Goal: Task Accomplishment & Management: Complete application form

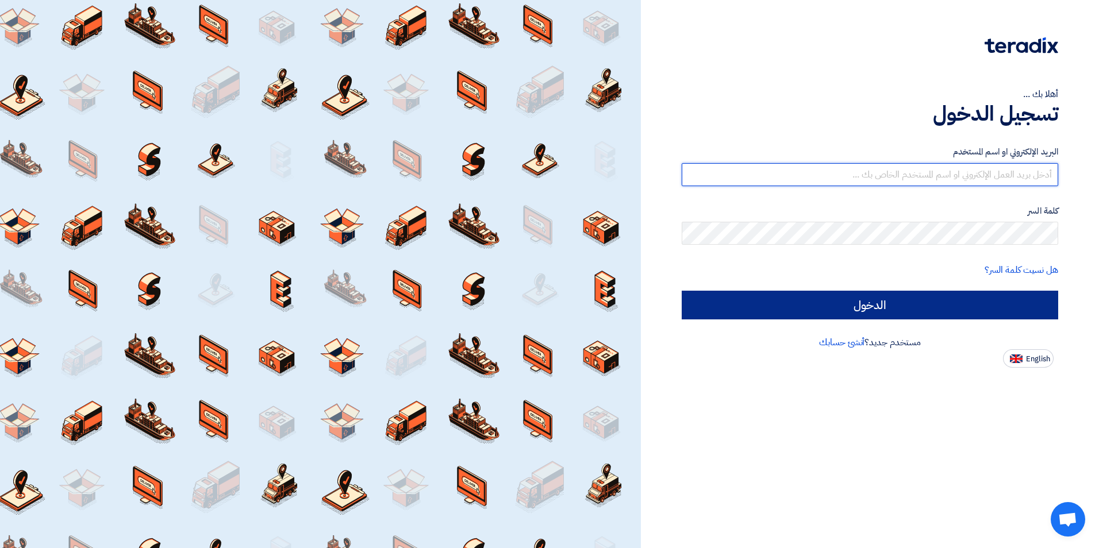
type input "[EMAIL_ADDRESS][DOMAIN_NAME]"
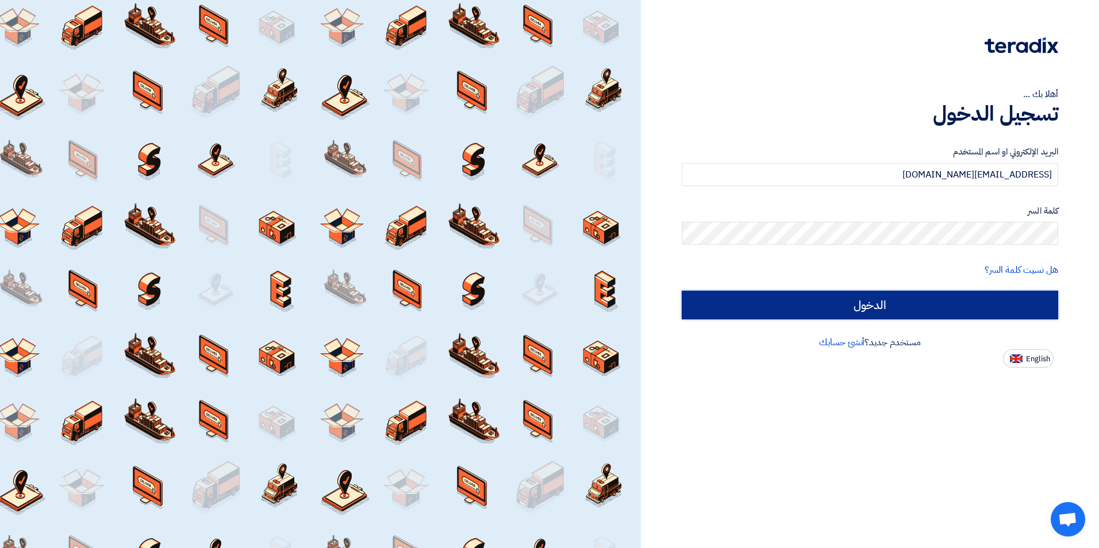
click at [886, 306] on input "الدخول" at bounding box center [869, 305] width 376 height 29
type input "Sign in"
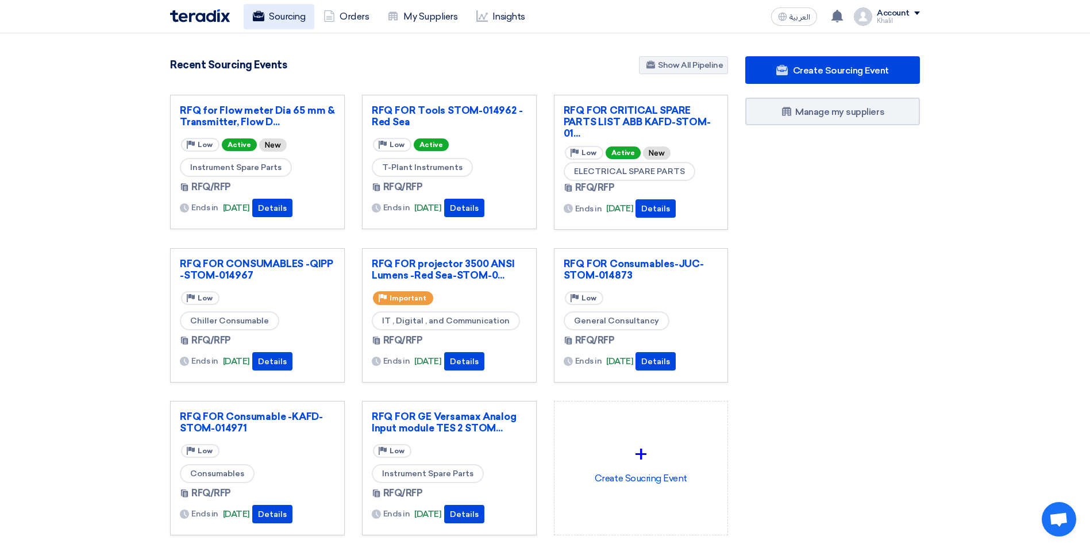
click at [303, 18] on link "Sourcing" at bounding box center [279, 16] width 71 height 25
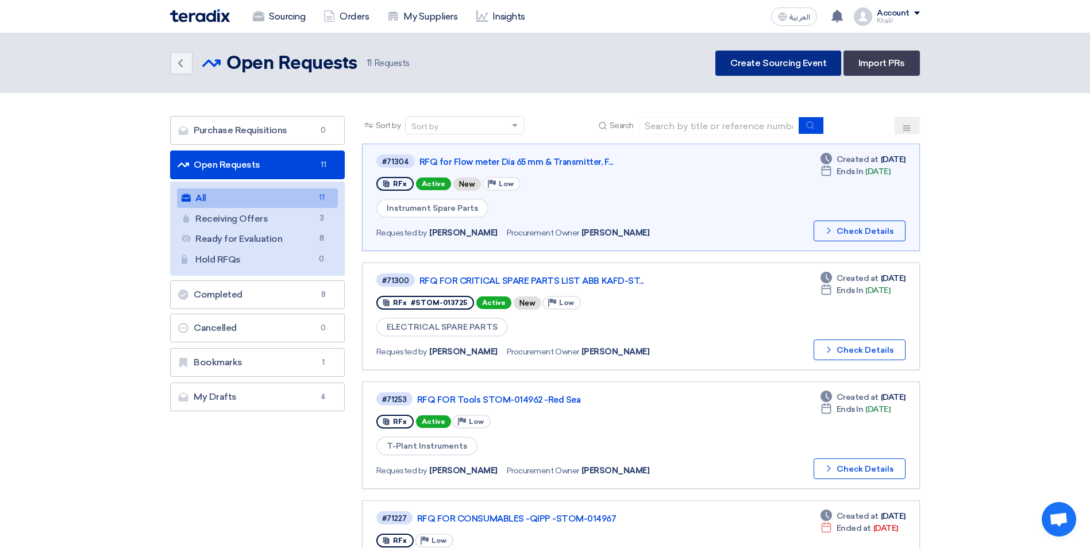
click at [803, 66] on link "Create Sourcing Event" at bounding box center [778, 63] width 126 height 25
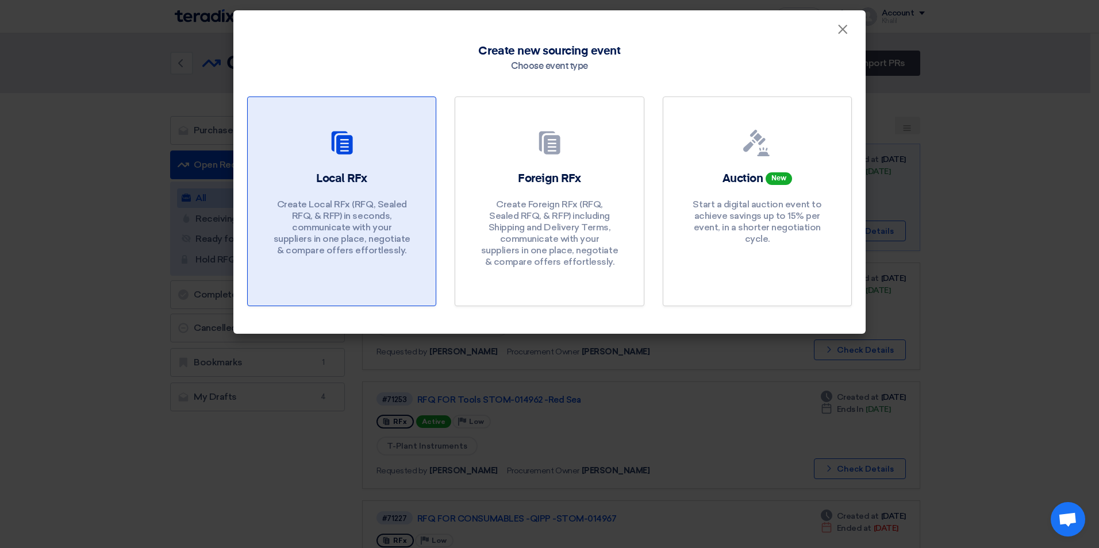
click at [348, 175] on h2 "Local RFx" at bounding box center [341, 179] width 51 height 16
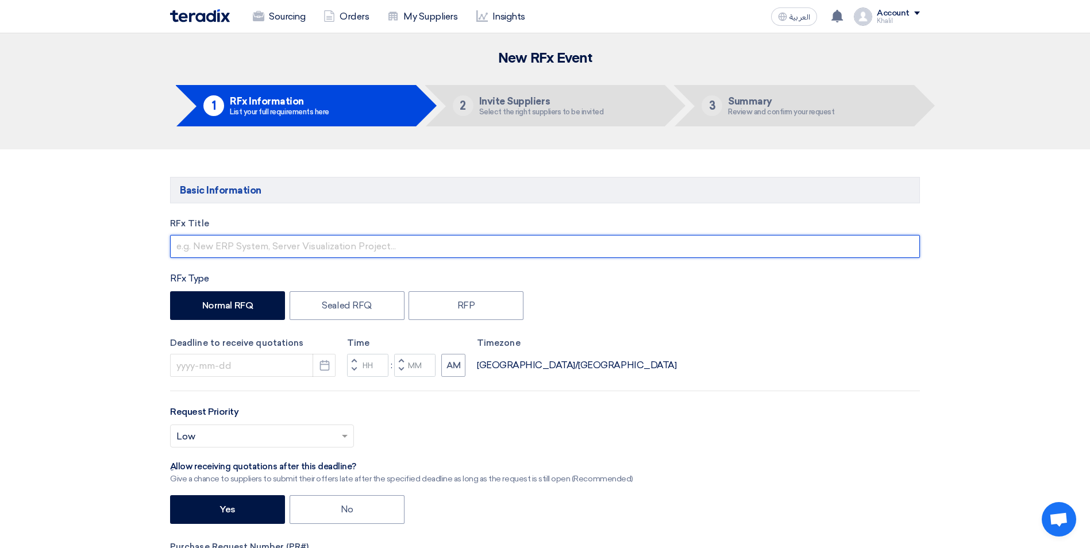
click at [290, 249] on input "text" at bounding box center [545, 246] width 750 height 23
paste input "STOM-015053"
paste input "H-Strainer"
type input "STOM-015053-H-Strainer"
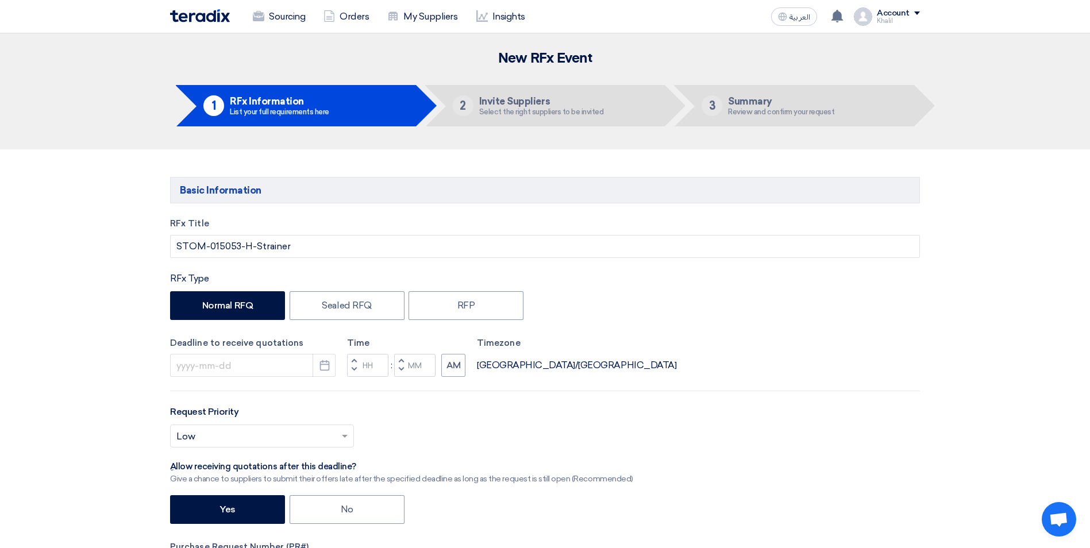
click at [813, 342] on div "Deadline to receive quotations Pick a date Time Increment hours Decrement hours…" at bounding box center [545, 357] width 750 height 41
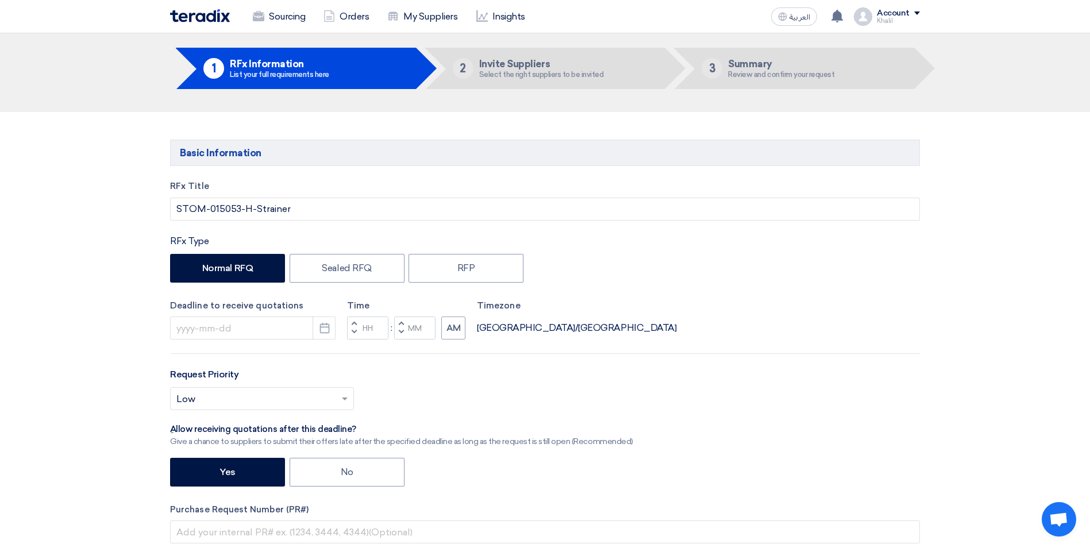
scroll to position [57, 0]
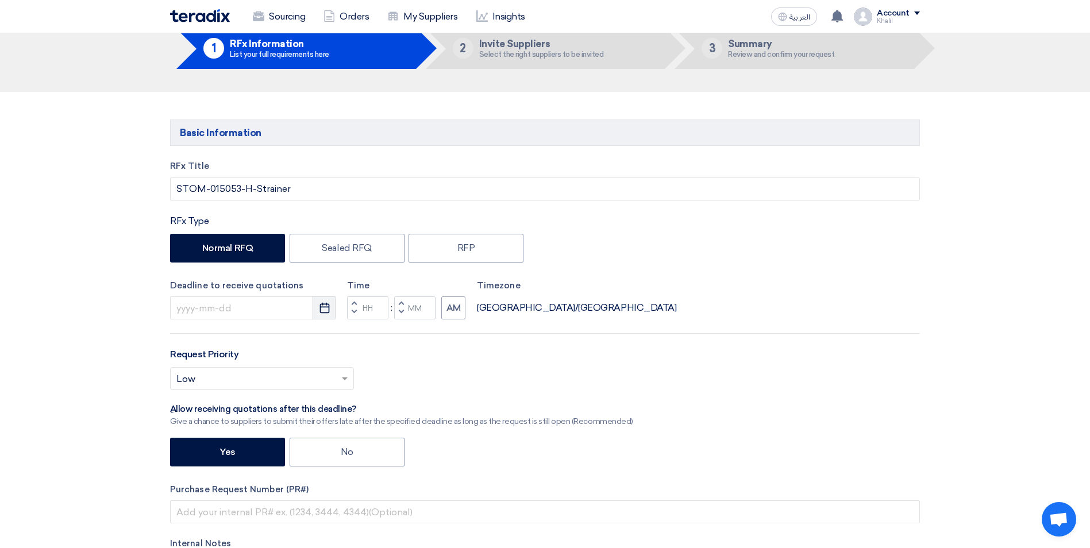
click at [321, 311] on icon "Pick a date" at bounding box center [324, 307] width 11 height 11
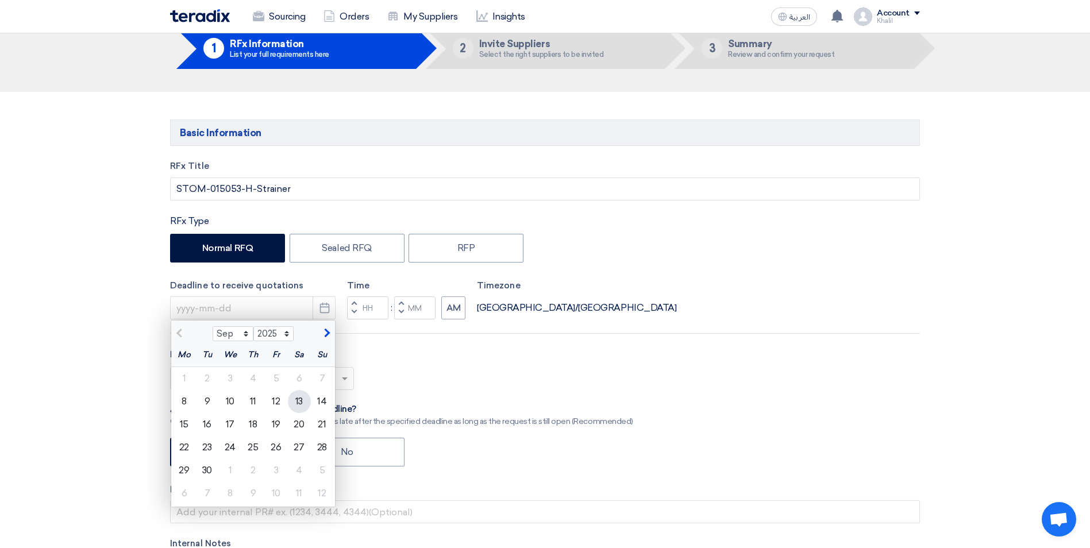
click at [299, 403] on div "13" at bounding box center [299, 401] width 23 height 23
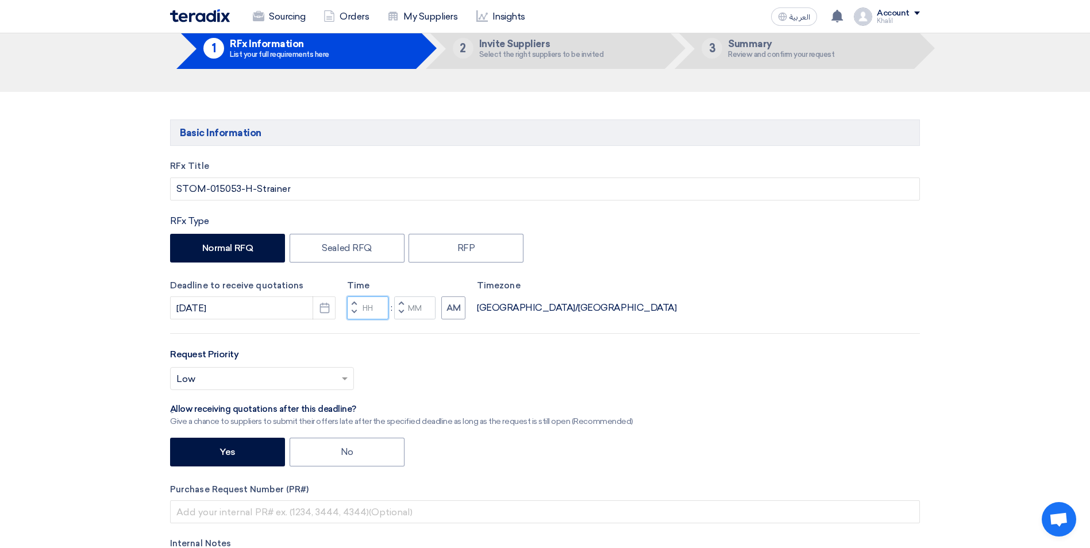
click at [372, 313] on input "Hours" at bounding box center [367, 307] width 41 height 23
click at [371, 340] on div "RFx Title STOM-015053-H-Strainer RFx Type Normal RFQ Sealed RFQ RFP Deadline to…" at bounding box center [544, 392] width 767 height 465
click at [363, 305] on input "Hours" at bounding box center [367, 307] width 41 height 23
drag, startPoint x: 195, startPoint y: 307, endPoint x: 186, endPoint y: 305, distance: 9.1
click at [186, 305] on input "[DATE]" at bounding box center [252, 307] width 165 height 23
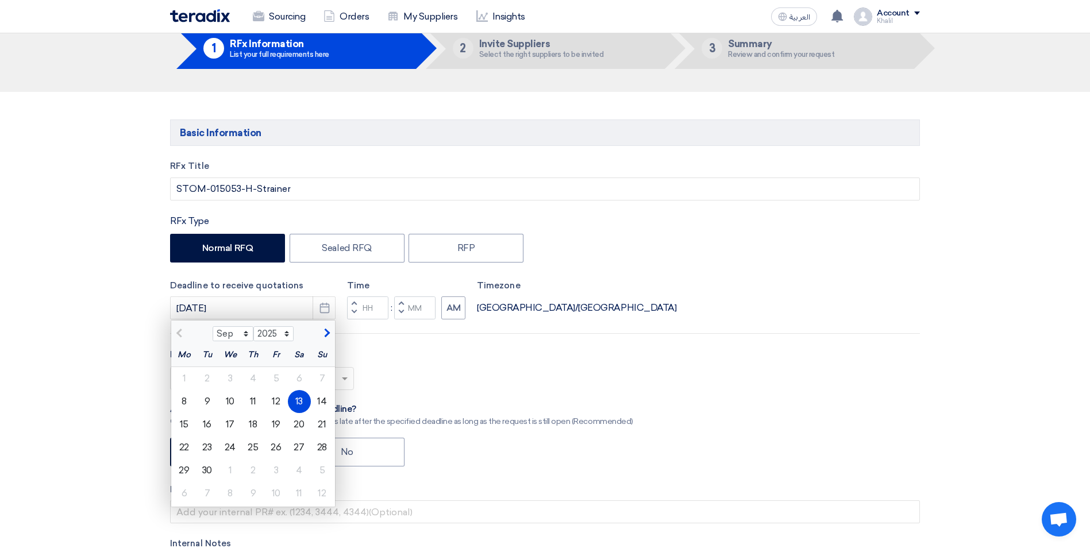
click at [493, 388] on div "Select priority... × Low ×" at bounding box center [545, 383] width 750 height 32
click at [276, 403] on div "12" at bounding box center [276, 401] width 23 height 23
type input "[DATE]"
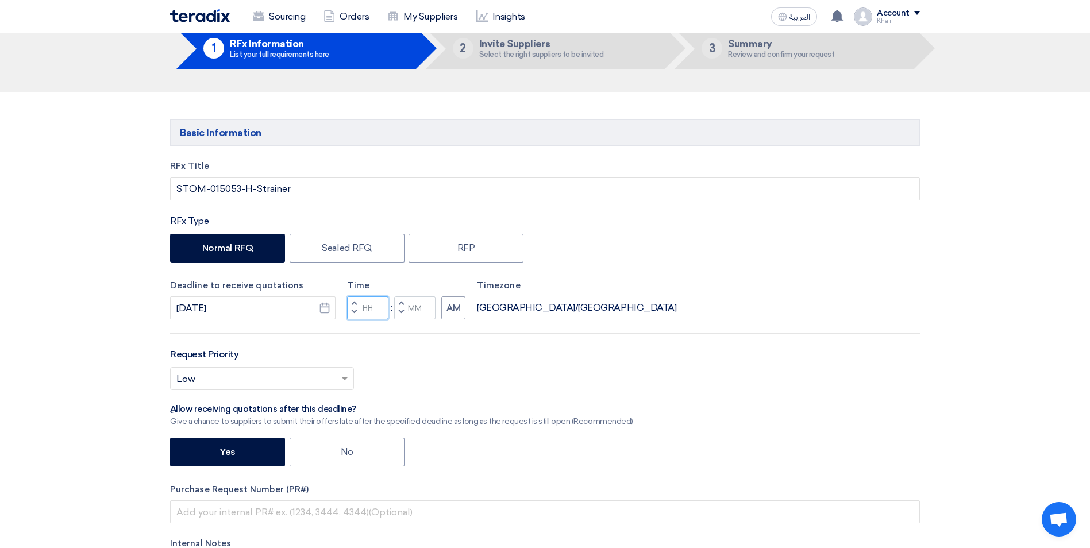
click at [375, 310] on input "Hours" at bounding box center [367, 307] width 41 height 23
type input "10"
click at [419, 308] on input "Minutes" at bounding box center [414, 307] width 41 height 23
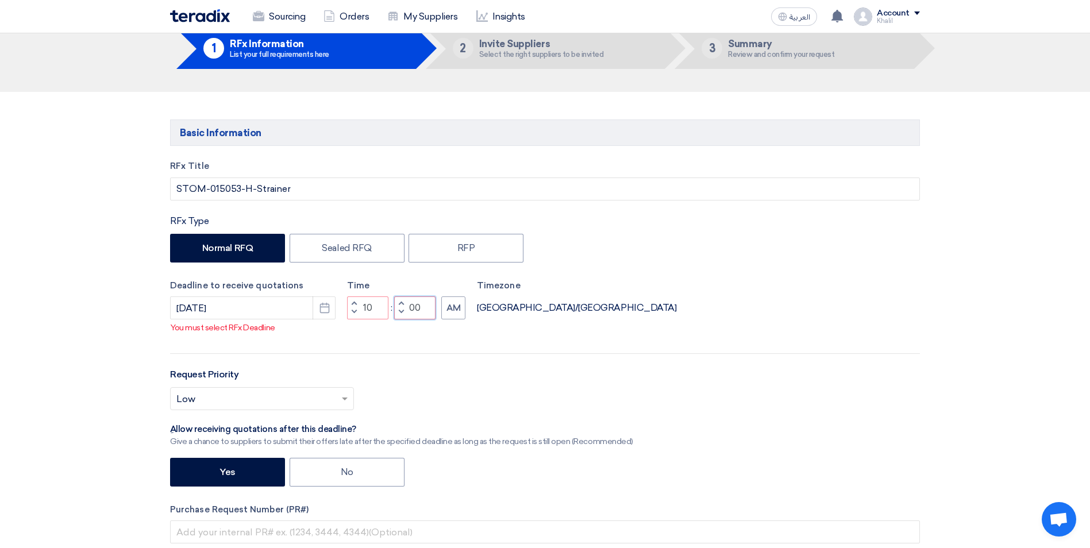
type input "00"
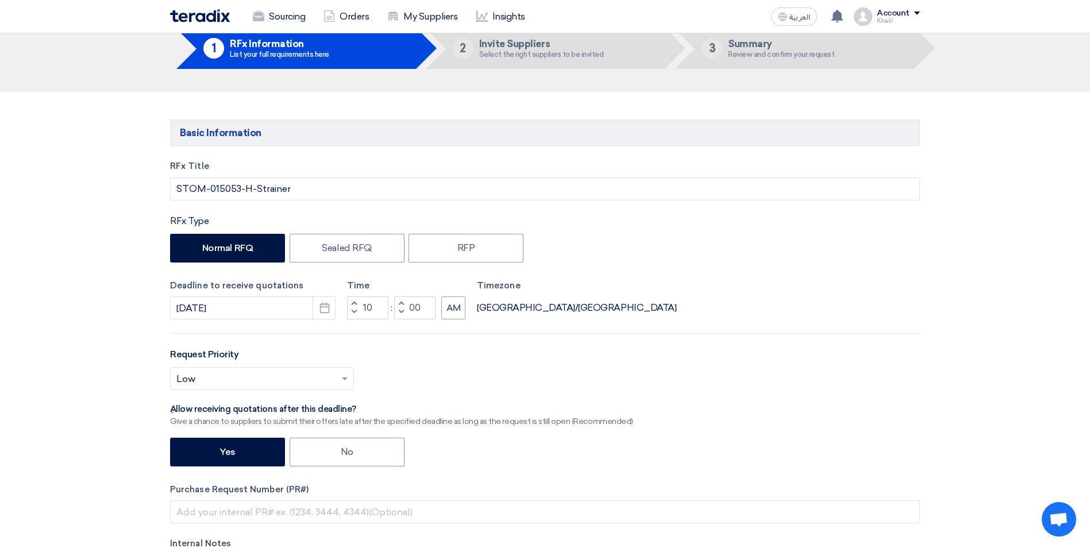
click at [449, 364] on div "RFx Title STOM-015053-H-Strainer RFx Type Normal RFQ Sealed RFQ RFP Deadline to…" at bounding box center [544, 392] width 767 height 465
click at [177, 306] on input "[DATE]" at bounding box center [252, 307] width 165 height 23
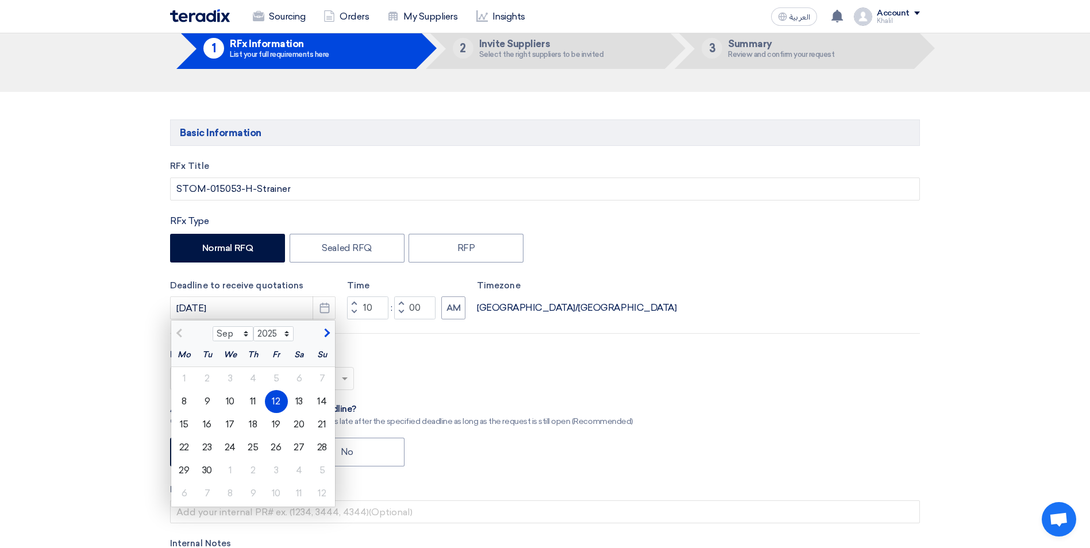
click at [600, 380] on div "Select priority... × Low ×" at bounding box center [545, 383] width 750 height 32
click at [589, 396] on div "Select priority... × Low ×" at bounding box center [545, 383] width 750 height 32
click at [276, 402] on div "12" at bounding box center [276, 401] width 23 height 23
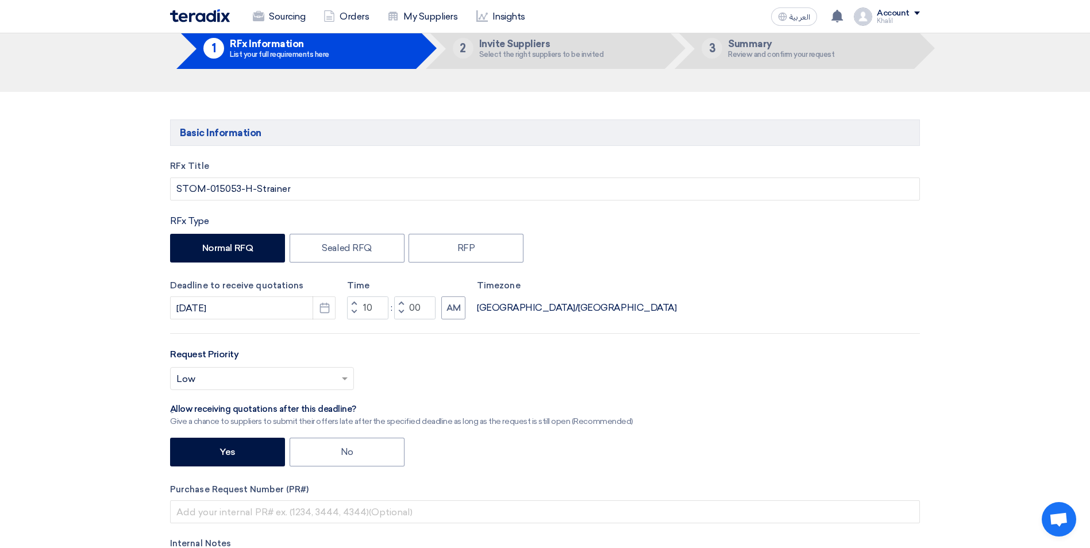
click at [473, 376] on div "Select priority... × Low ×" at bounding box center [545, 383] width 750 height 32
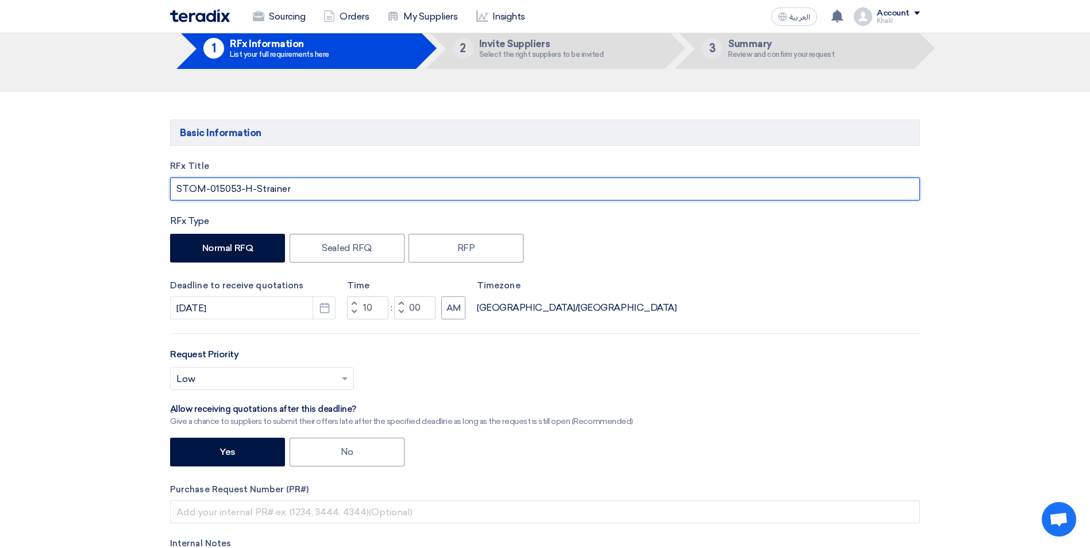
drag, startPoint x: 298, startPoint y: 187, endPoint x: 164, endPoint y: 180, distance: 133.5
click at [164, 180] on div "RFx Title STOM-015053-H-Strainer RFx Type Normal RFQ Sealed RFQ RFP Deadline to…" at bounding box center [544, 392] width 767 height 465
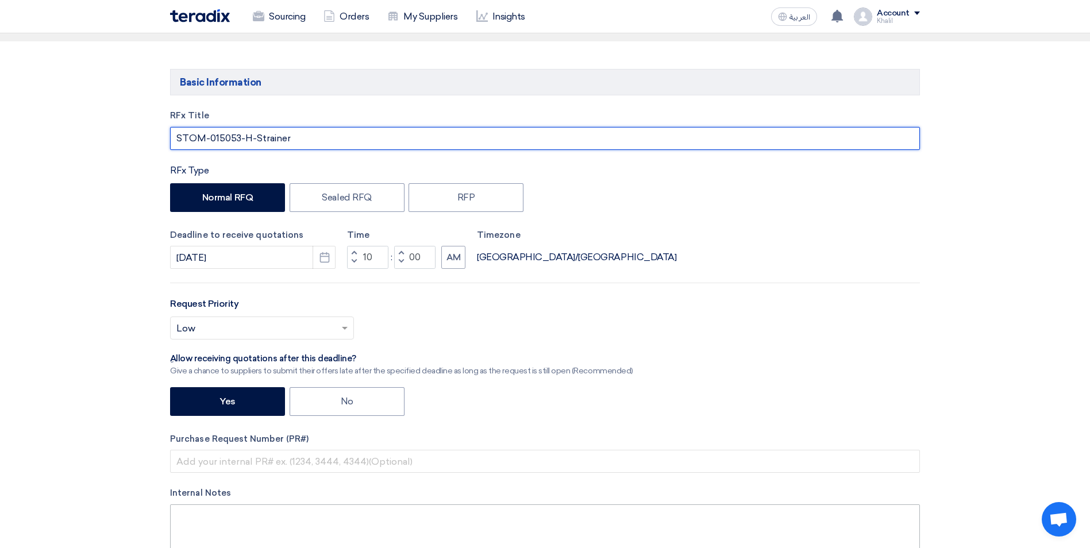
scroll to position [287, 0]
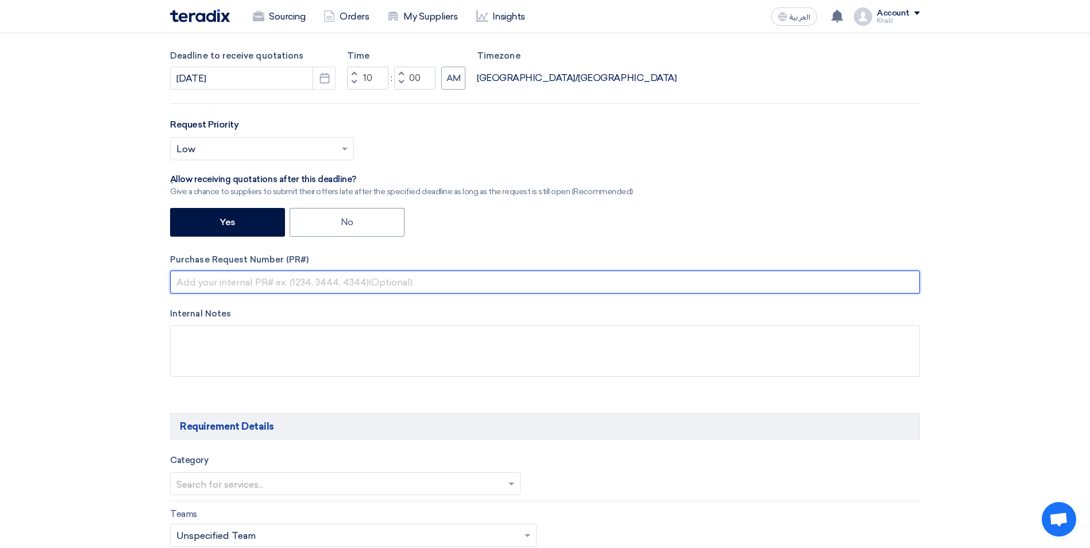
click at [290, 283] on input "text" at bounding box center [545, 282] width 750 height 23
paste input "STOM-015053-H-Strainer"
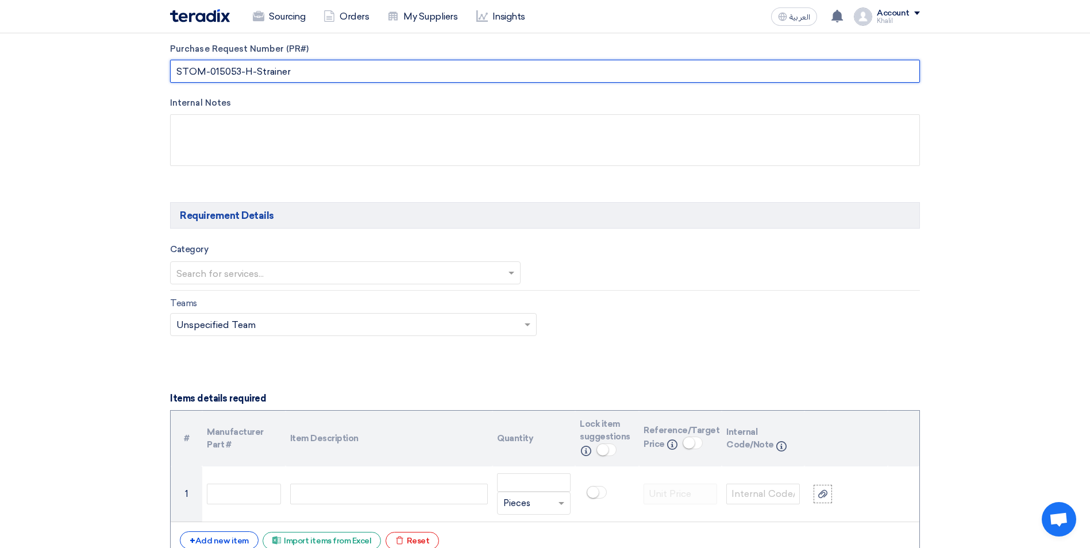
scroll to position [517, 0]
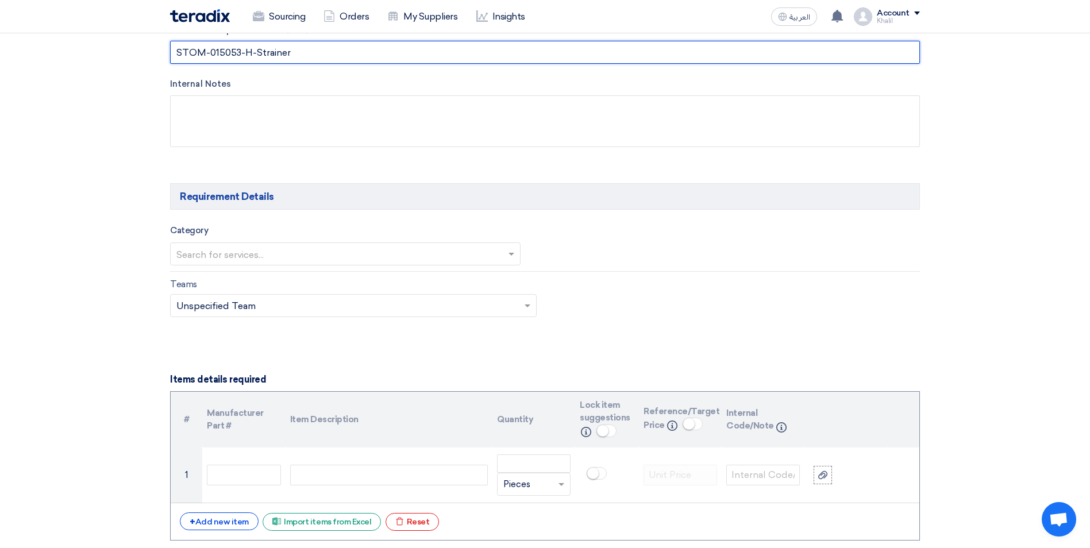
type input "STOM-015053-H-Strainer"
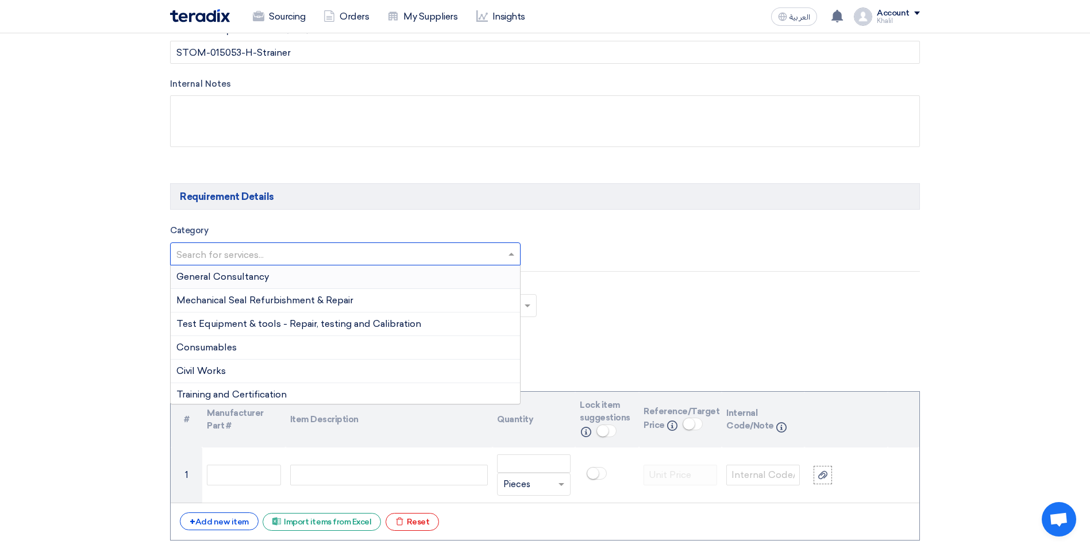
click at [513, 252] on span at bounding box center [513, 254] width 14 height 14
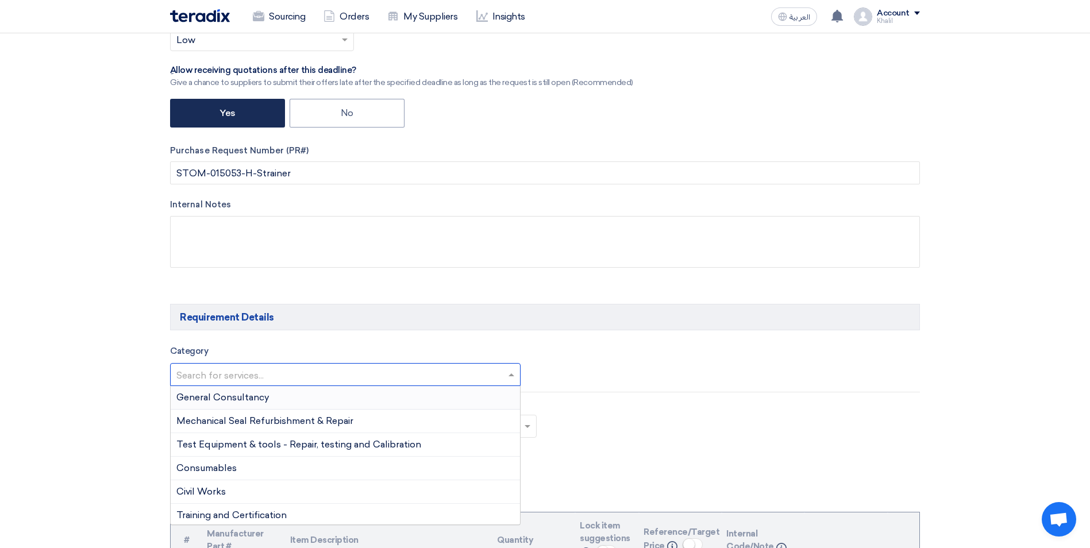
scroll to position [345, 0]
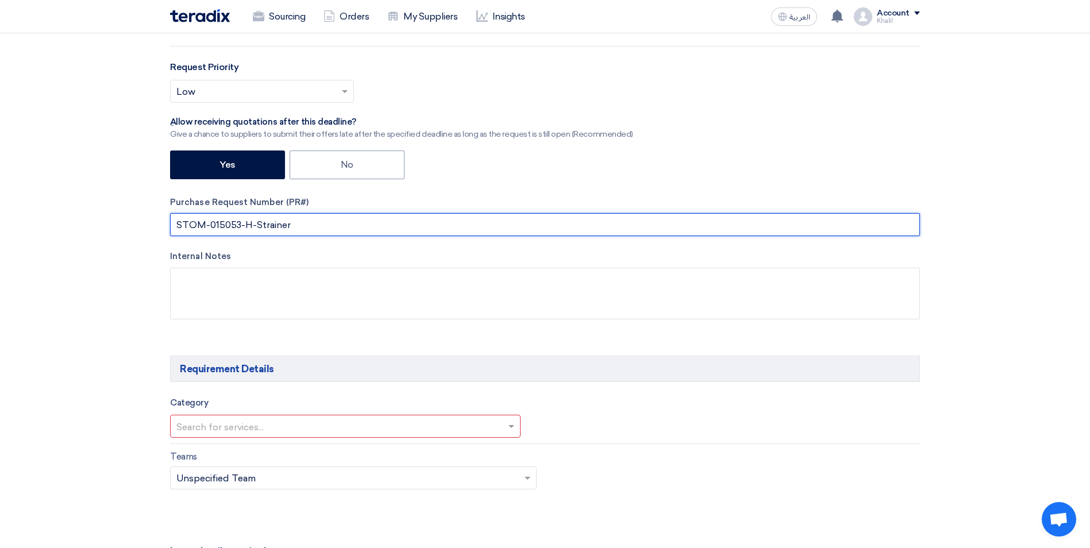
drag, startPoint x: 241, startPoint y: 223, endPoint x: 172, endPoint y: 222, distance: 68.4
click at [172, 222] on input "STOM-015053-H-Strainer" at bounding box center [545, 224] width 750 height 23
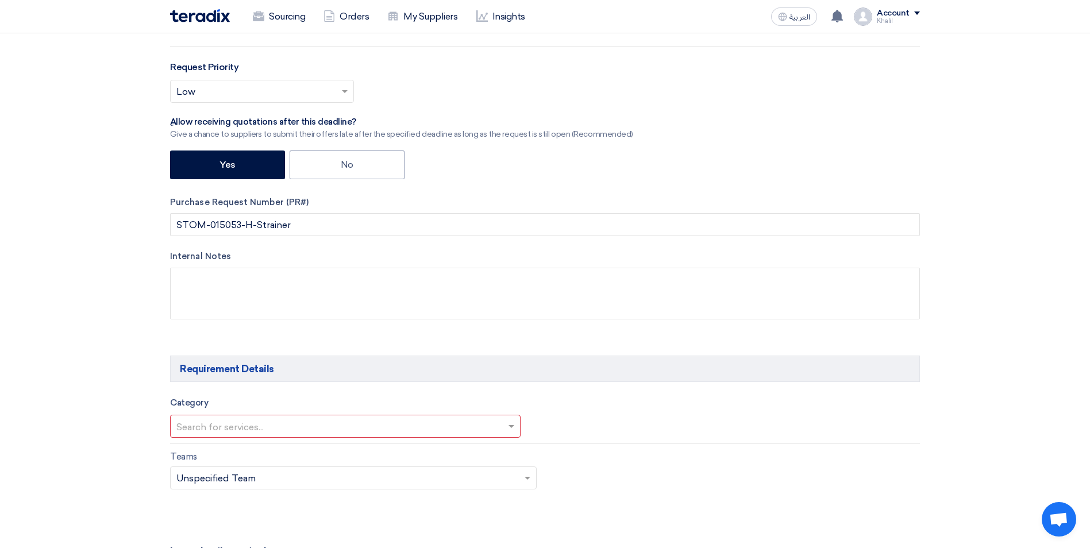
click at [717, 452] on div "Teams Teams.. × Unspecified Team ×" at bounding box center [544, 477] width 767 height 54
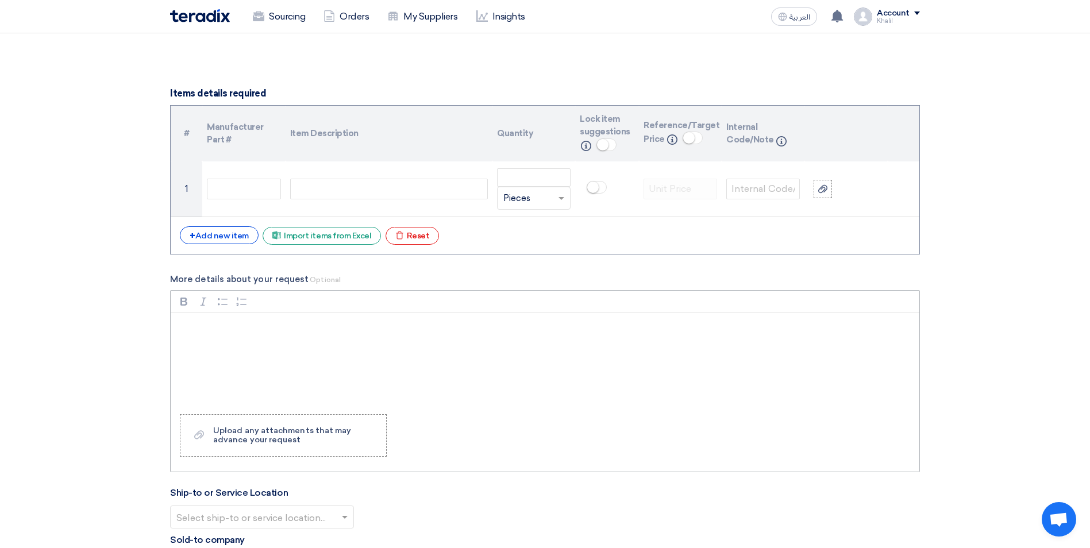
scroll to position [804, 0]
click at [238, 236] on div "+ Add new item" at bounding box center [219, 234] width 79 height 18
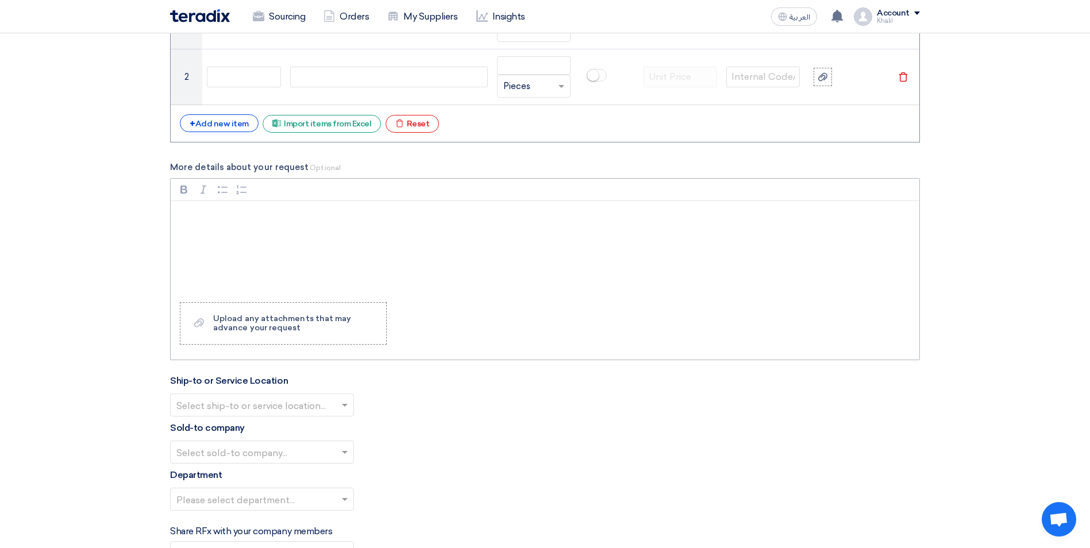
scroll to position [977, 0]
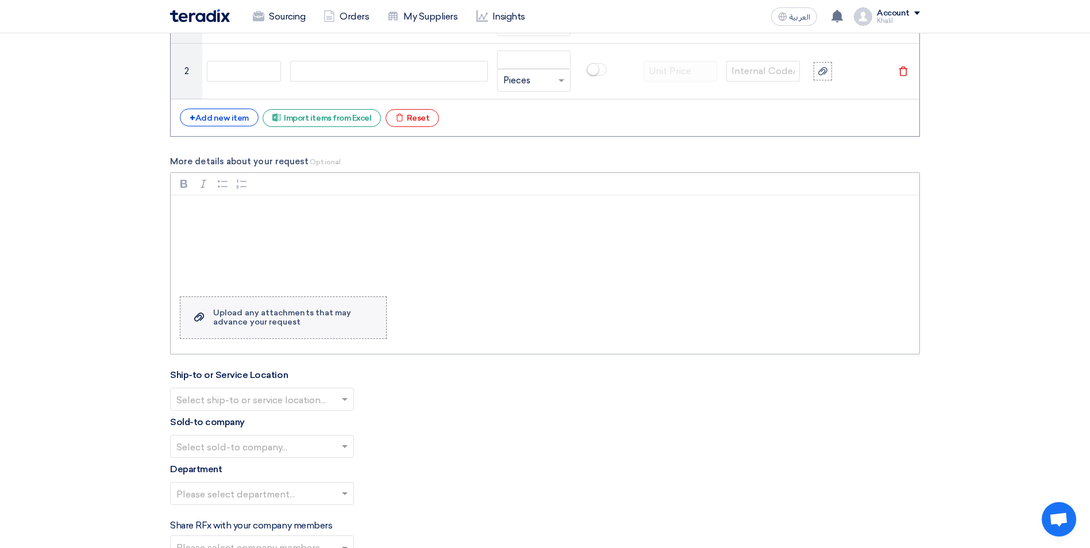
click at [302, 325] on div "Upload any attachments that may advance your request" at bounding box center [293, 318] width 161 height 18
click at [0, 0] on input "Upload a file Upload any attachments that may advance your request" at bounding box center [0, 0] width 0 height 0
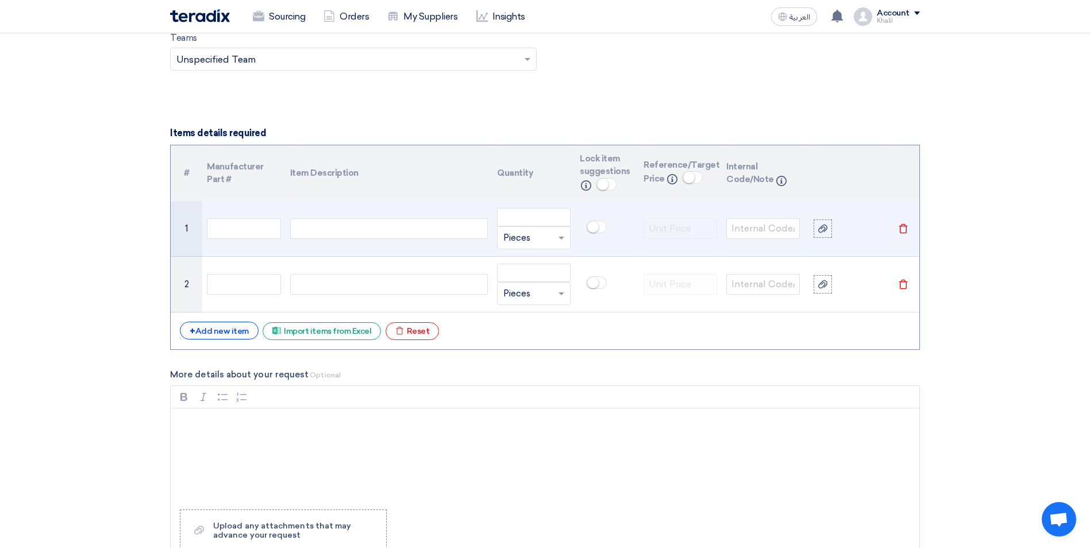
scroll to position [747, 0]
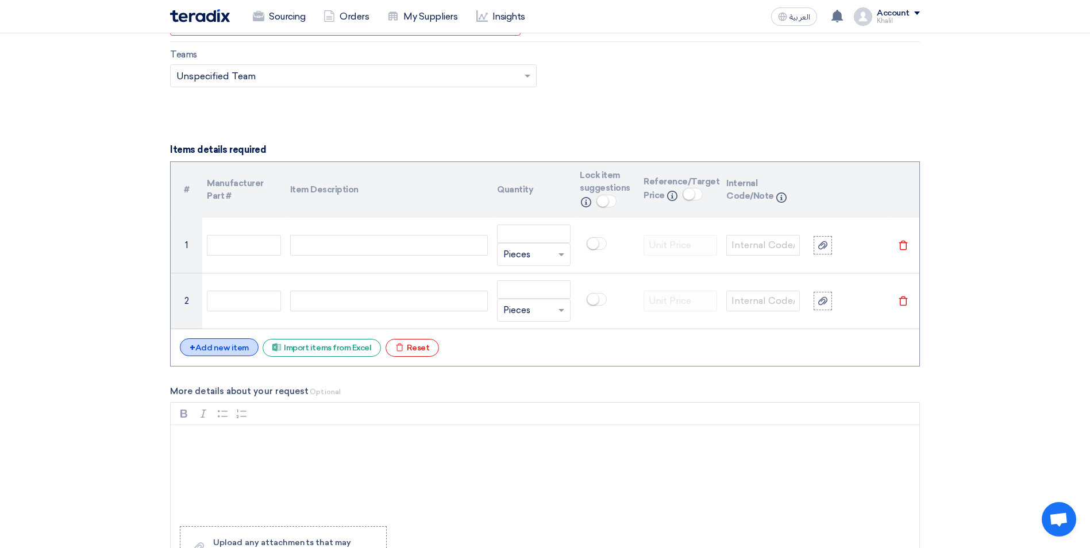
click at [240, 351] on div "+ Add new item" at bounding box center [219, 347] width 79 height 18
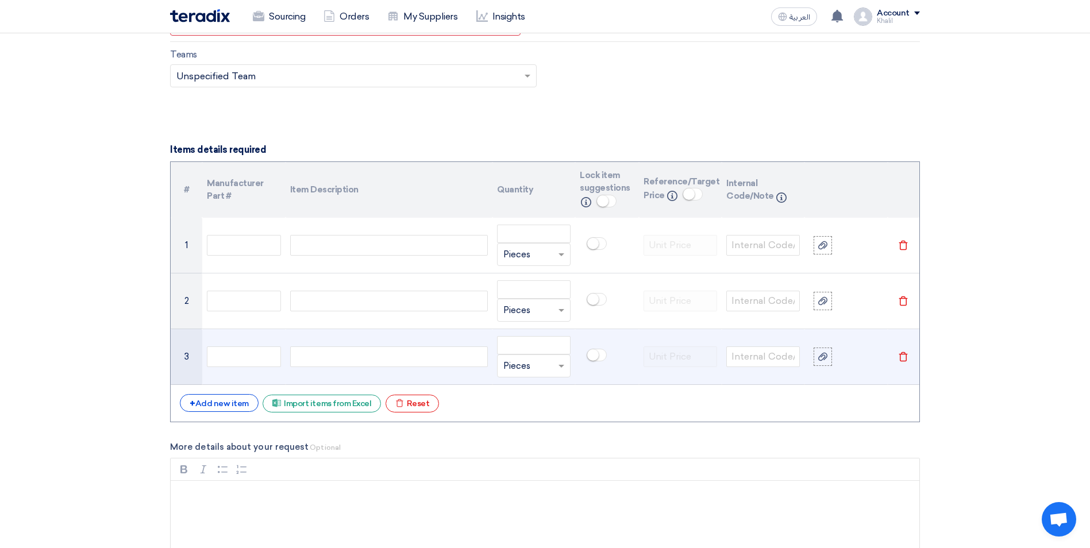
click at [900, 357] on icon "Delete" at bounding box center [903, 357] width 10 height 10
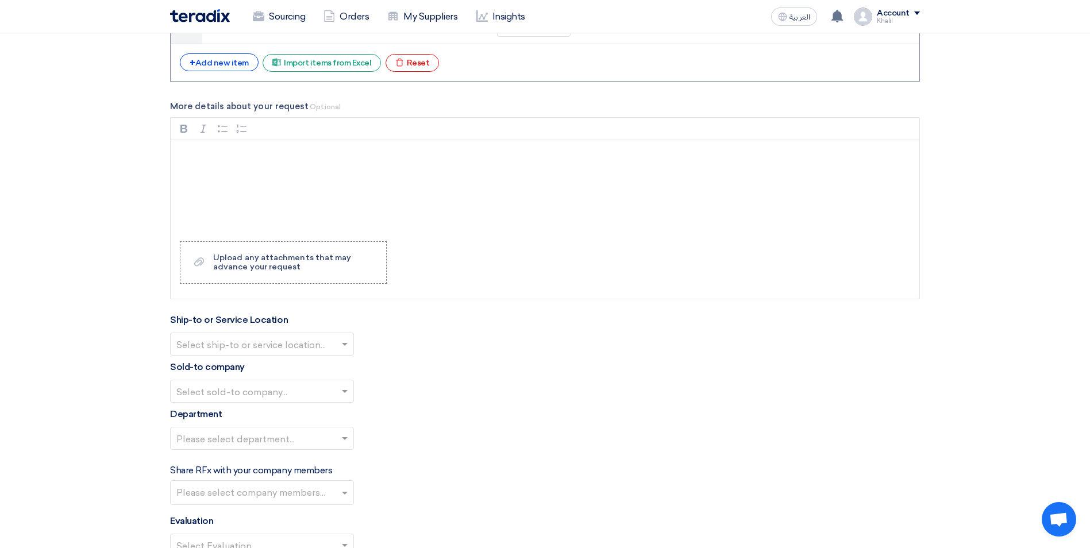
scroll to position [1034, 0]
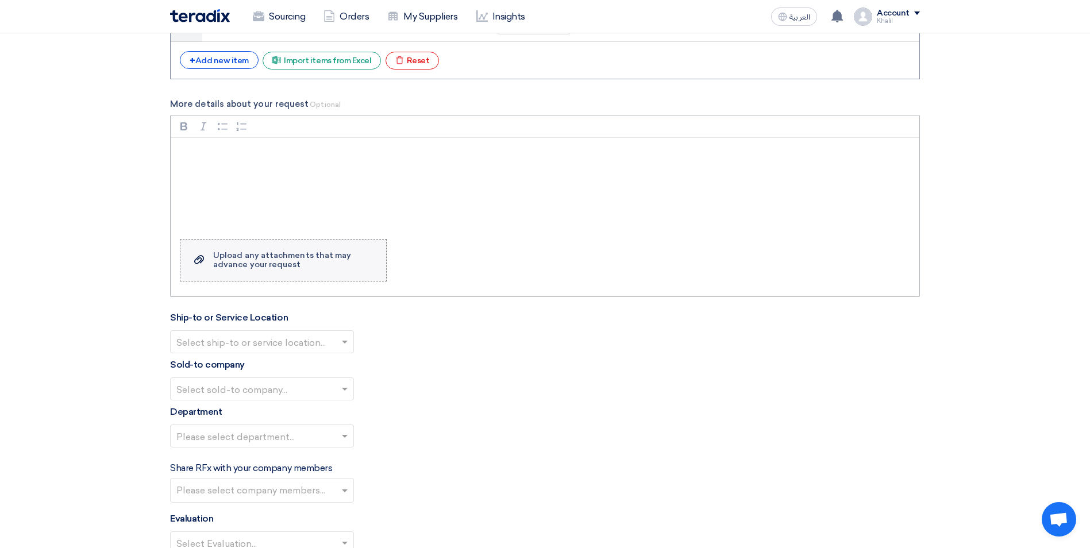
click at [290, 268] on div "Upload any attachments that may advance your request" at bounding box center [293, 260] width 161 height 18
click at [0, 0] on input "Upload a file Upload any attachments that may advance your request" at bounding box center [0, 0] width 0 height 0
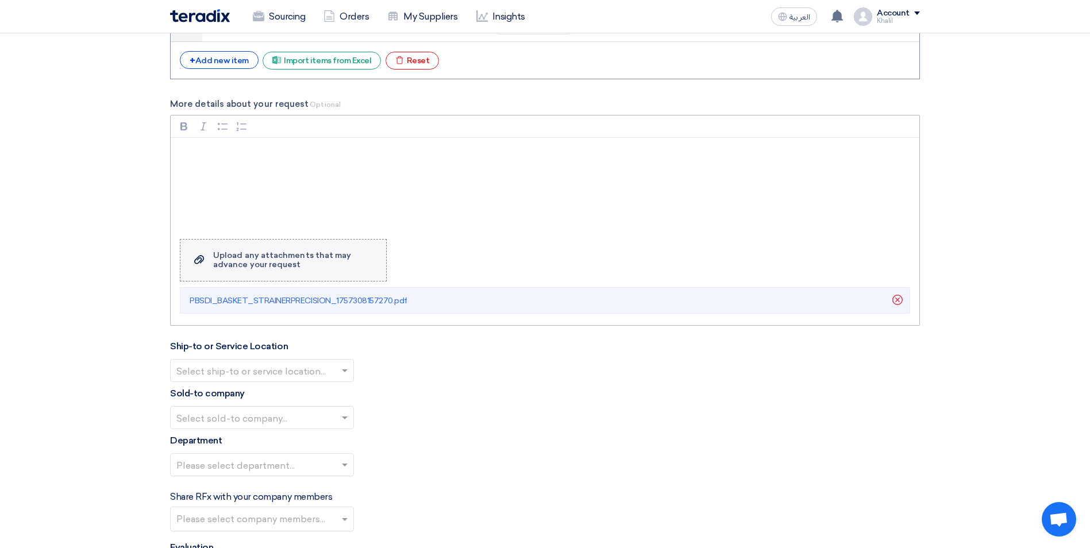
click at [279, 274] on label "Upload a file Upload any attachments that may advance your request" at bounding box center [283, 260] width 207 height 43
click at [0, 0] on input "Upload a file Upload any attachments that may advance your request" at bounding box center [0, 0] width 0 height 0
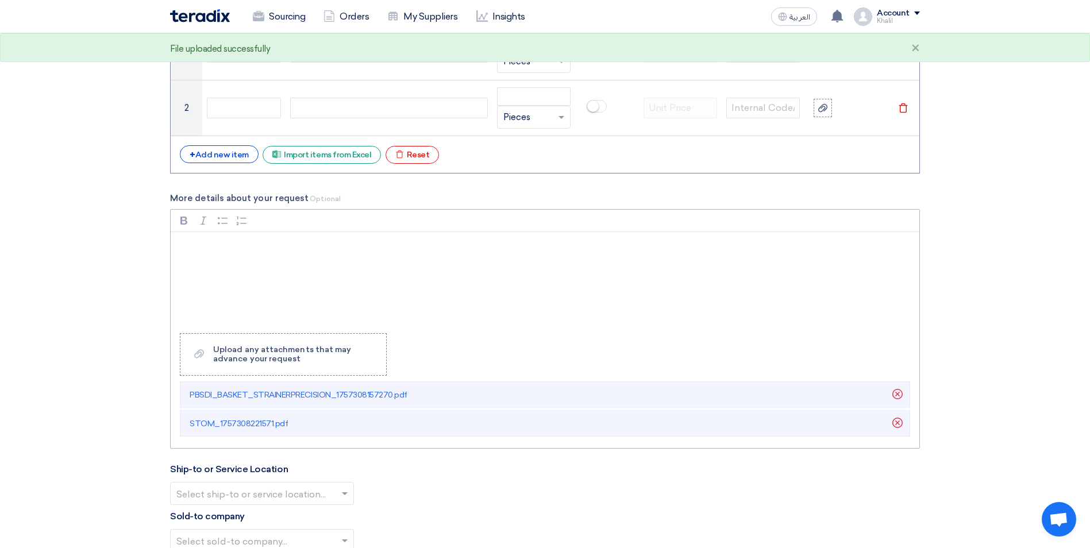
scroll to position [977, 0]
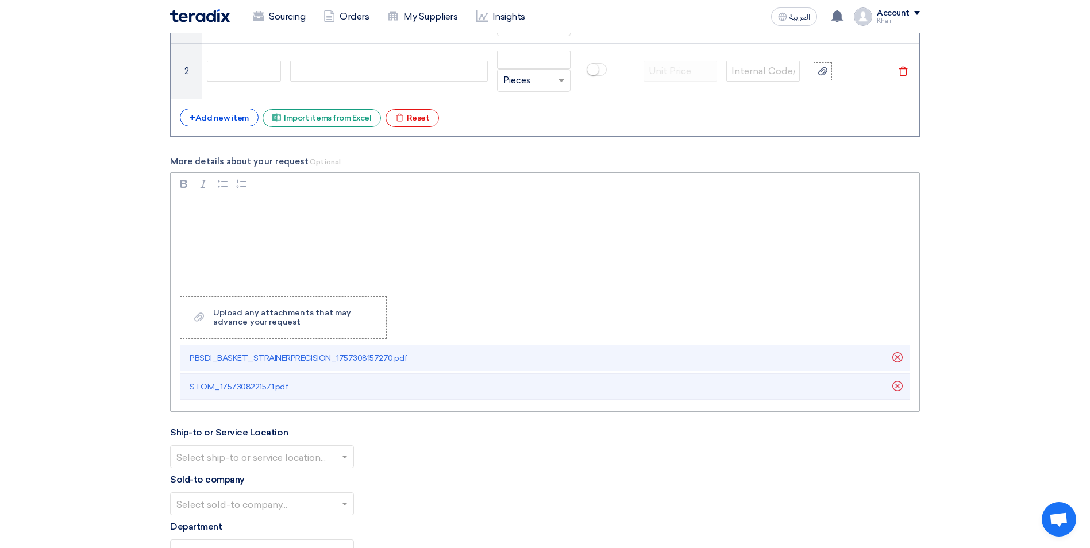
click at [251, 214] on p "Rich Text Editor, main" at bounding box center [548, 210] width 729 height 14
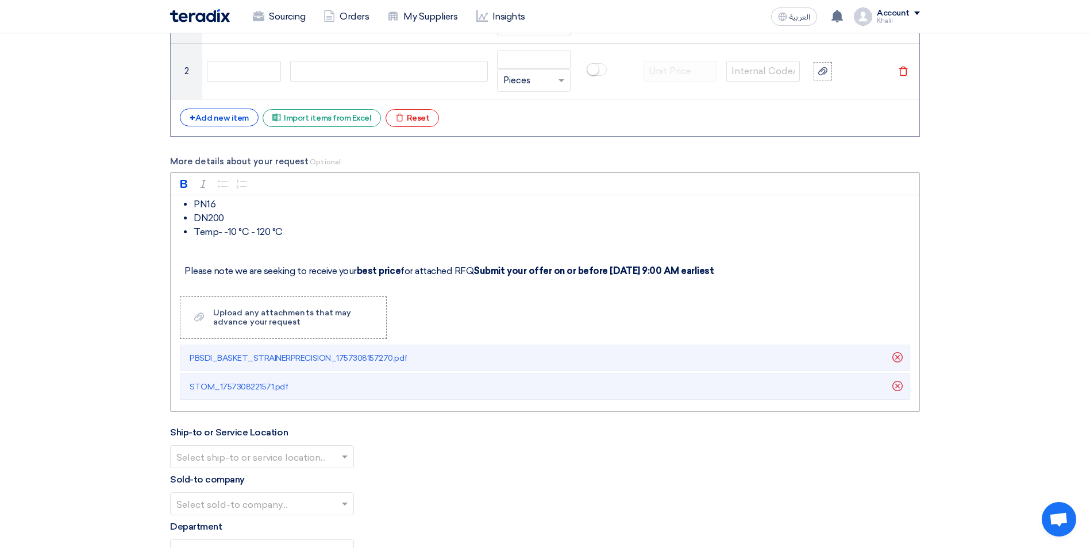
scroll to position [57, 0]
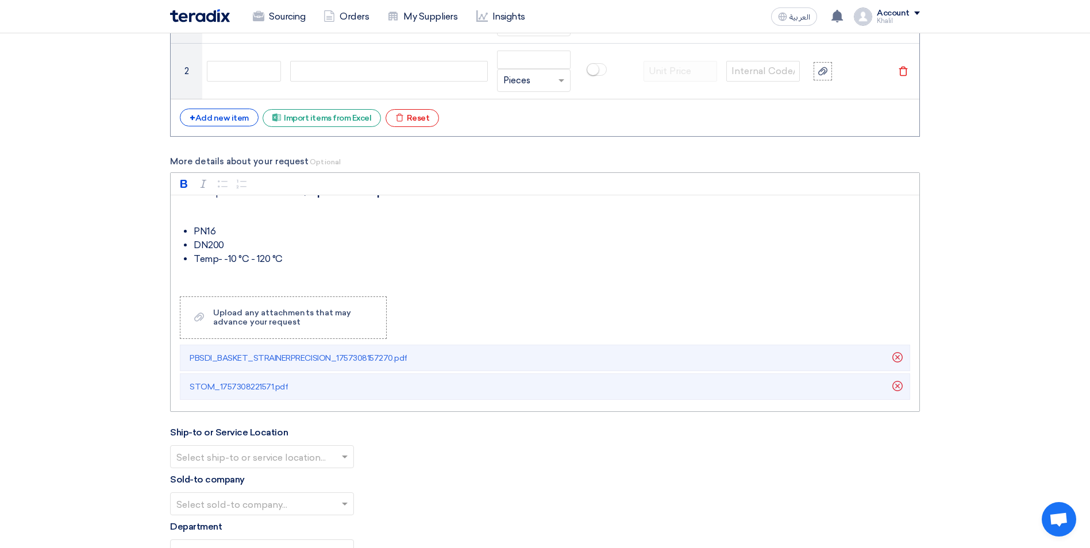
click at [211, 274] on p "Rich Text Editor, main" at bounding box center [548, 279] width 729 height 14
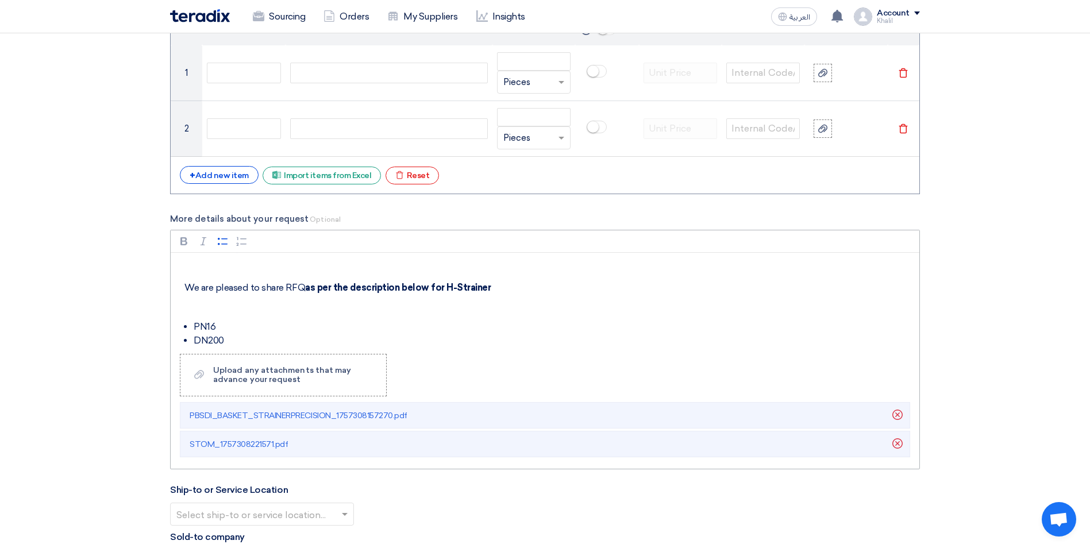
scroll to position [0, 0]
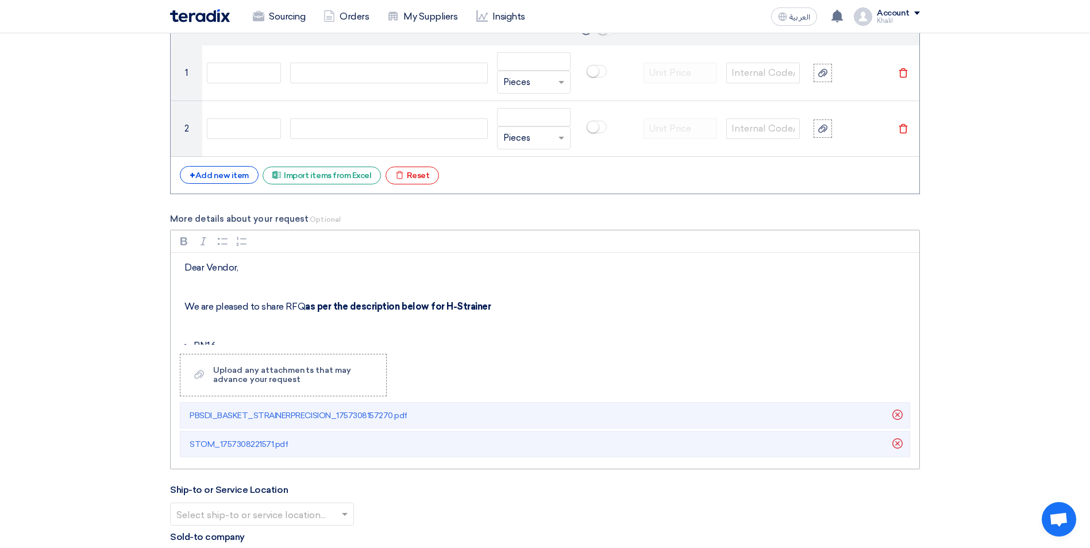
click at [200, 327] on p "Rich Text Editor, main" at bounding box center [548, 326] width 729 height 14
click at [201, 287] on p "Rich Text Editor, main" at bounding box center [548, 287] width 729 height 14
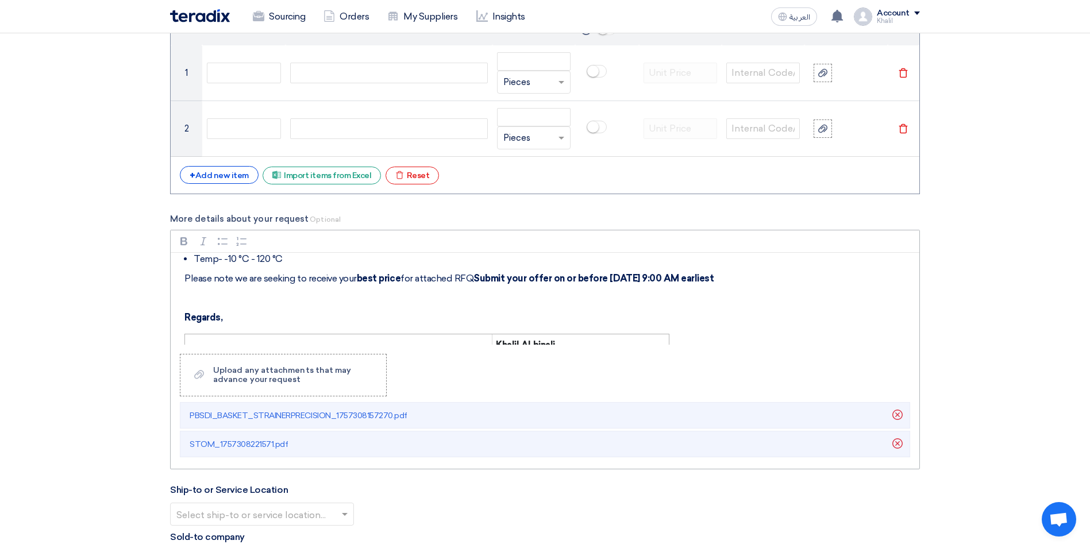
scroll to position [57, 0]
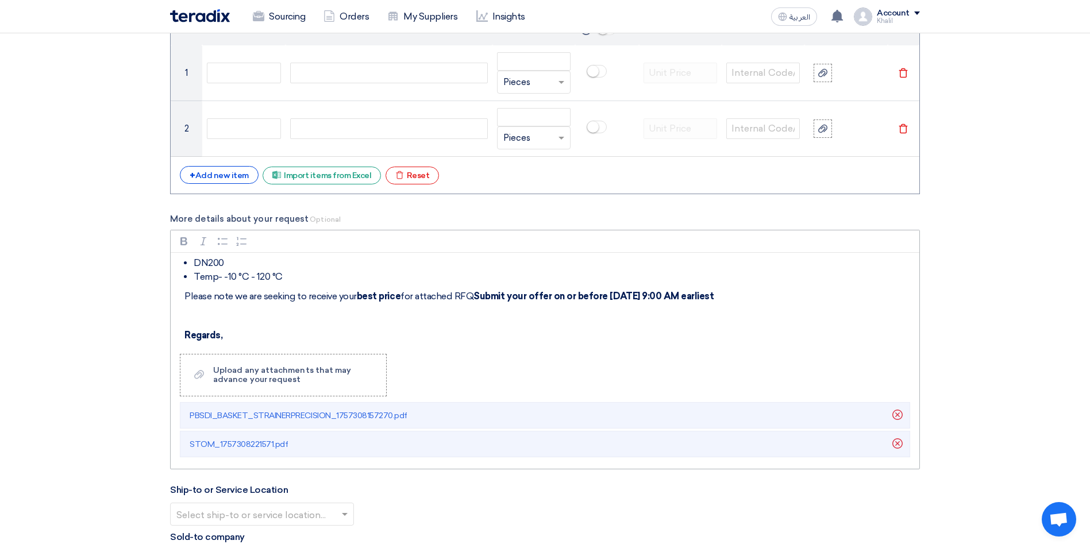
click at [201, 317] on p "Rich Text Editor, main" at bounding box center [548, 316] width 729 height 14
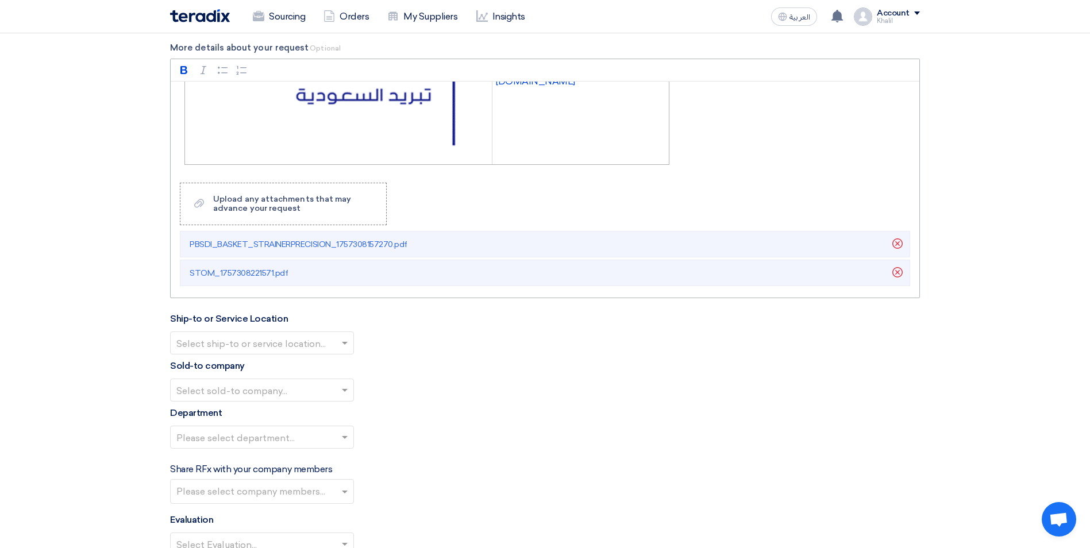
scroll to position [1092, 0]
click at [342, 342] on span at bounding box center [345, 342] width 6 height 3
click at [328, 362] on div "STOM Main WH" at bounding box center [262, 364] width 183 height 23
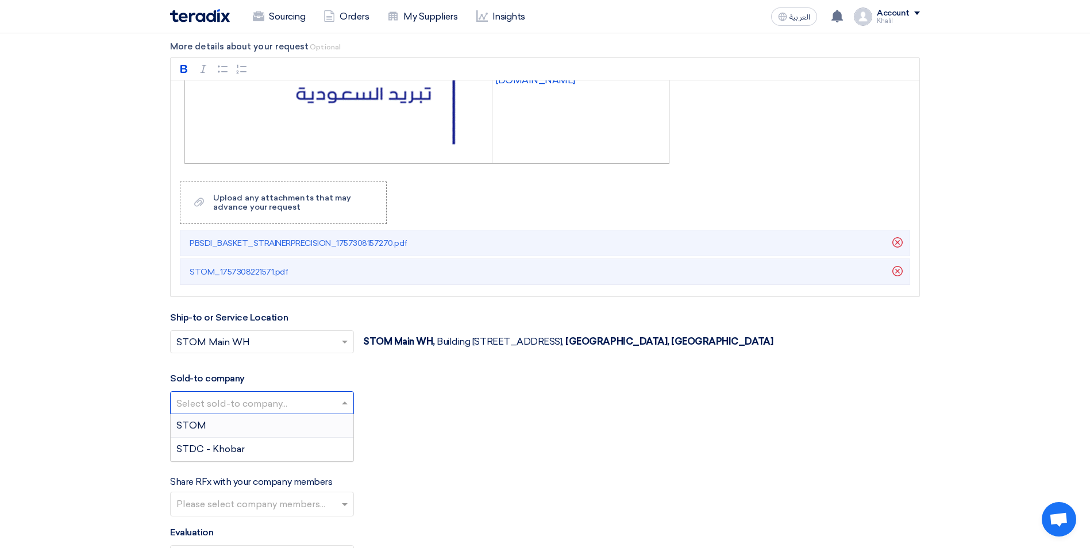
click at [348, 398] on span at bounding box center [346, 403] width 14 height 14
click at [319, 449] on div "STDC - Khobar" at bounding box center [262, 449] width 183 height 23
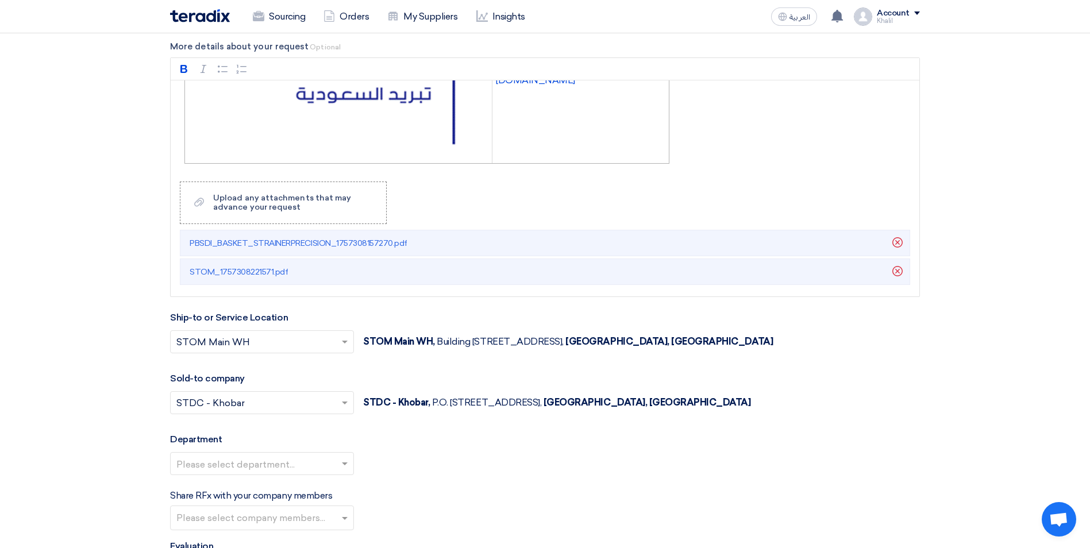
click at [484, 458] on div "Please select department..." at bounding box center [545, 468] width 750 height 32
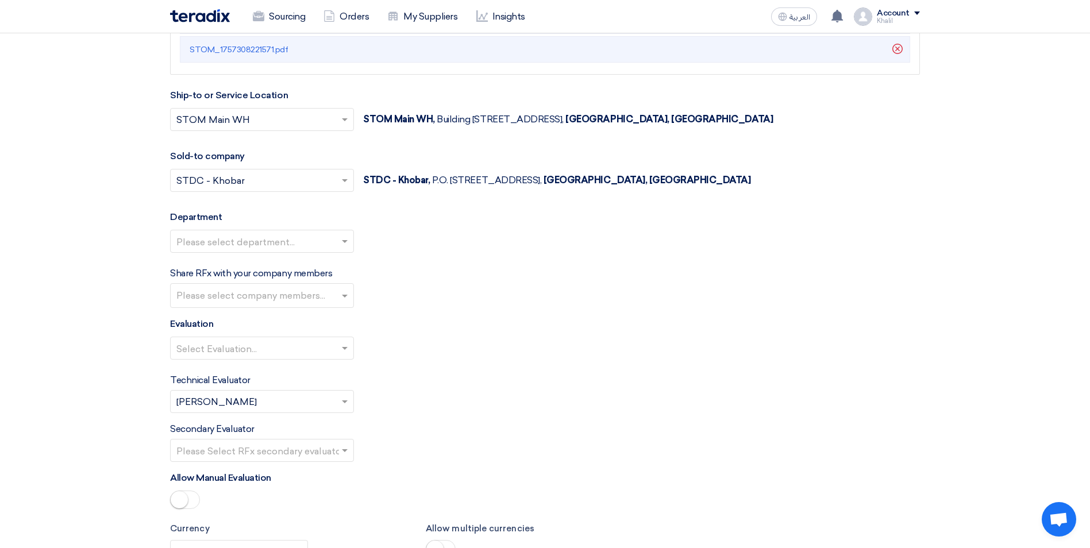
scroll to position [1322, 0]
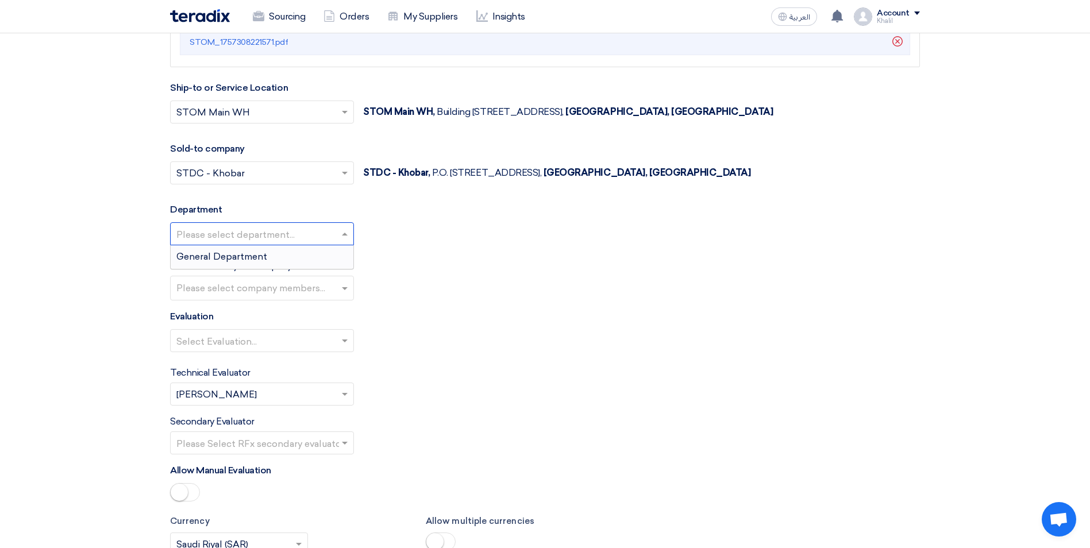
click at [344, 229] on span at bounding box center [346, 234] width 14 height 14
click at [332, 256] on div "General Department" at bounding box center [262, 256] width 183 height 23
click at [348, 292] on input "text" at bounding box center [263, 289] width 174 height 19
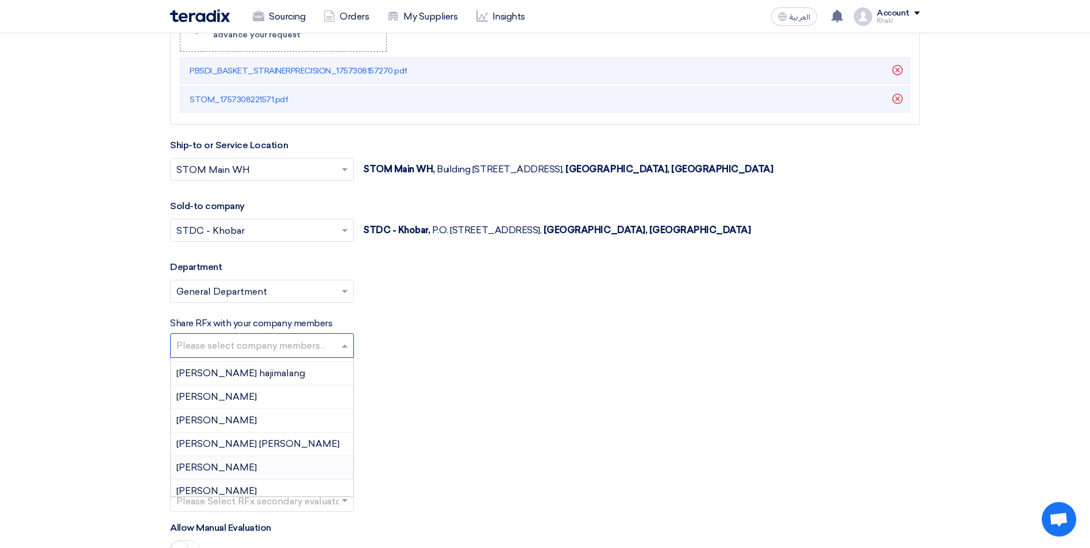
scroll to position [184, 0]
click at [516, 385] on div "Evaluation Select Evaluation..." at bounding box center [545, 393] width 750 height 52
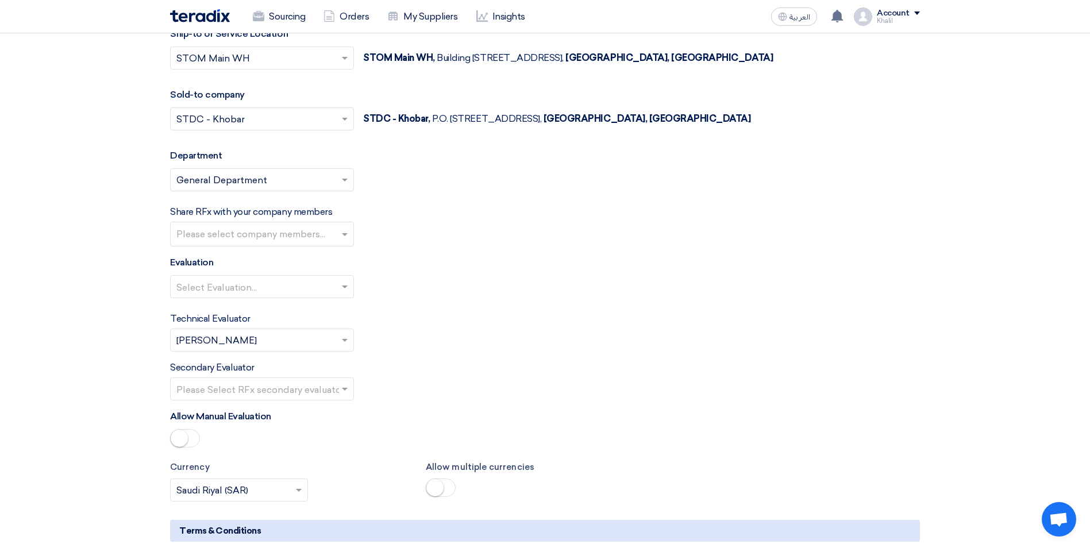
scroll to position [1379, 0]
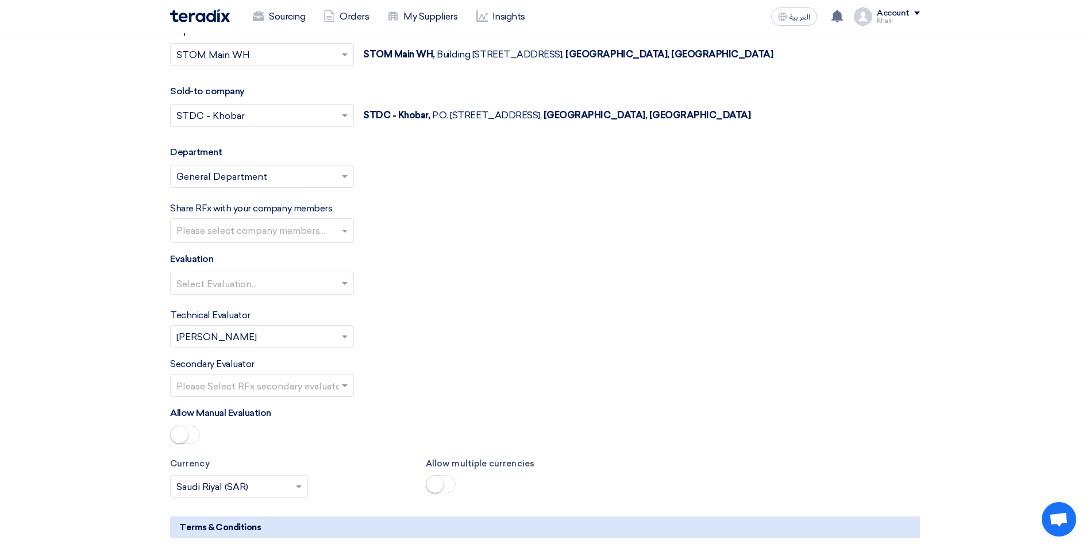
click at [344, 280] on span at bounding box center [346, 283] width 14 height 14
click at [321, 307] on div "Standard Criteria" at bounding box center [262, 306] width 183 height 23
click at [346, 384] on span at bounding box center [345, 385] width 6 height 3
click at [316, 433] on div "[PERSON_NAME]" at bounding box center [262, 433] width 183 height 24
click at [444, 383] on div "Secondary Evaluator Please Select RFx secondary evaluator... × [PERSON_NAME] ×" at bounding box center [545, 377] width 750 height 40
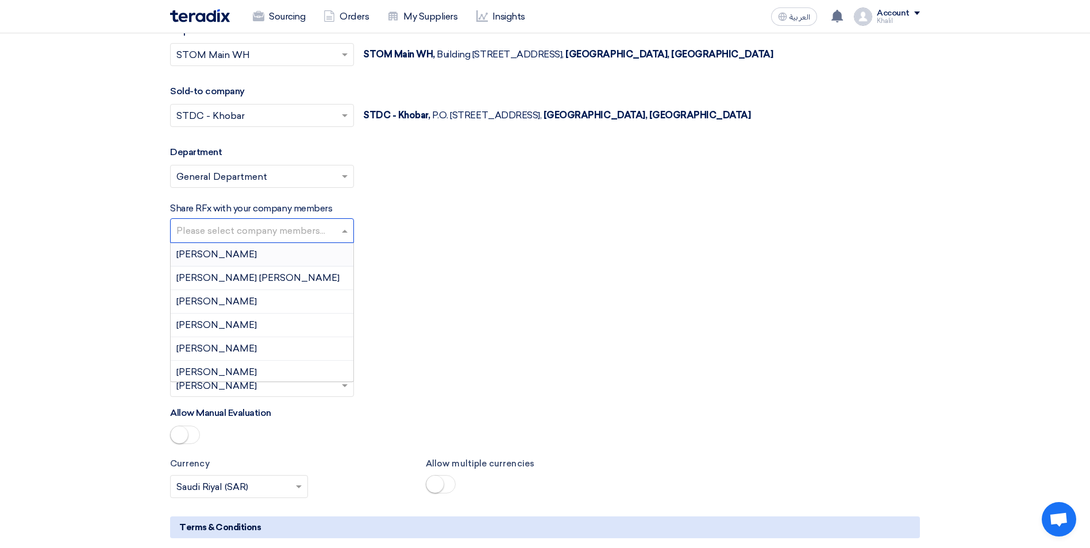
click at [344, 228] on input "text" at bounding box center [263, 231] width 174 height 19
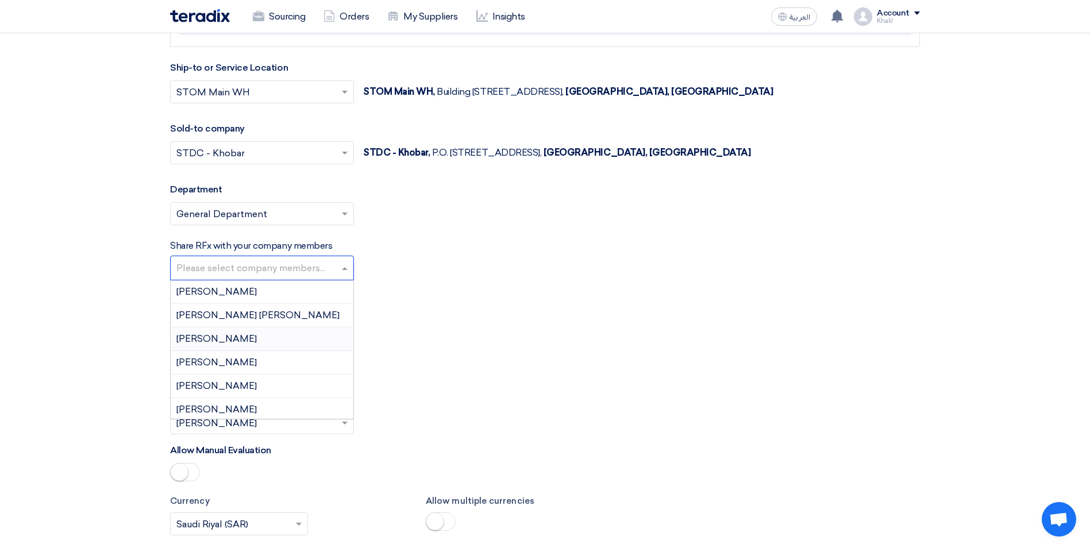
scroll to position [1322, 0]
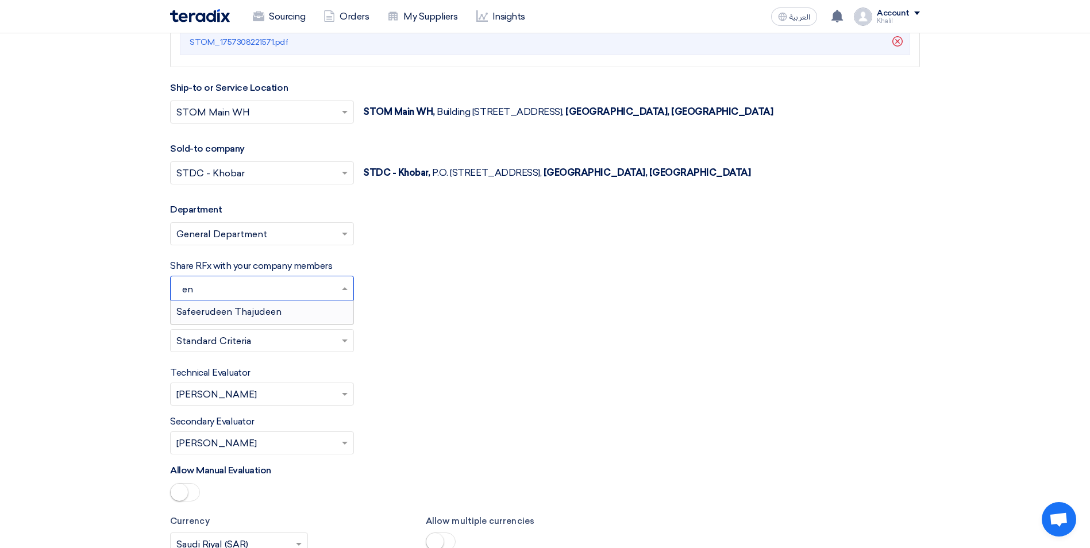
type input "e"
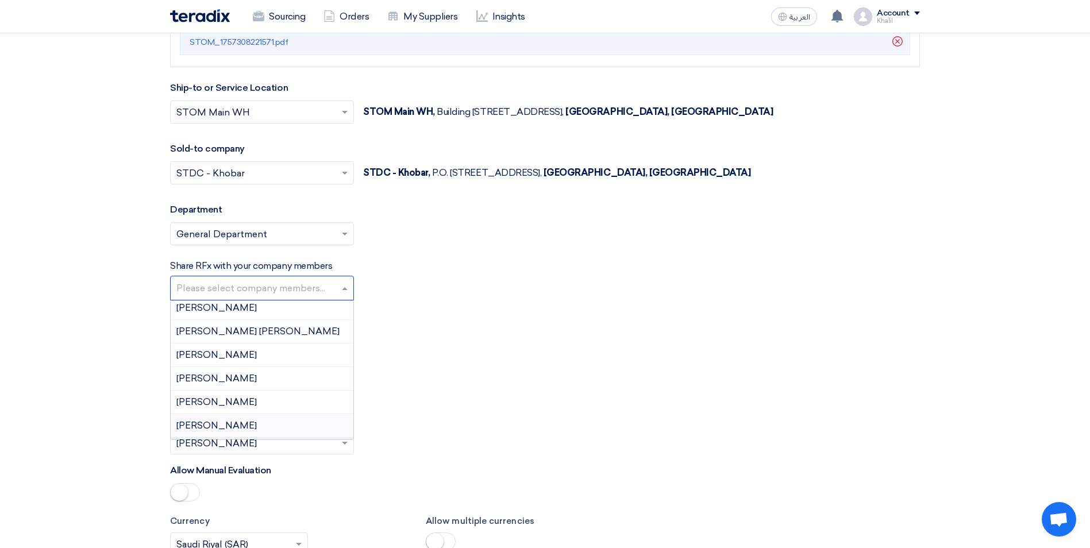
scroll to position [0, 0]
click at [179, 288] on input "text" at bounding box center [263, 289] width 174 height 19
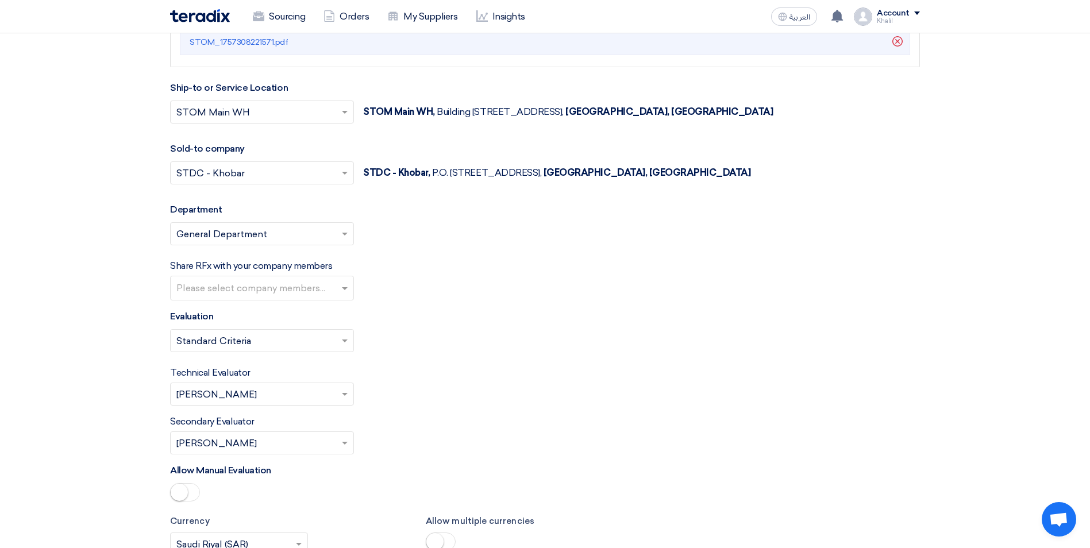
click at [603, 341] on div "Select Evaluation... × Standard Criteria ×" at bounding box center [545, 345] width 750 height 32
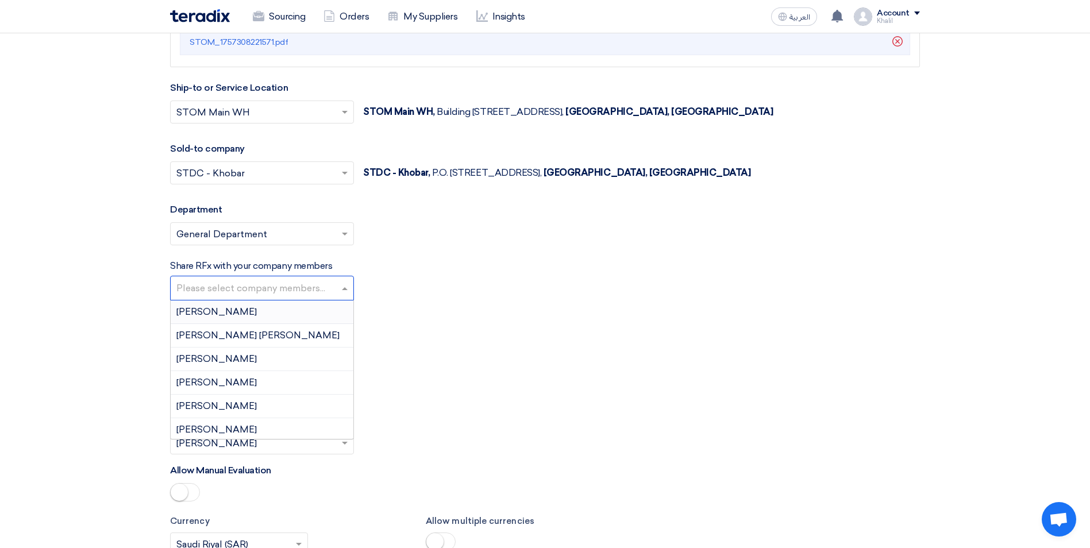
click at [275, 286] on input "text" at bounding box center [263, 289] width 174 height 19
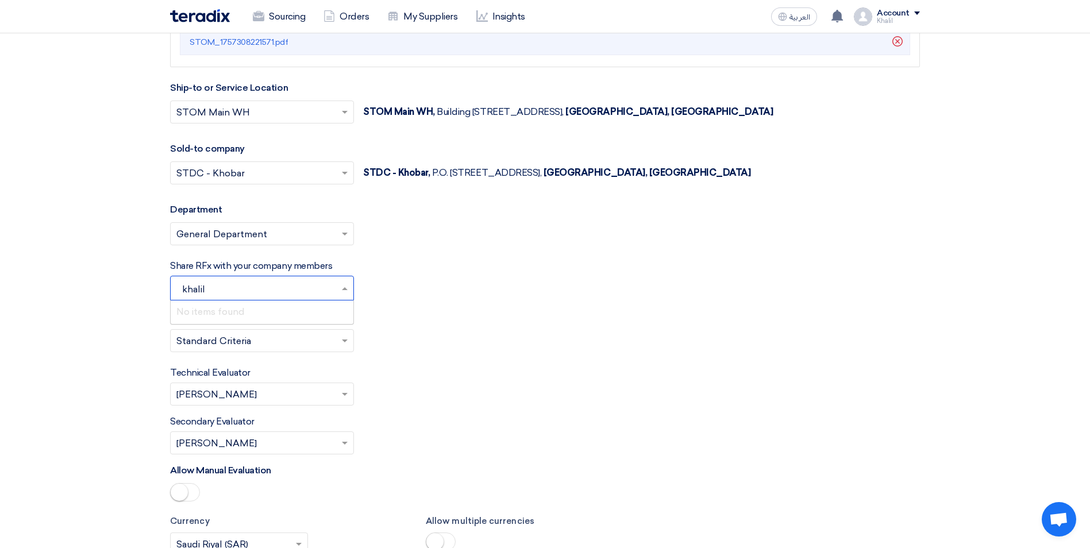
type input "khali"
click at [307, 313] on div "[PERSON_NAME]" at bounding box center [262, 313] width 183 height 24
click at [497, 341] on div "Select Evaluation... × Standard Criteria ×" at bounding box center [545, 345] width 750 height 32
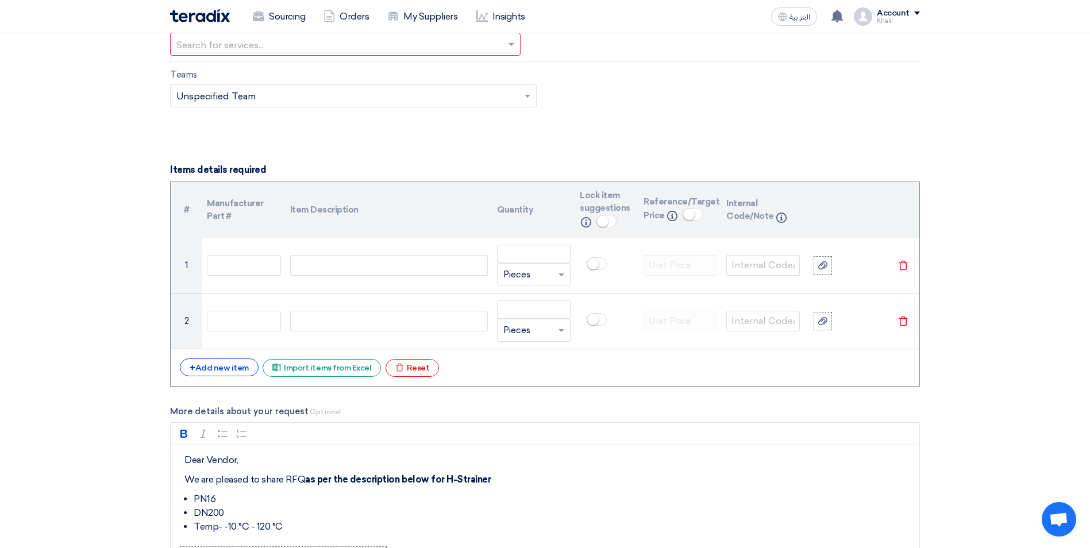
scroll to position [747, 0]
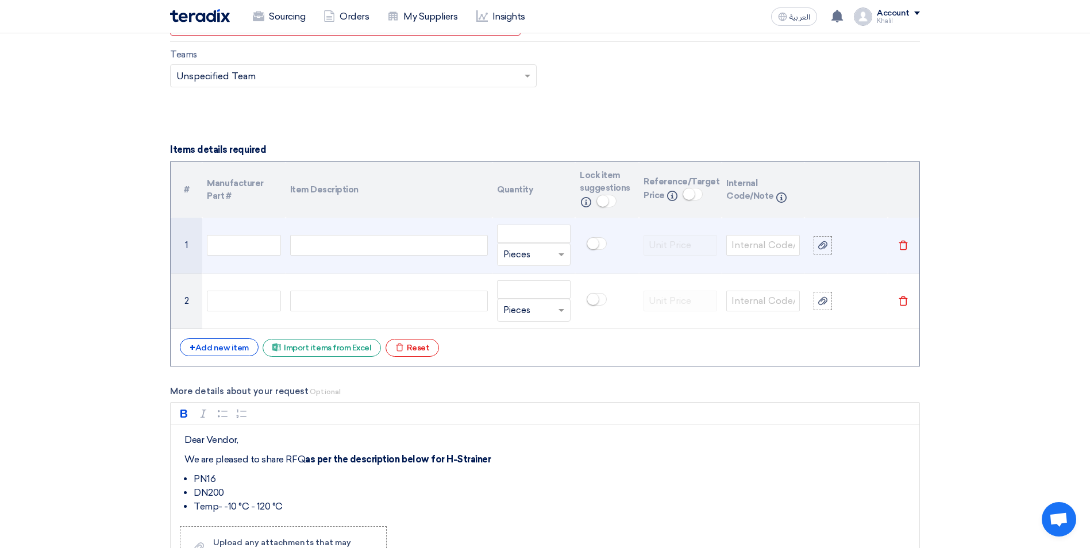
click at [376, 248] on div at bounding box center [389, 245] width 198 height 21
paste div
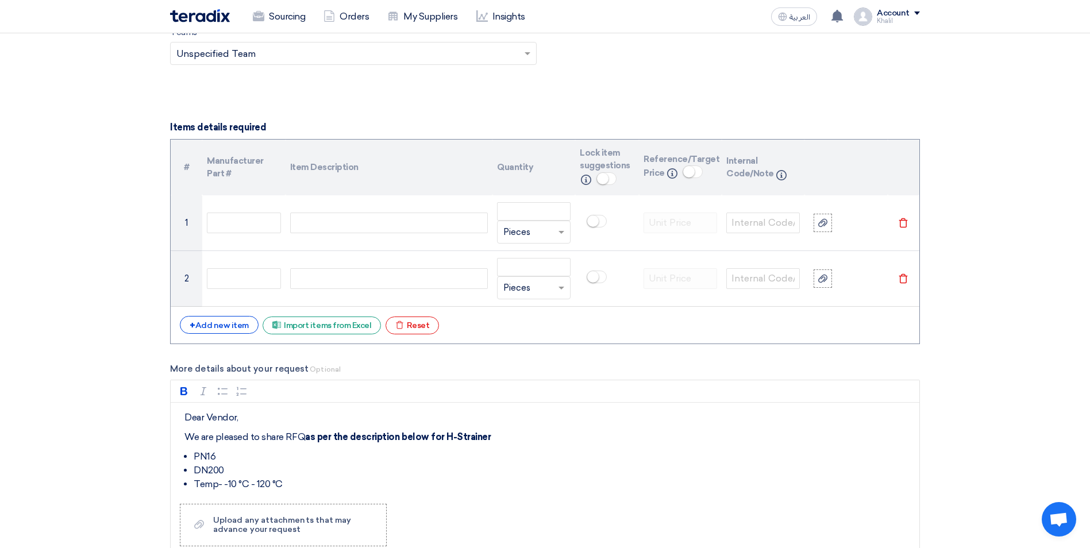
scroll to position [781, 0]
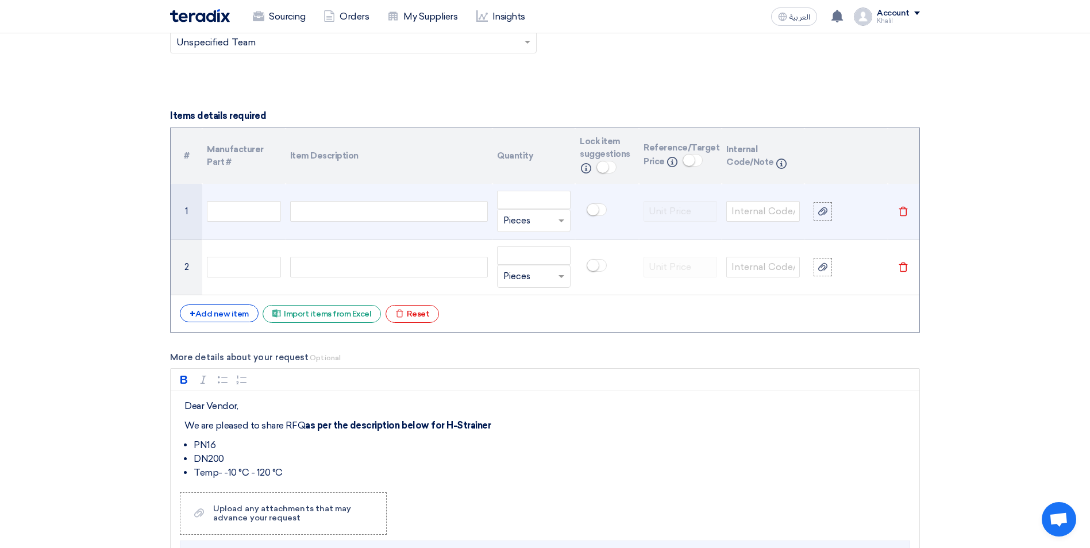
click at [343, 215] on div "Basket Strainer 8" DN200 PN 16 working Temperature - 10°C to 120°C Mesh Size: 5…" at bounding box center [389, 211] width 198 height 21
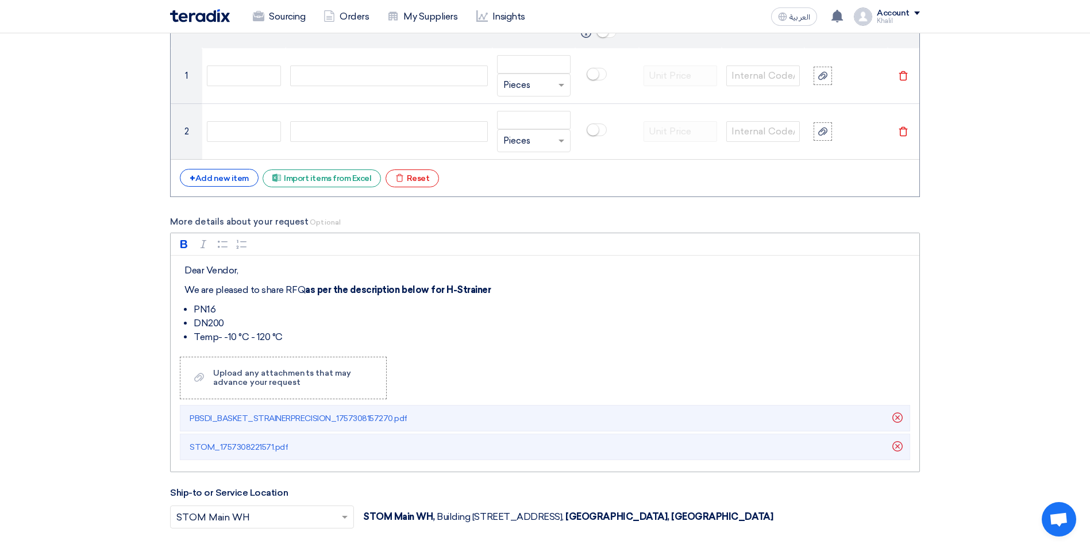
scroll to position [896, 0]
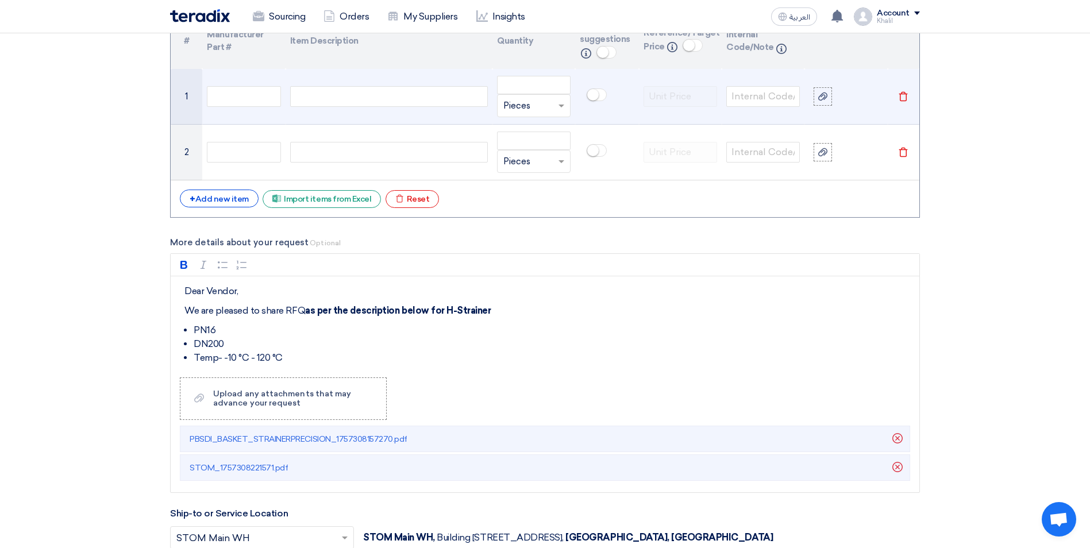
click at [340, 100] on div "Basket Strainer 8" Basket Strainer 8" DN200 PN 16 working Temperature - 10°C to…" at bounding box center [389, 96] width 198 height 21
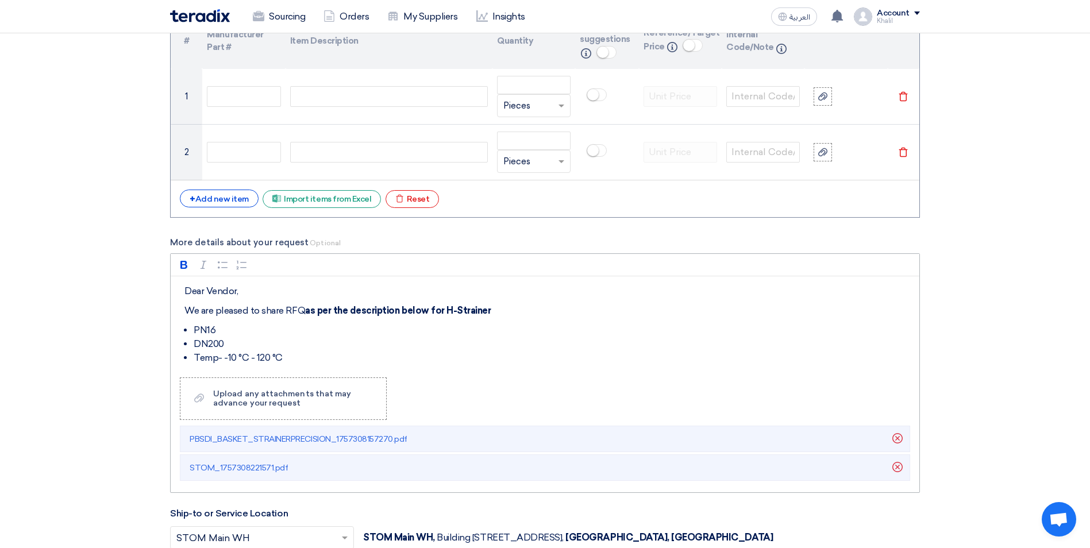
drag, startPoint x: 340, startPoint y: 100, endPoint x: 700, endPoint y: 354, distance: 440.8
click at [700, 353] on li "Temp- -10 °C - 120 °C" at bounding box center [554, 358] width 720 height 14
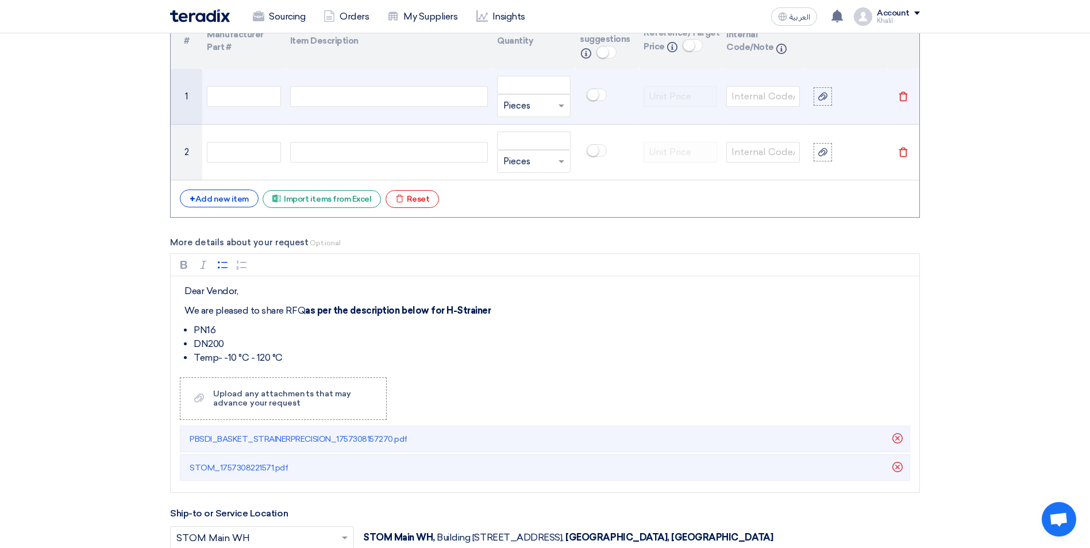
click at [361, 97] on div "Basket Strainer 8" Basket Strainer 8" DN200 PN 16 working Temperature - 10°C to…" at bounding box center [389, 96] width 198 height 21
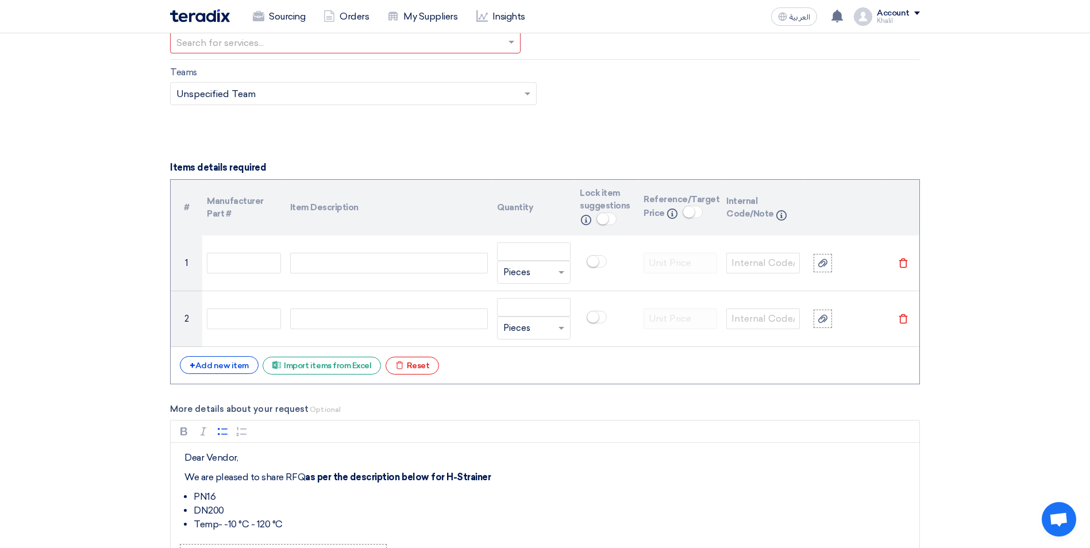
scroll to position [723, 0]
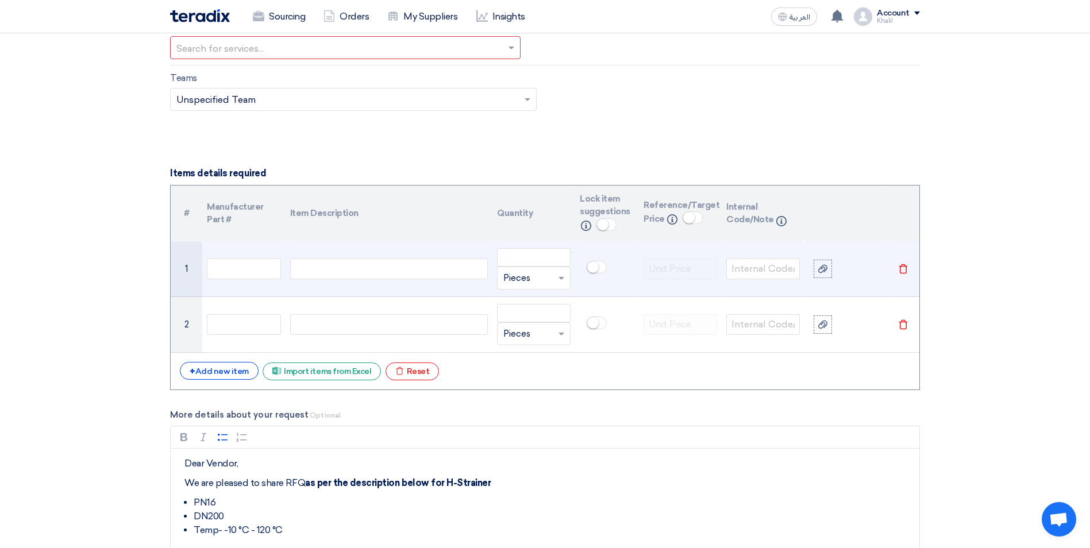
click at [344, 268] on div "Basket Strainer 8" Basket Strainer 8" DN200 PN 16 working Temperature - 10°C to…" at bounding box center [389, 269] width 198 height 21
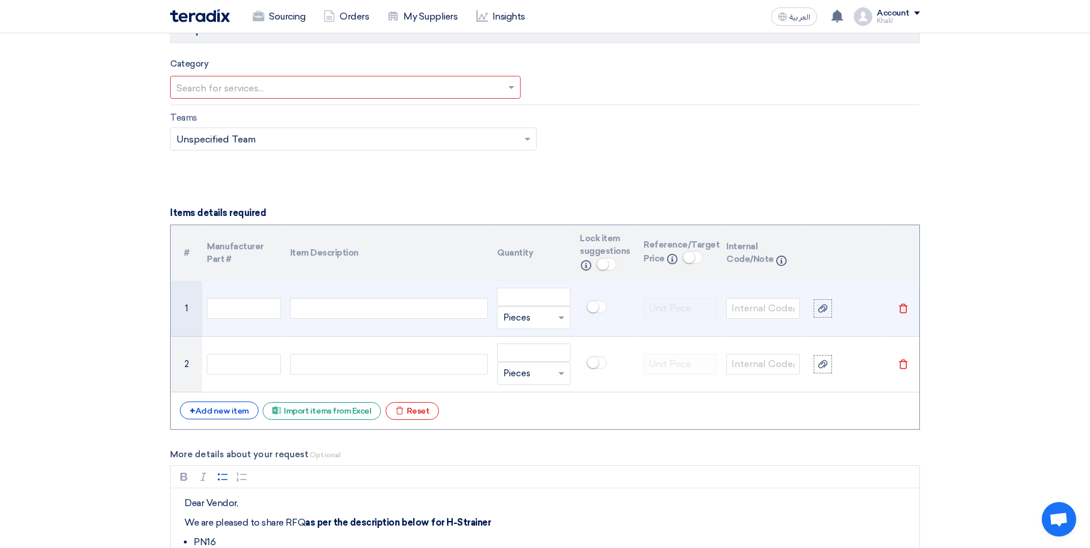
scroll to position [666, 0]
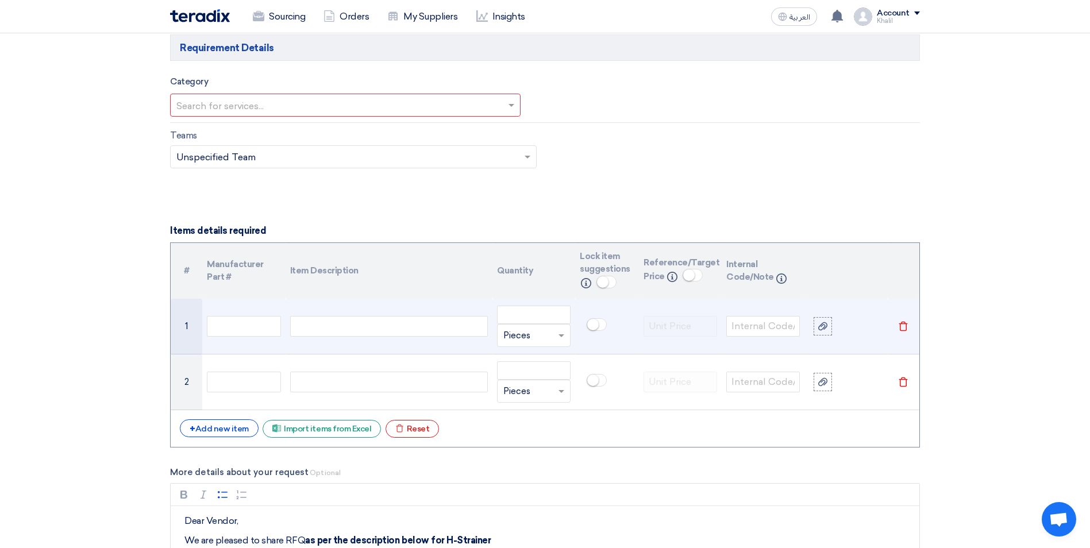
click at [345, 326] on div "Basket Strainer 8" Basket Strainer 8" DN200 PN 16 working Temperature - 10°C to…" at bounding box center [389, 326] width 198 height 21
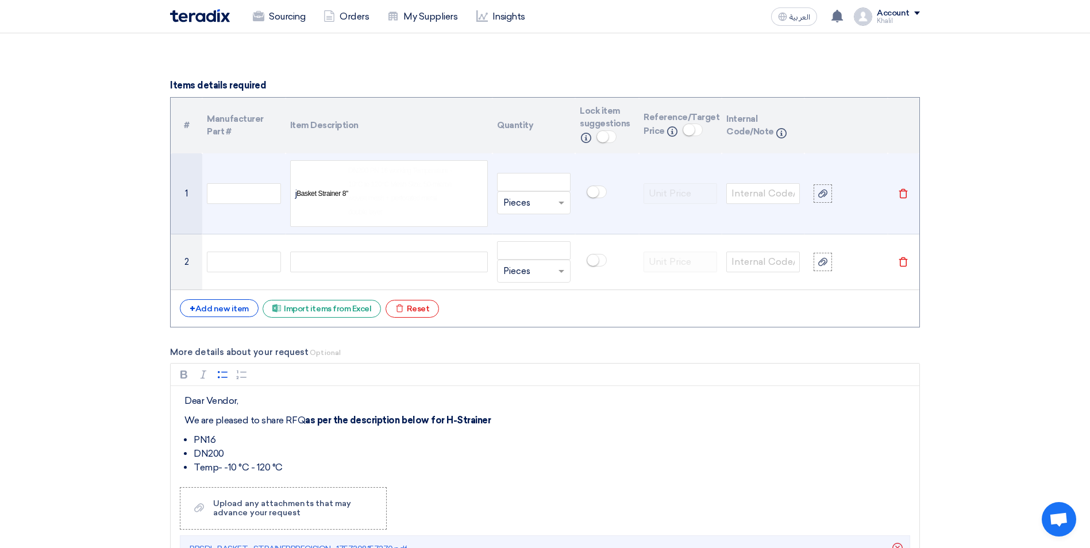
scroll to position [713, 0]
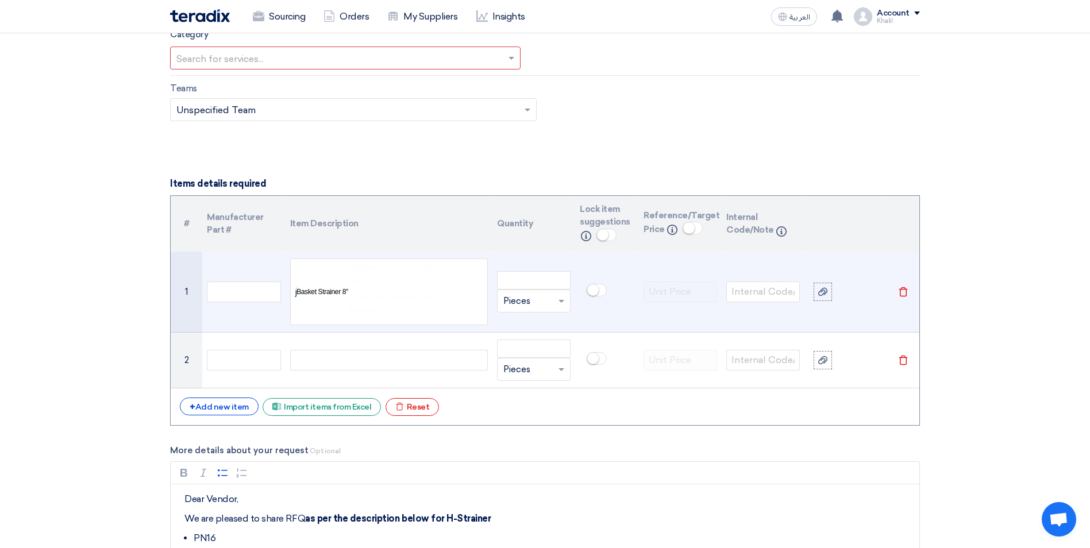
click at [332, 295] on span "Basket Strainer 8"" at bounding box center [322, 292] width 52 height 10
click at [294, 297] on div "Basket Strainer 8" Basket Strainer 8" j DN200 PN 16 working Temperature - 10°C …" at bounding box center [389, 292] width 198 height 67
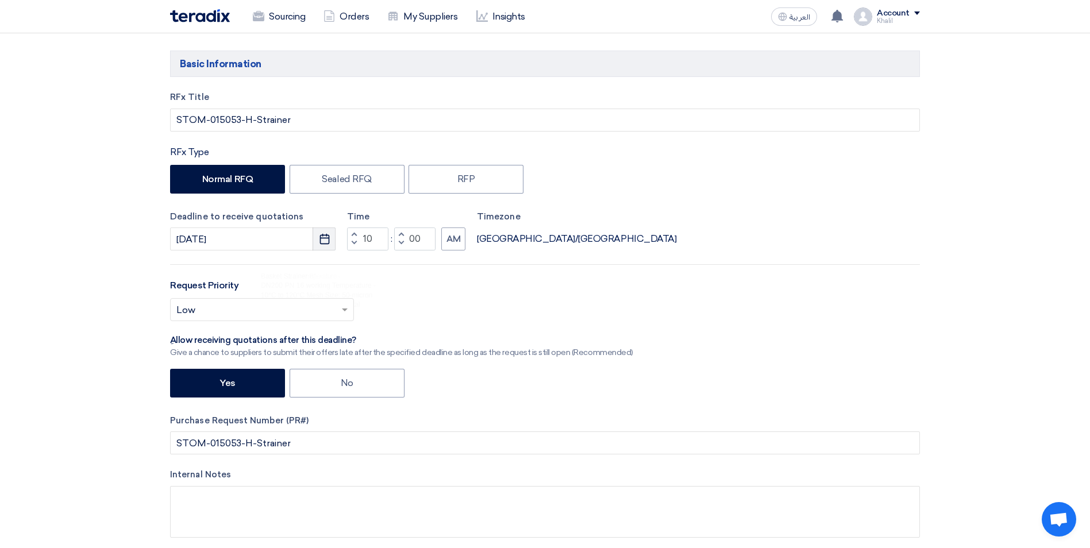
scroll to position [57, 0]
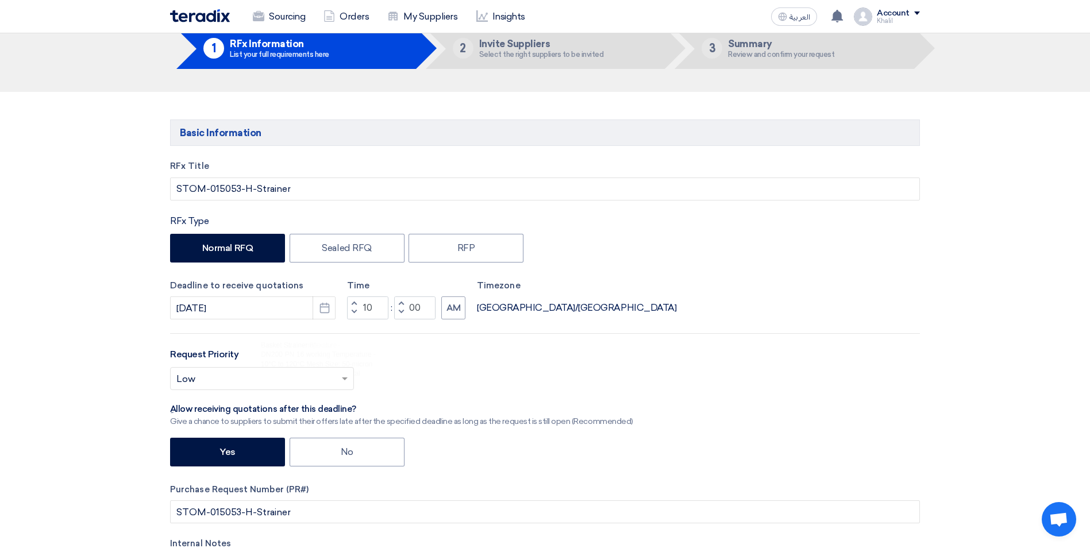
click at [325, 355] on span "DN200 PN 16 working Temperature -" at bounding box center [318, 354] width 115 height 10
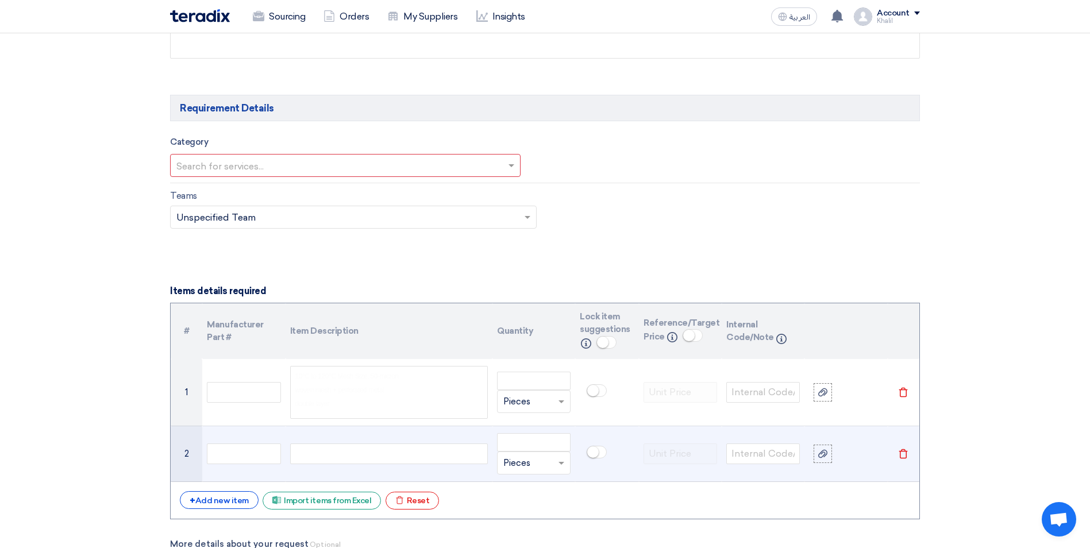
scroll to position [747, 0]
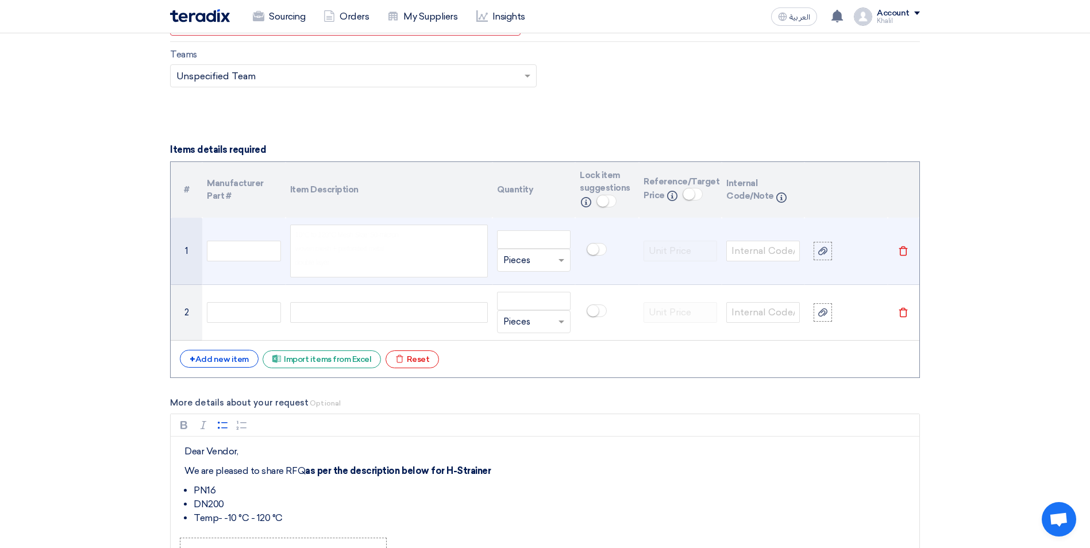
click at [341, 267] on p "10°C to 120°C Mesh Size: 50-micron woven mesh + perforated metal double layer" at bounding box center [346, 248] width 103 height 41
click at [337, 253] on p "10°C to 120°C Mesh Size: 50-micron woven mesh + perforated metal double layer" at bounding box center [346, 248] width 103 height 41
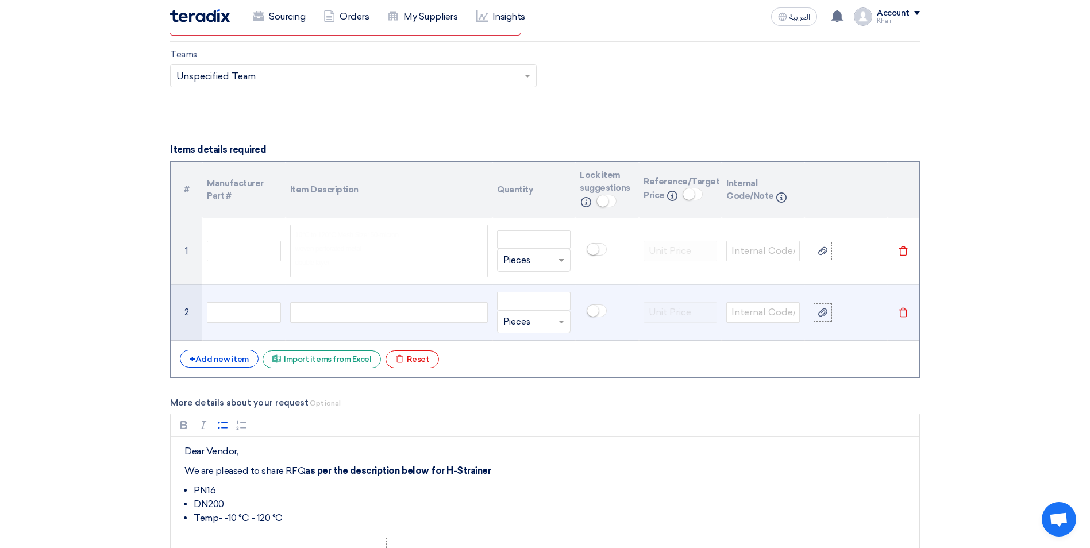
click at [413, 305] on div at bounding box center [389, 312] width 198 height 21
paste div
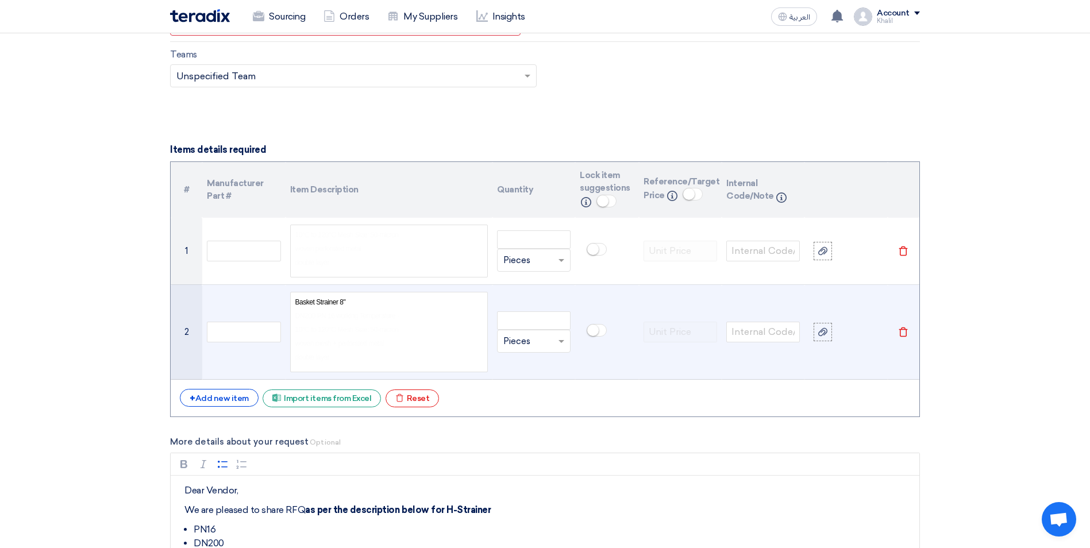
scroll to position [737, 0]
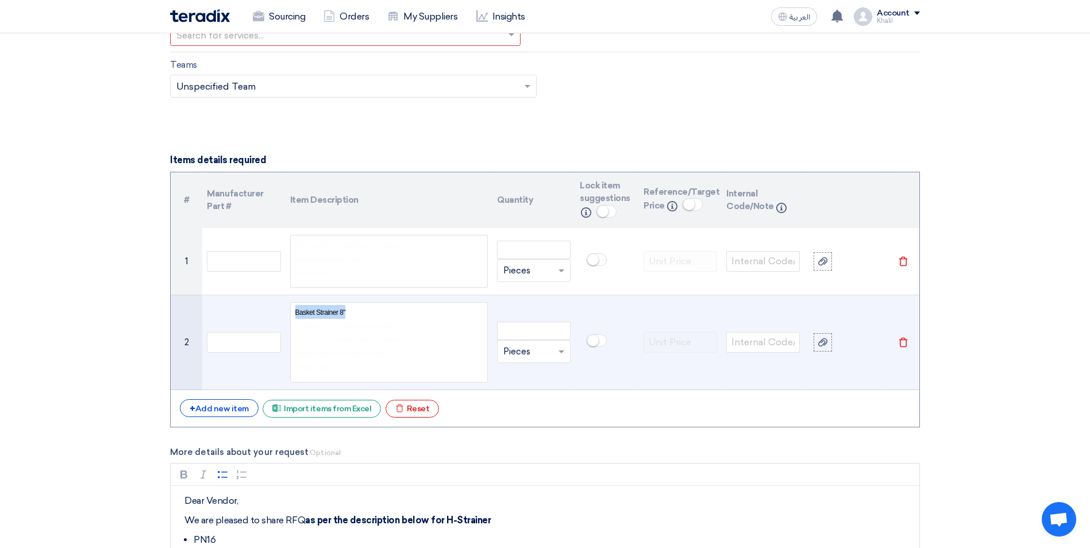
drag, startPoint x: 372, startPoint y: 316, endPoint x: 284, endPoint y: 303, distance: 88.2
click at [286, 311] on td "Basket Strainer 8" DN200 PN 16 working Temperature - 10°C to 120°C Mesh Size: 5…" at bounding box center [389, 342] width 207 height 95
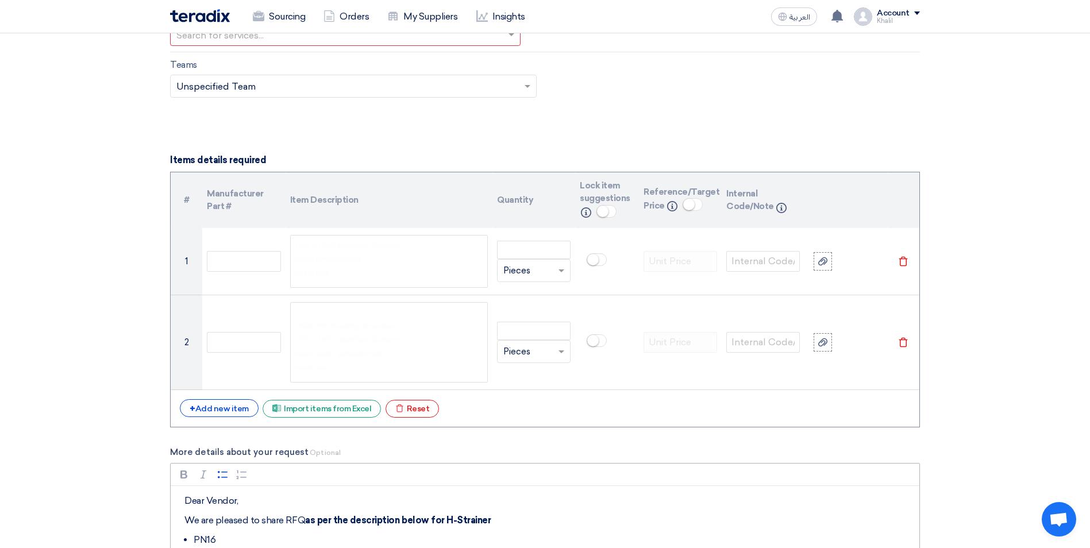
click at [691, 476] on div "Bold (CTRL+B) Bold Italic (CTRL+I) Italic Bulleted List Bulleted List Numbered …" at bounding box center [545, 475] width 749 height 22
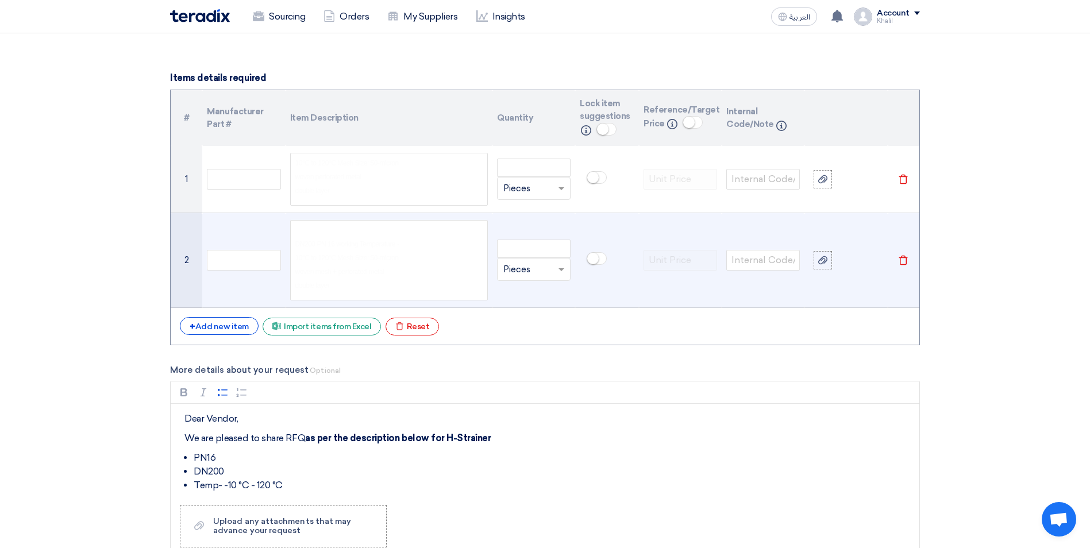
scroll to position [794, 0]
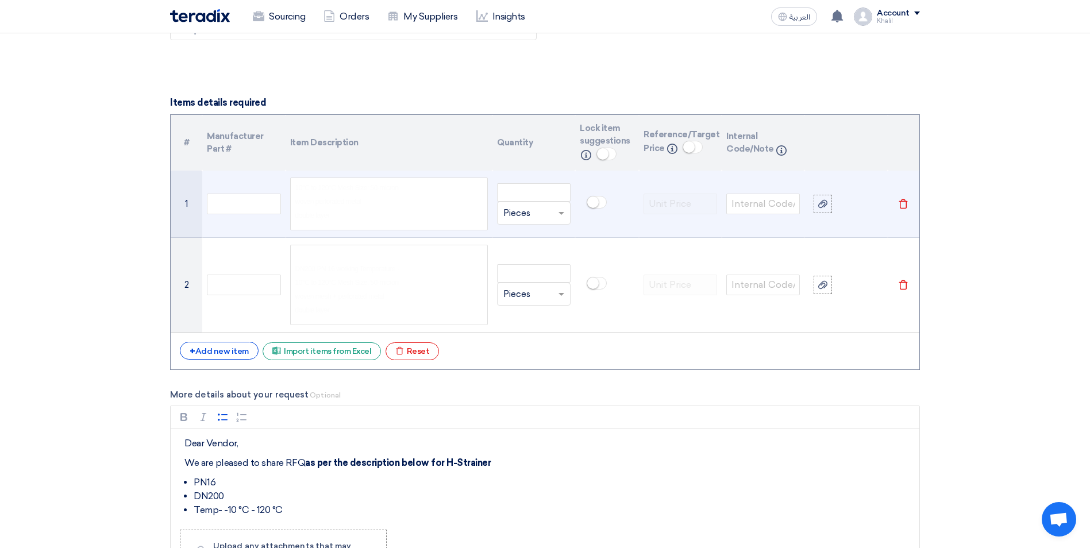
click at [347, 201] on span "woven perforated metal" at bounding box center [328, 202] width 66 height 8
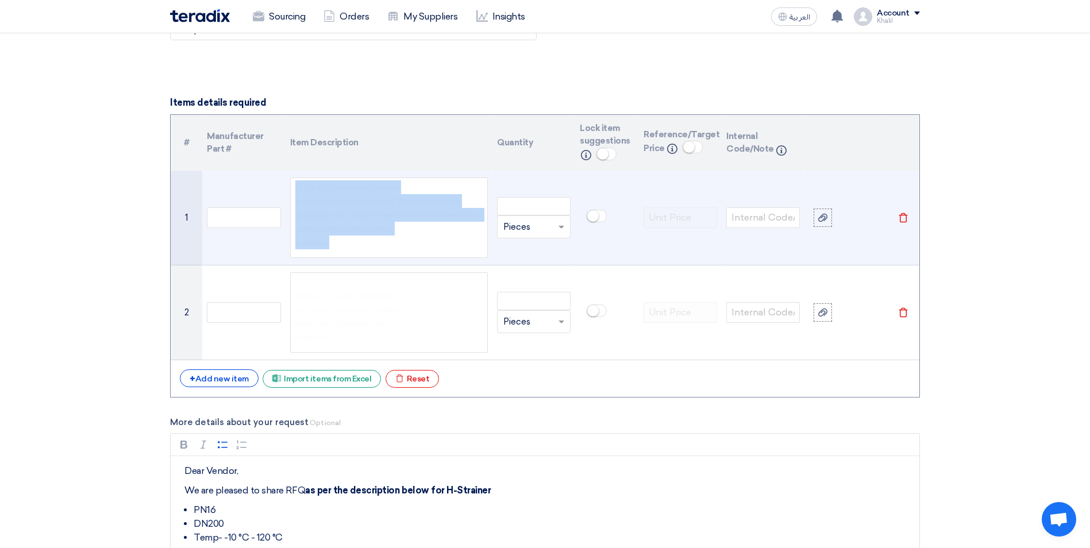
drag, startPoint x: 386, startPoint y: 232, endPoint x: 289, endPoint y: 180, distance: 109.5
click at [289, 180] on td "Basket Strainer 8" Basket Strainer mperature - 10°C to 120°C Mesh Size: 50-micr…" at bounding box center [389, 218] width 207 height 95
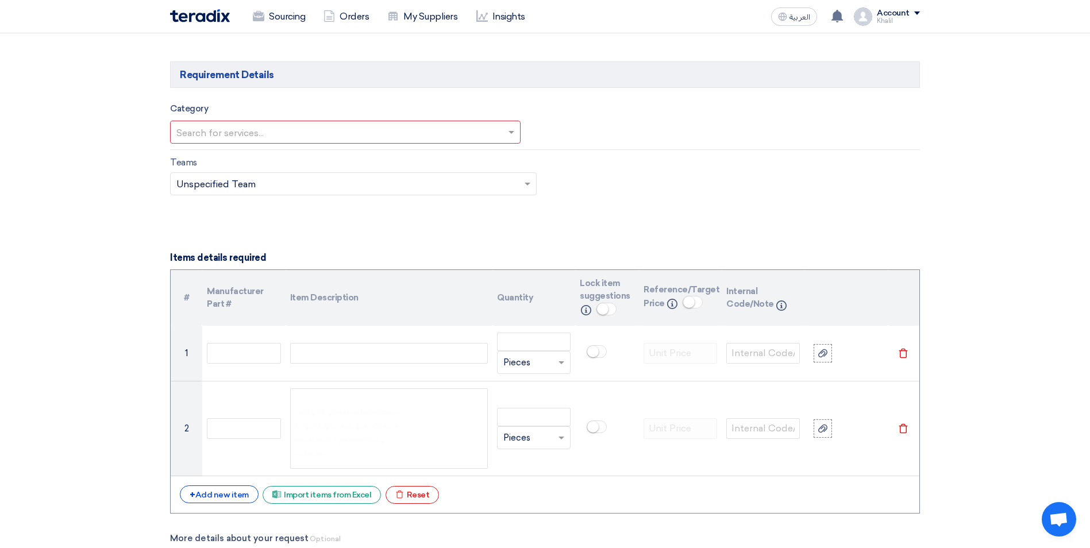
scroll to position [686, 0]
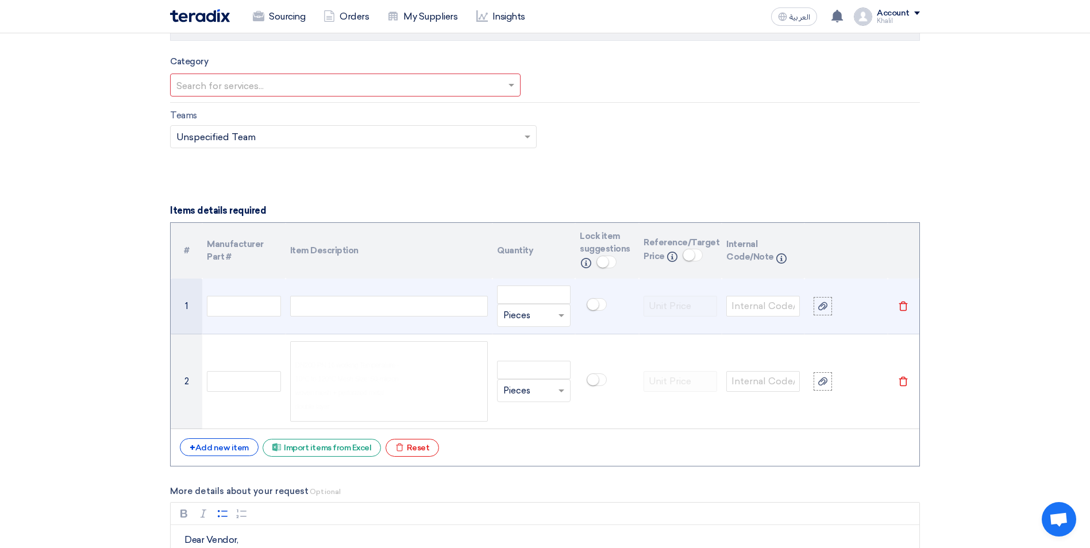
click at [331, 307] on div "Basket Strainer 8" Basket Strainer mperature DN200 PN 16 working Temperature - …" at bounding box center [389, 306] width 198 height 21
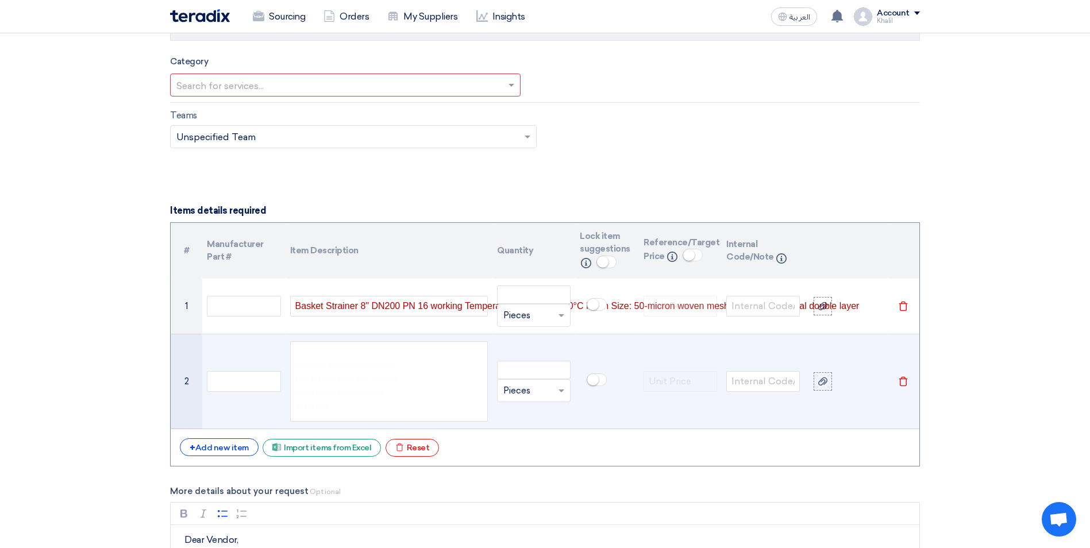
click at [434, 425] on td "DN200 PN 16 working Temperature - 10°C to 120°C Mesh Size: 50-micron woven mesh…" at bounding box center [389, 381] width 207 height 95
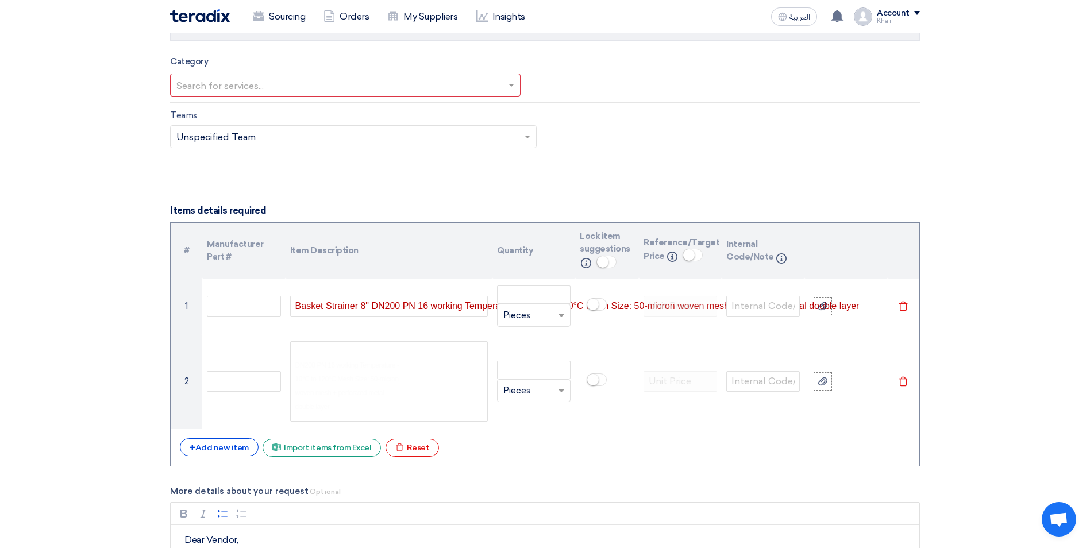
click at [997, 394] on section "Basic Information RFx Title STOM-015053-H-Strainer RFx Type Normal RFQ Sealed R…" at bounding box center [545, 537] width 1090 height 2148
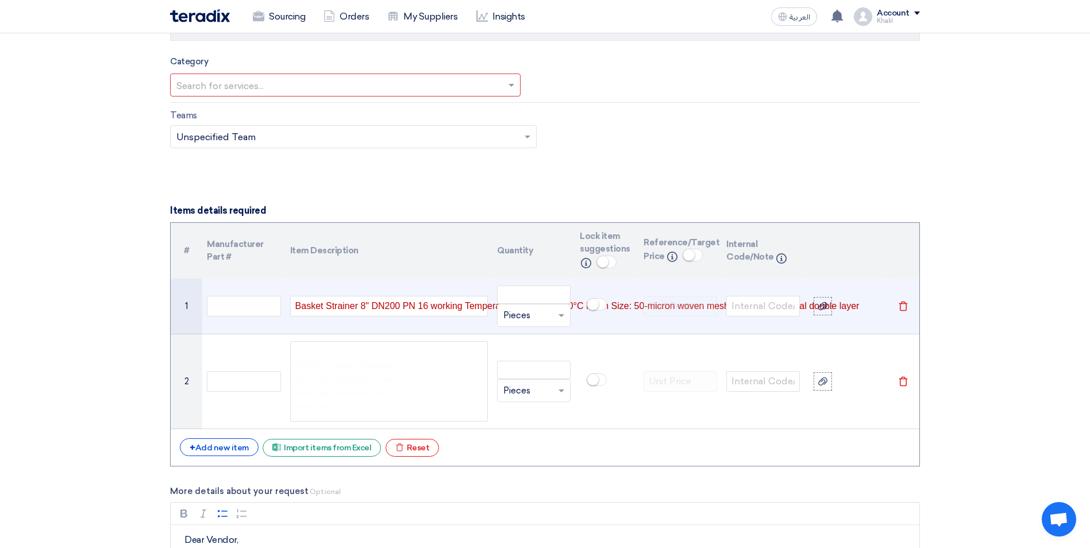
drag, startPoint x: 388, startPoint y: 311, endPoint x: 438, endPoint y: 309, distance: 50.6
click at [390, 311] on font "Basket Strainer 8" DN200 PN 16 working Temperature - 10°C to 120°C Mesh Size: 5…" at bounding box center [577, 306] width 564 height 14
click at [466, 307] on span "Basket Strainer 8" DN200 PN 16 working Temperature - 10°C to 120°C Mesh Size: 5…" at bounding box center [577, 306] width 564 height 10
click at [457, 310] on span "Basket Strainer 8" DN200 PN 16 working" at bounding box center [378, 306] width 167 height 10
click at [464, 305] on span "Temperature - 10°C to 120°C Mesh Size: 50-micron woven mesh + perforated metal …" at bounding box center [660, 306] width 394 height 10
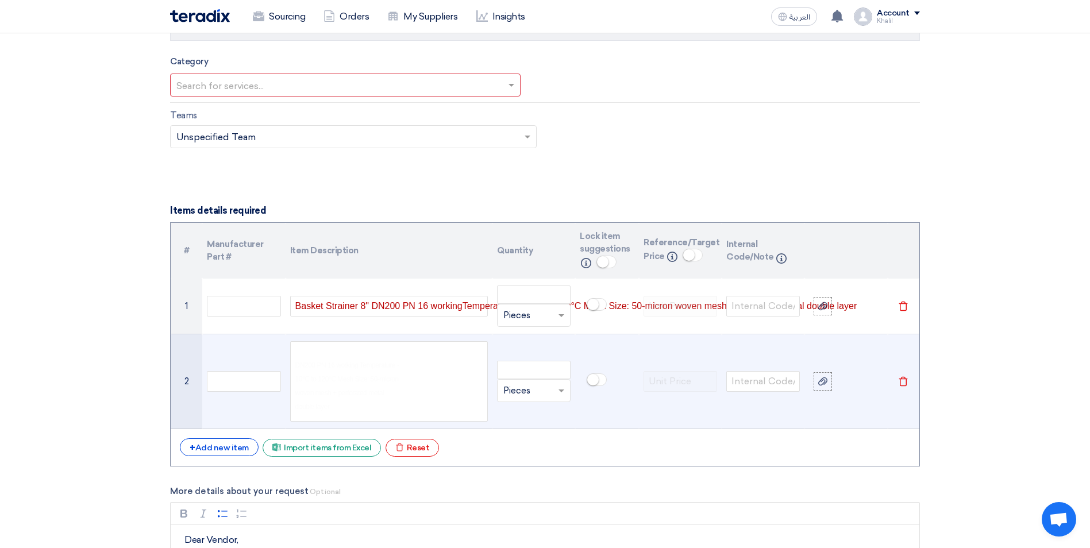
click at [699, 395] on td at bounding box center [680, 381] width 83 height 95
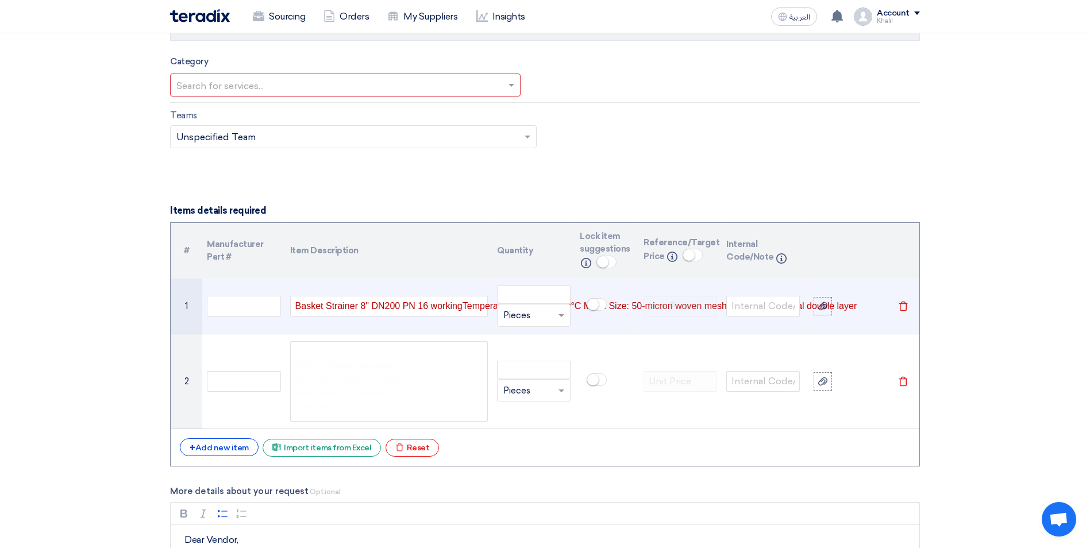
click at [904, 305] on icon "Delete" at bounding box center [903, 306] width 10 height 10
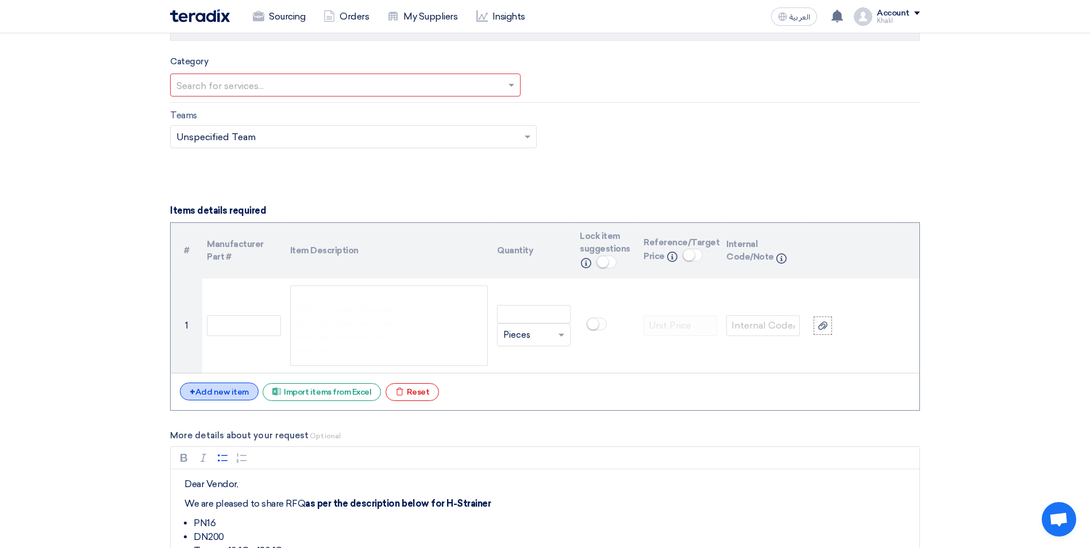
click at [234, 388] on div "+ Add new item" at bounding box center [219, 392] width 79 height 18
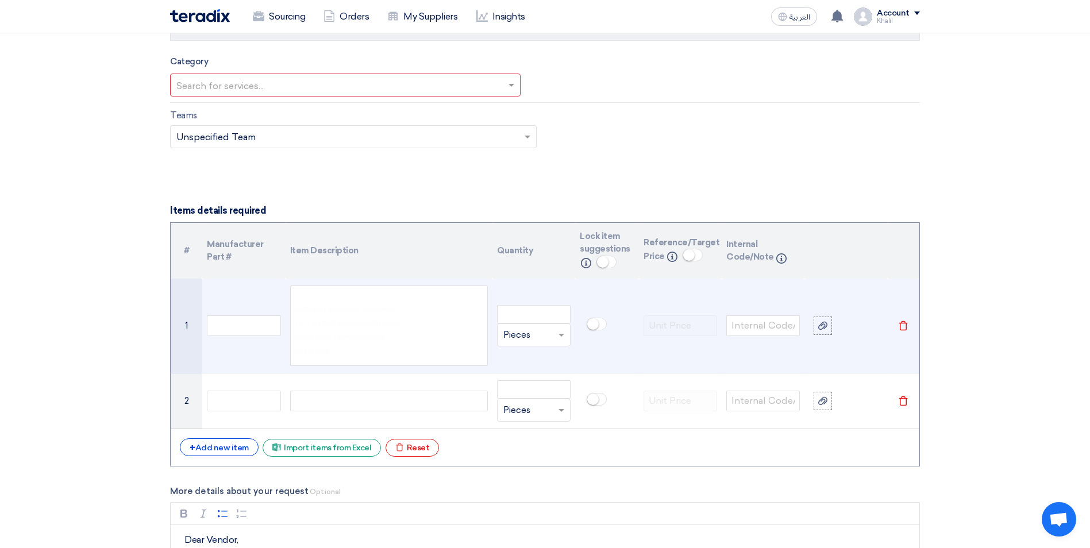
click at [360, 320] on span "10°C to 120°C Mesh Size: 50-micron" at bounding box center [346, 323] width 103 height 8
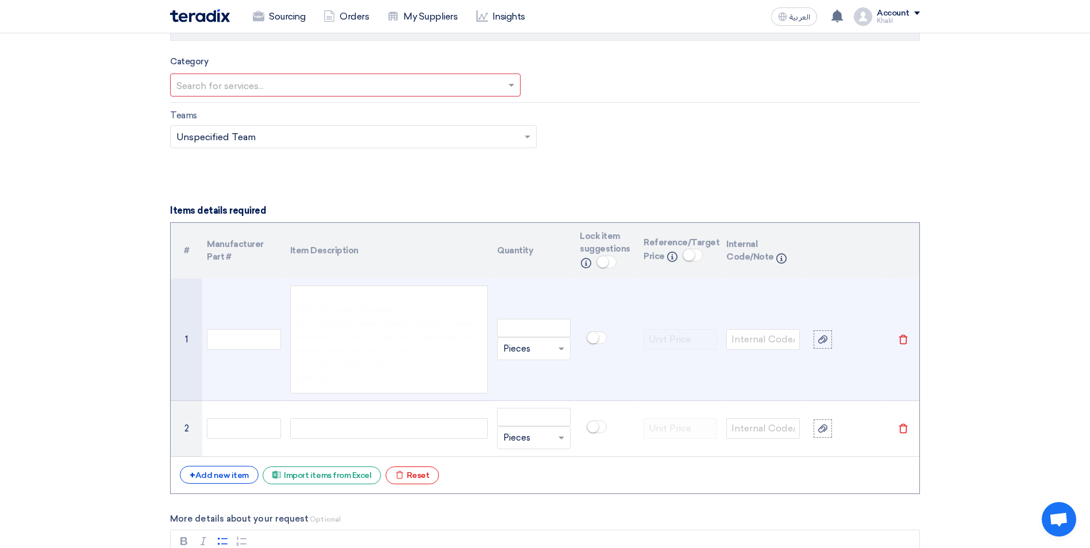
click at [365, 320] on span "10°C to 120°C Mesh SiBasket Strainer 8" DN200 PN 16 working Temperature - 10°C …" at bounding box center [388, 337] width 187 height 36
click at [407, 330] on p "DN200 PN 16 working Temperature - 10°C to 120°C Mesh SiBasket Strainer 8" DN200…" at bounding box center [388, 336] width 187 height 97
click at [906, 339] on icon "Delete" at bounding box center [903, 339] width 10 height 10
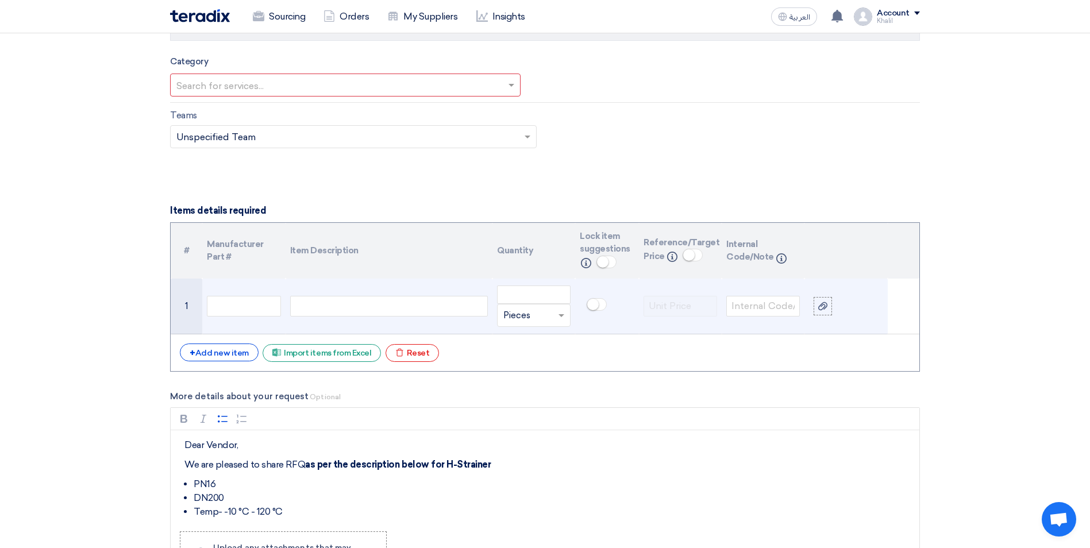
click at [363, 305] on div at bounding box center [389, 306] width 198 height 21
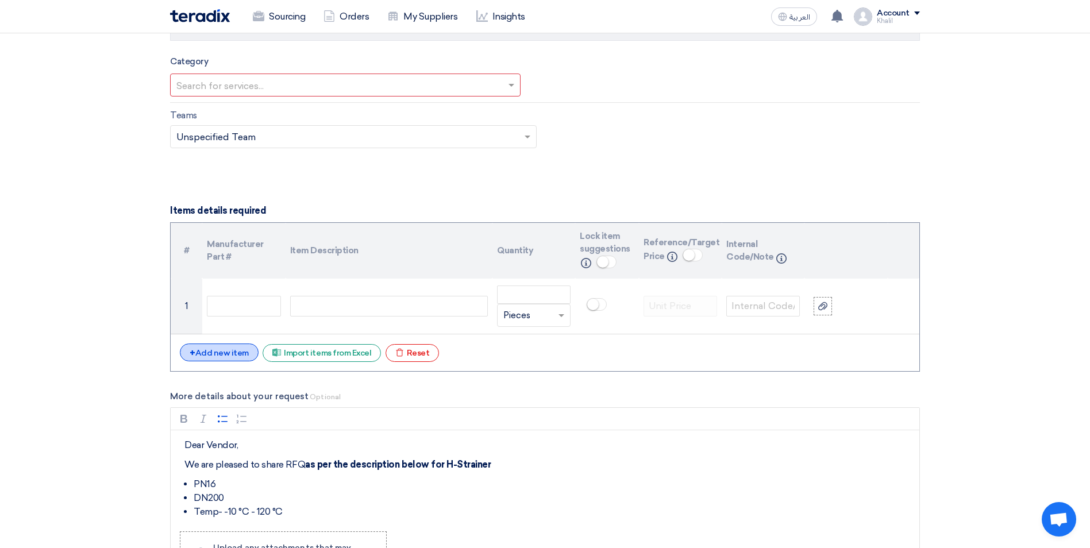
click at [238, 353] on div "+ Add new item" at bounding box center [219, 353] width 79 height 18
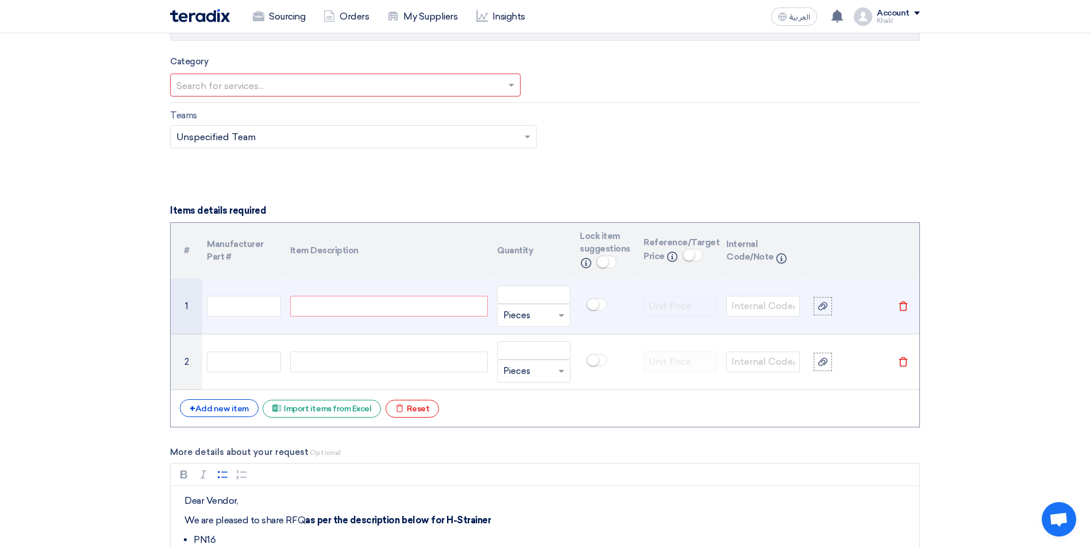
click at [342, 310] on div at bounding box center [389, 306] width 198 height 21
paste div
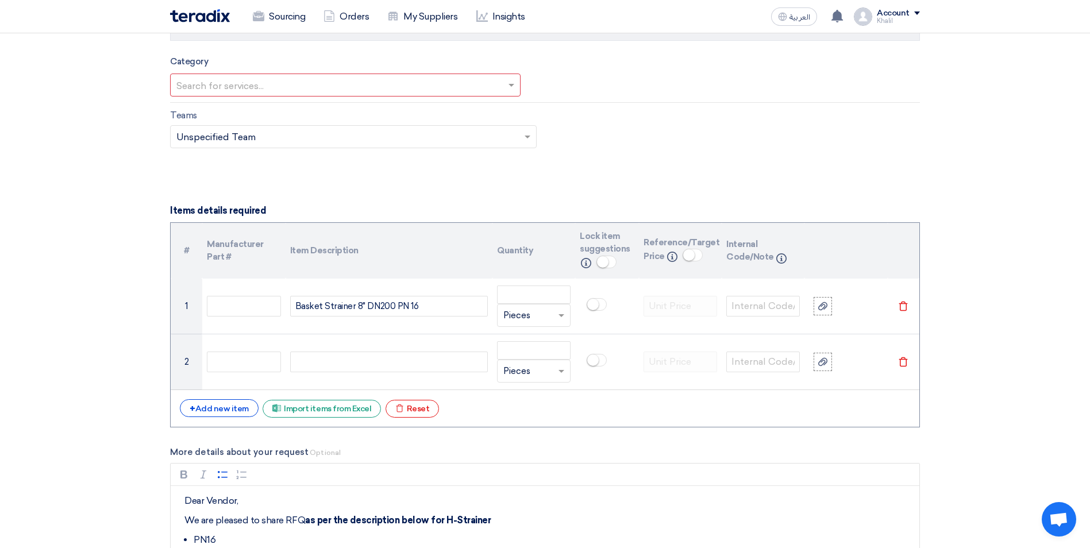
click at [996, 359] on section "Basic Information RFx Title STOM-015053-H-Strainer RFx Type Normal RFQ Sealed R…" at bounding box center [545, 517] width 1090 height 2109
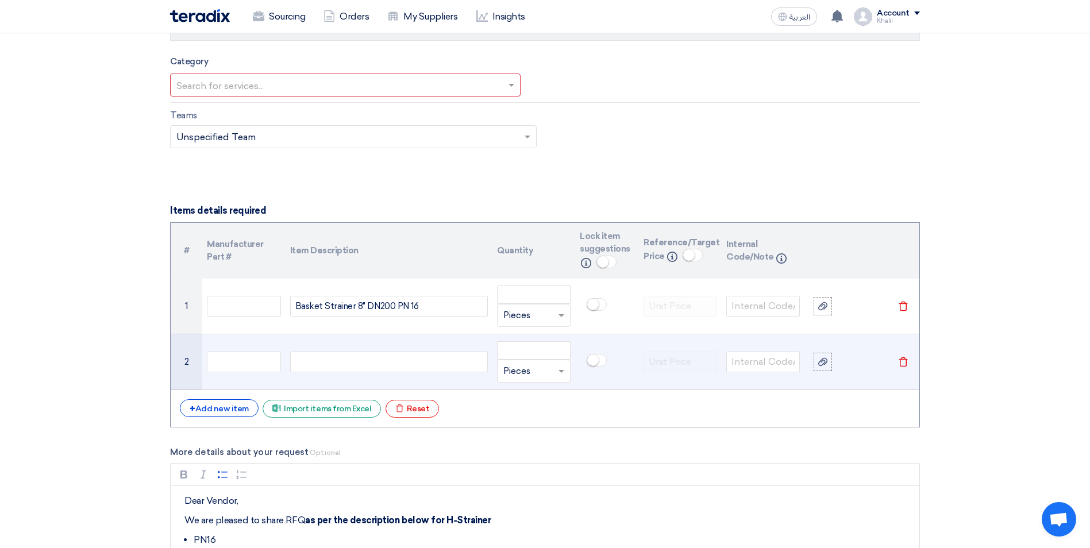
click at [376, 360] on div at bounding box center [389, 362] width 198 height 21
paste div
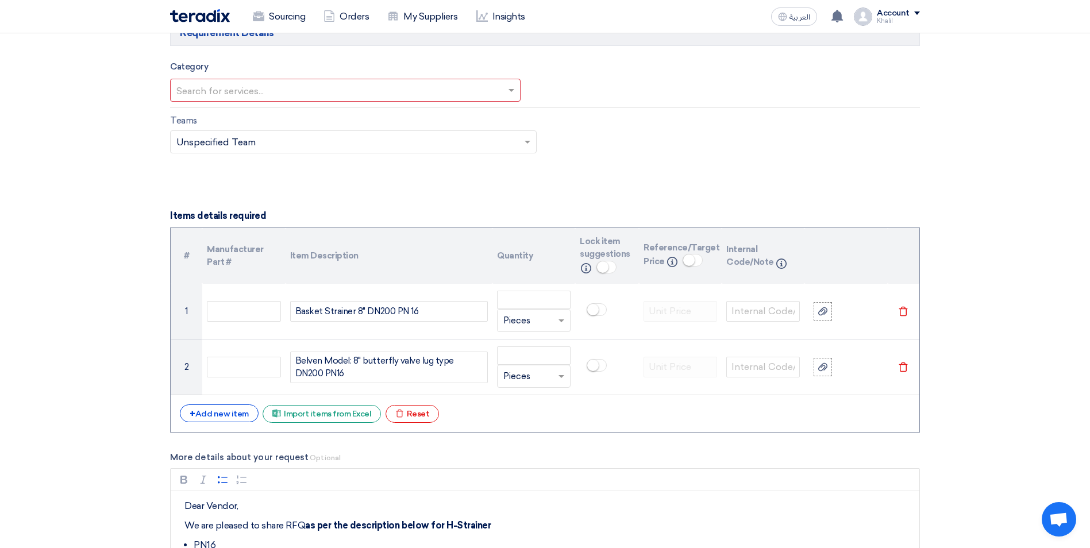
click at [1005, 360] on section "Basic Information RFx Title STOM-015053-H-Strainer RFx Type Normal RFQ Sealed R…" at bounding box center [545, 523] width 1090 height 2109
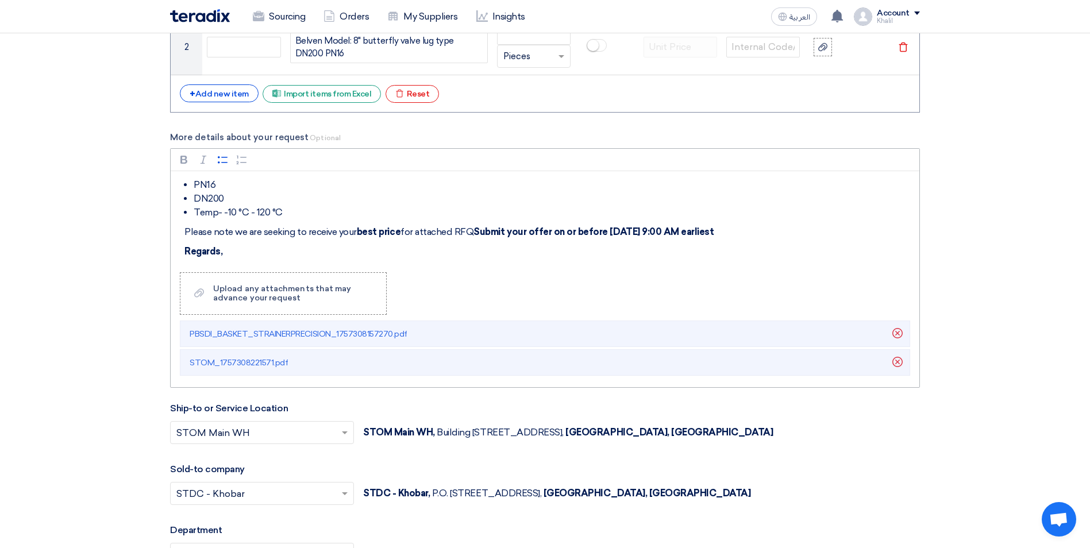
scroll to position [0, 0]
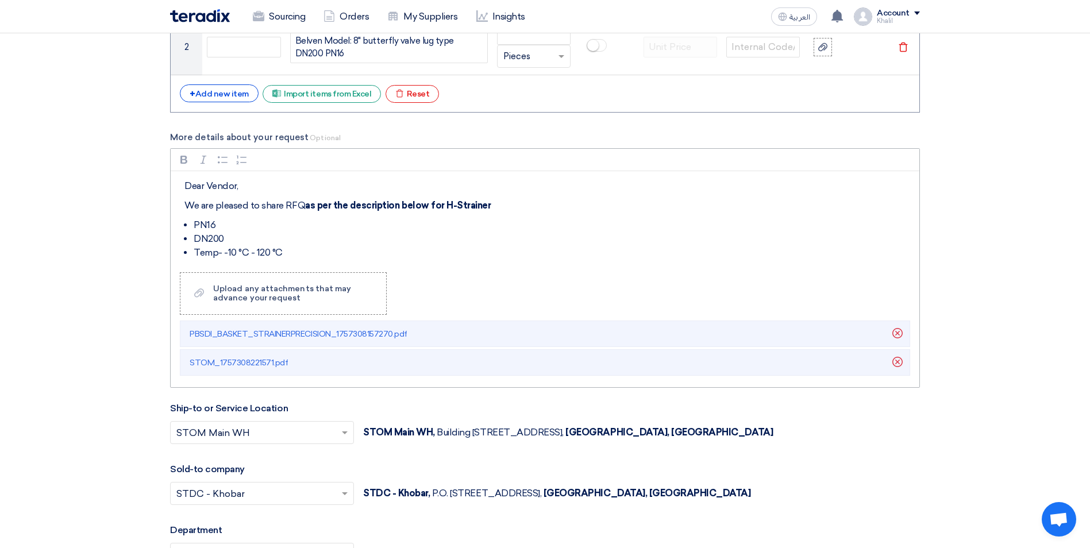
drag, startPoint x: 705, startPoint y: 212, endPoint x: 171, endPoint y: 172, distance: 535.8
click at [171, 172] on div "Dear Vendor, We are pleased to share RFQ as per the description below for H-Str…" at bounding box center [545, 217] width 749 height 92
copy div "Dear Vendor, We are pleased to share RFQ as per the description below for H-Str…"
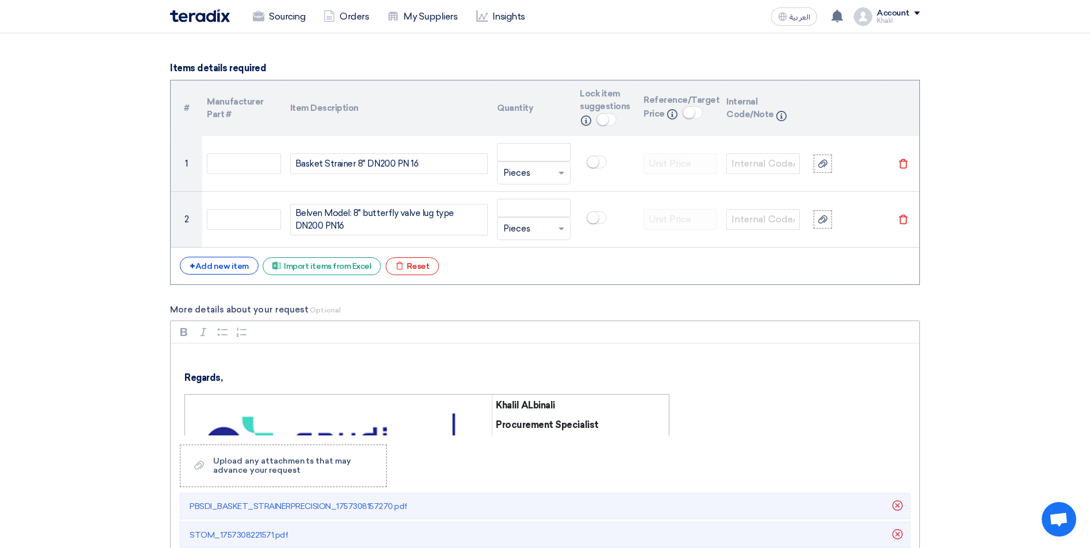
click at [202, 350] on div "Regards, [PERSON_NAME] Procurement Specialist T: [PHONE_NUMBER] E: [EMAIL_ADDRE…" at bounding box center [545, 390] width 749 height 92
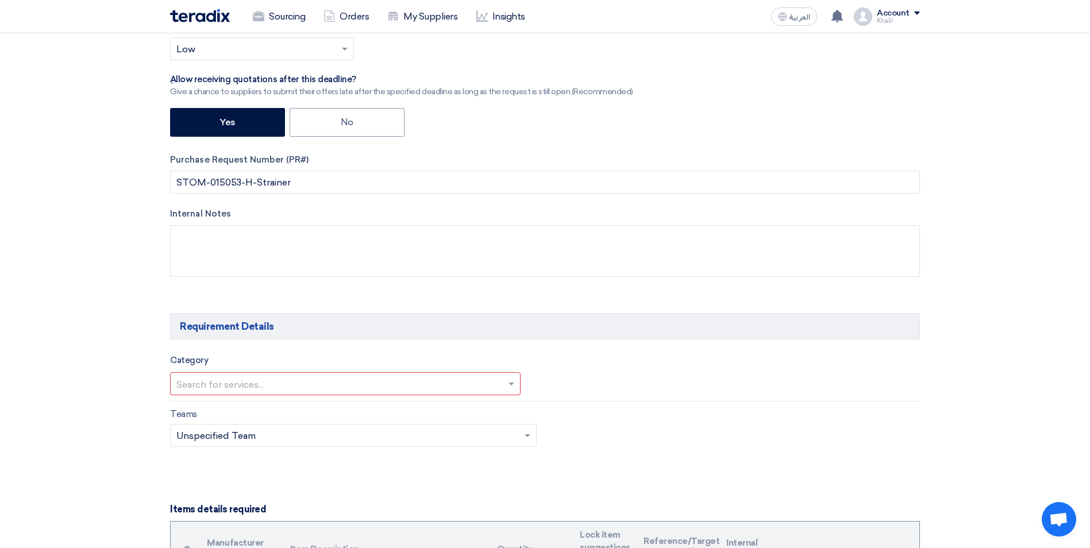
scroll to position [369, 0]
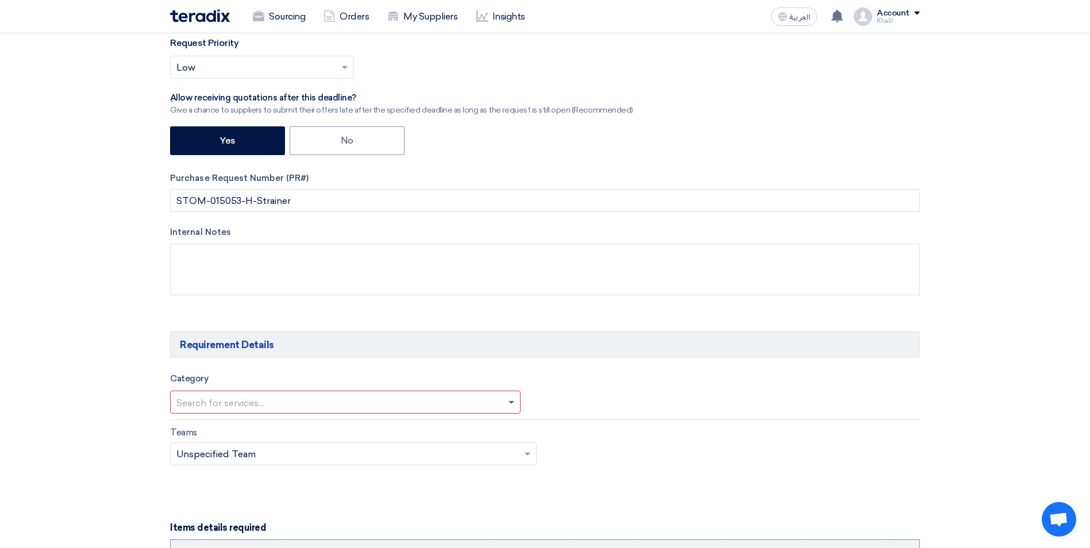
click at [510, 402] on span at bounding box center [512, 403] width 6 height 4
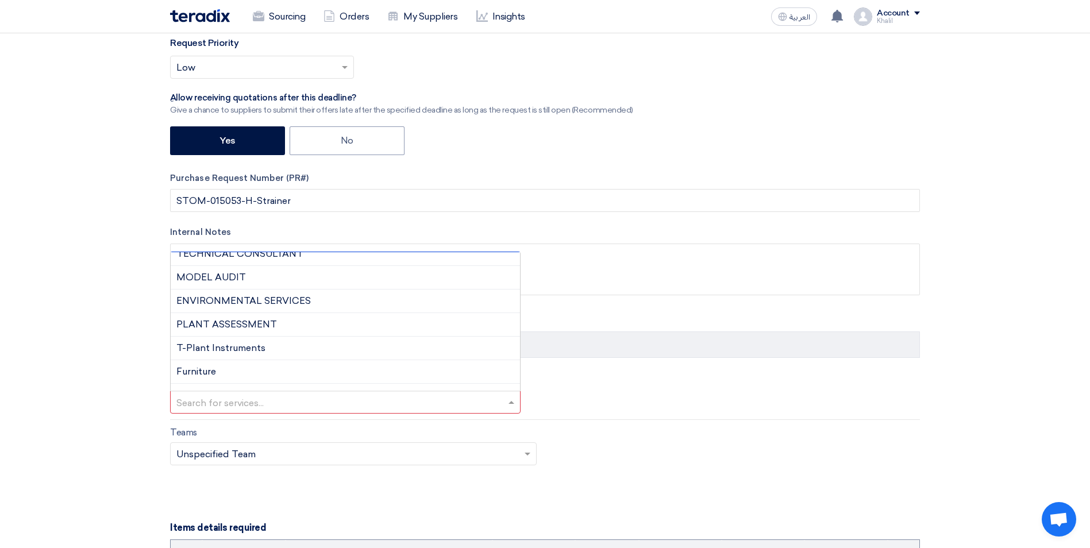
scroll to position [651, 0]
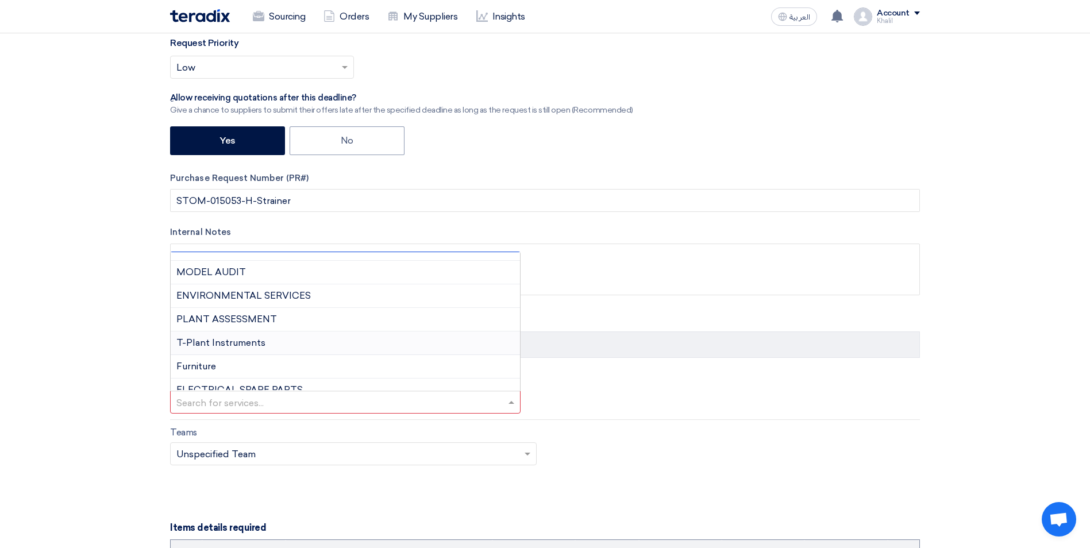
click at [347, 337] on div "T-Plant Instruments" at bounding box center [345, 344] width 349 height 24
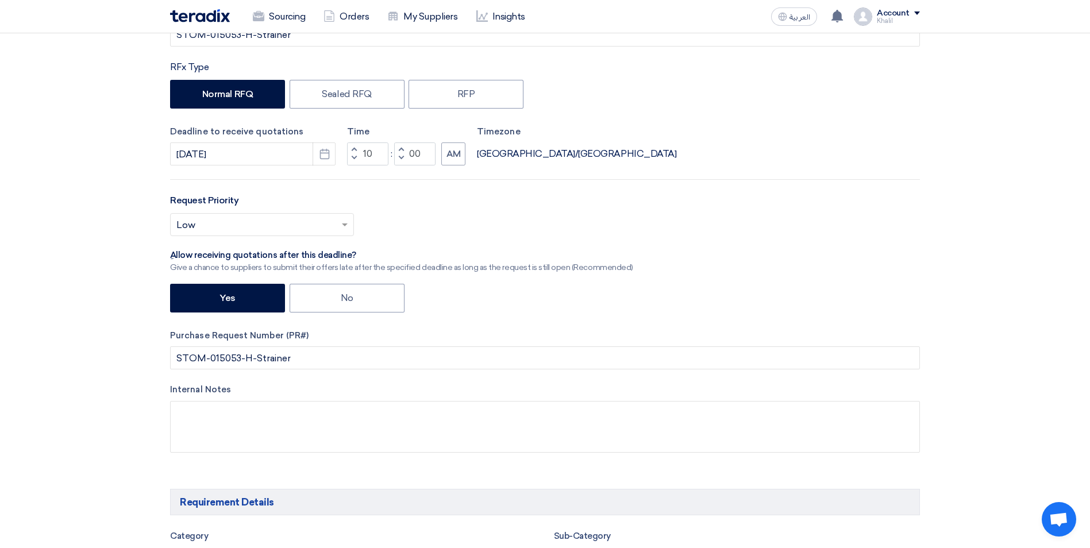
scroll to position [230, 0]
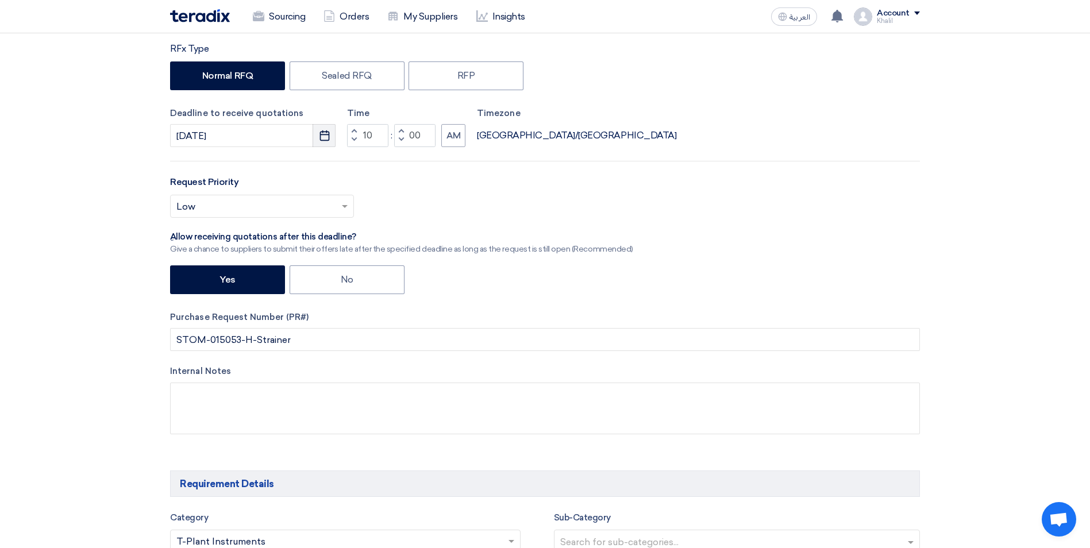
click at [324, 139] on icon "Pick a date" at bounding box center [324, 135] width 11 height 11
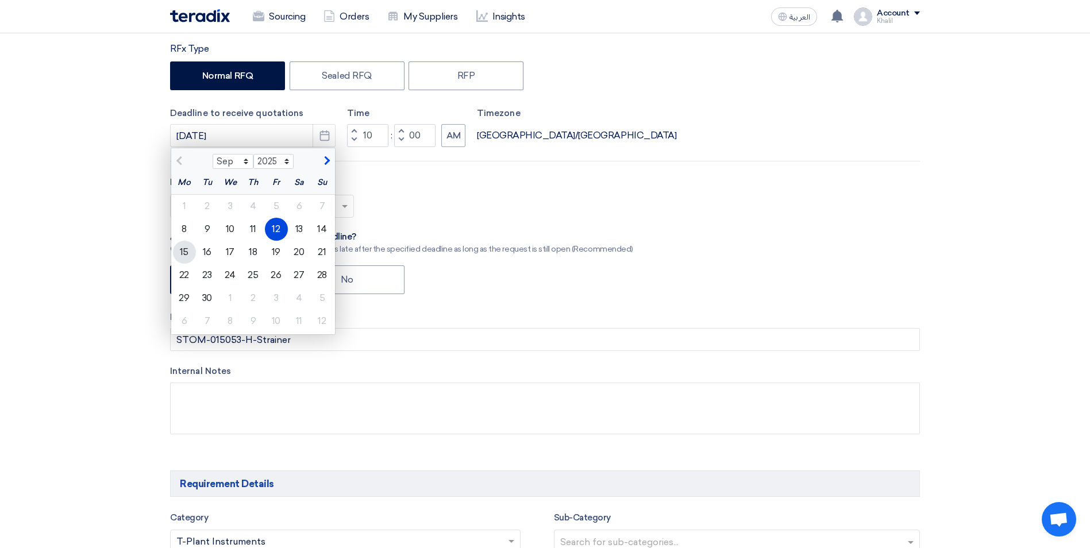
click at [187, 253] on div "15" at bounding box center [184, 252] width 23 height 23
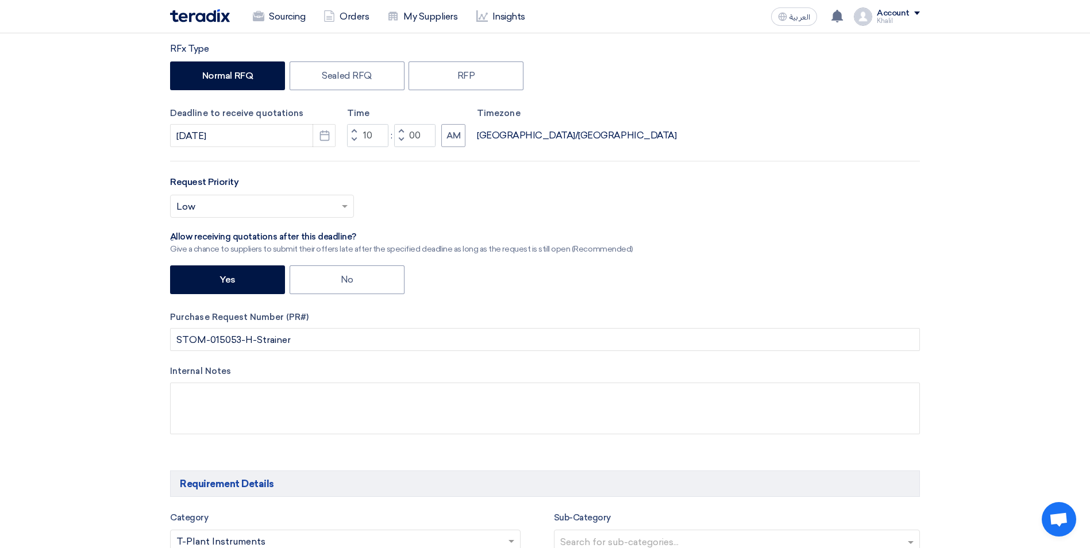
click at [350, 200] on span at bounding box center [346, 206] width 14 height 14
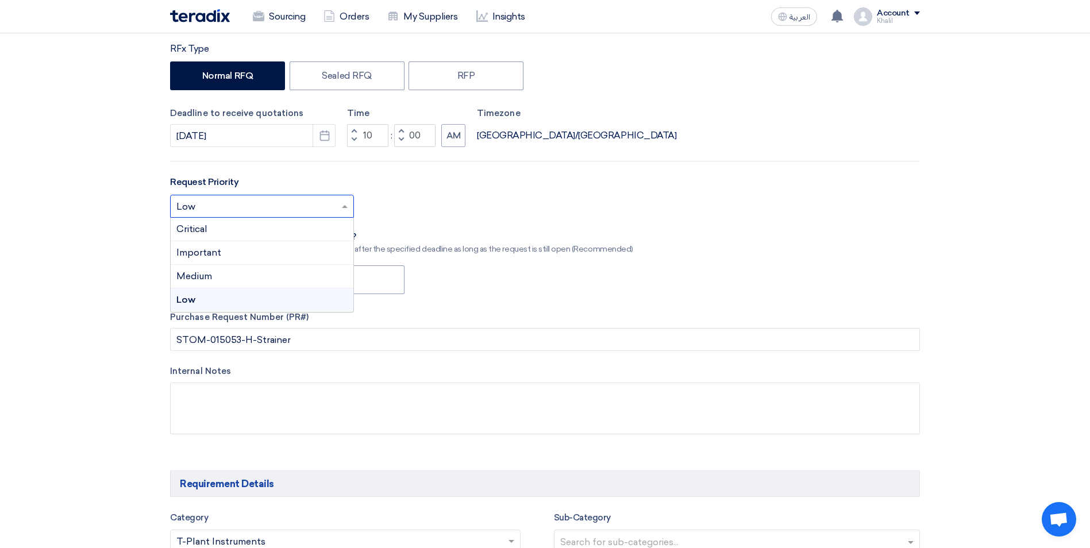
click at [406, 188] on div "Request Priority Select priority... × Low × Critical Important Medium Low" at bounding box center [545, 201] width 750 height 52
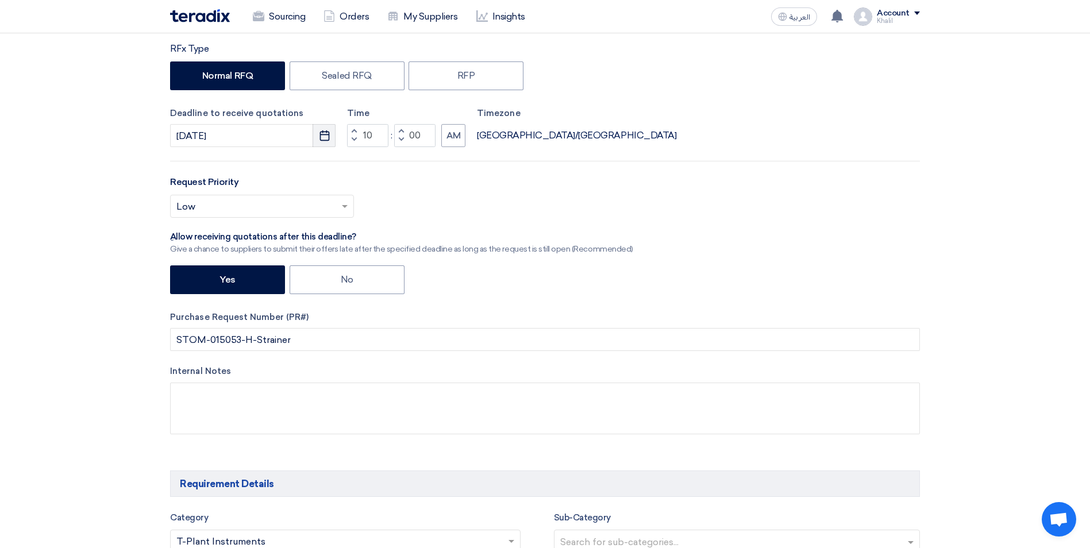
click at [326, 139] on icon "Pick a date" at bounding box center [324, 135] width 11 height 11
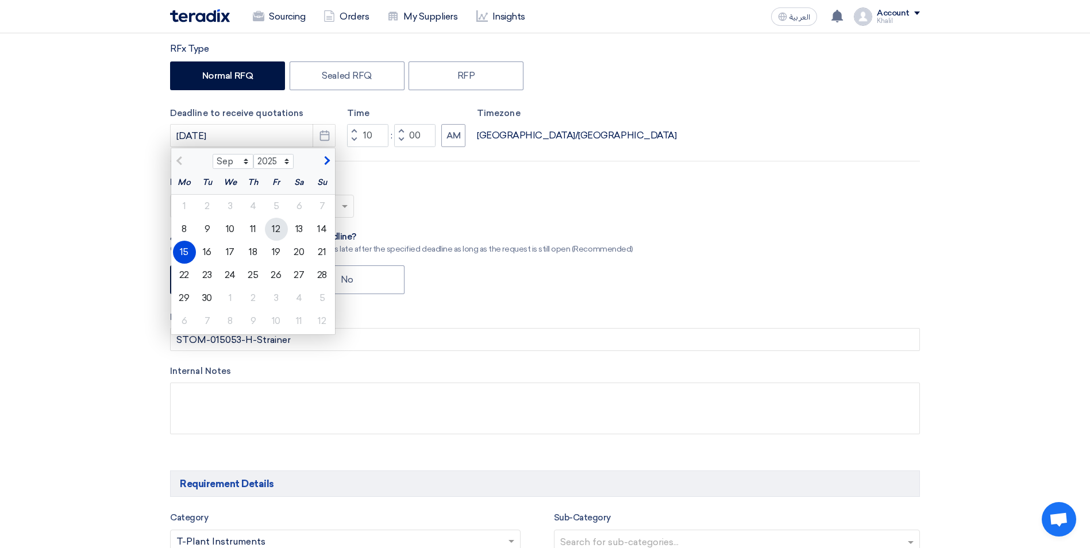
click at [272, 233] on div "12" at bounding box center [276, 229] width 23 height 23
type input "[DATE]"
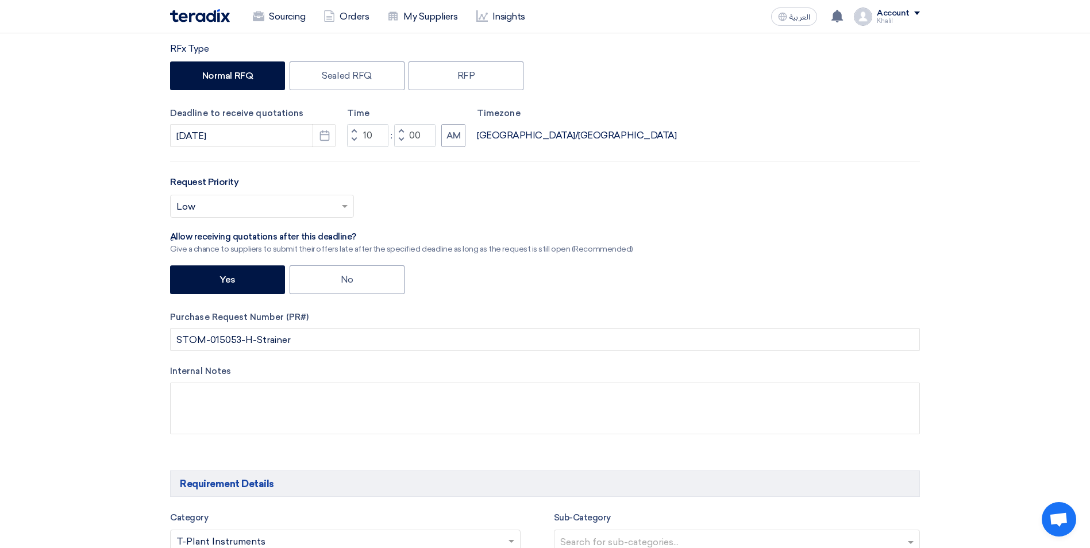
click at [537, 228] on div "RFx Title STOM-015053-H-Strainer RFx Type Normal RFQ Sealed RFQ RFP Deadline to…" at bounding box center [544, 219] width 767 height 465
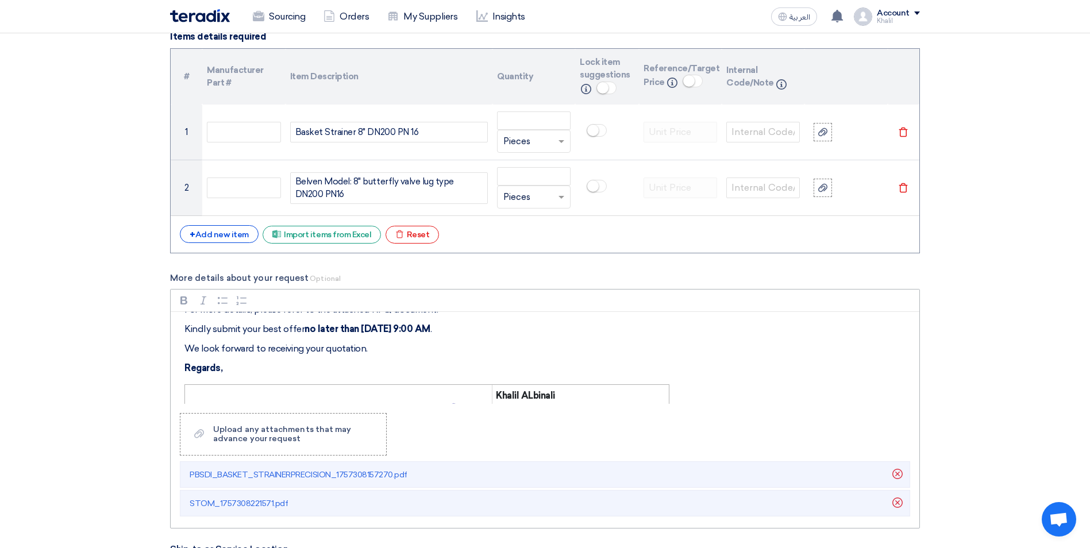
scroll to position [57, 0]
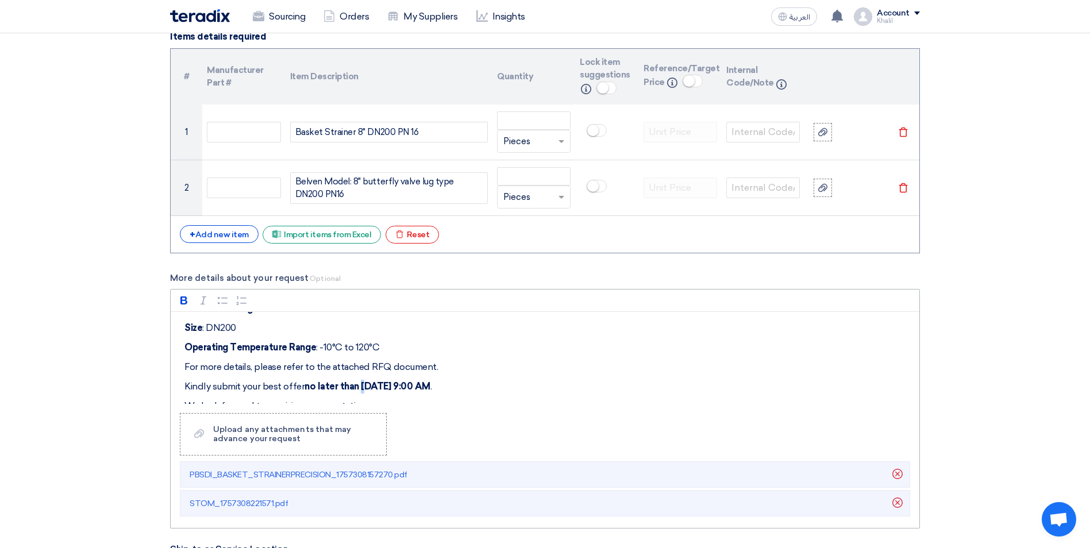
click at [363, 388] on strong "no later than [DATE] 9:00 AM" at bounding box center [368, 386] width 126 height 11
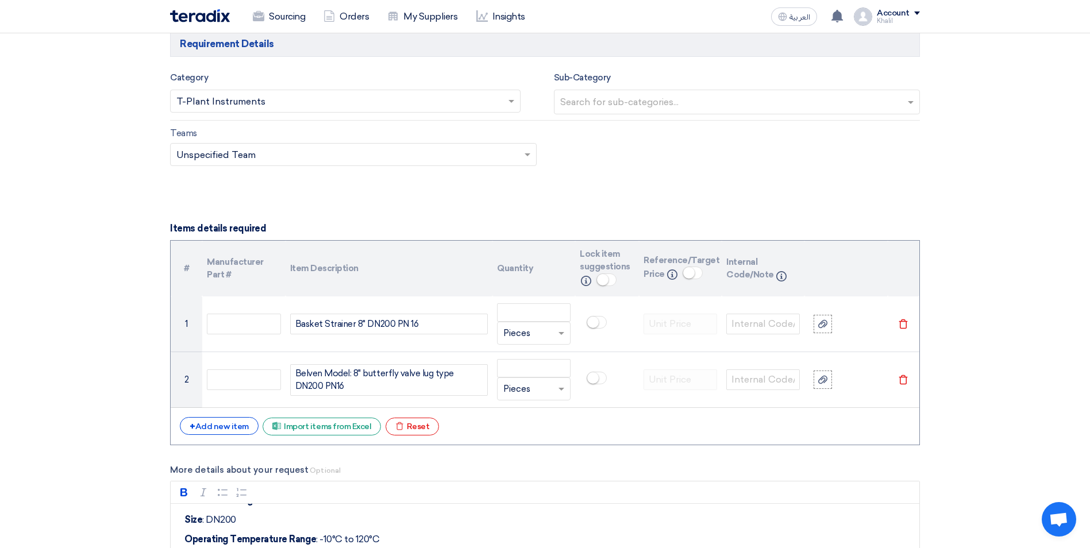
scroll to position [650, 0]
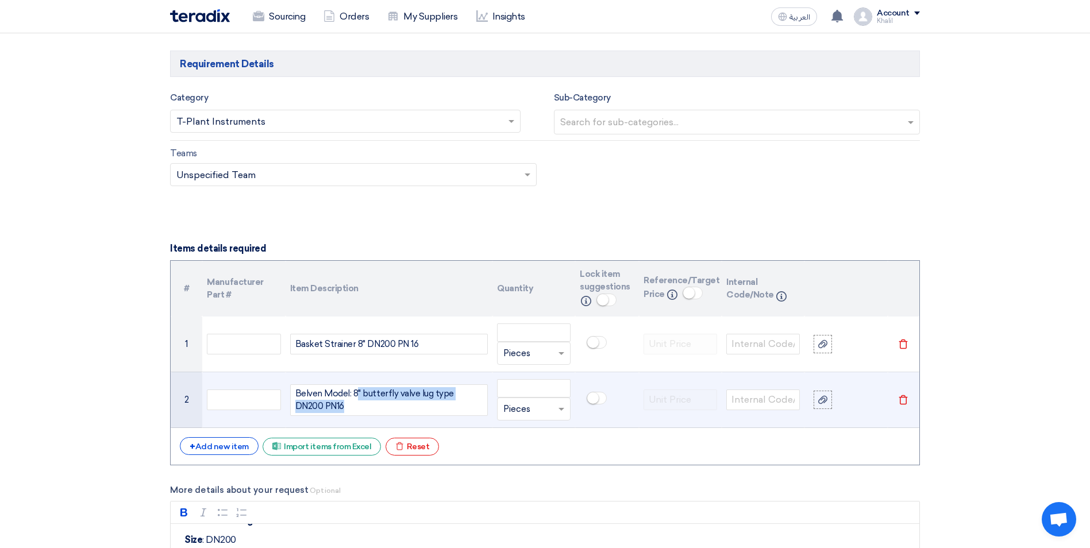
drag, startPoint x: 357, startPoint y: 394, endPoint x: 508, endPoint y: 403, distance: 150.8
click at [508, 403] on tr "2 Belven Model: 8" butterfly valve lug type DN200 PN16 Unit × Pieces [GEOGRAPHI…" at bounding box center [545, 400] width 749 height 56
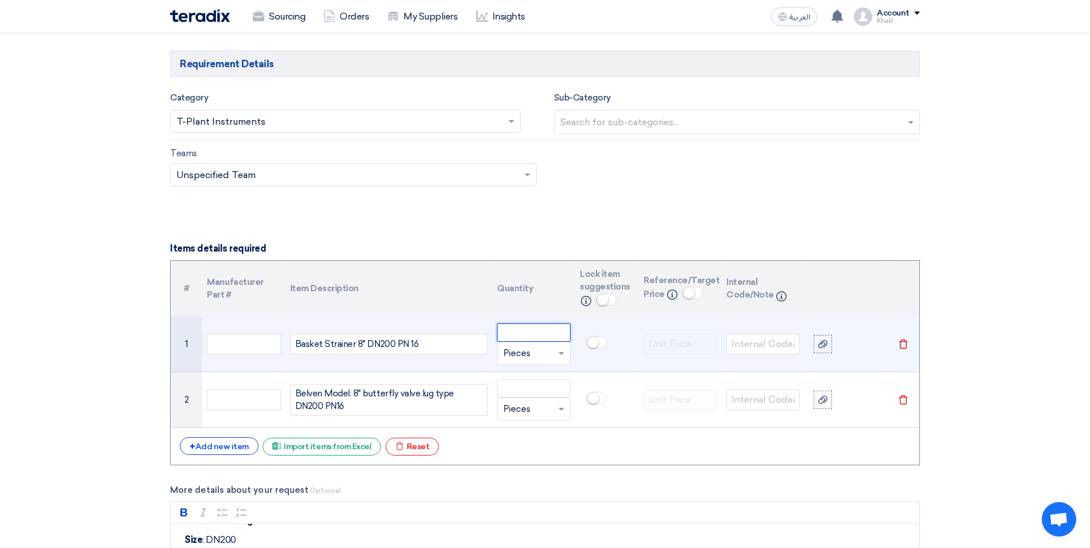
click at [536, 338] on input "number" at bounding box center [534, 332] width 74 height 18
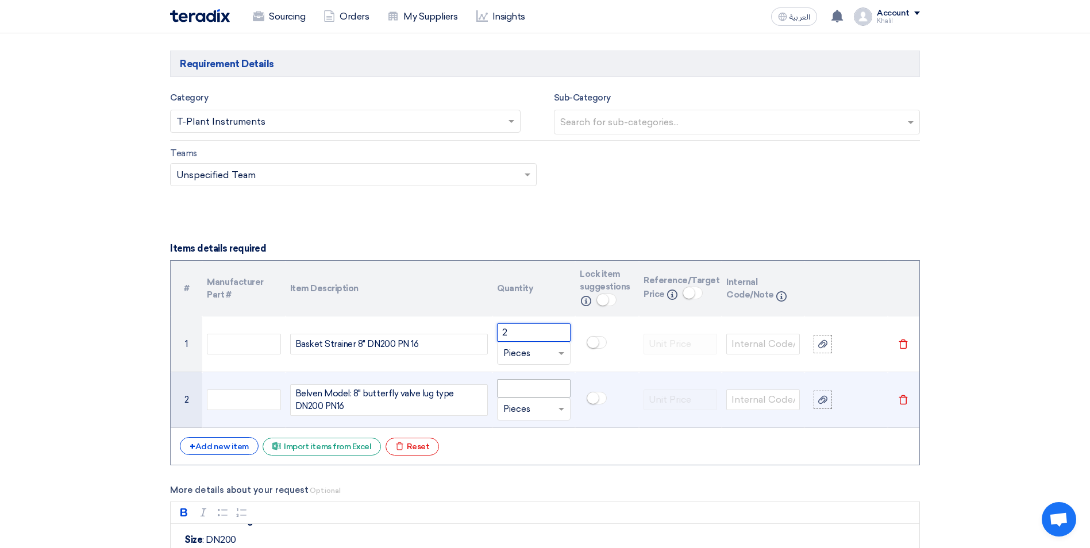
type input "2"
click at [538, 391] on input "number" at bounding box center [534, 388] width 74 height 18
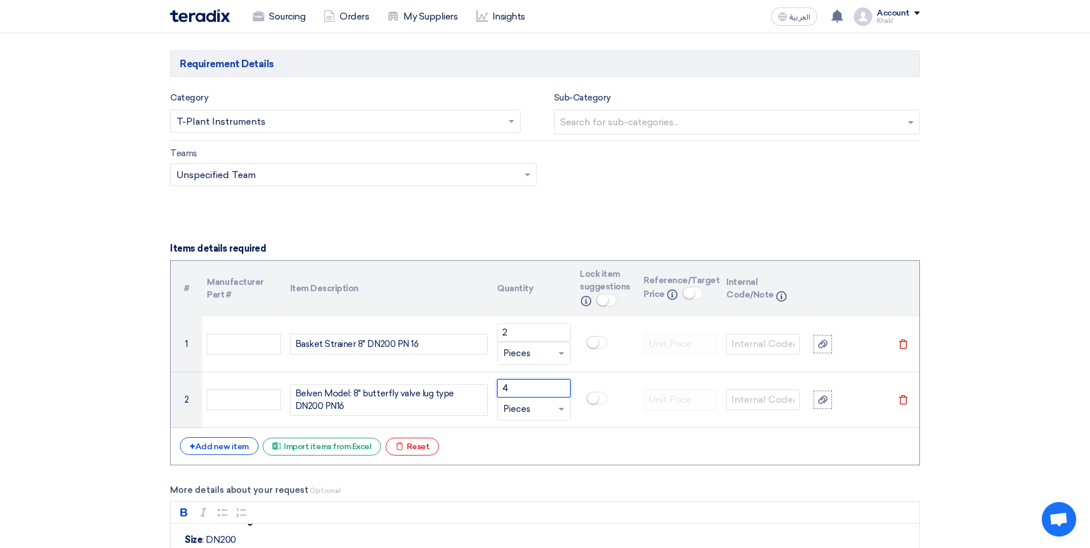
type input "4"
click at [1016, 434] on section "Basic Information RFx Title STOM-015053-H-Strainer RFx Type Normal RFQ Sealed R…" at bounding box center [545, 555] width 1090 height 2110
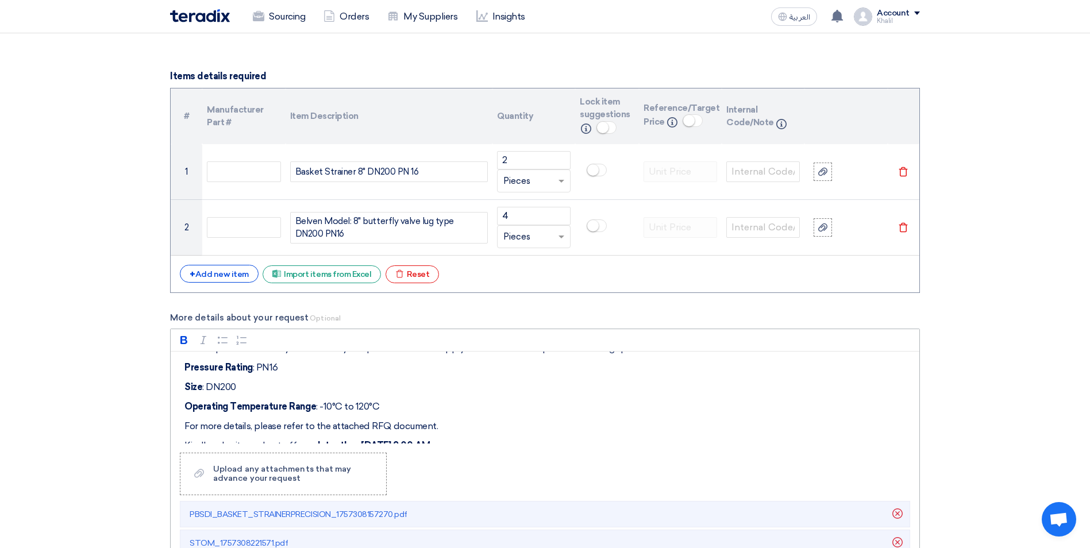
scroll to position [57, 0]
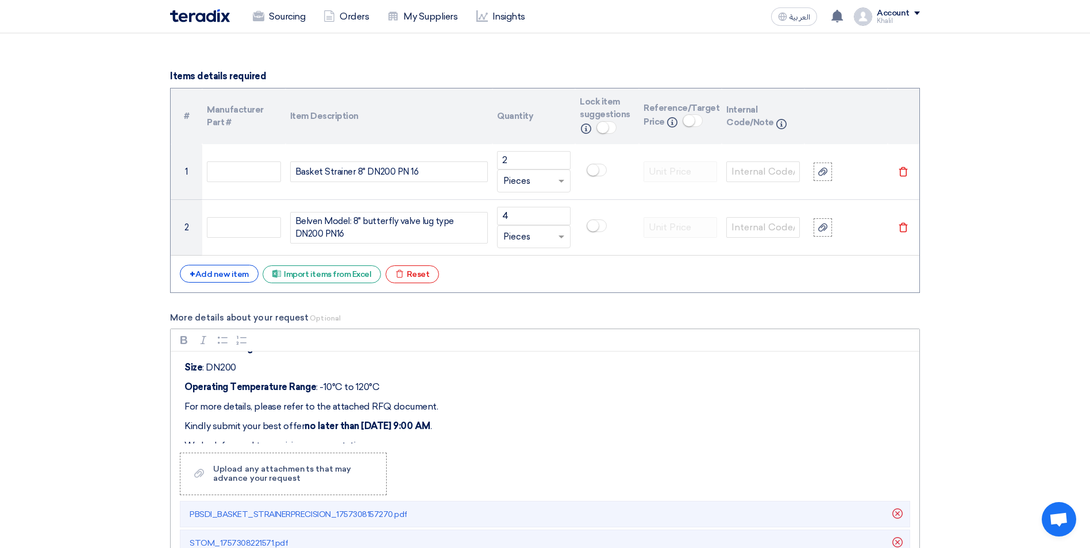
click at [385, 388] on p "Operating Temperature Range : -10°C to 120°C" at bounding box center [548, 387] width 729 height 14
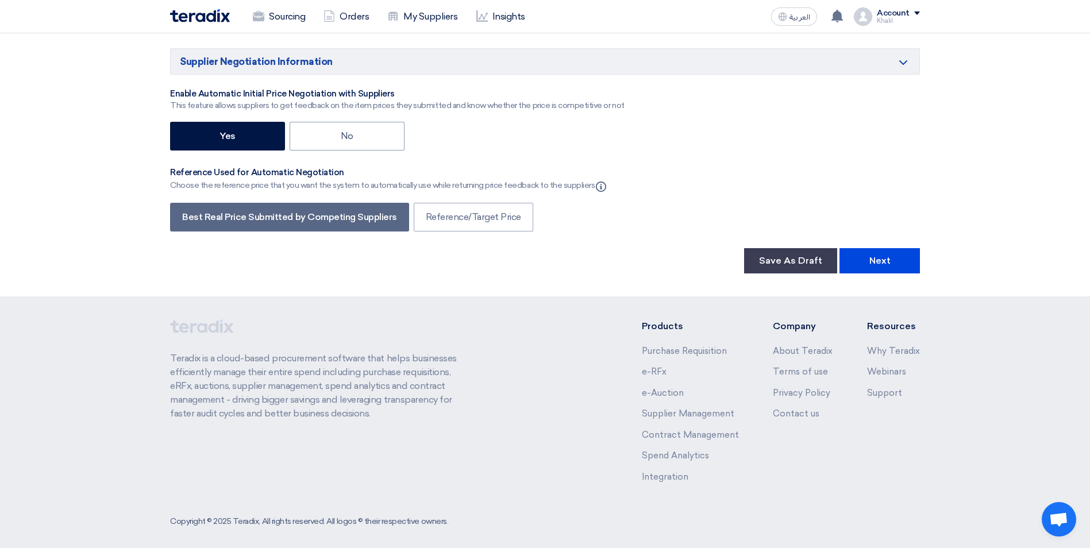
scroll to position [1971, 0]
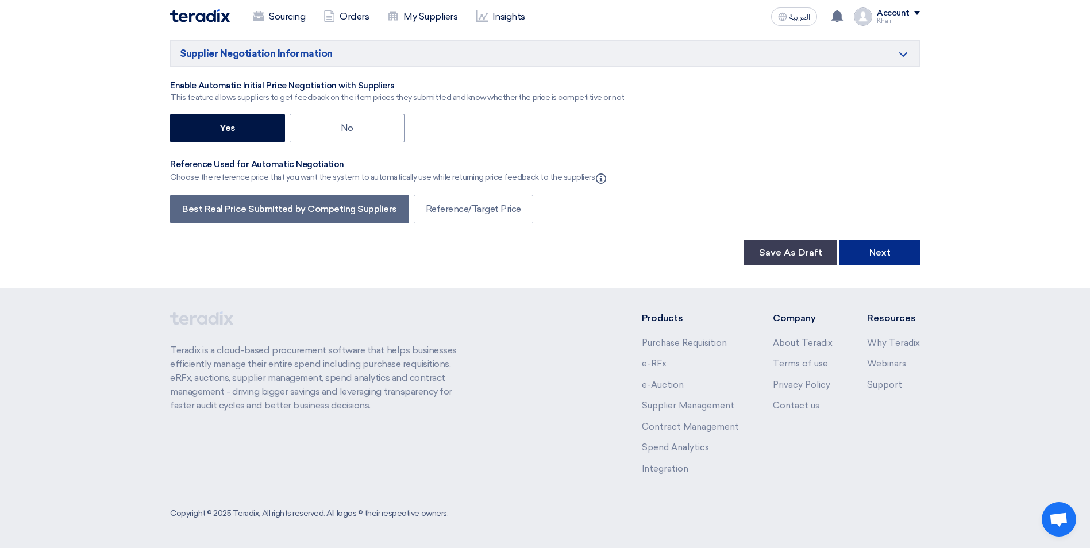
click at [892, 259] on button "Next" at bounding box center [879, 252] width 80 height 25
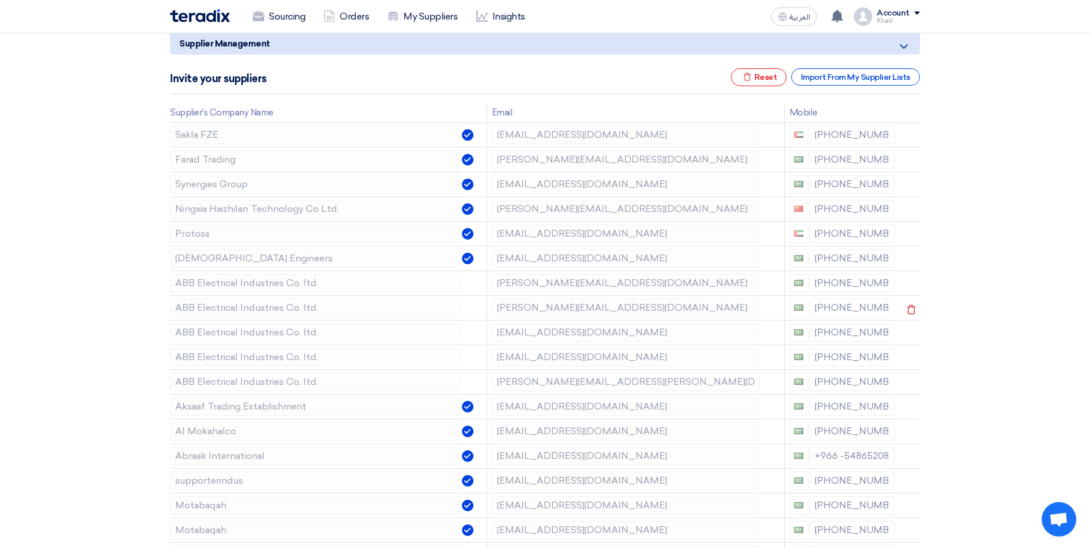
scroll to position [172, 0]
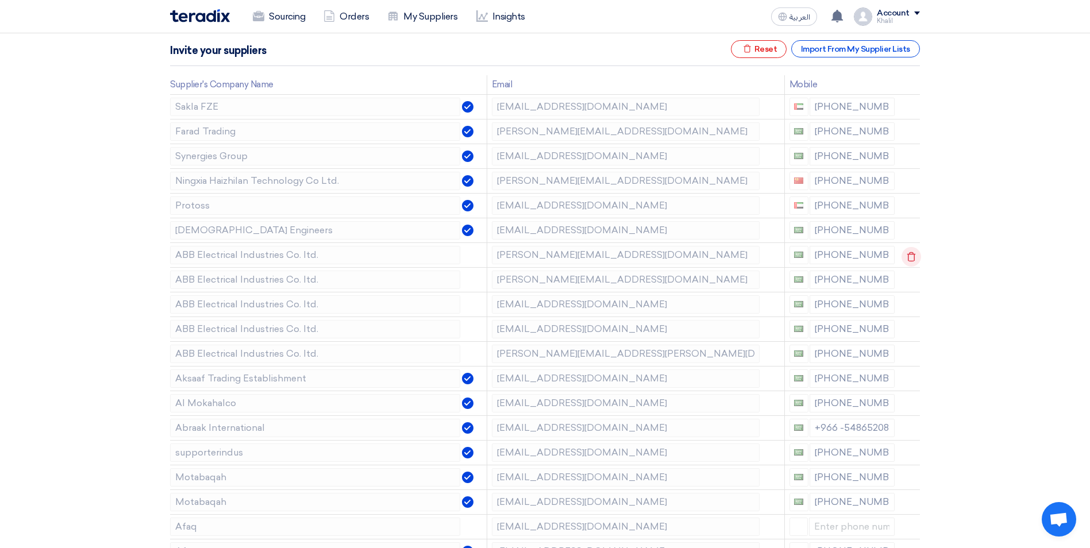
click at [908, 255] on icon at bounding box center [912, 257] width 20 height 20
click at [0, 0] on icon at bounding box center [0, 0] width 0 height 0
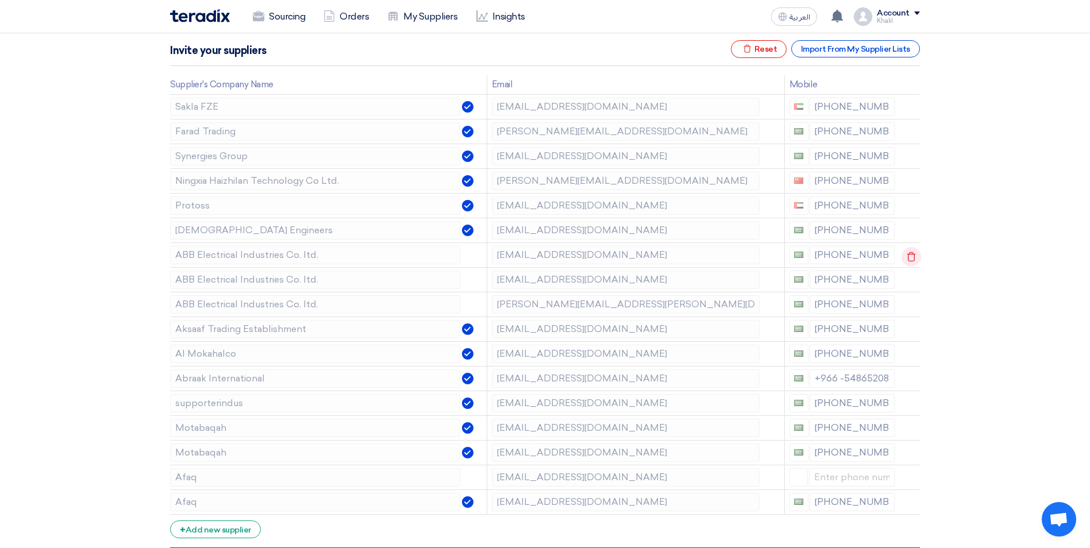
click at [909, 259] on icon at bounding box center [912, 257] width 20 height 20
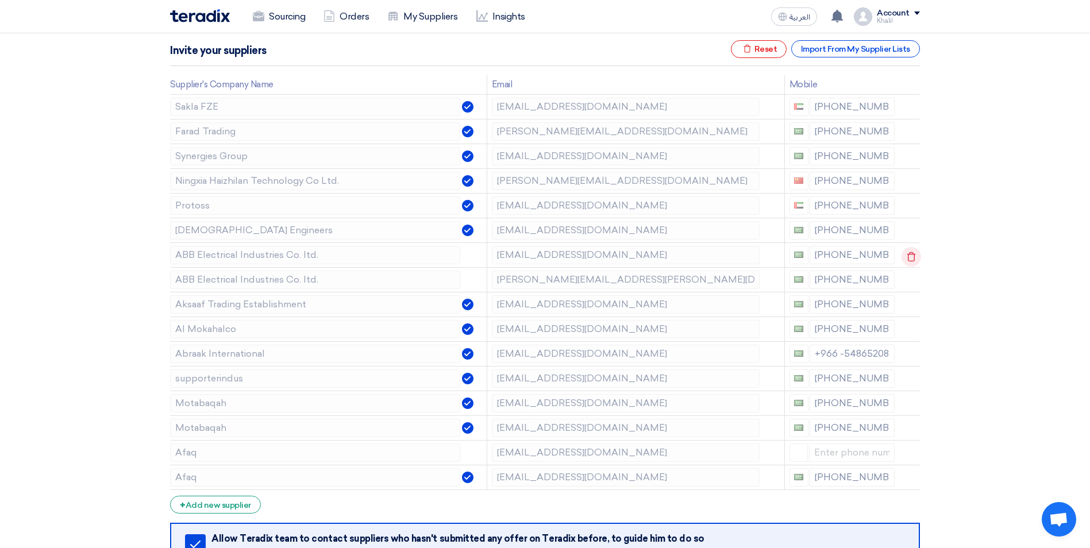
click at [909, 261] on icon at bounding box center [912, 257] width 20 height 20
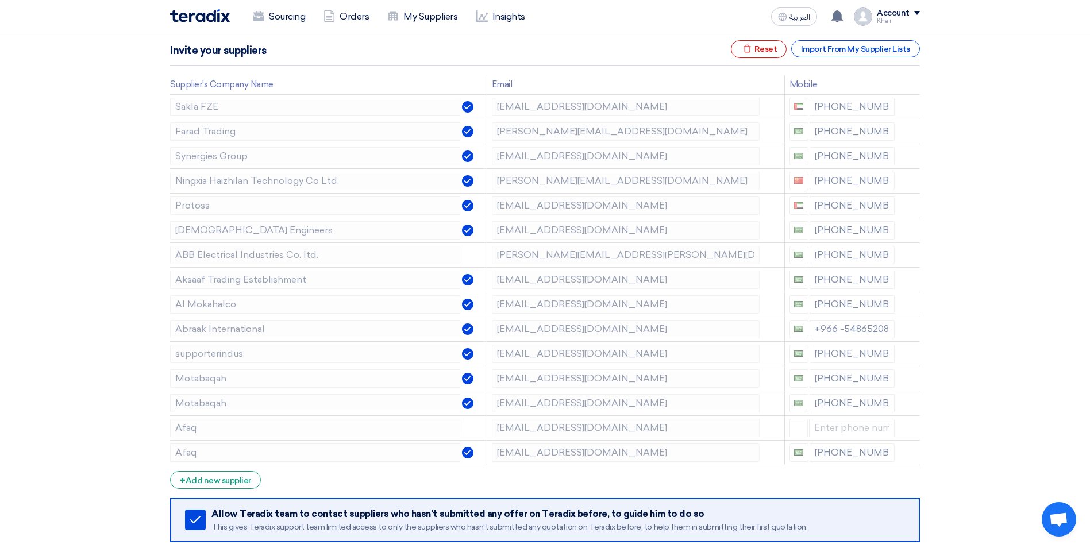
click at [0, 0] on icon at bounding box center [0, 0] width 0 height 0
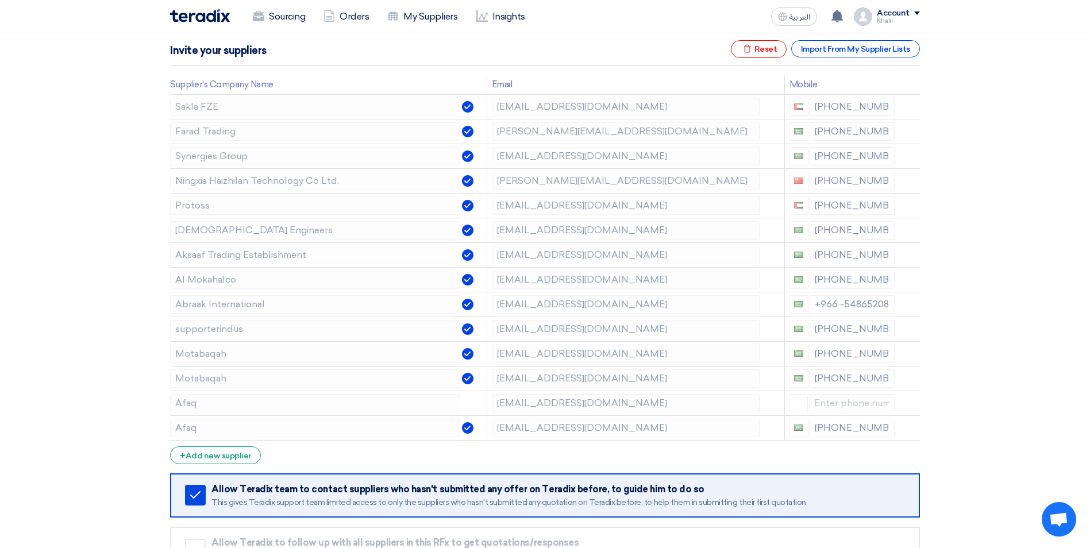
click at [0, 0] on icon at bounding box center [0, 0] width 0 height 0
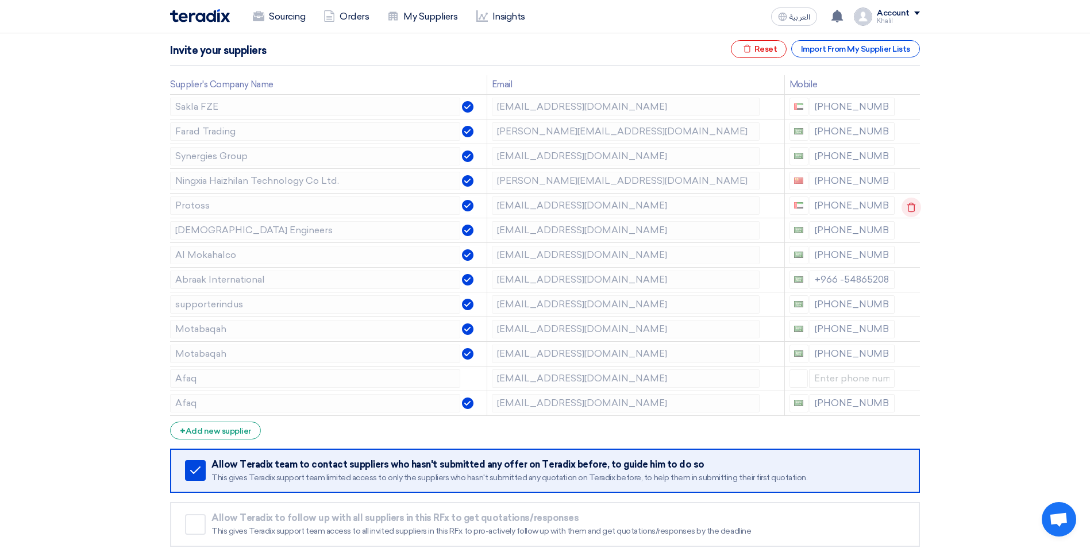
click at [910, 205] on use at bounding box center [911, 207] width 9 height 10
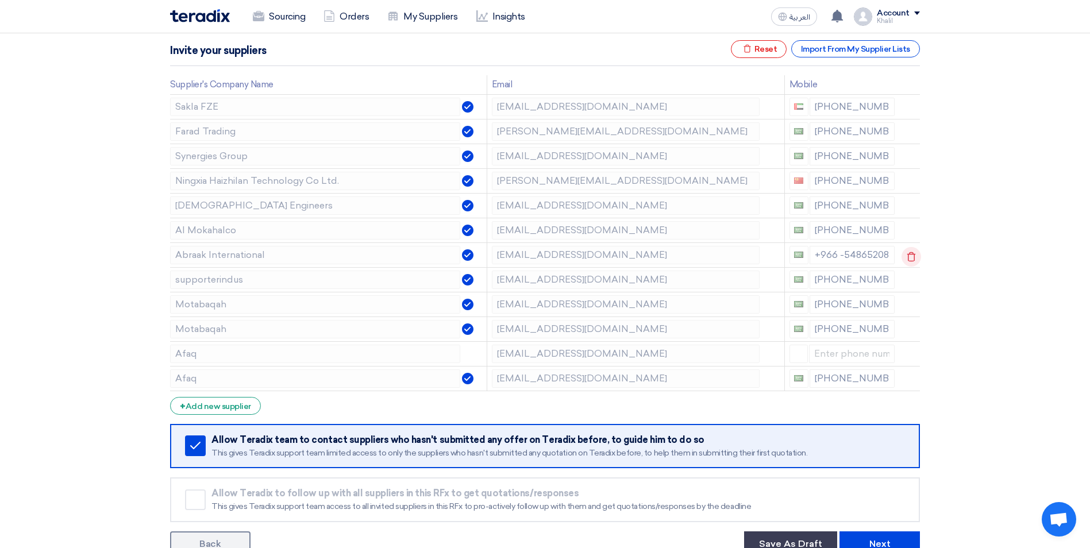
click at [906, 257] on icon at bounding box center [912, 257] width 20 height 20
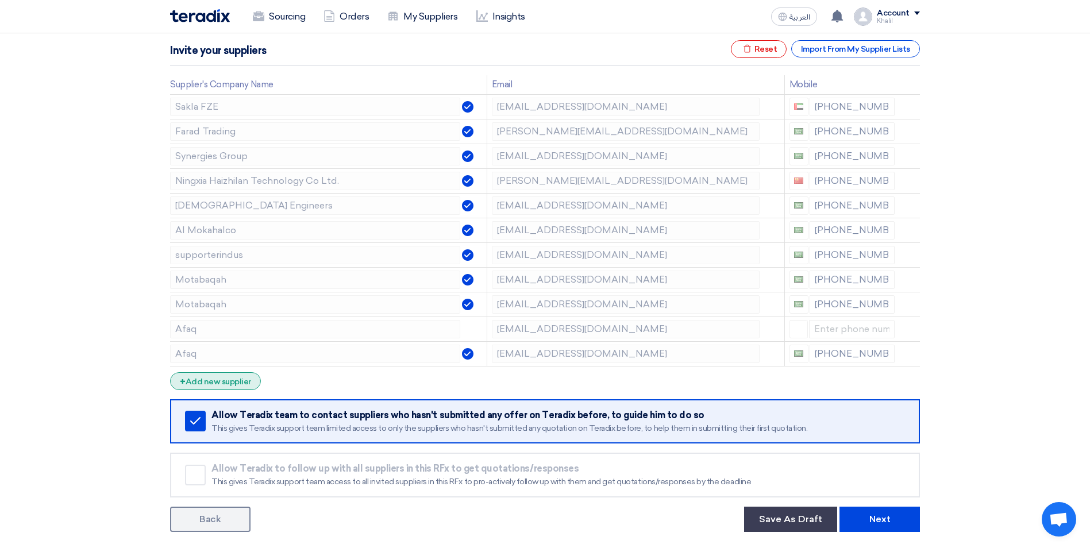
click at [212, 382] on div "+ Add new supplier" at bounding box center [215, 381] width 91 height 18
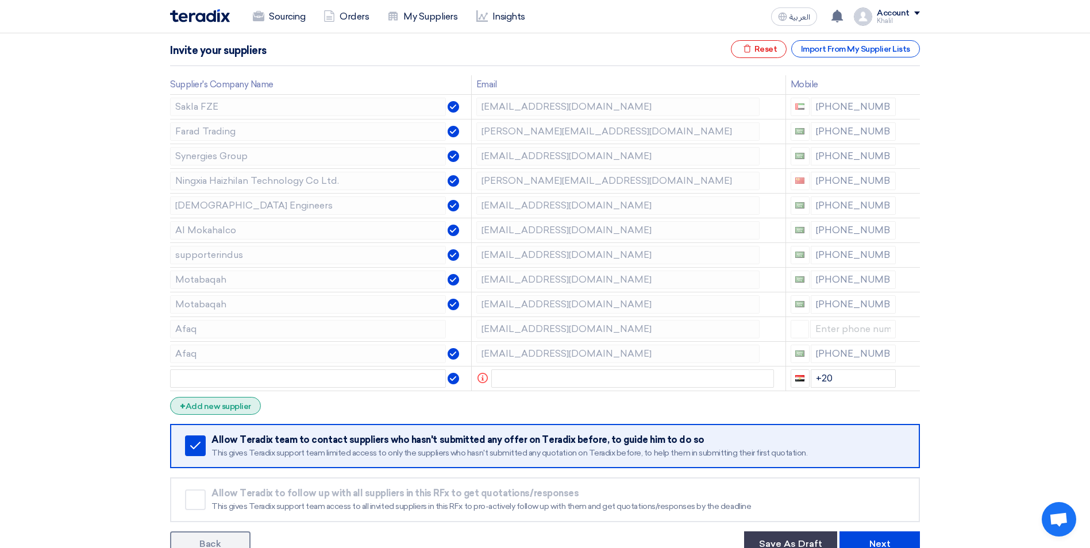
click at [218, 407] on div "+ Add new supplier" at bounding box center [215, 406] width 91 height 18
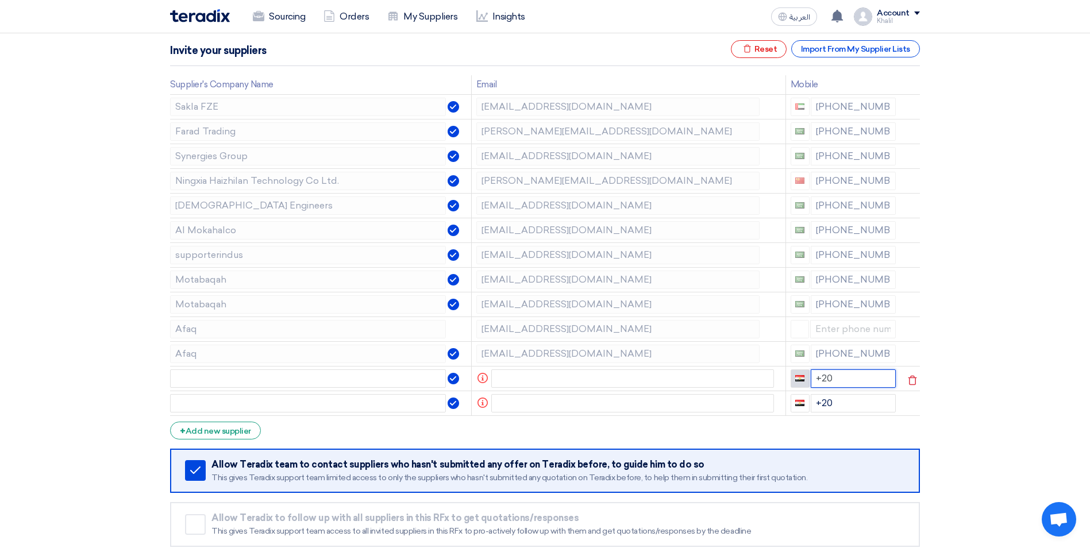
drag, startPoint x: 833, startPoint y: 379, endPoint x: 803, endPoint y: 375, distance: 30.1
click at [803, 375] on div "+20" at bounding box center [844, 378] width 106 height 18
drag, startPoint x: 839, startPoint y: 406, endPoint x: 812, endPoint y: 400, distance: 26.9
click at [812, 400] on input "+20" at bounding box center [854, 403] width 86 height 18
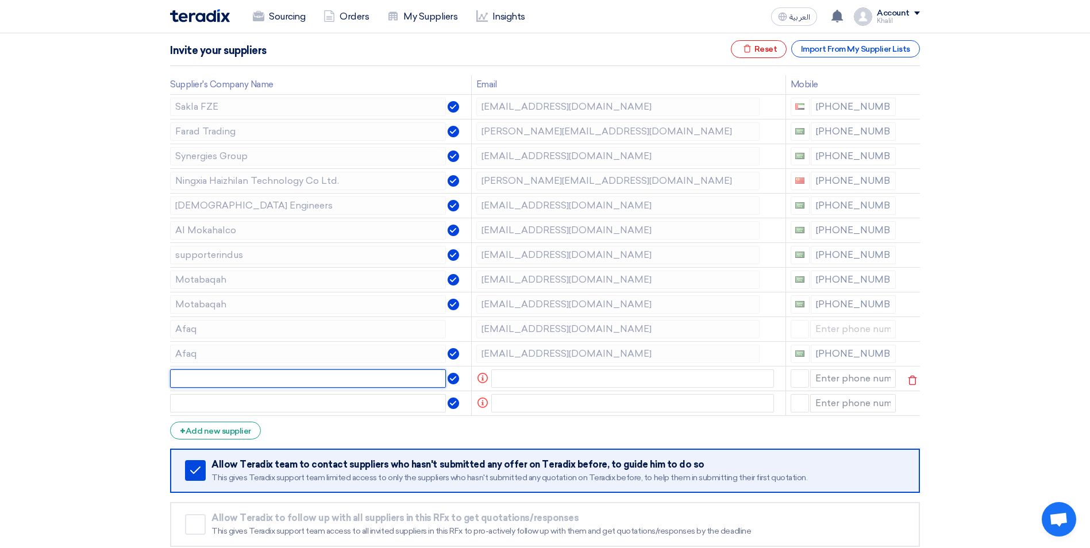
click at [372, 382] on input "text" at bounding box center [308, 378] width 276 height 18
paste input "[EMAIL_ADDRESS][DOMAIN_NAME]"
type input "[EMAIL_ADDRESS][DOMAIN_NAME]"
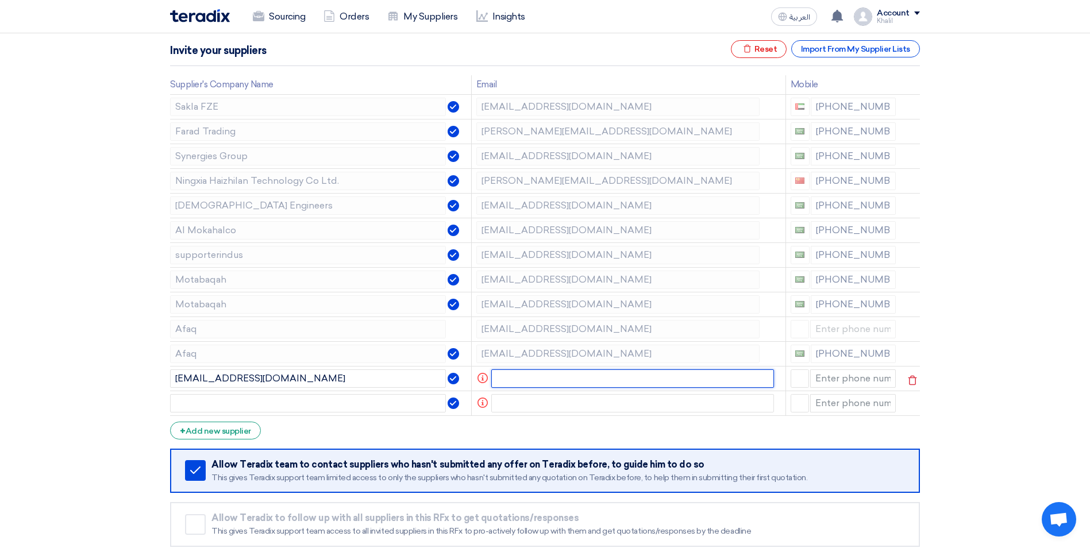
click at [558, 383] on input "text" at bounding box center [632, 378] width 283 height 18
paste input "[EMAIL_ADDRESS][DOMAIN_NAME]"
type input "[EMAIL_ADDRESS][DOMAIN_NAME]"
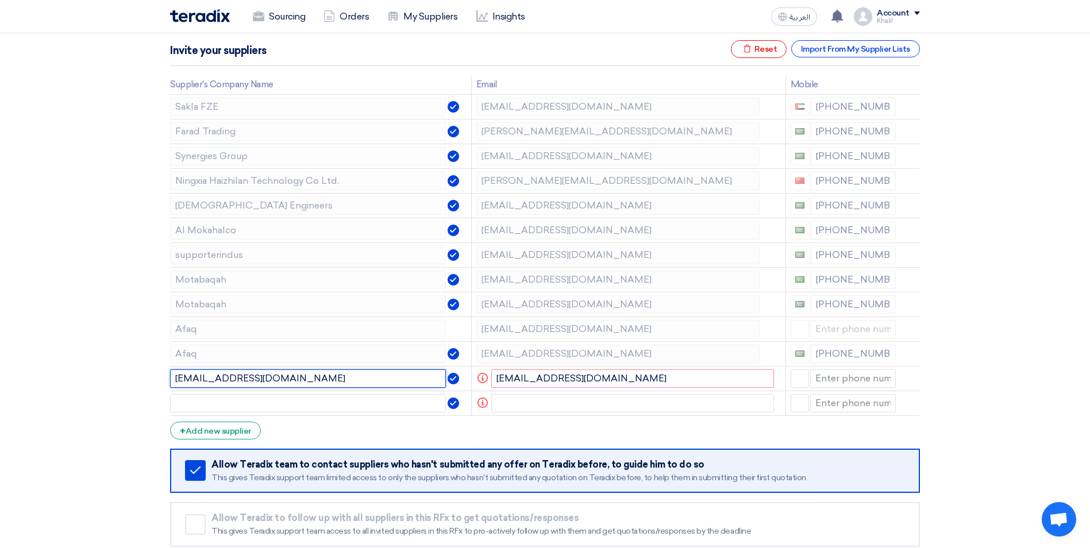
drag, startPoint x: 314, startPoint y: 378, endPoint x: 164, endPoint y: 378, distance: 150.0
click at [162, 376] on div "Supplier Management Minimize/Maximize Category Invite your suppliers Excel file…" at bounding box center [544, 290] width 767 height 581
click at [200, 384] on input "[EMAIL_ADDRESS][DOMAIN_NAME]" at bounding box center [308, 378] width 276 height 18
drag, startPoint x: 199, startPoint y: 381, endPoint x: 170, endPoint y: 379, distance: 29.9
click at [170, 379] on div "Supplier Management Minimize/Maximize Category Invite your suppliers Excel file…" at bounding box center [544, 290] width 767 height 581
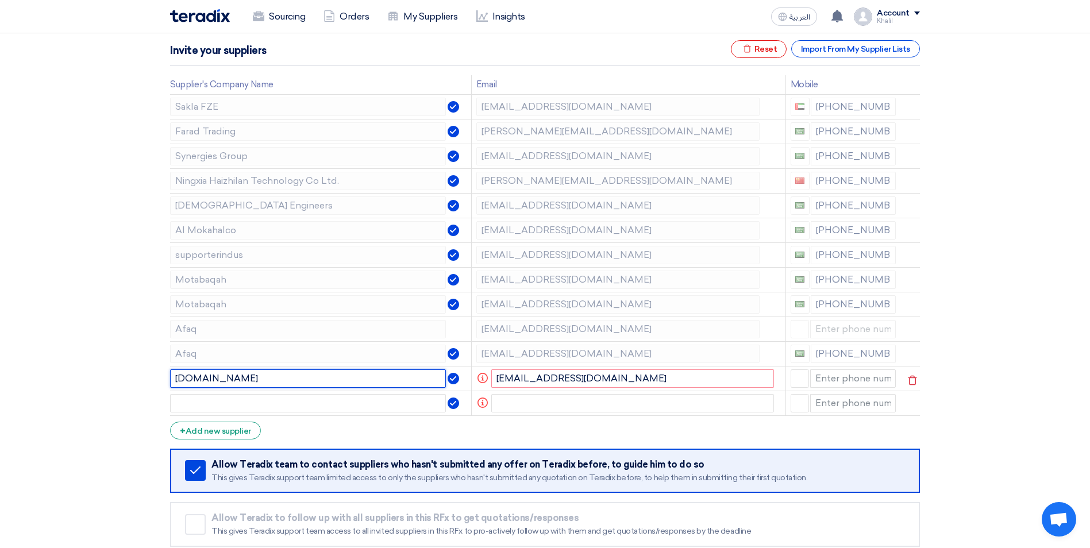
click at [217, 379] on input "[DOMAIN_NAME]" at bounding box center [308, 378] width 276 height 18
click at [220, 377] on input "supporter [DOMAIN_NAME]" at bounding box center [308, 378] width 276 height 18
click at [175, 380] on input "supporter [DOMAIN_NAME]" at bounding box center [308, 378] width 276 height 18
type input "Supporter [DOMAIN_NAME]"
click at [837, 381] on input at bounding box center [853, 378] width 86 height 18
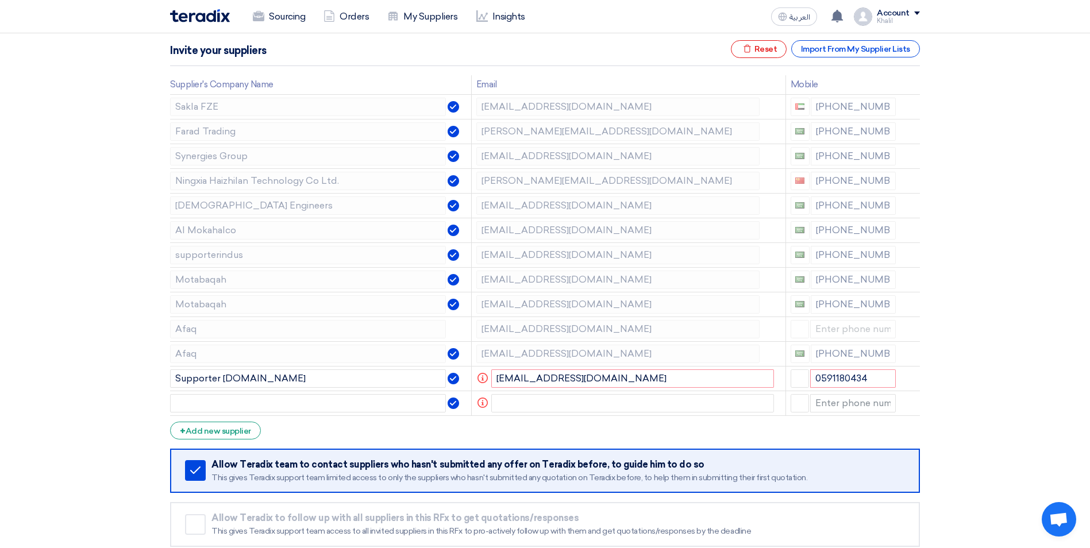
click at [947, 419] on section "Supplier Management Minimize/Maximize Category Invite your suppliers Excel file…" at bounding box center [545, 290] width 1090 height 627
click at [814, 380] on input "0591180434" at bounding box center [853, 378] width 86 height 18
type input "591180434"
click at [804, 378] on button "button" at bounding box center [800, 378] width 18 height 18
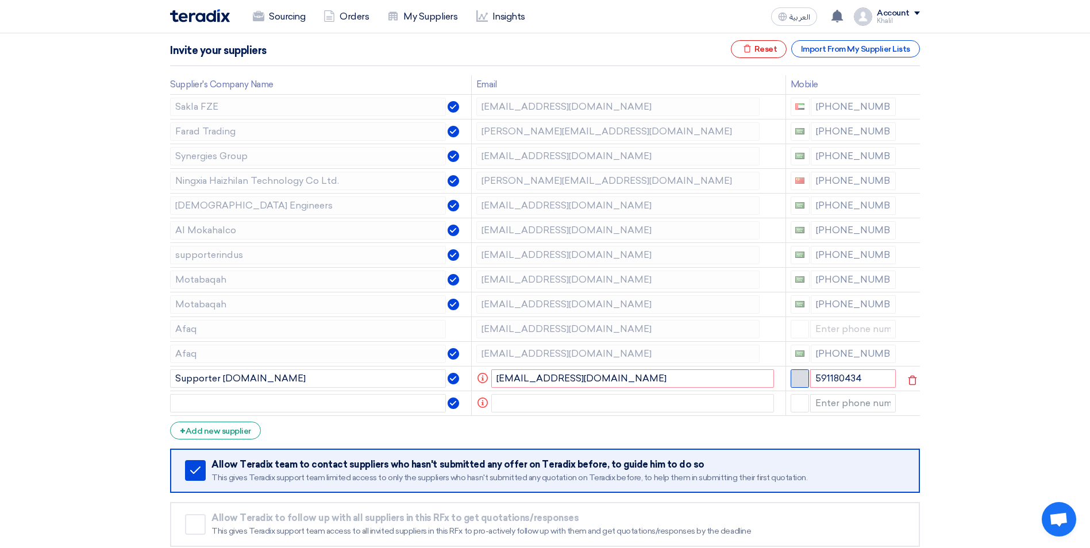
click at [805, 383] on button "button" at bounding box center [800, 378] width 18 height 18
click at [813, 378] on input "591180434" at bounding box center [853, 378] width 86 height 18
click at [793, 378] on button "button" at bounding box center [800, 378] width 18 height 18
click at [872, 378] on input "591180434" at bounding box center [853, 378] width 86 height 18
click at [791, 379] on button "button" at bounding box center [800, 378] width 18 height 18
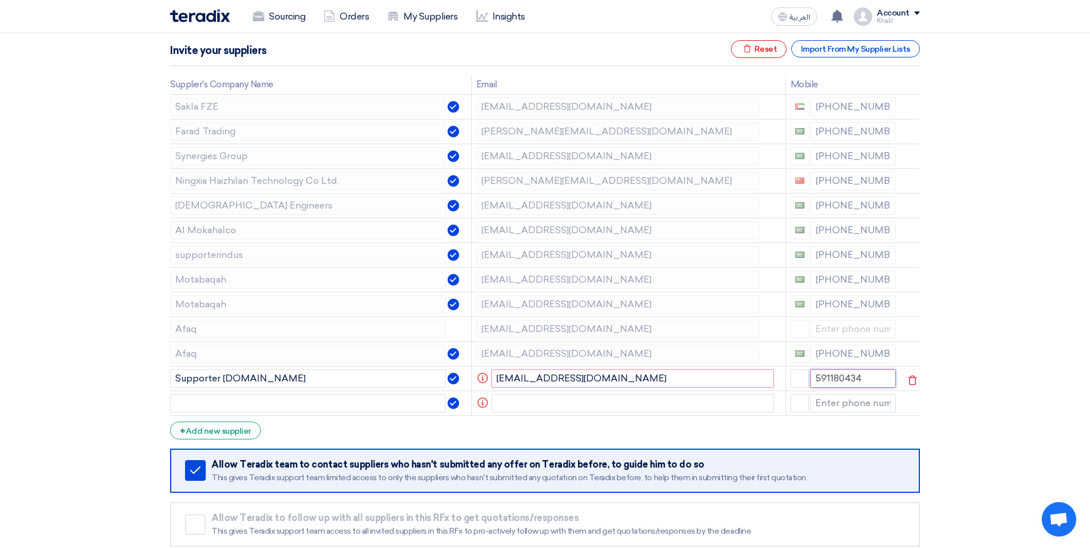
click at [838, 380] on input "591180434" at bounding box center [853, 378] width 86 height 18
click at [814, 380] on input "591180434" at bounding box center [853, 378] width 86 height 18
click at [976, 417] on section "Supplier Management Minimize/Maximize Category Invite your suppliers Excel file…" at bounding box center [545, 290] width 1090 height 627
drag, startPoint x: 841, startPoint y: 379, endPoint x: 790, endPoint y: 379, distance: 50.6
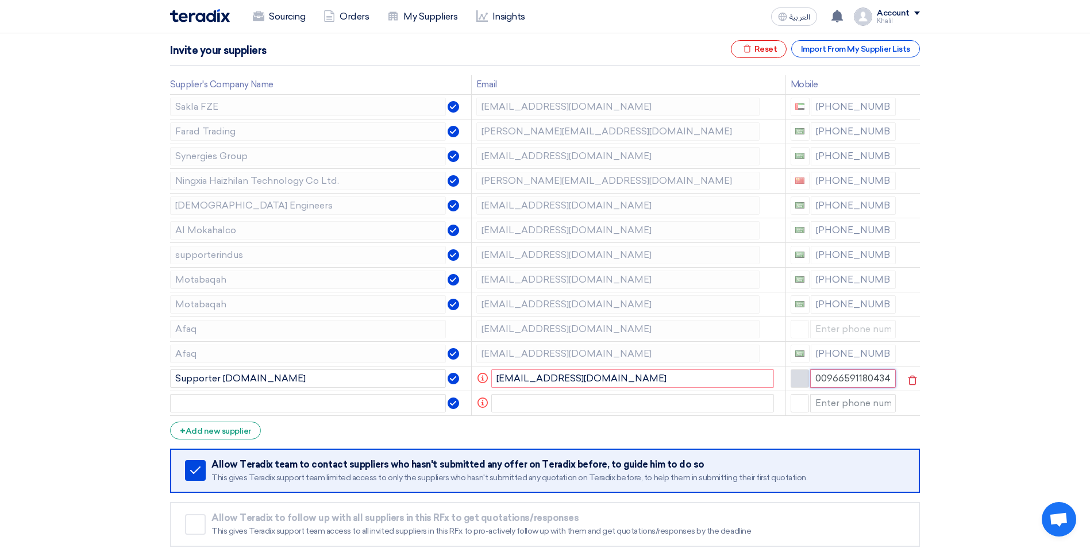
click at [793, 379] on div "00966591180434" at bounding box center [844, 378] width 106 height 18
type input "[PHONE_NUMBER]"
click at [970, 446] on section "Supplier Management Minimize/Maximize Category Invite your suppliers Excel file…" at bounding box center [545, 290] width 1090 height 627
click at [264, 380] on input "Supporter [DOMAIN_NAME]" at bounding box center [308, 378] width 276 height 18
drag, startPoint x: 279, startPoint y: 382, endPoint x: 249, endPoint y: 381, distance: 29.3
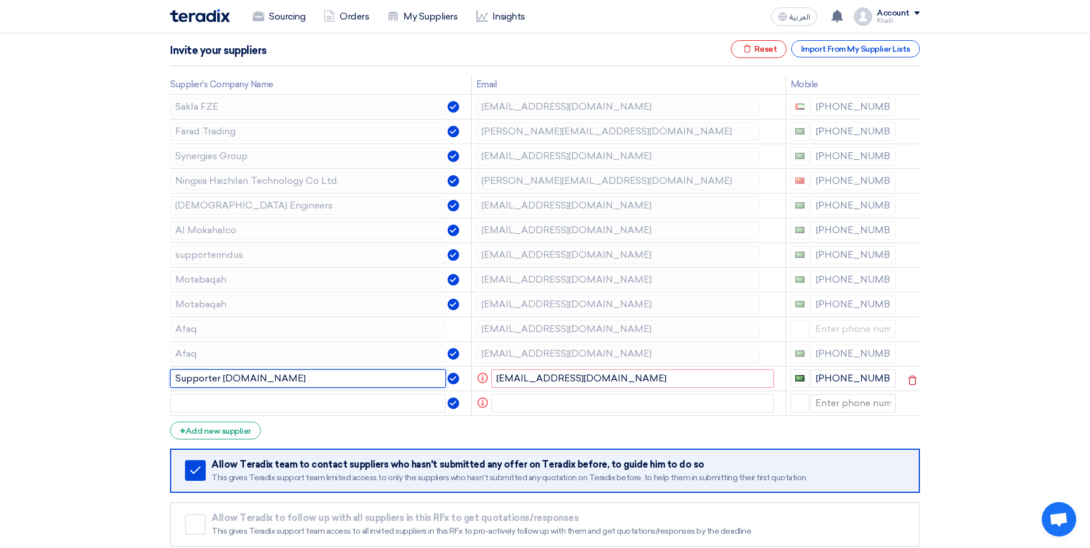
click at [249, 381] on input "Supporter [DOMAIN_NAME]" at bounding box center [308, 378] width 276 height 18
type input "Supporter Indus"
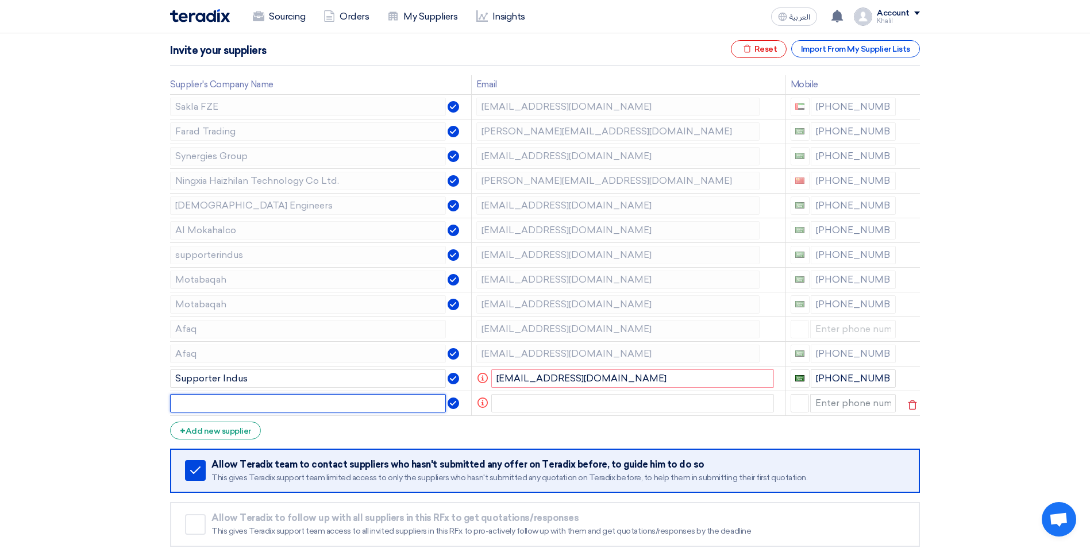
click at [311, 402] on input "text" at bounding box center [308, 403] width 276 height 18
paste input "[PERSON_NAME] <[PERSON_NAME][EMAIL_ADDRESS][DOMAIN_NAME]>"
type input "[PERSON_NAME] <[PERSON_NAME][EMAIL_ADDRESS][DOMAIN_NAME]>"
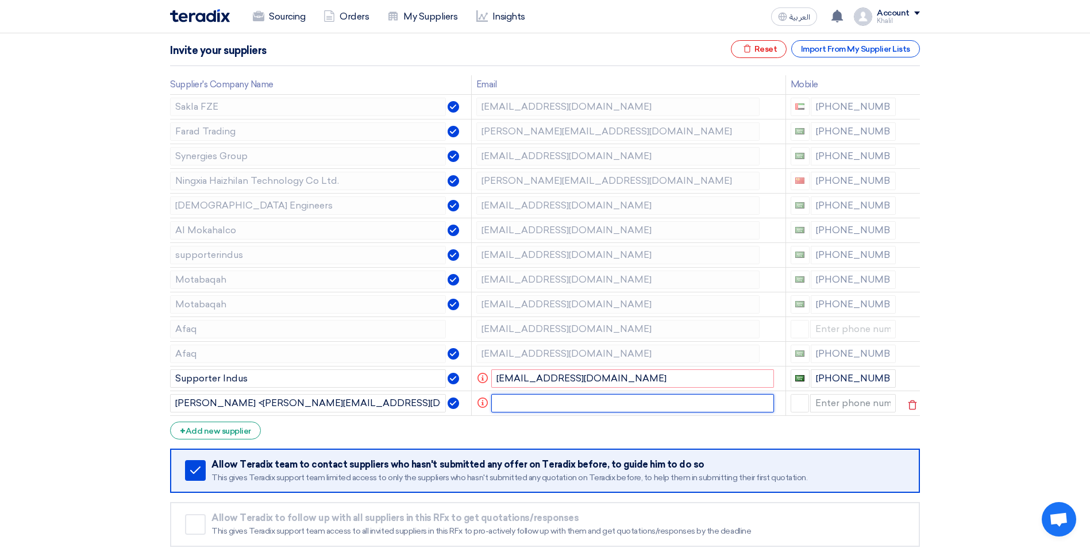
click at [547, 402] on input "text" at bounding box center [632, 403] width 283 height 18
paste input "[PERSON_NAME] <[PERSON_NAME][EMAIL_ADDRESS][DOMAIN_NAME]>"
type input "[PERSON_NAME] <[PERSON_NAME][EMAIL_ADDRESS][DOMAIN_NAME]>"
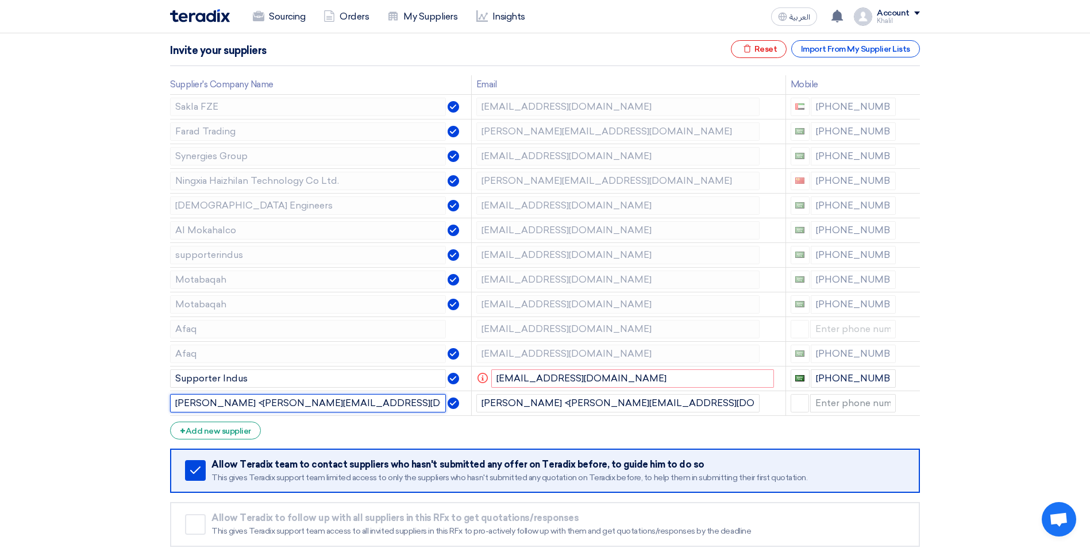
drag, startPoint x: 326, startPoint y: 403, endPoint x: 165, endPoint y: 410, distance: 160.5
click at [165, 410] on div "Supplier Management Minimize/Maximize Category Invite your suppliers Excel file…" at bounding box center [544, 290] width 767 height 581
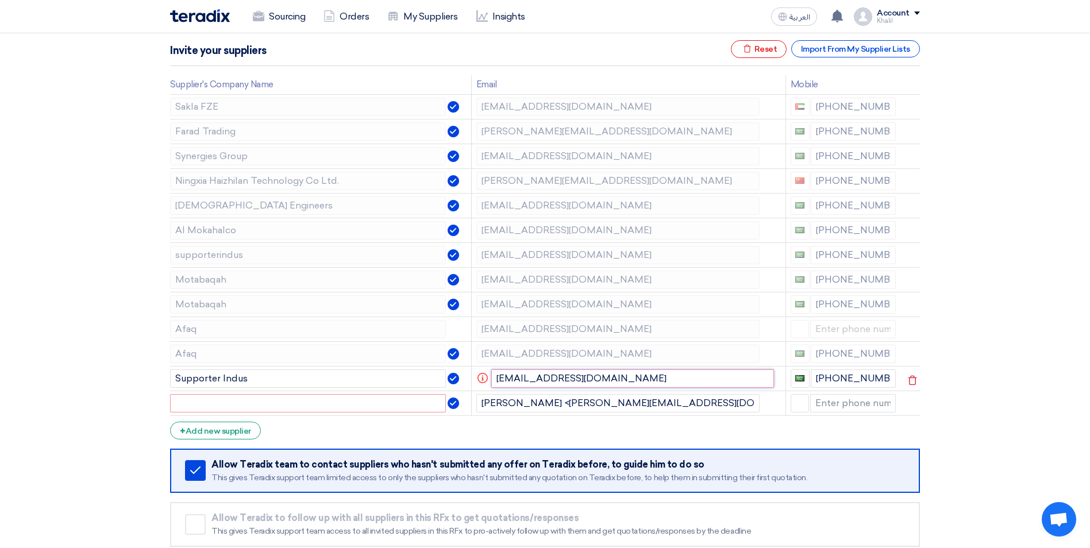
click at [657, 376] on input "[EMAIL_ADDRESS][DOMAIN_NAME]" at bounding box center [632, 378] width 283 height 18
click at [482, 378] on icon "Info" at bounding box center [482, 378] width 10 height 10
click at [912, 378] on use at bounding box center [912, 380] width 9 height 10
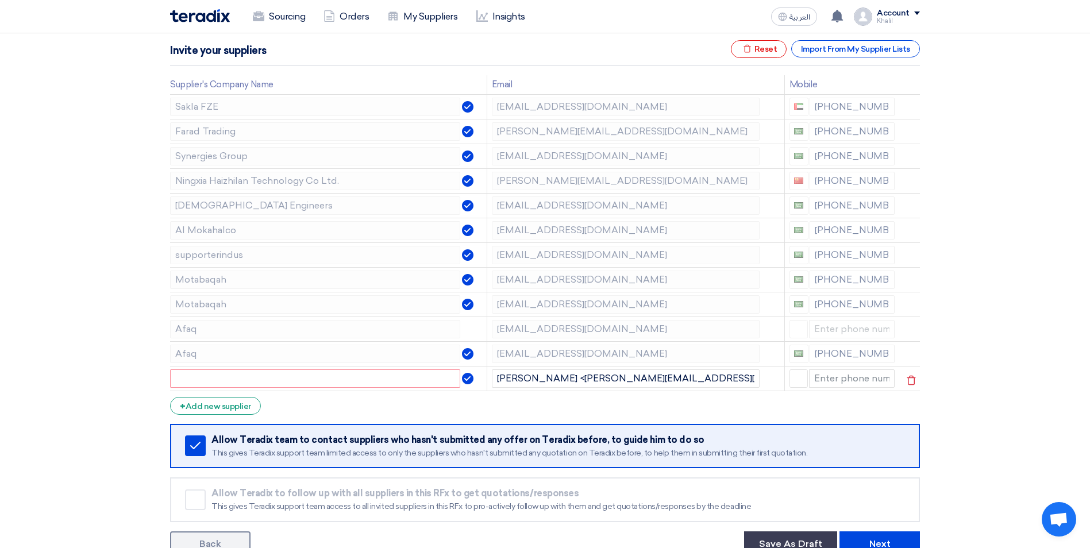
click at [338, 388] on td at bounding box center [328, 378] width 317 height 25
click at [332, 381] on input "text" at bounding box center [315, 378] width 290 height 18
paste input "[PERSON_NAME] AL-OUFY Trading EST."
type input "[PERSON_NAME] AL-OUFY Trading EST."
click at [1008, 395] on section "Supplier Management Minimize/Maximize Category Invite your suppliers Excel file…" at bounding box center [545, 278] width 1090 height 603
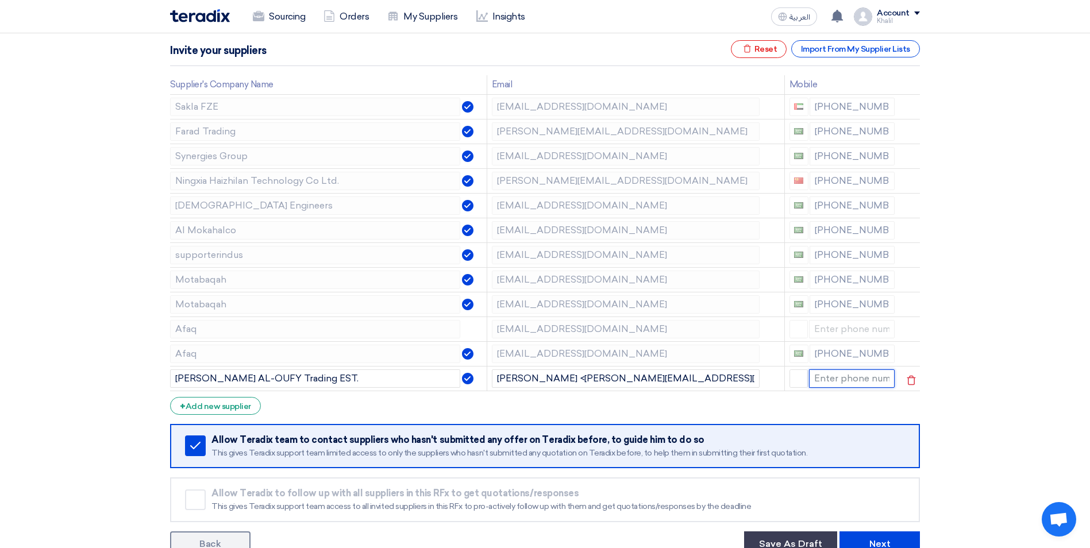
click at [843, 382] on input at bounding box center [852, 378] width 86 height 18
paste input "966 540546929"
click at [1034, 405] on section "Supplier Management Minimize/Maximize Category Invite your suppliers Excel file…" at bounding box center [545, 278] width 1090 height 603
drag, startPoint x: 802, startPoint y: 379, endPoint x: 779, endPoint y: 379, distance: 23.0
click at [779, 379] on tr "[PERSON_NAME] AL-OUFY Trading EST. [PERSON_NAME] <[PERSON_NAME][EMAIL_ADDRESS][…" at bounding box center [545, 378] width 750 height 25
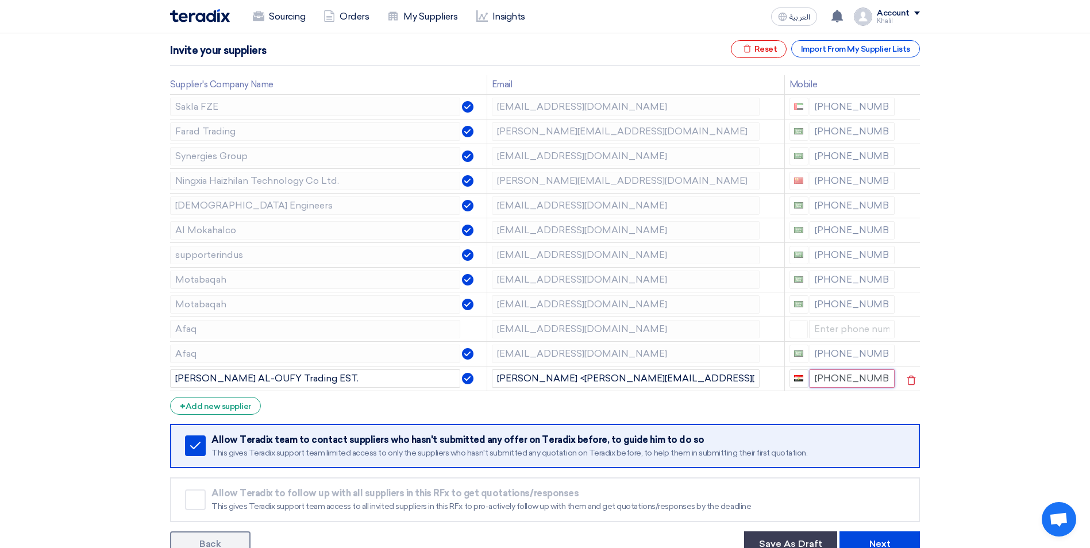
drag, startPoint x: 829, startPoint y: 378, endPoint x: 809, endPoint y: 376, distance: 20.2
click at [810, 376] on input "[PHONE_NUMBER]" at bounding box center [853, 378] width 86 height 18
type input "966540546929"
click at [1004, 404] on section "Supplier Management Minimize/Maximize Category Invite your suppliers Excel file…" at bounding box center [545, 278] width 1090 height 603
click at [974, 360] on section "Supplier Management Minimize/Maximize Category Invite your suppliers Excel file…" at bounding box center [545, 278] width 1090 height 603
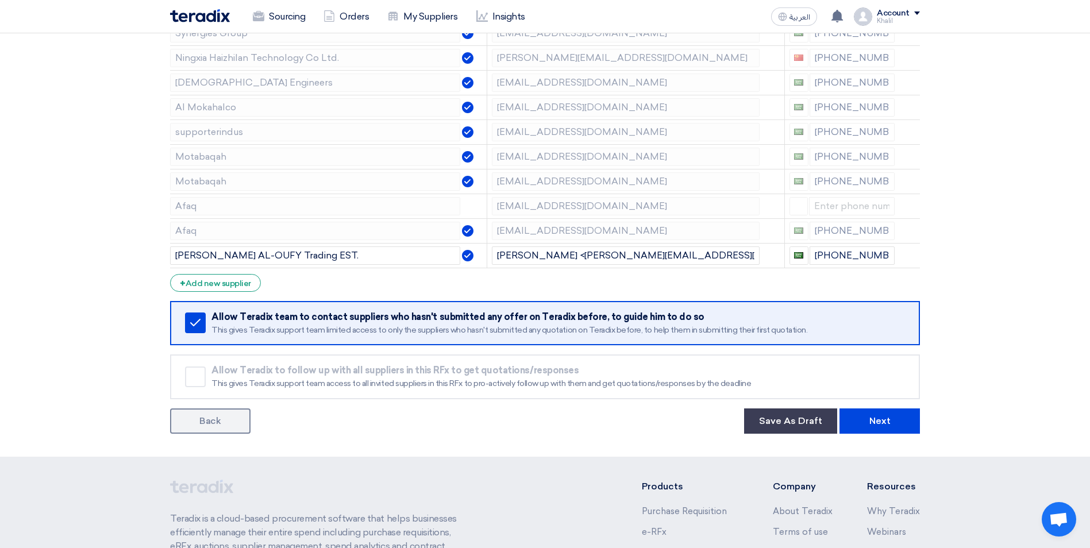
scroll to position [291, 0]
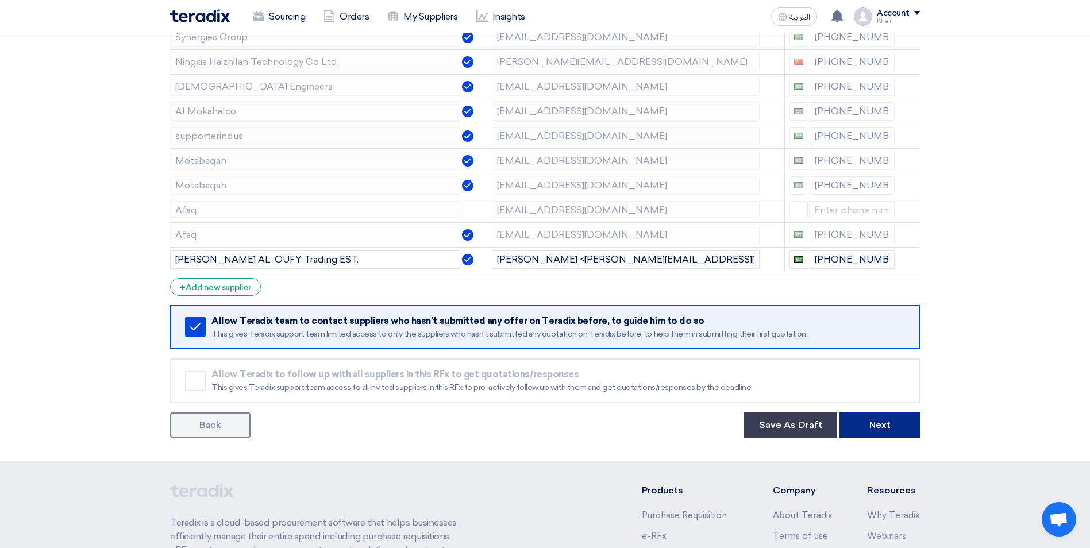
click at [880, 424] on button "Next" at bounding box center [879, 425] width 80 height 25
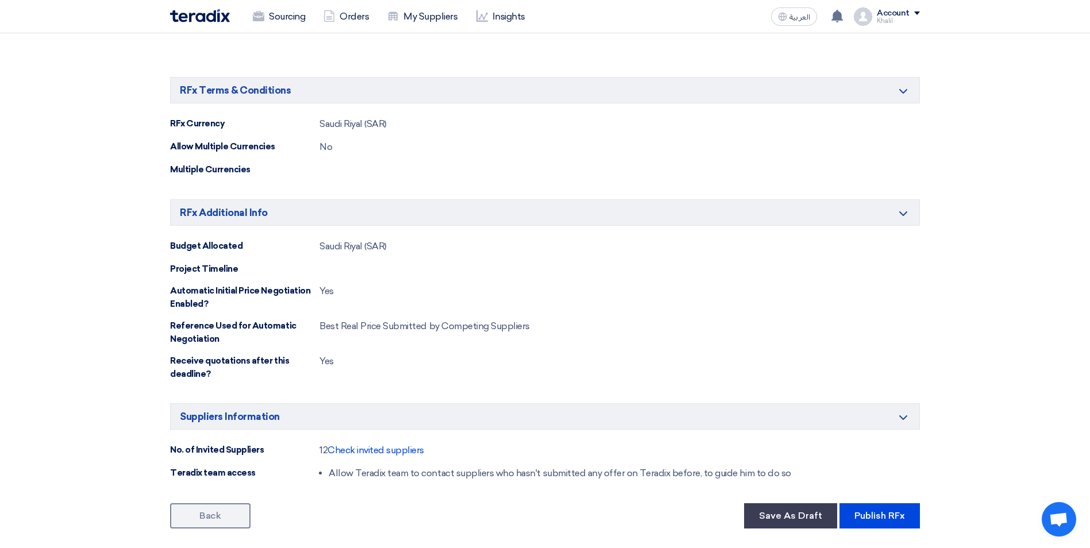
scroll to position [977, 0]
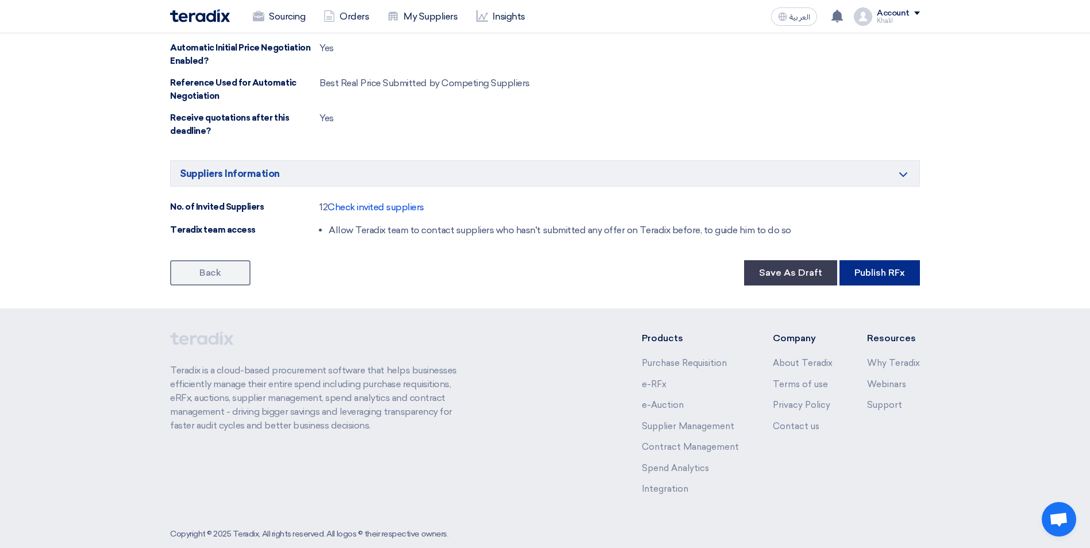
click at [883, 282] on button "Publish RFx" at bounding box center [879, 272] width 80 height 25
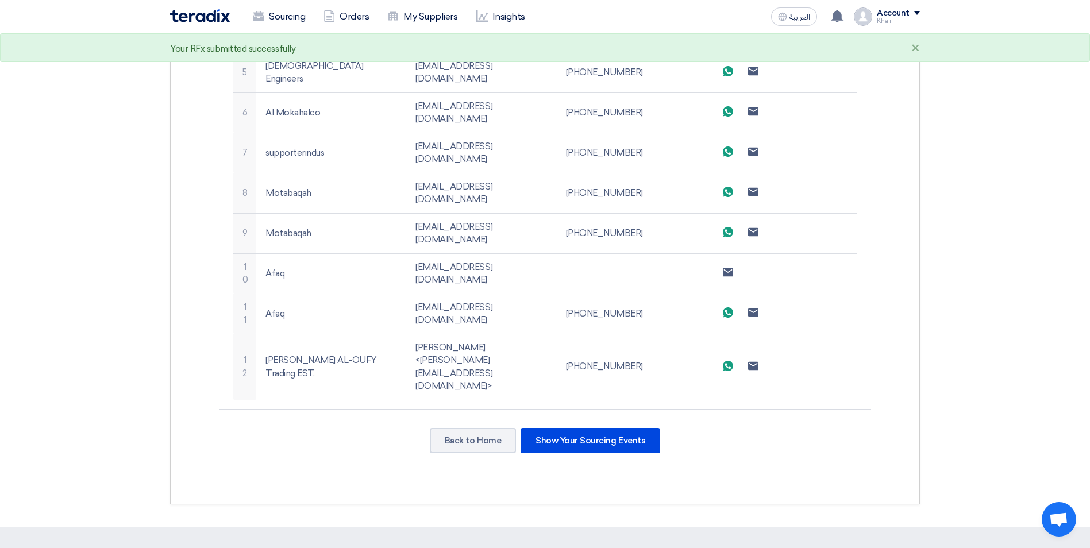
scroll to position [679, 0]
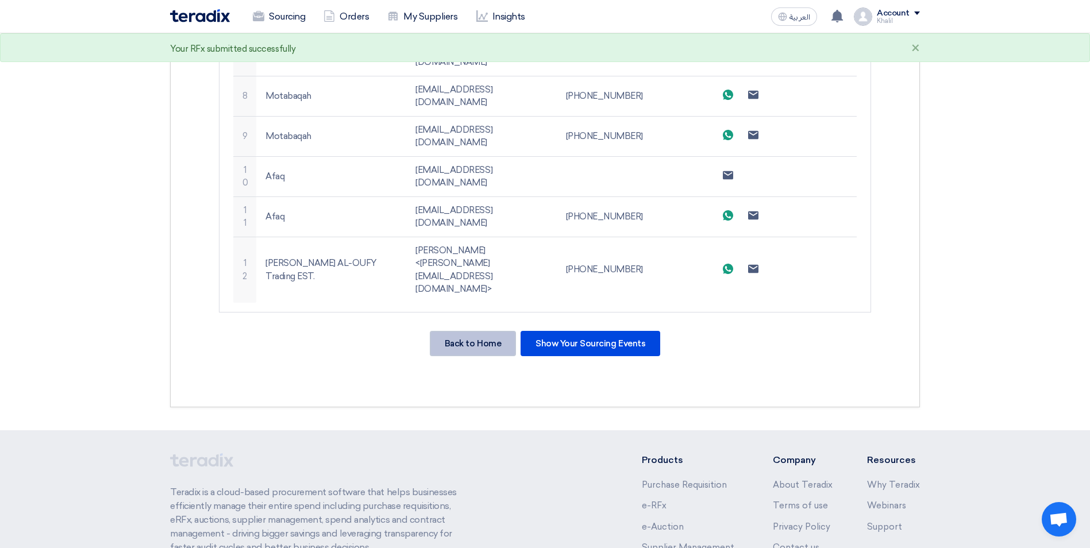
click at [472, 331] on div "Back to Home" at bounding box center [473, 343] width 86 height 25
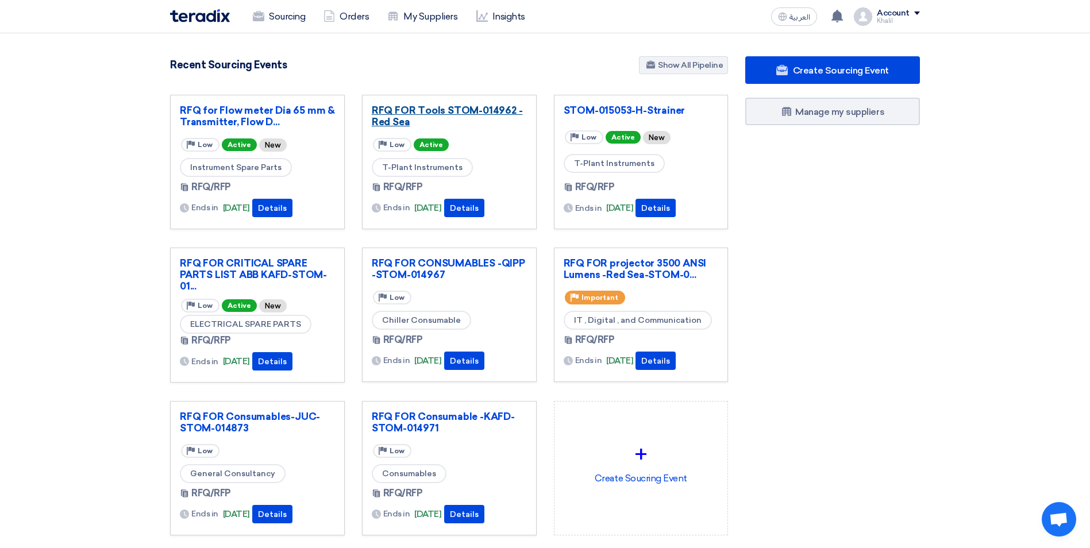
click at [444, 113] on link "RFQ FOR Tools STOM-014962 -Red Sea" at bounding box center [449, 116] width 155 height 23
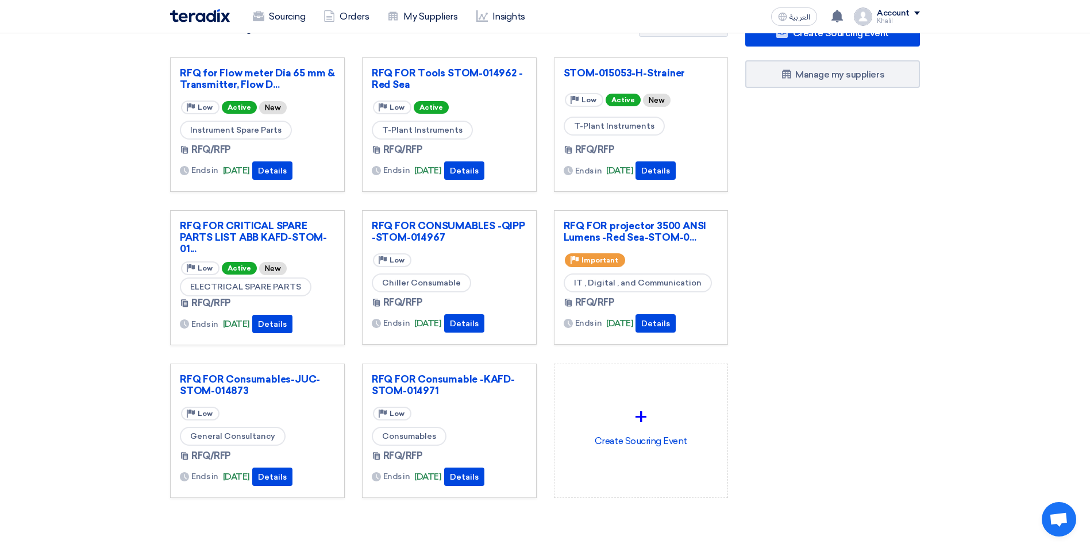
scroll to position [57, 0]
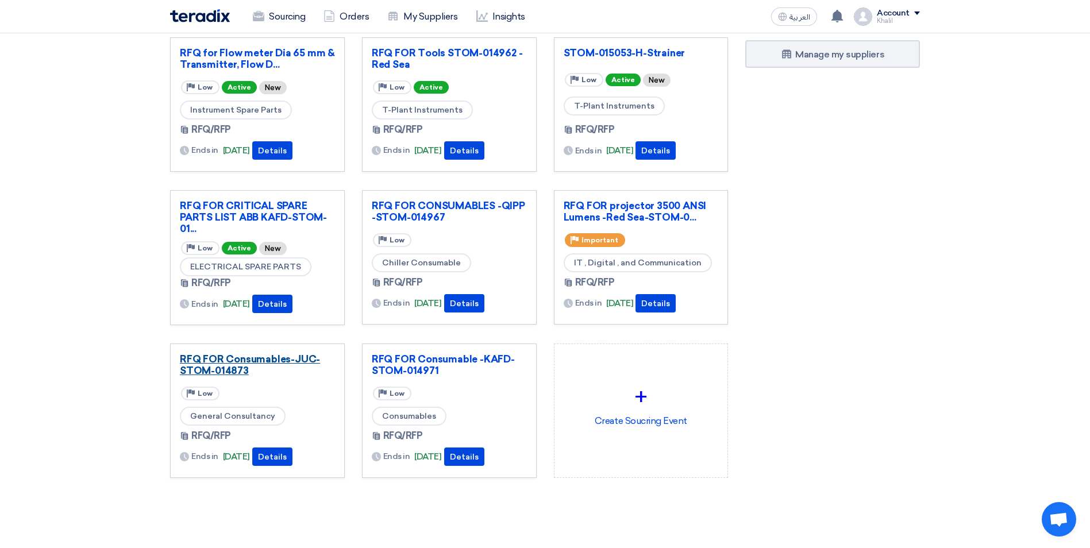
click at [281, 364] on link "RFQ FOR Consumables-JUC-STOM-014873" at bounding box center [257, 364] width 155 height 23
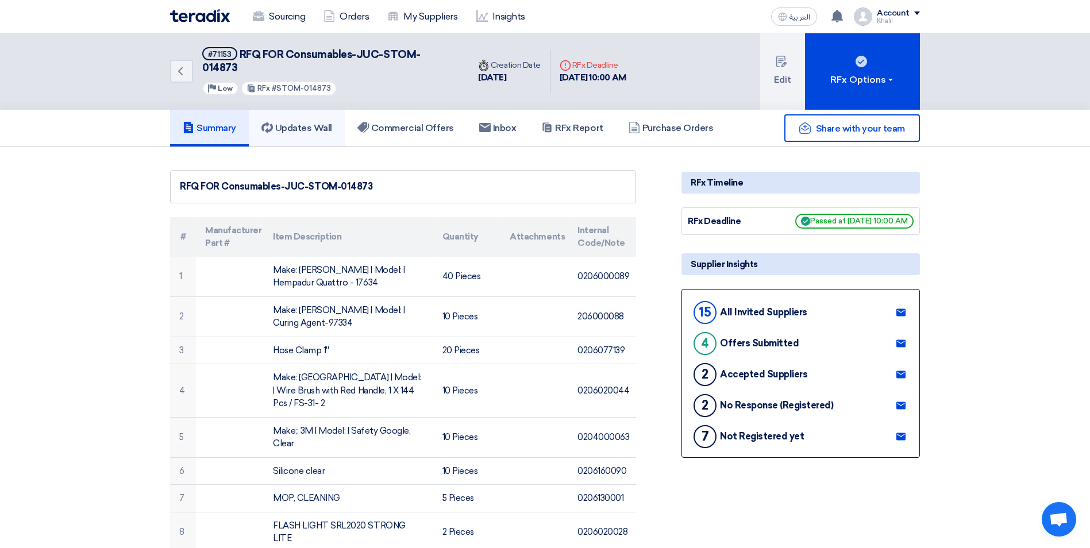
click at [307, 121] on link "Updates Wall" at bounding box center [297, 128] width 96 height 37
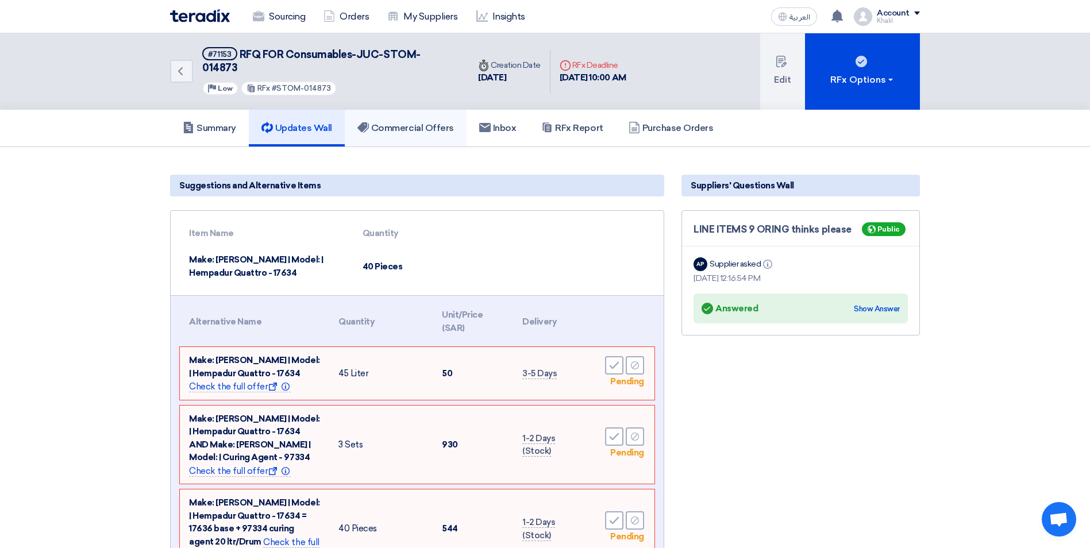
click at [419, 122] on h5 "Commercial Offers" at bounding box center [405, 127] width 97 height 11
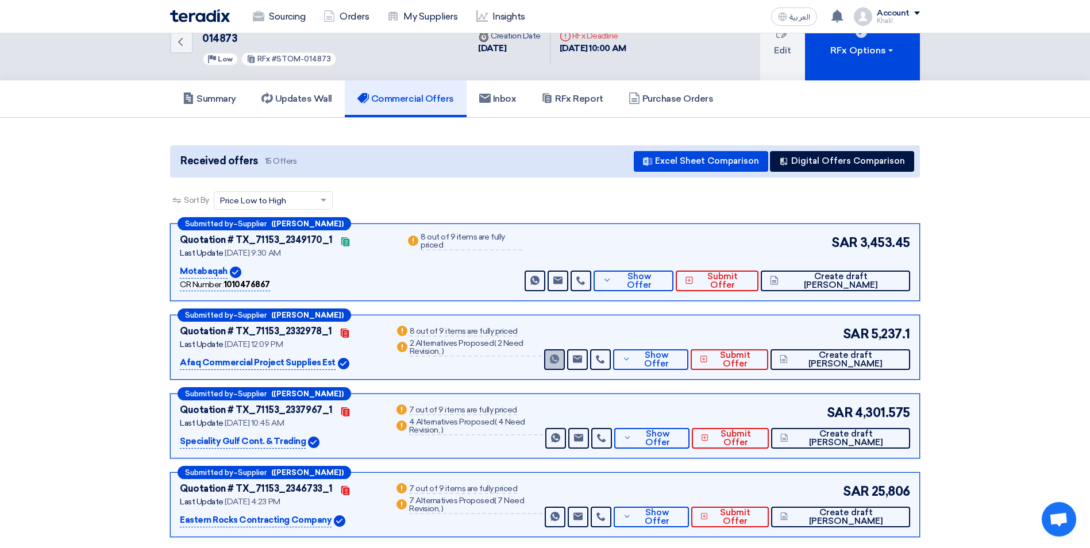
scroll to position [57, 0]
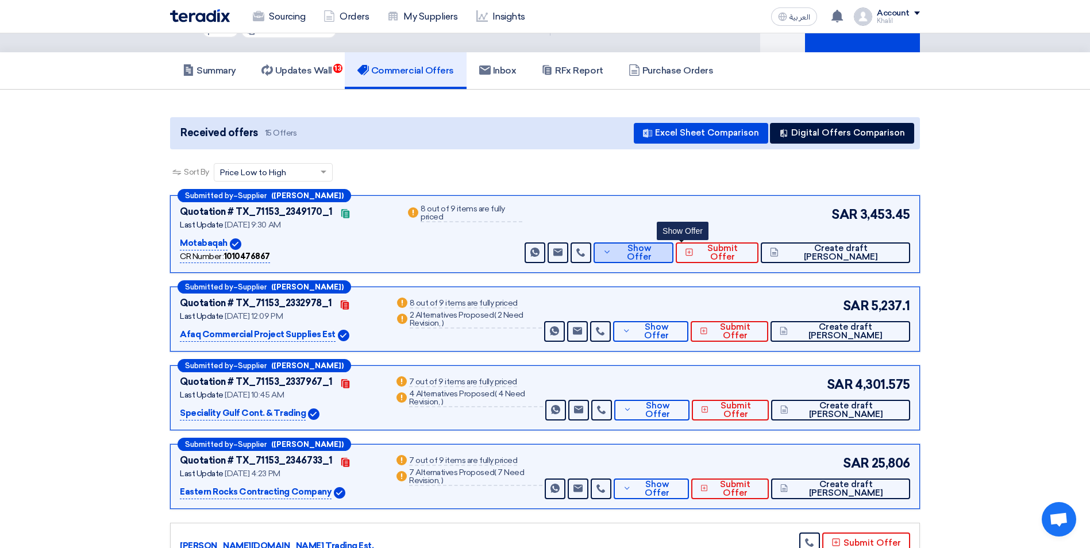
click at [610, 251] on use at bounding box center [606, 252] width 5 height 3
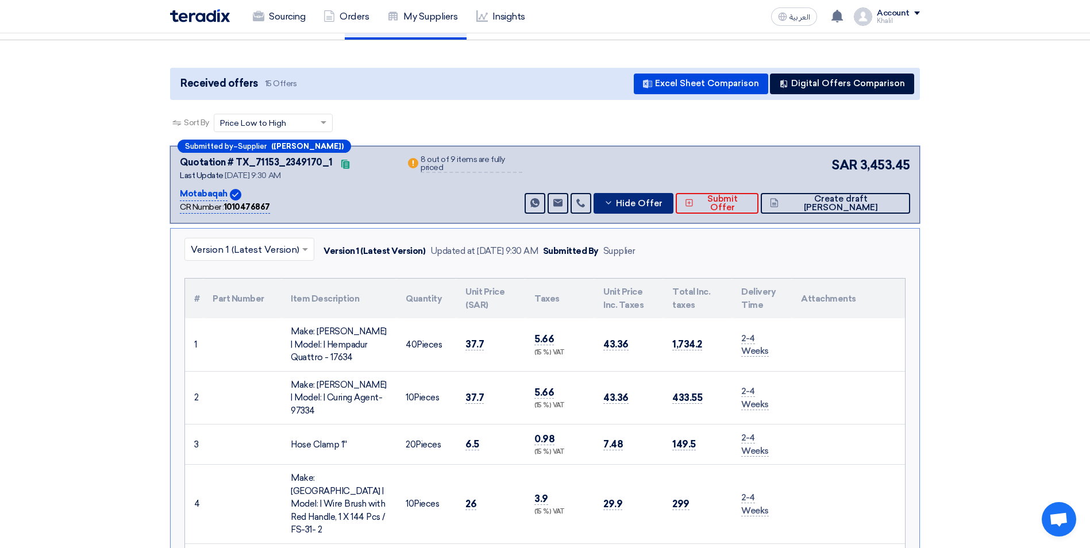
scroll to position [0, 0]
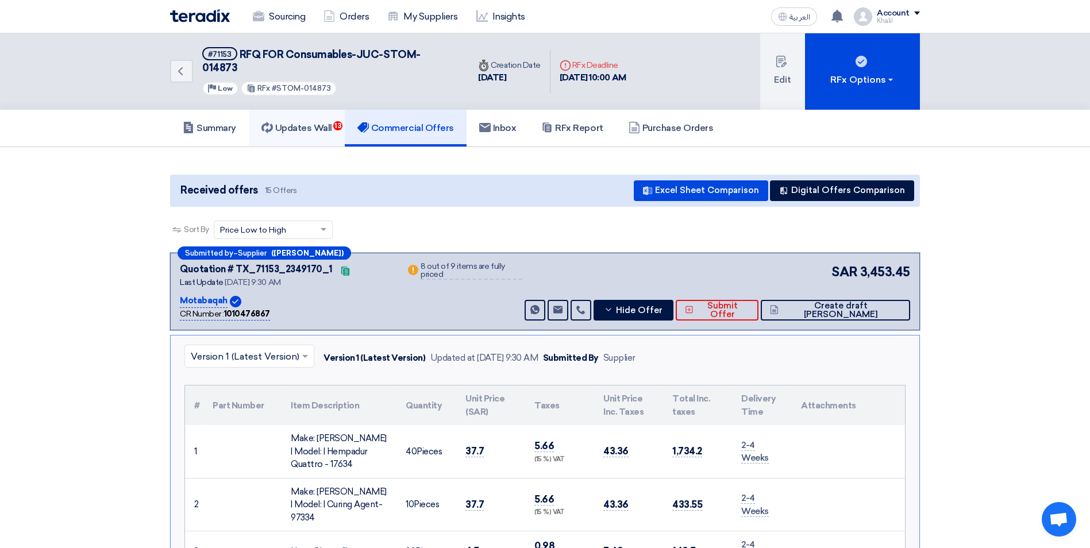
click at [318, 122] on h5 "Updates Wall 13" at bounding box center [296, 127] width 71 height 11
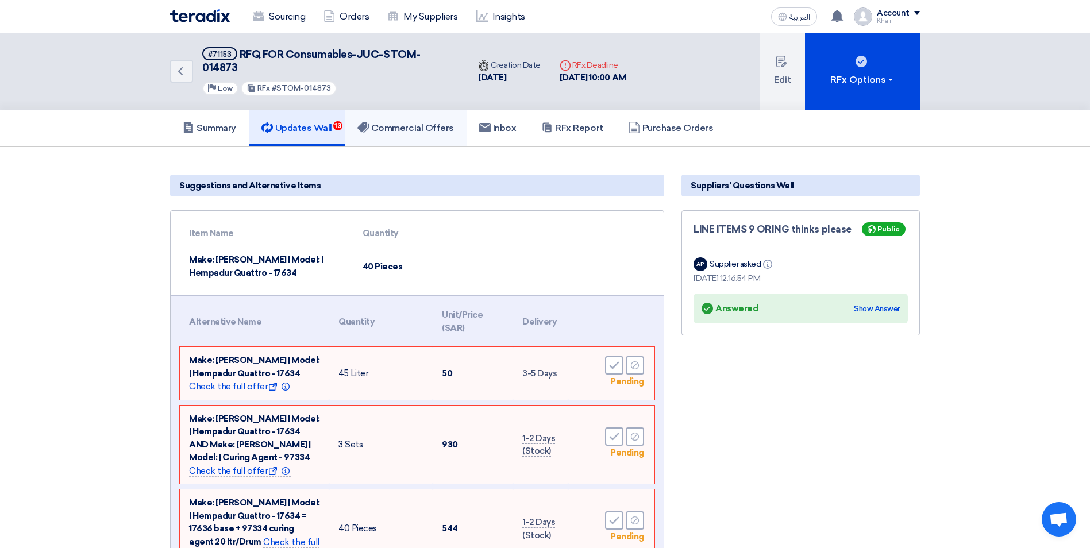
click at [401, 122] on h5 "Commercial Offers" at bounding box center [405, 127] width 97 height 11
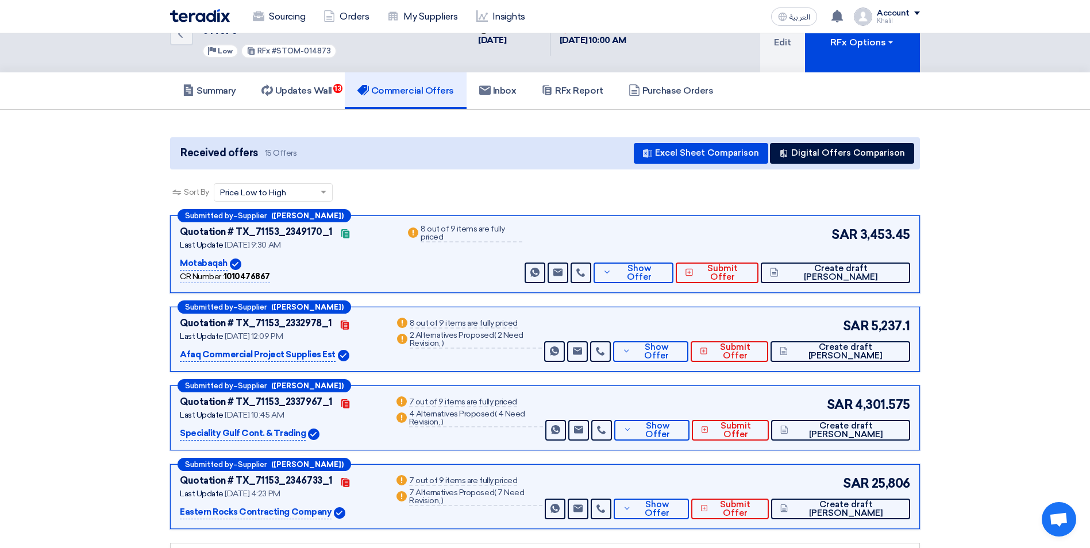
scroll to position [57, 0]
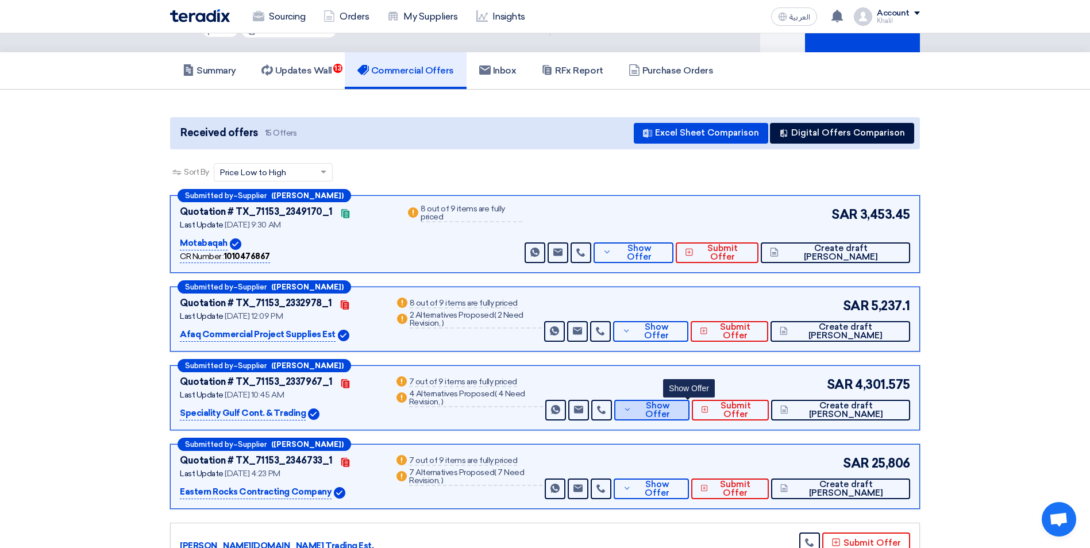
click at [681, 403] on button "Show Offer" at bounding box center [651, 410] width 75 height 21
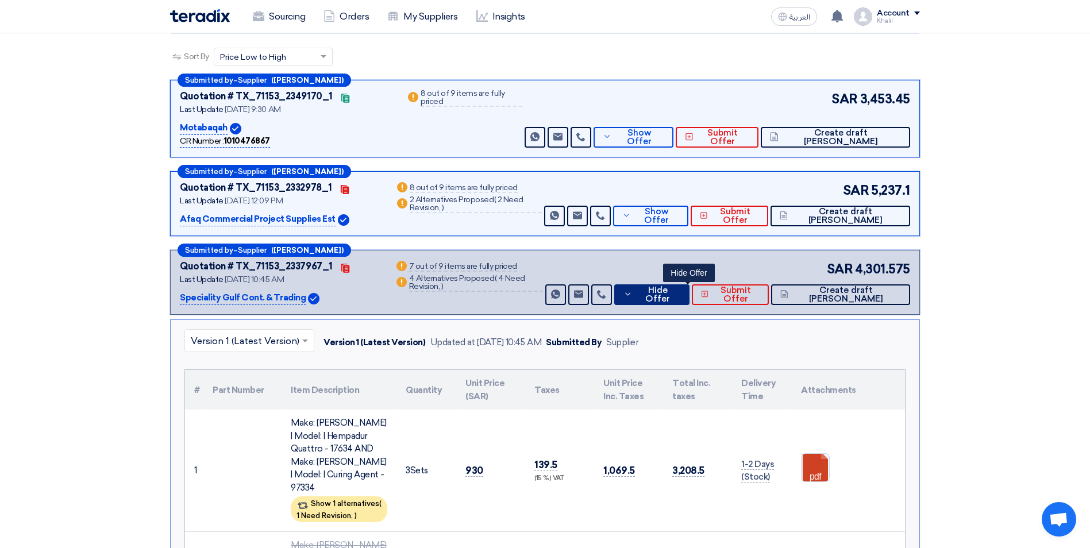
scroll to position [172, 0]
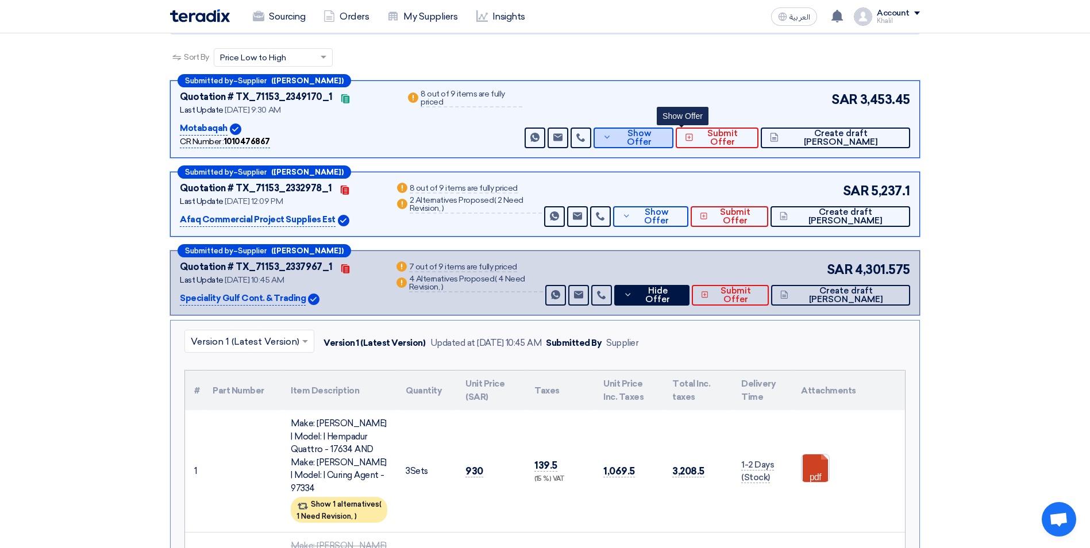
click at [664, 129] on span "Show Offer" at bounding box center [638, 137] width 49 height 17
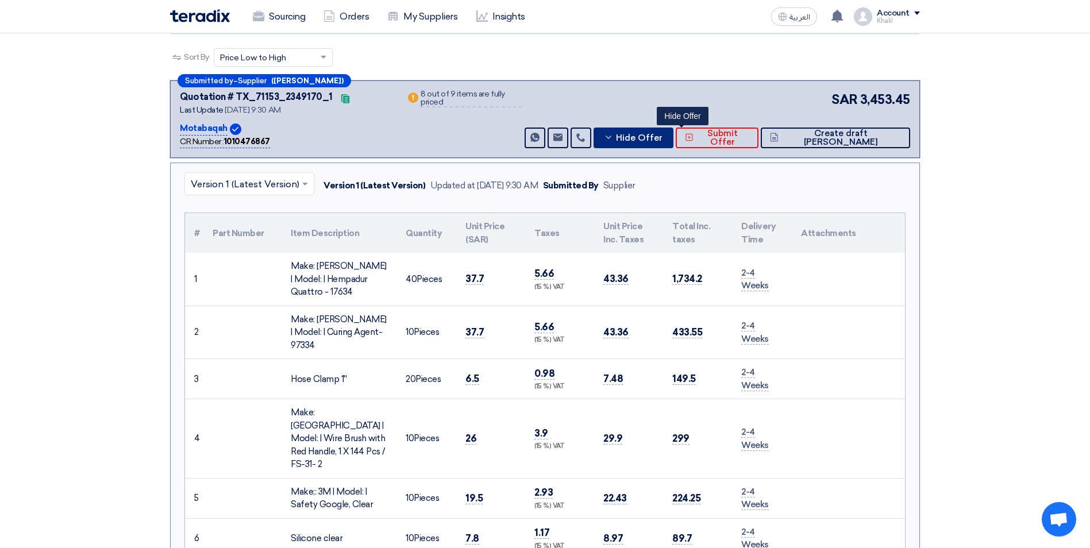
click at [669, 129] on button "Hide Offer" at bounding box center [634, 138] width 80 height 21
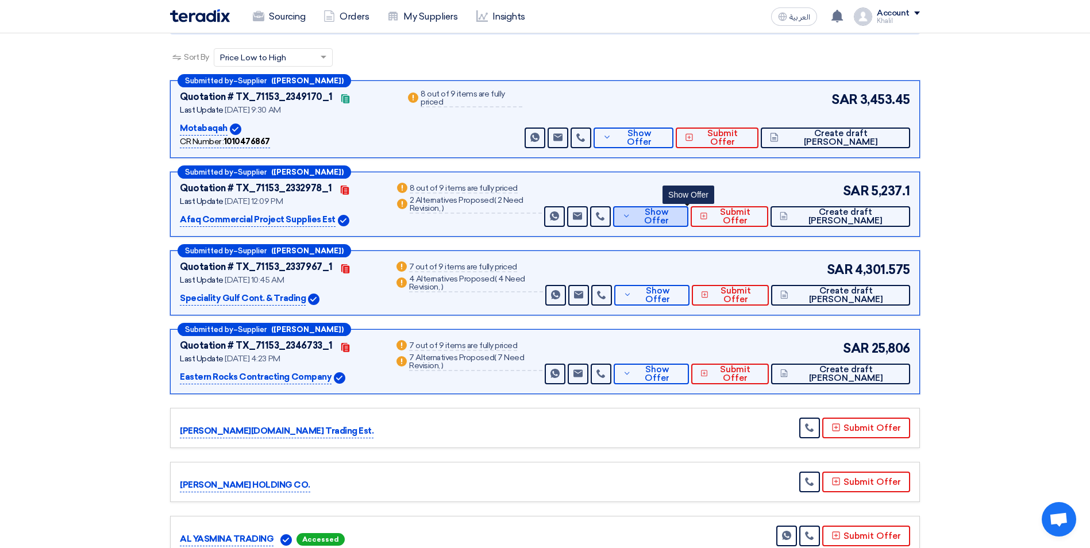
click at [677, 208] on span "Show Offer" at bounding box center [656, 216] width 45 height 17
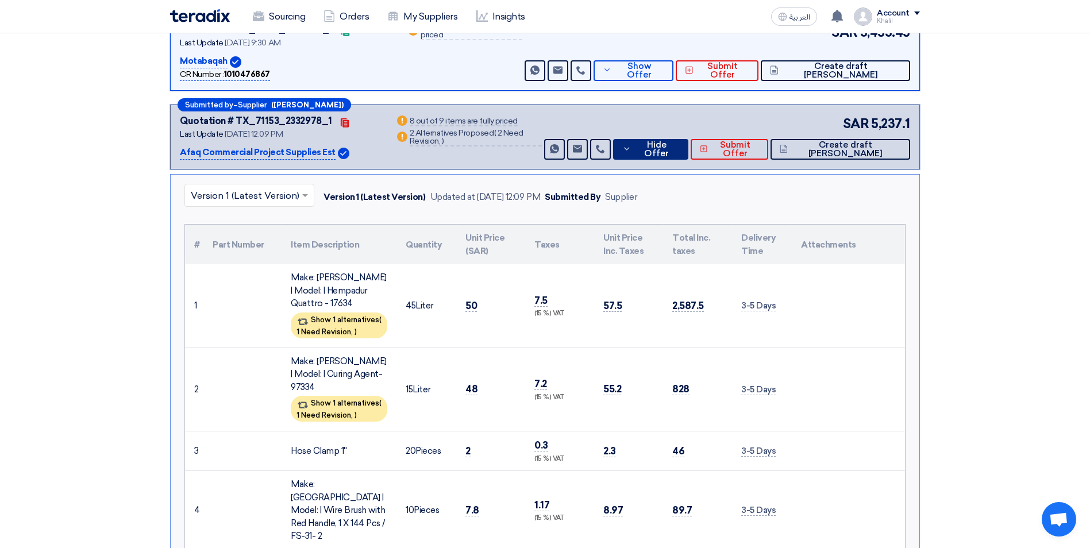
scroll to position [230, 0]
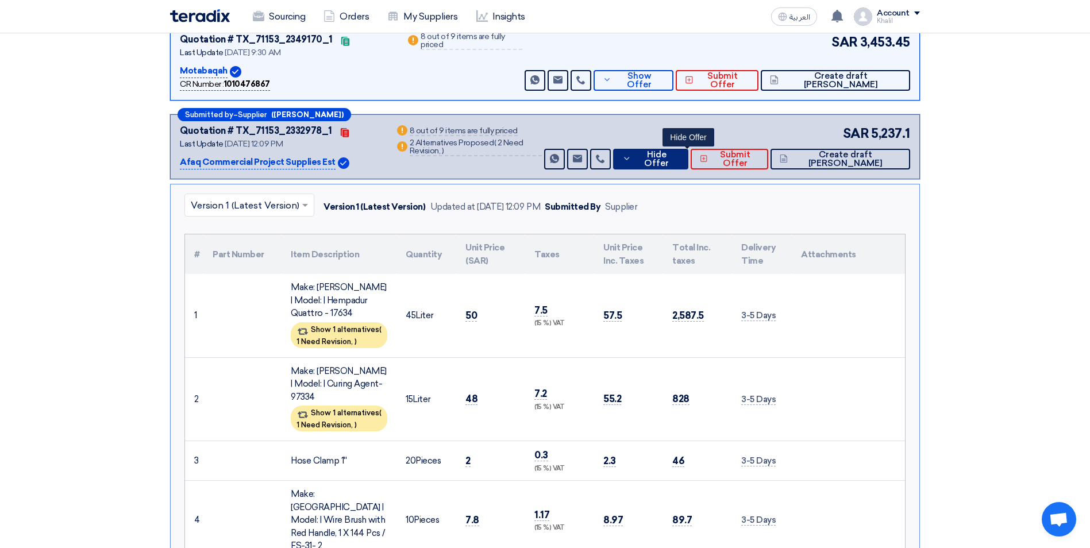
click at [631, 154] on icon at bounding box center [626, 158] width 9 height 9
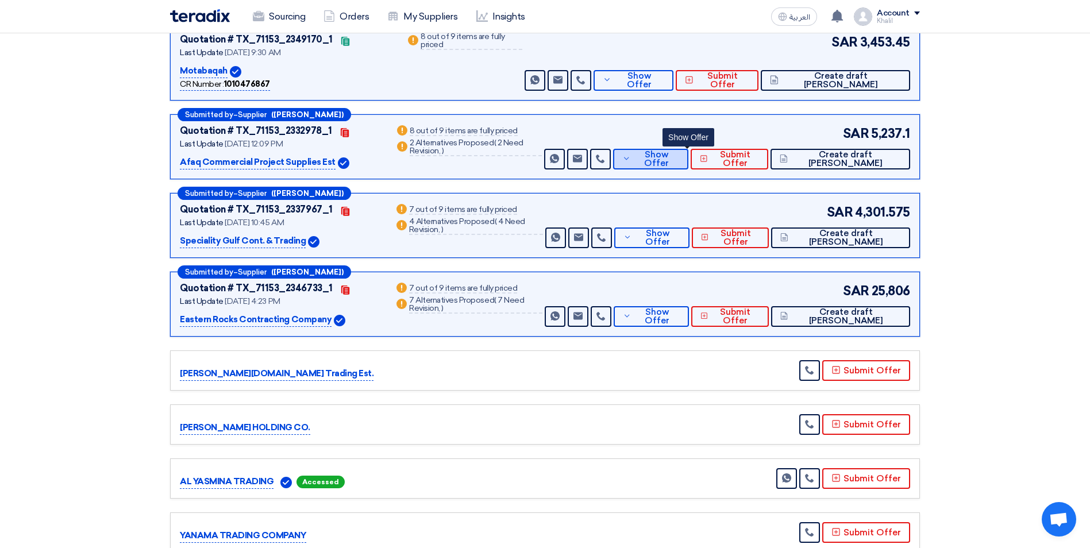
click at [669, 149] on button "Show Offer" at bounding box center [650, 159] width 75 height 21
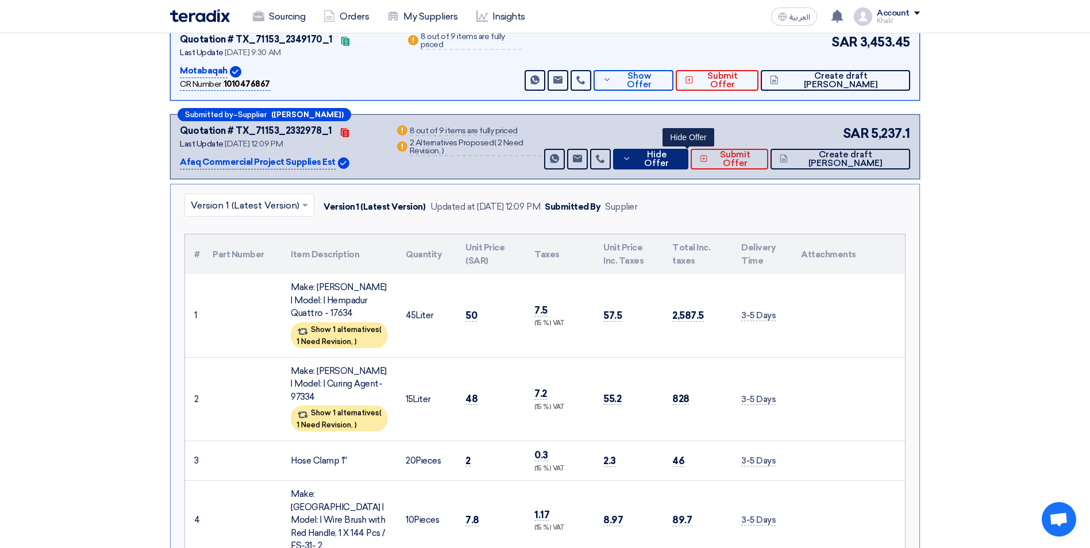
click at [673, 151] on span "Hide Offer" at bounding box center [656, 159] width 45 height 17
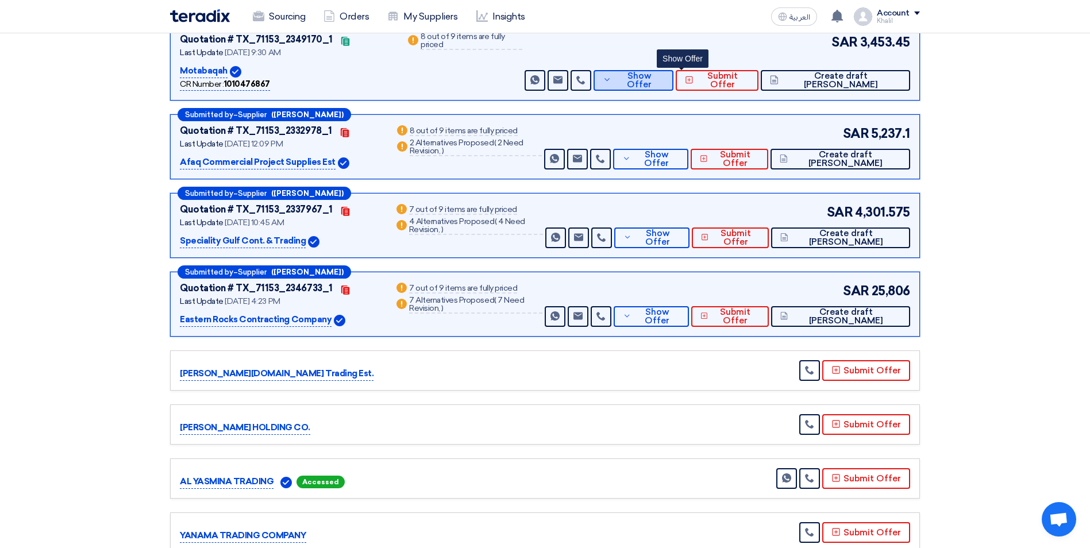
click at [664, 72] on span "Show Offer" at bounding box center [638, 80] width 49 height 17
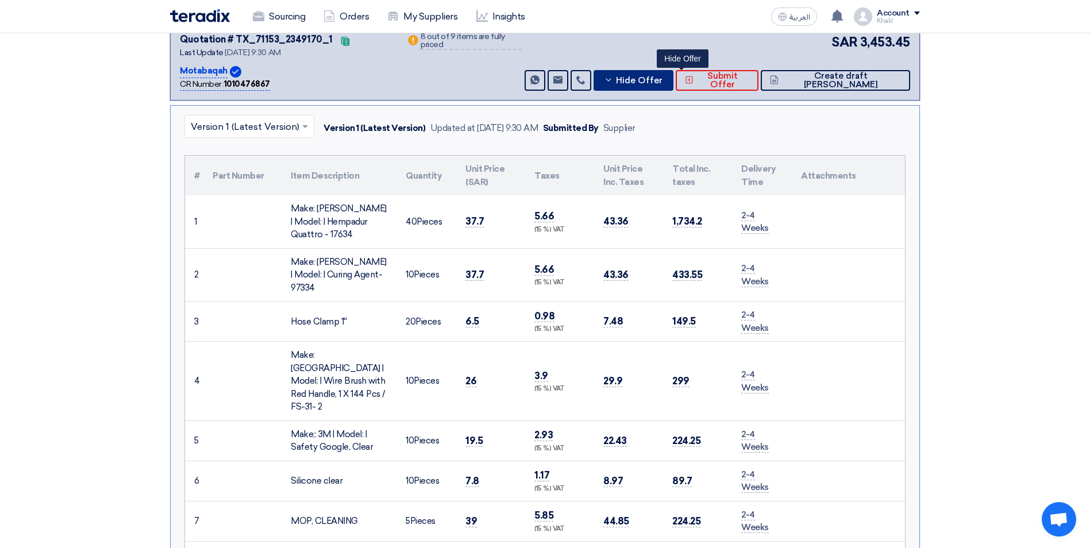
click at [662, 76] on span "Hide Offer" at bounding box center [639, 80] width 47 height 9
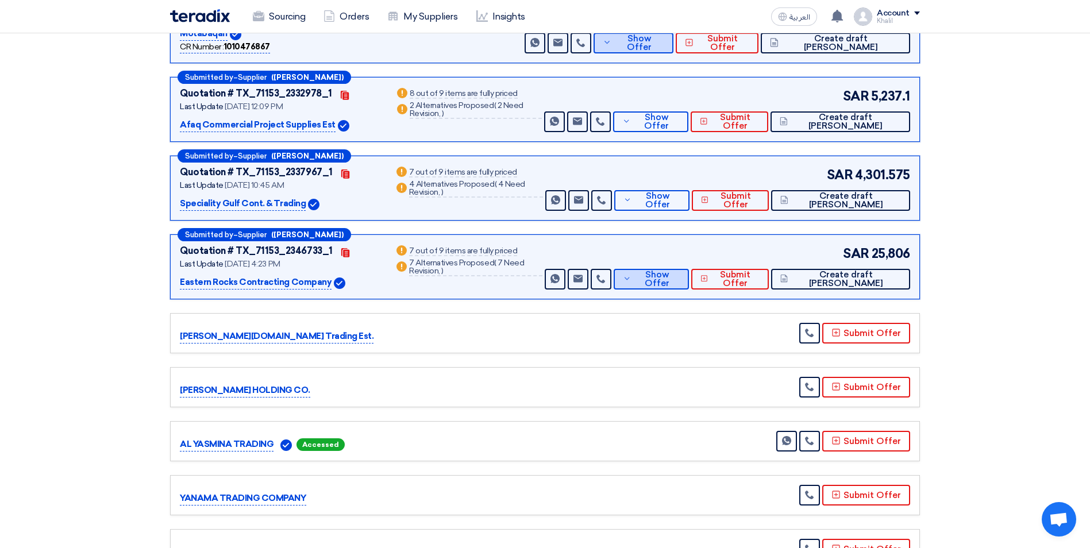
scroll to position [287, 0]
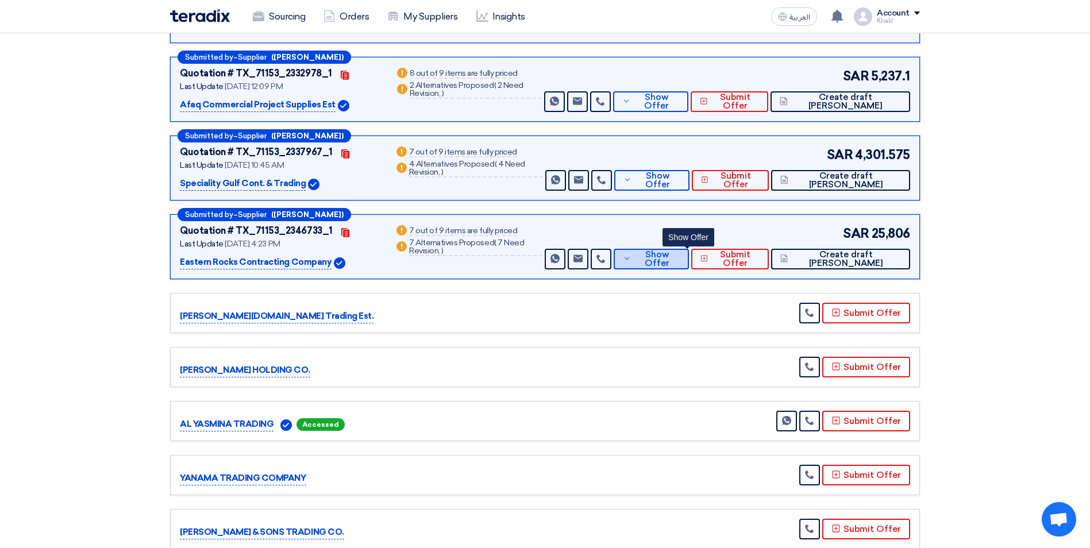
click at [672, 251] on span "Show Offer" at bounding box center [656, 259] width 45 height 17
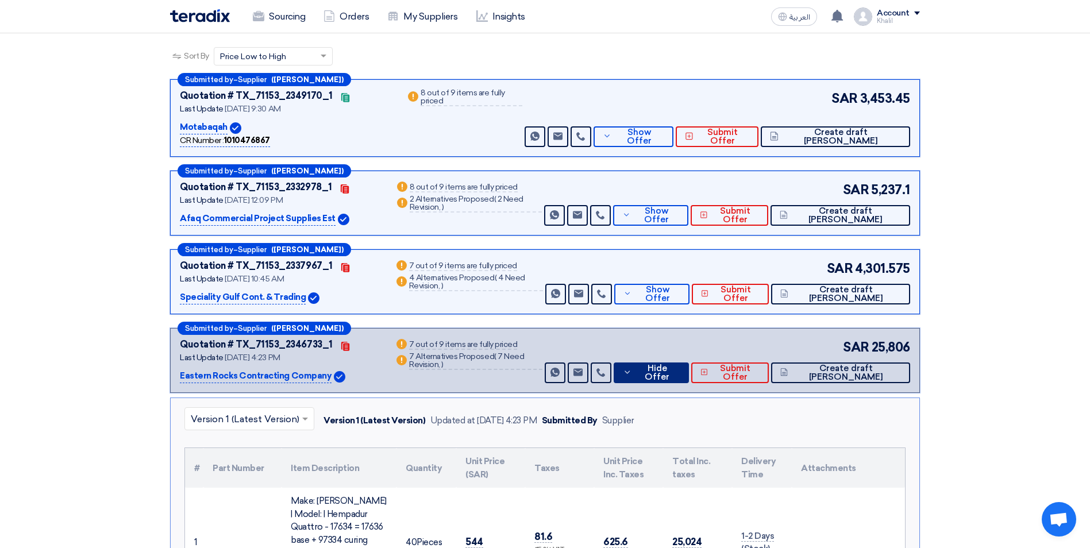
scroll to position [172, 0]
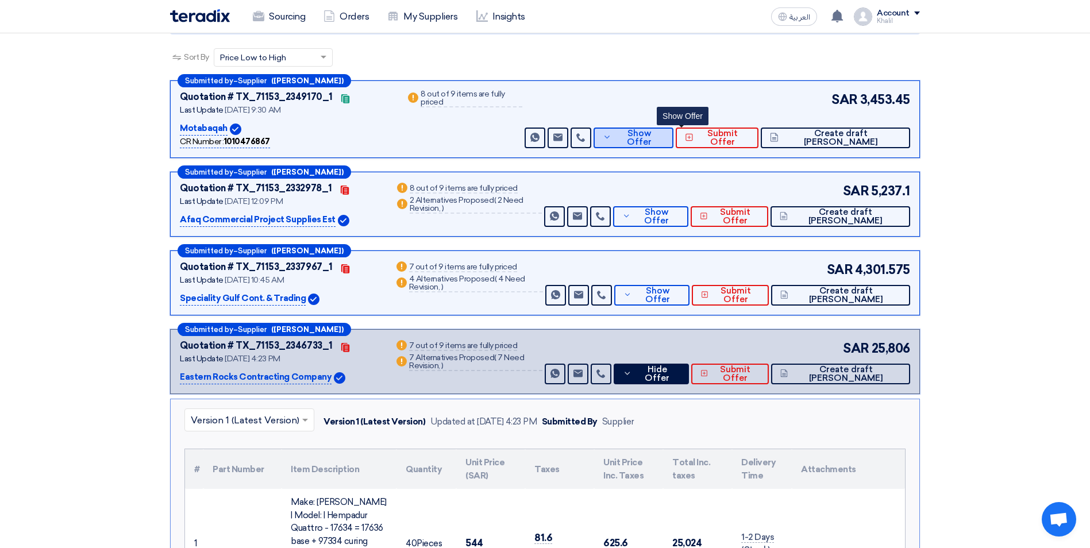
click at [664, 129] on span "Show Offer" at bounding box center [638, 137] width 49 height 17
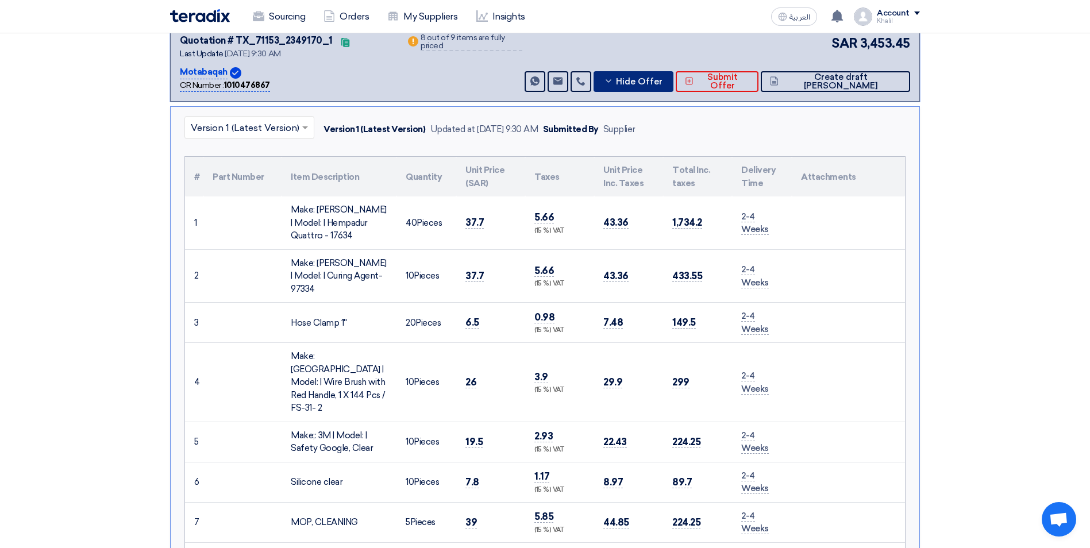
scroll to position [57, 0]
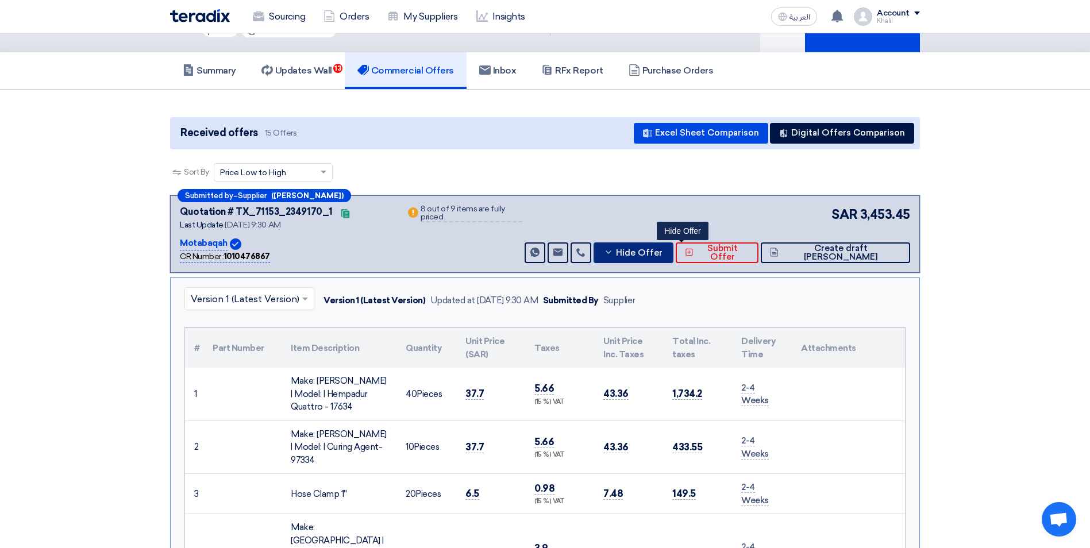
click at [662, 249] on span "Hide Offer" at bounding box center [639, 253] width 47 height 9
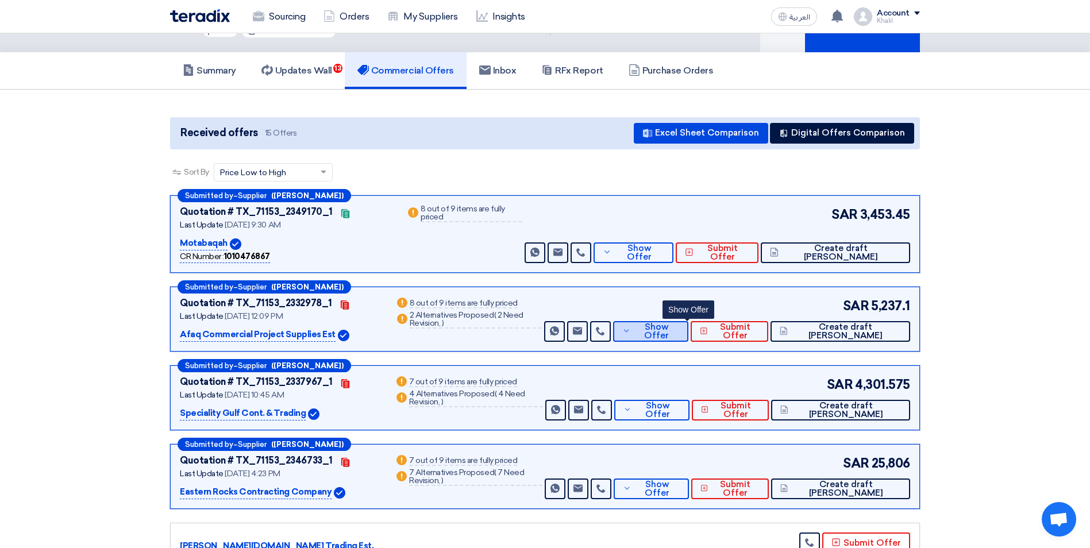
click at [679, 323] on span "Show Offer" at bounding box center [656, 331] width 45 height 17
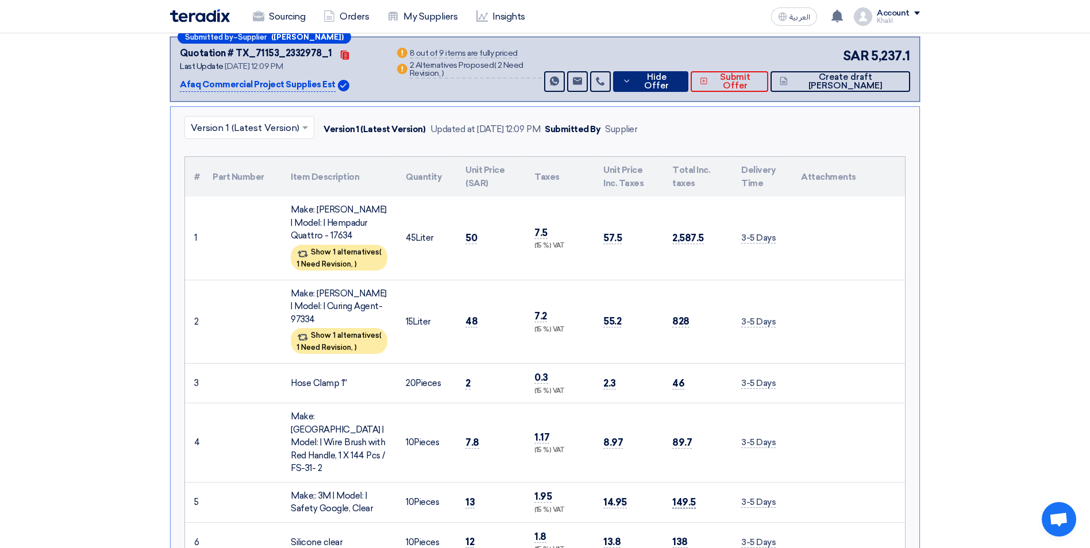
scroll to position [287, 0]
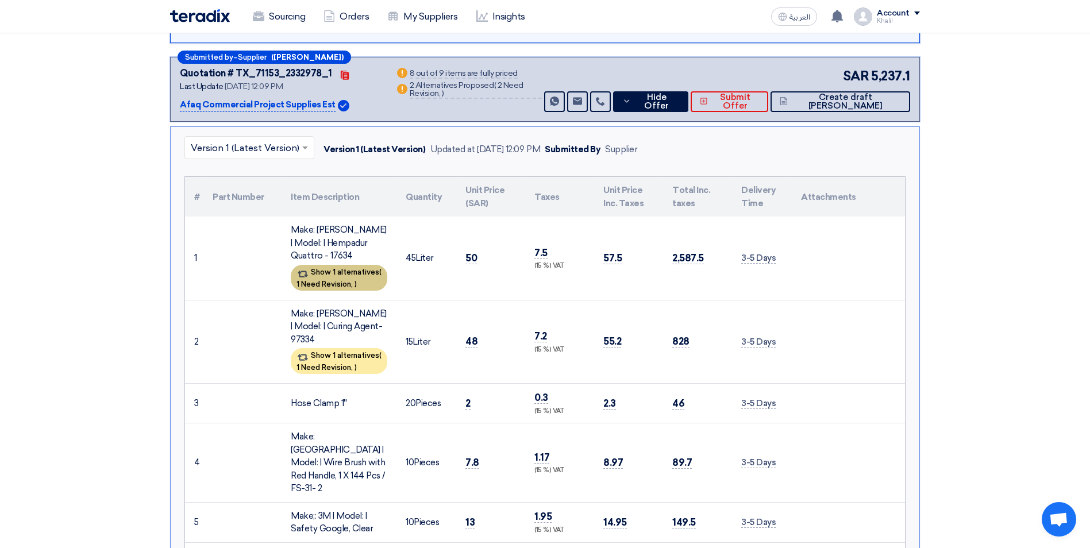
click at [372, 274] on div "Show 1 alternatives ( 1 Need Revision, )" at bounding box center [339, 278] width 97 height 26
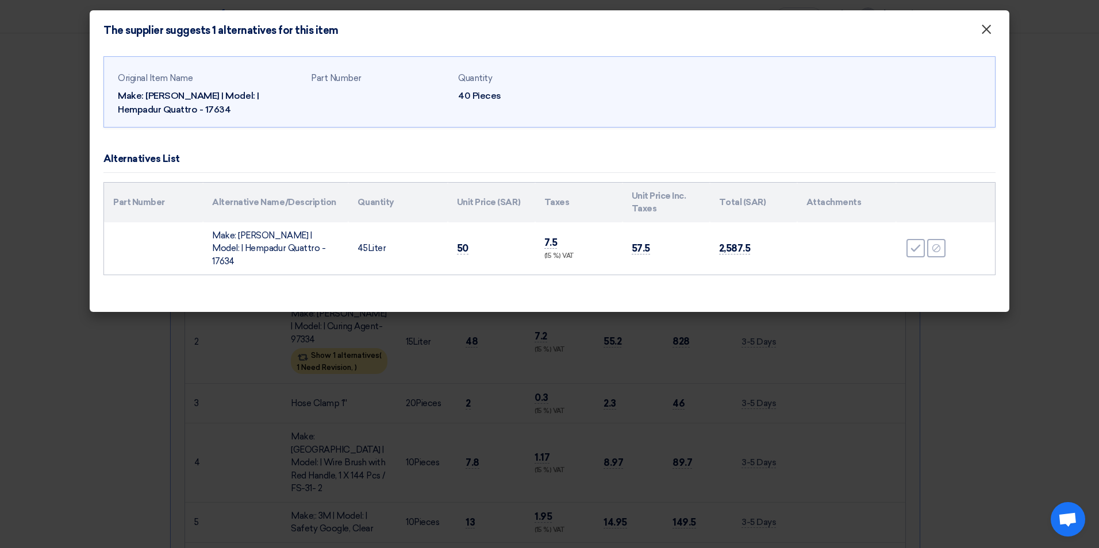
click at [982, 34] on span "×" at bounding box center [985, 32] width 11 height 23
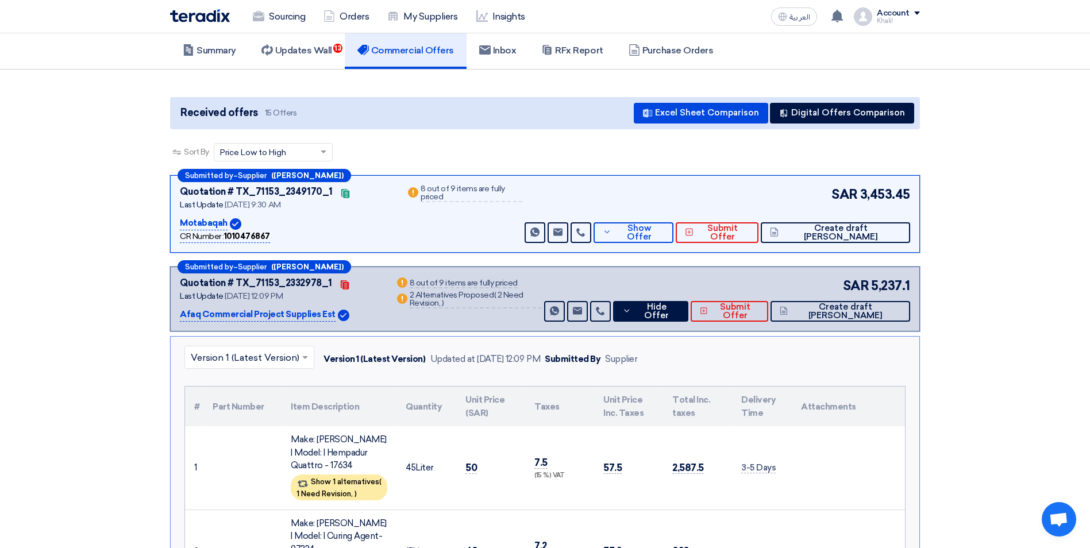
scroll to position [57, 0]
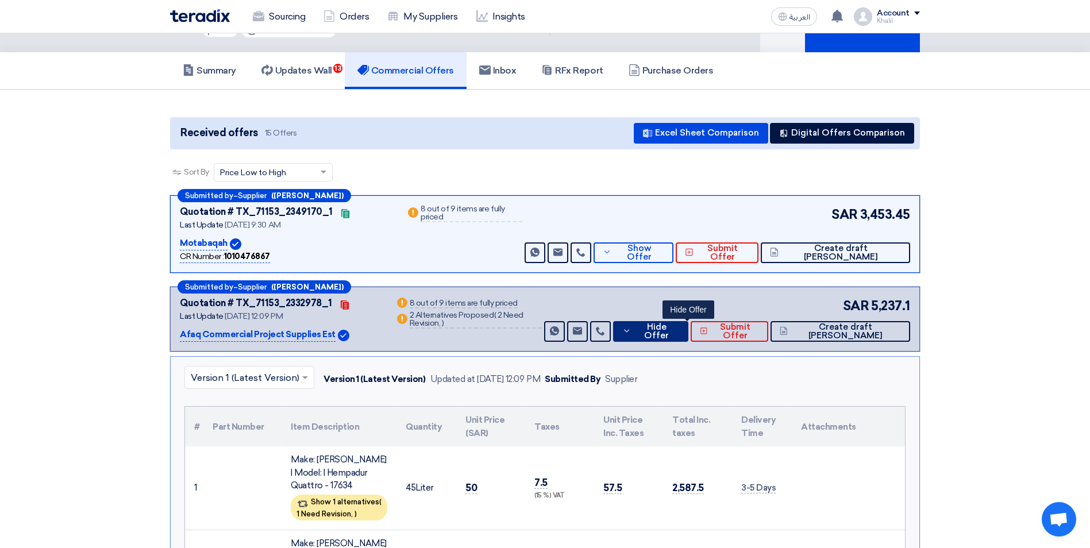
click at [679, 323] on span "Hide Offer" at bounding box center [656, 331] width 45 height 17
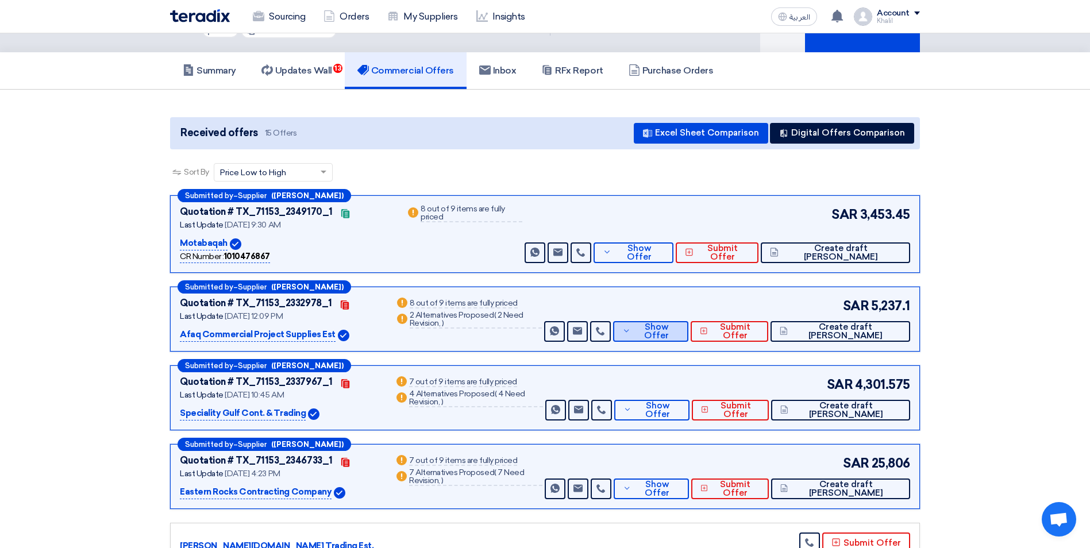
scroll to position [115, 0]
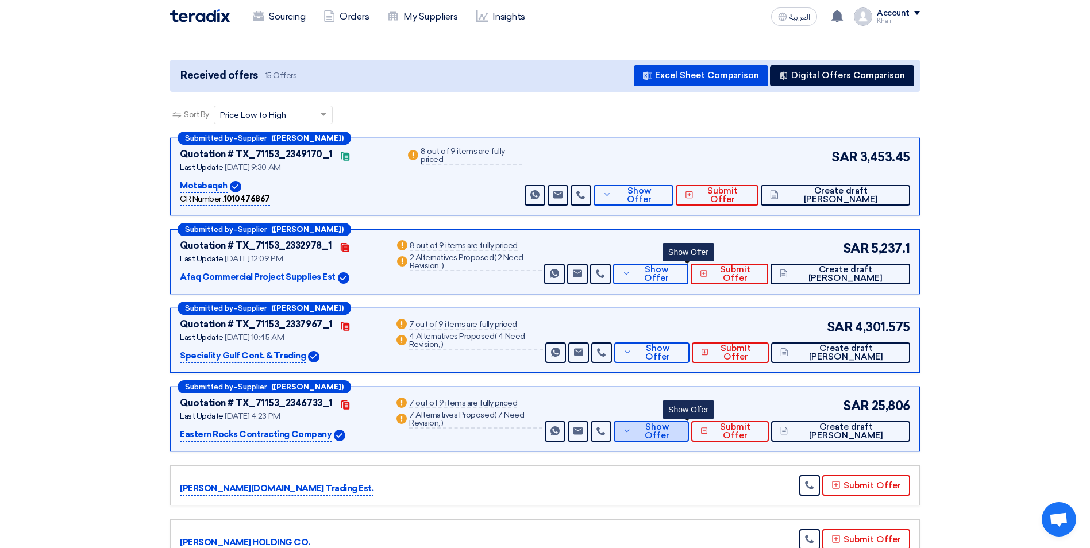
click at [672, 423] on span "Show Offer" at bounding box center [656, 431] width 45 height 17
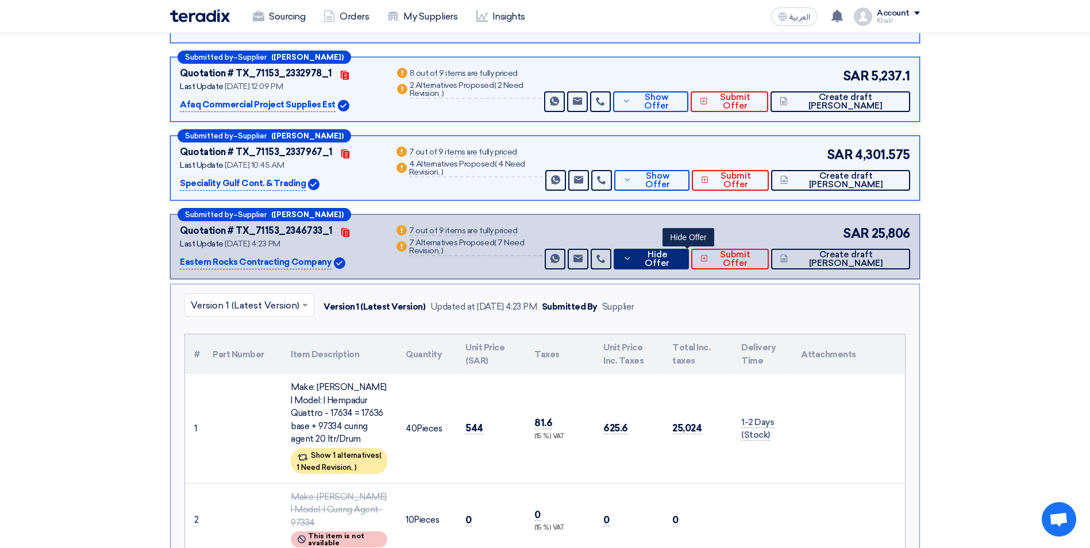
scroll to position [0, 0]
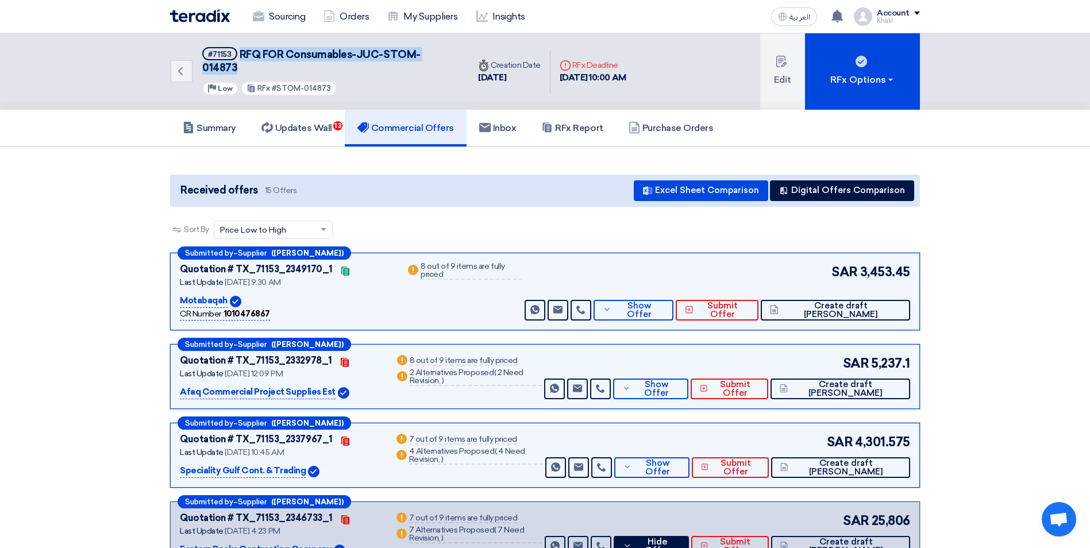
drag, startPoint x: 454, startPoint y: 54, endPoint x: 241, endPoint y: 56, distance: 213.2
click at [241, 56] on div "Back #71153 RFQ FOR Consumables-JUC-STOM-014873 Priority Low RFx #STOM-014873" at bounding box center [319, 71] width 299 height 76
copy span "RFQ FOR Consumables-JUC-STOM-014873"
click at [316, 122] on h5 "Updates Wall 13" at bounding box center [296, 127] width 71 height 11
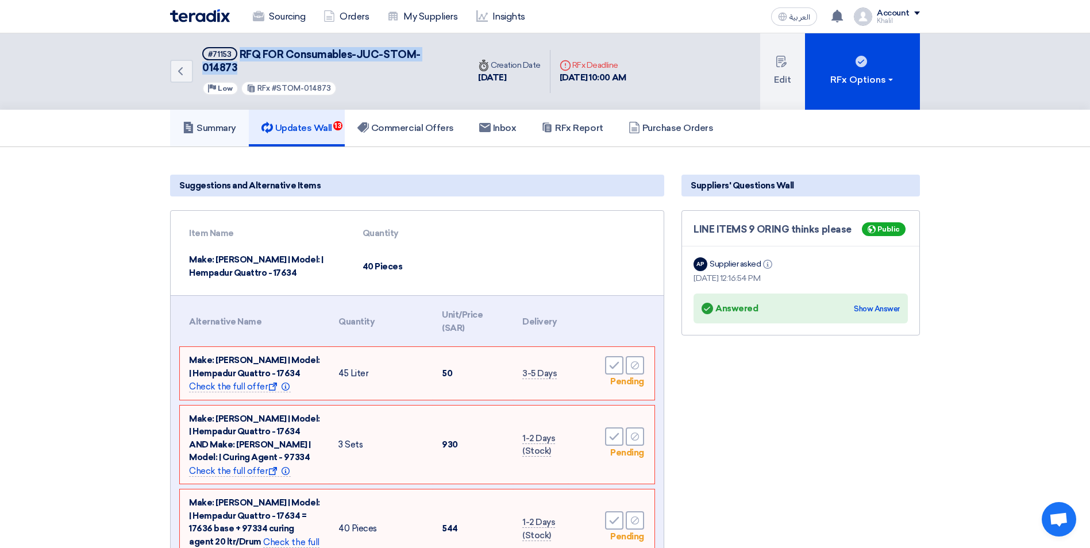
click at [227, 122] on h5 "Summary" at bounding box center [209, 127] width 53 height 11
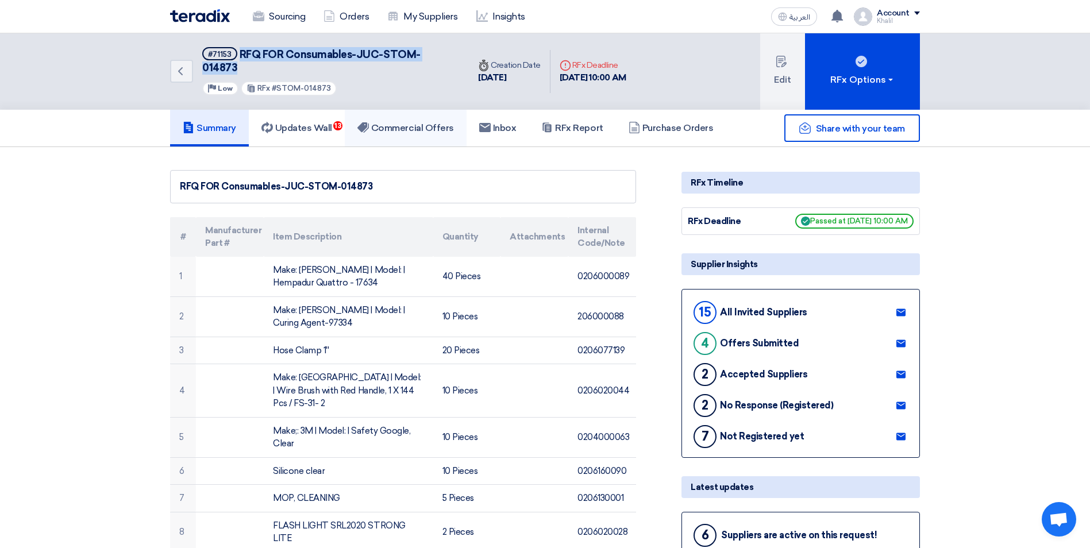
click at [389, 122] on h5 "Commercial Offers" at bounding box center [405, 127] width 97 height 11
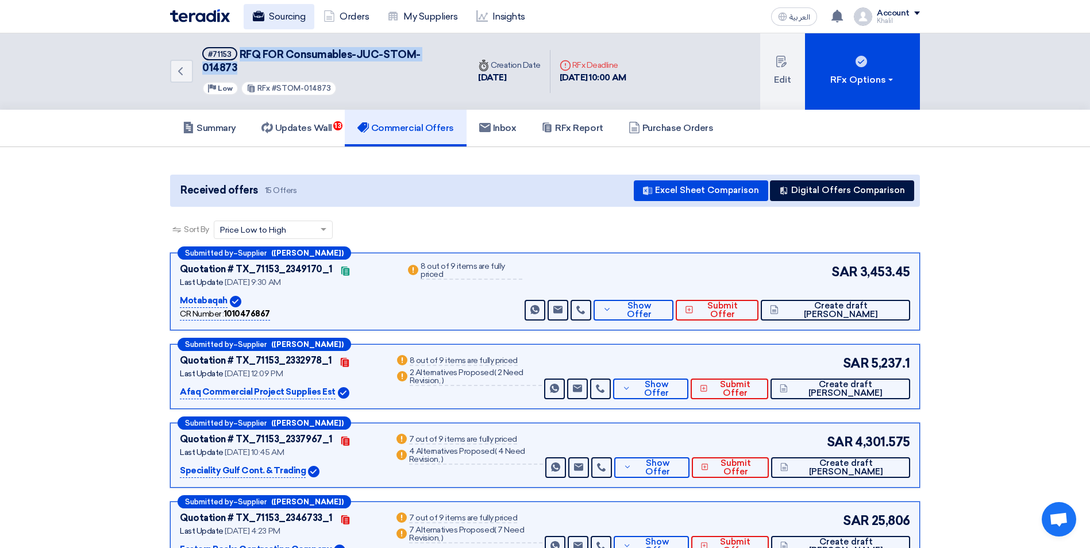
click at [279, 18] on link "Sourcing" at bounding box center [279, 16] width 71 height 25
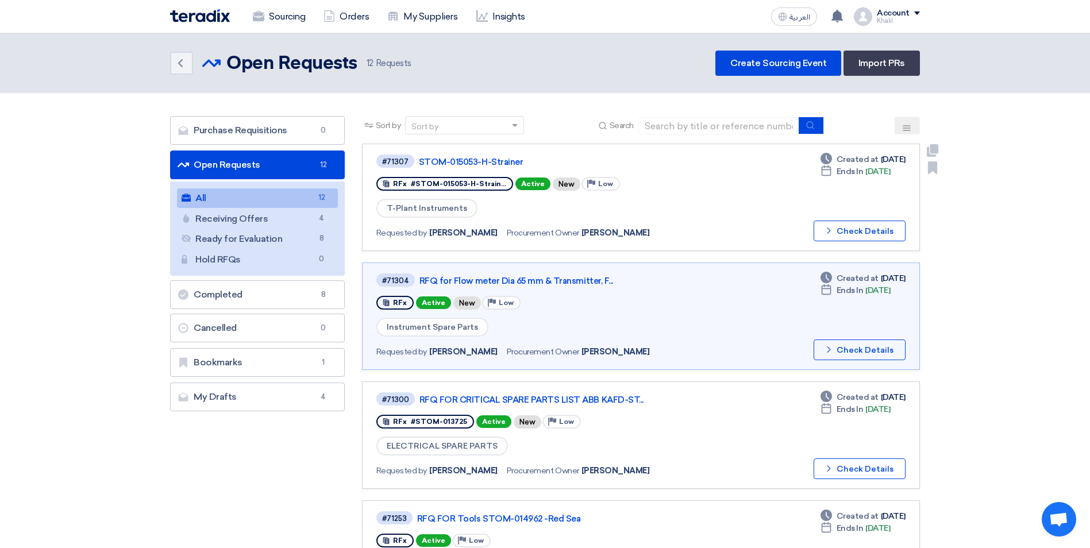
click at [837, 241] on link "#71307 STOM-015053-H-Strainer RFx #STOM-015053-H-Strain... Active New Priority …" at bounding box center [641, 197] width 558 height 107
click at [837, 236] on button "Check details Check Details" at bounding box center [860, 231] width 92 height 21
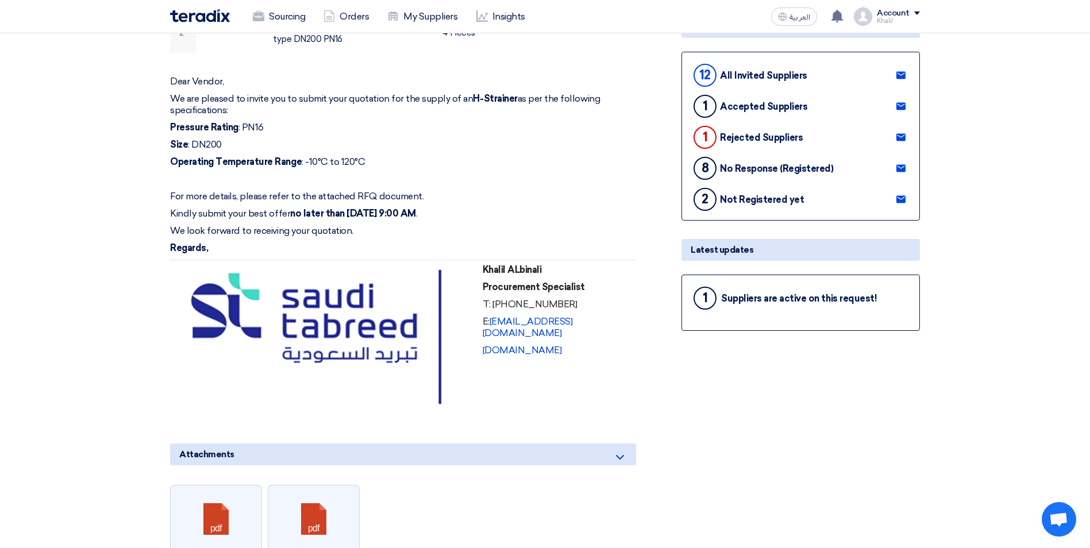
scroll to position [265, 0]
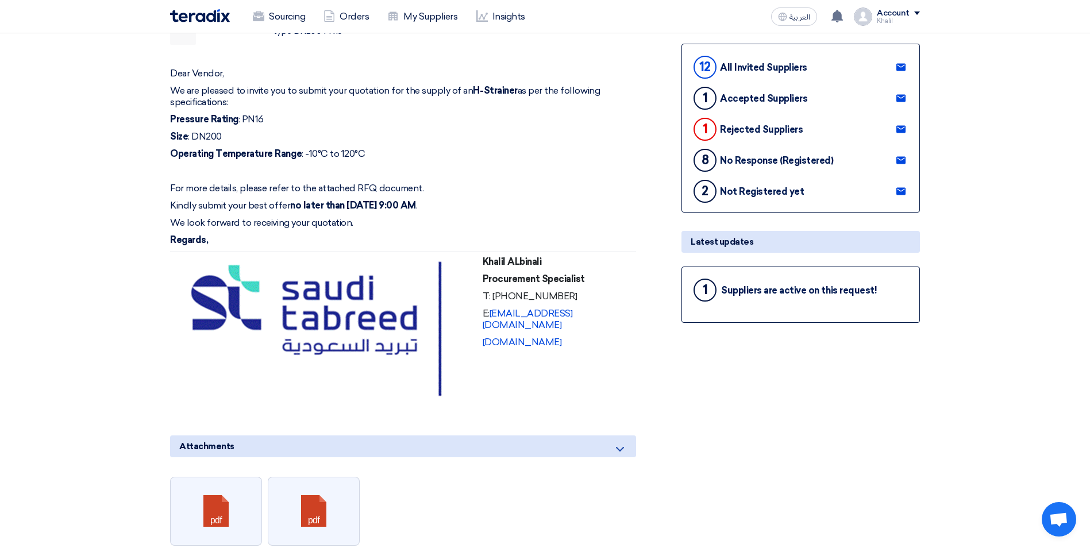
click at [791, 291] on div "Suppliers are active on this request!" at bounding box center [799, 290] width 156 height 11
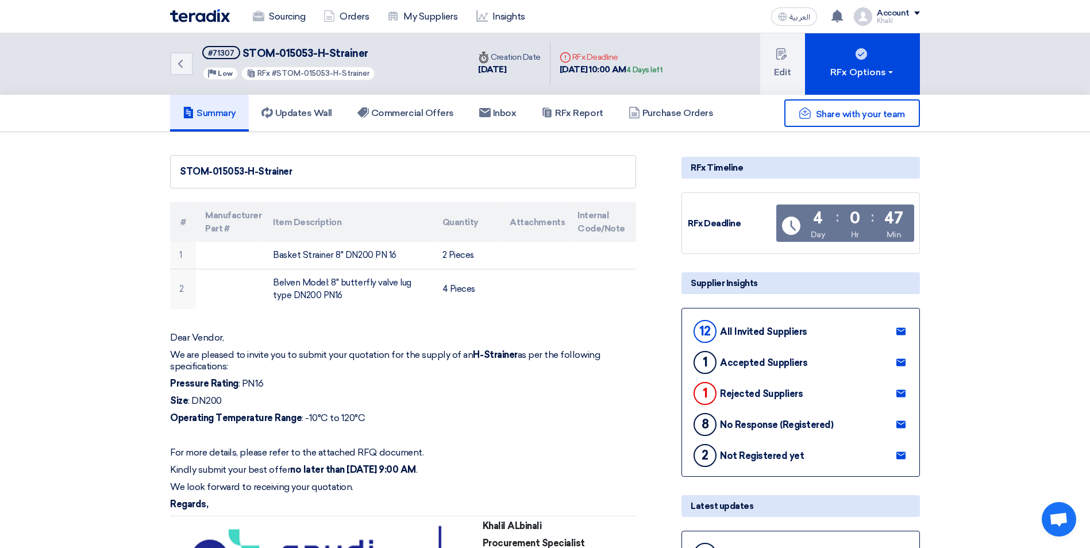
scroll to position [0, 0]
click at [301, 109] on h5 "Updates Wall" at bounding box center [296, 114] width 71 height 11
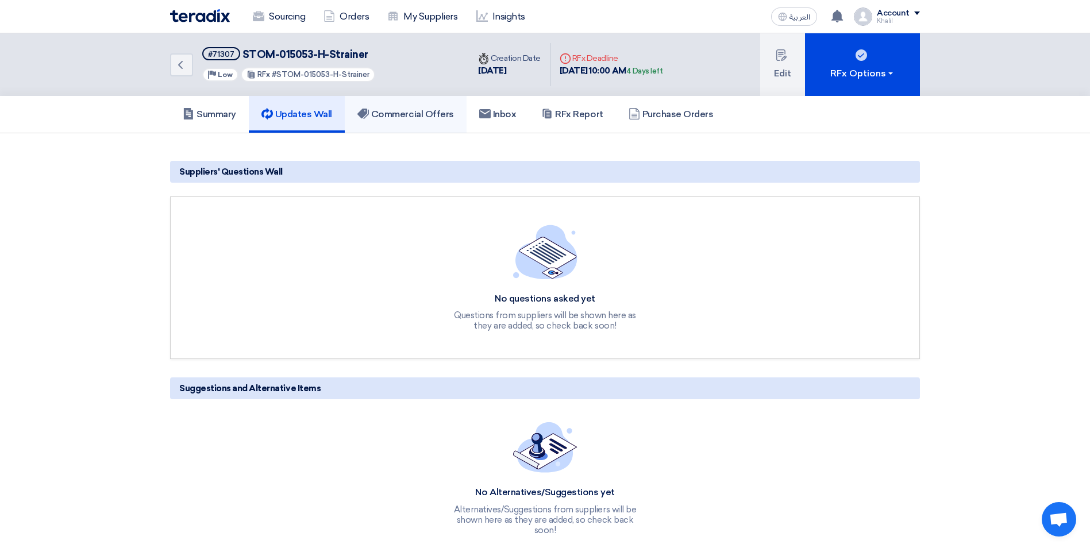
click at [400, 113] on h5 "Commercial Offers" at bounding box center [405, 114] width 97 height 11
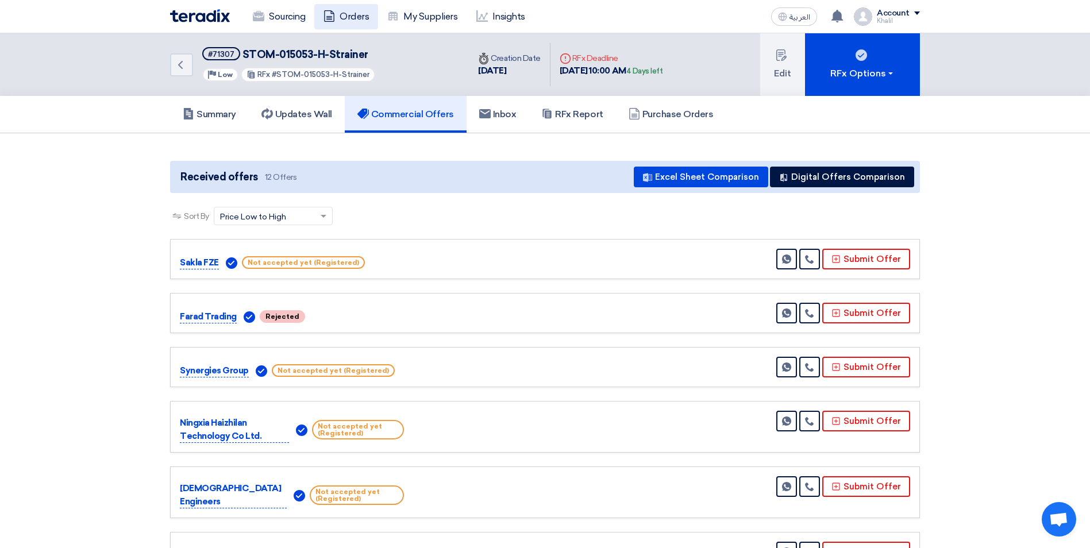
click at [340, 18] on link "Orders" at bounding box center [346, 16] width 64 height 25
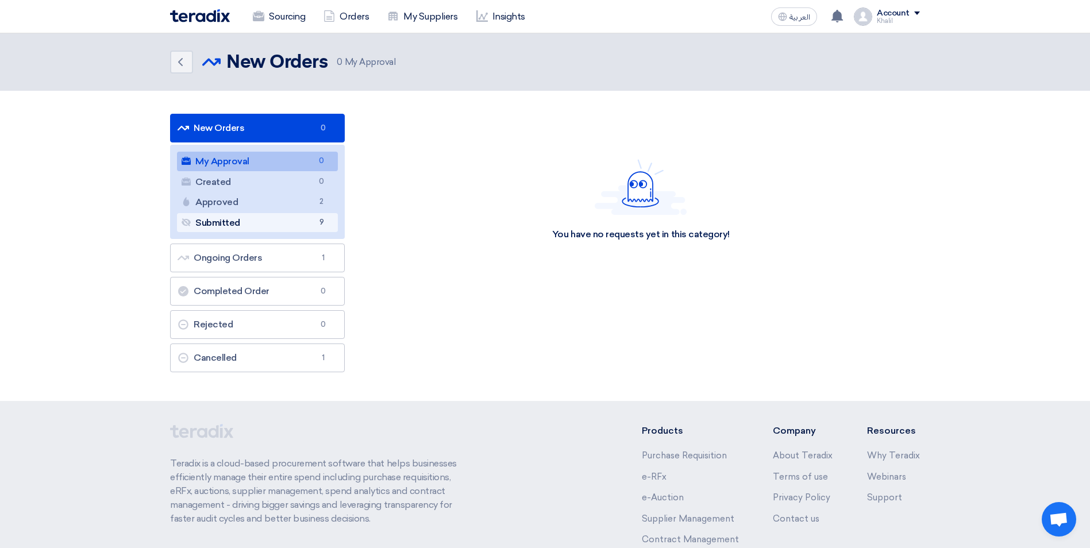
click at [290, 222] on link "Submitted Submitted 9" at bounding box center [257, 223] width 161 height 20
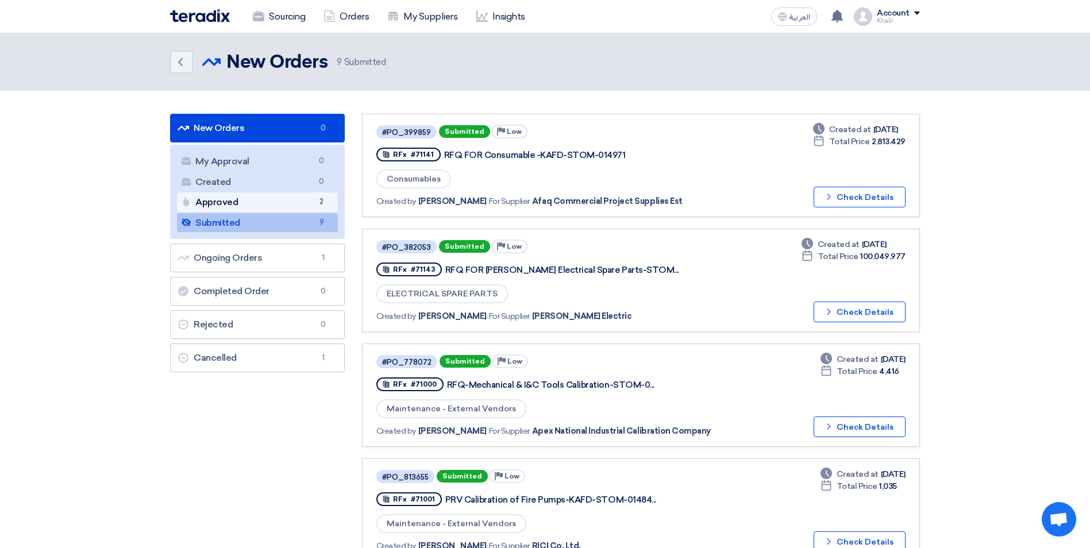
click at [282, 209] on link "Approved Approved 2" at bounding box center [257, 202] width 161 height 20
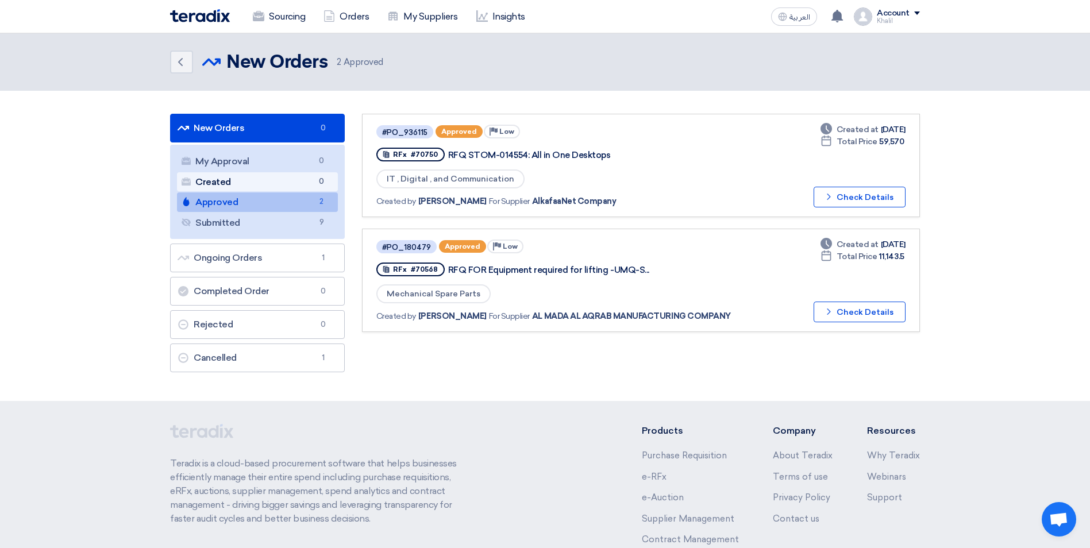
click at [255, 181] on link "Created Created 0" at bounding box center [257, 182] width 161 height 20
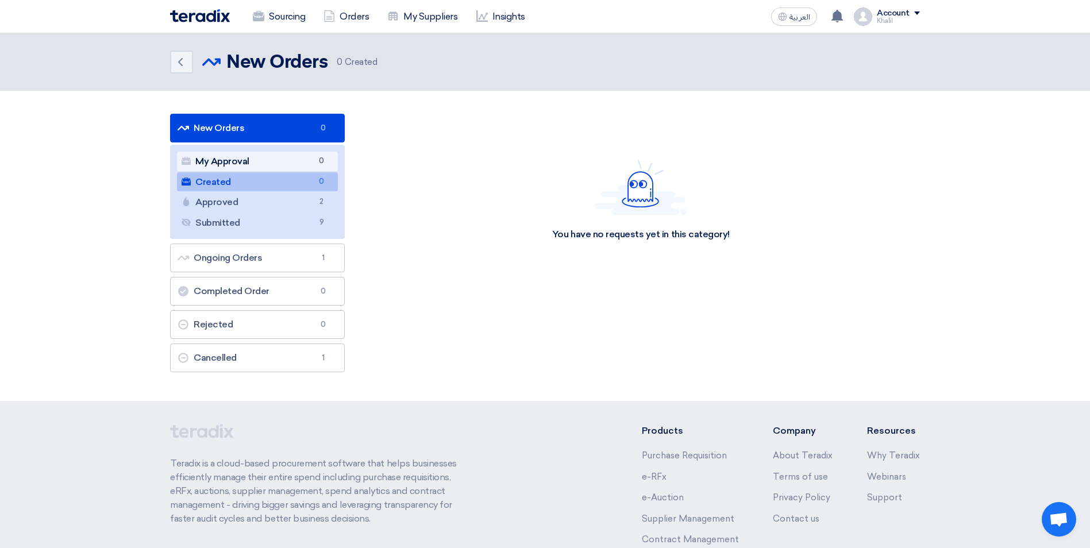
click at [259, 161] on link "My Approval My Approval 0" at bounding box center [257, 162] width 161 height 20
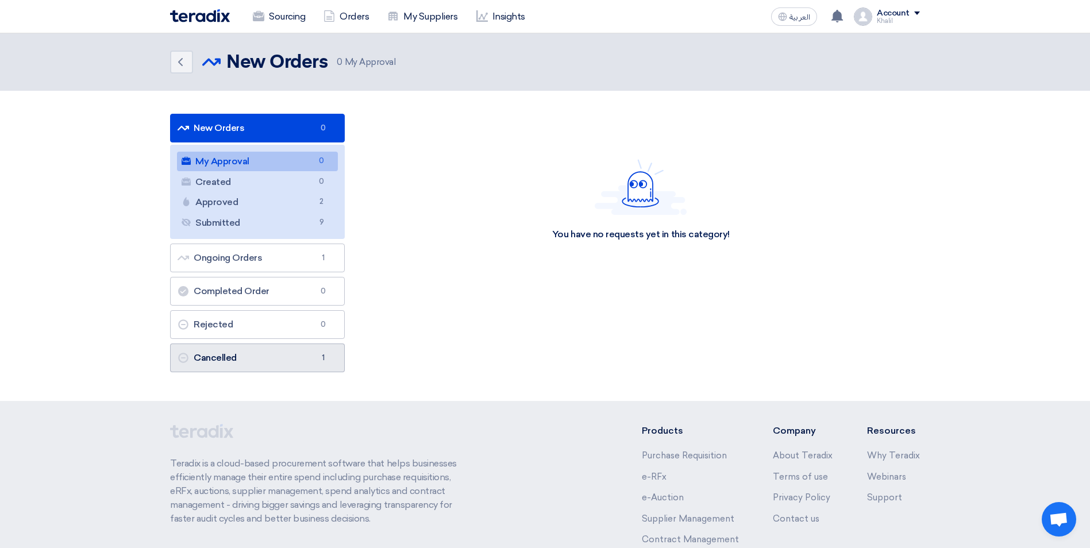
click at [302, 365] on link "Cancelled Cancelled 1" at bounding box center [257, 358] width 175 height 29
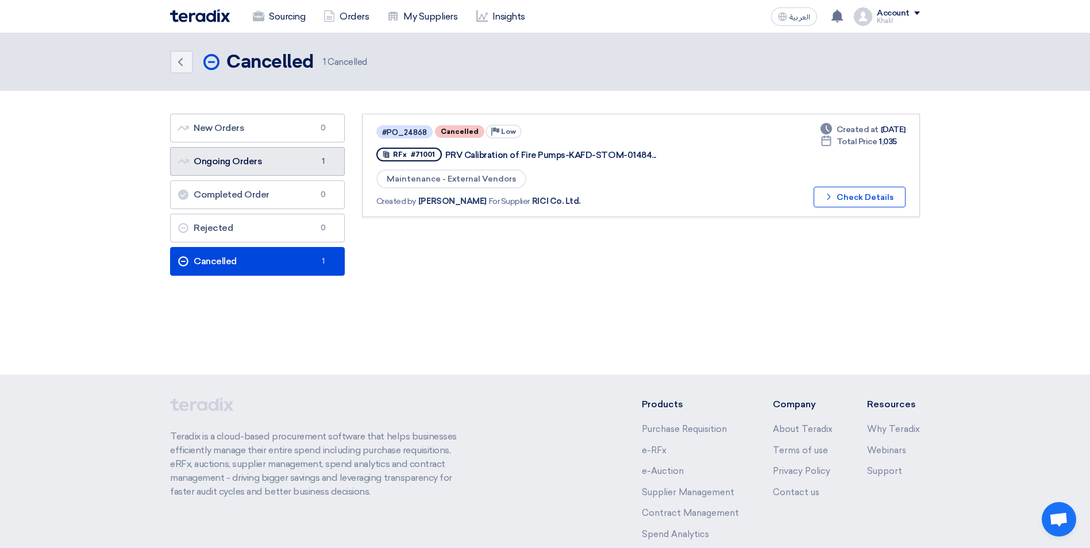
click at [260, 163] on link "Ongoing Orders Ongoing Orders 1" at bounding box center [257, 161] width 175 height 29
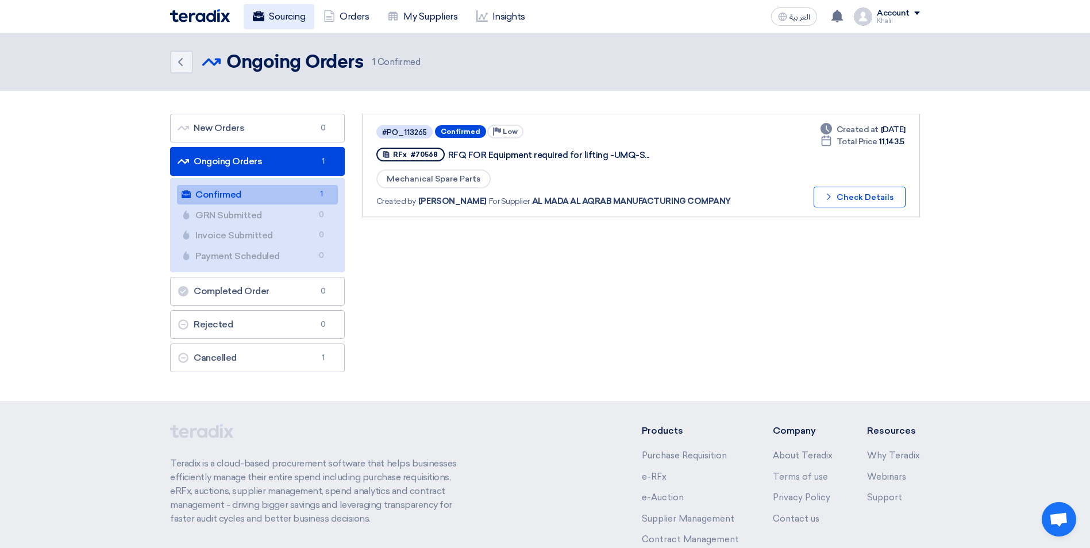
click at [287, 19] on link "Sourcing" at bounding box center [279, 16] width 71 height 25
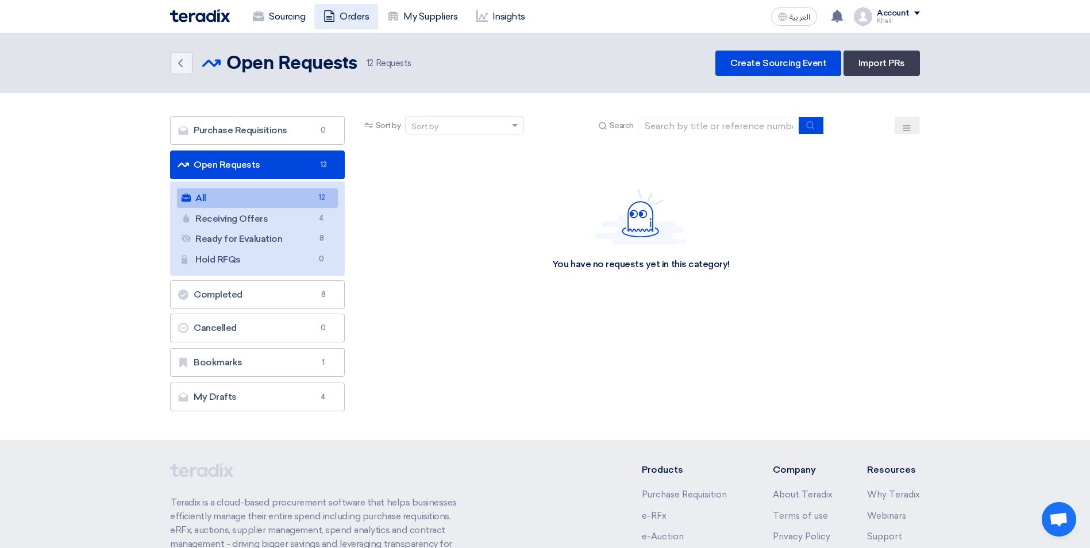
click at [342, 16] on link "Orders" at bounding box center [346, 16] width 64 height 25
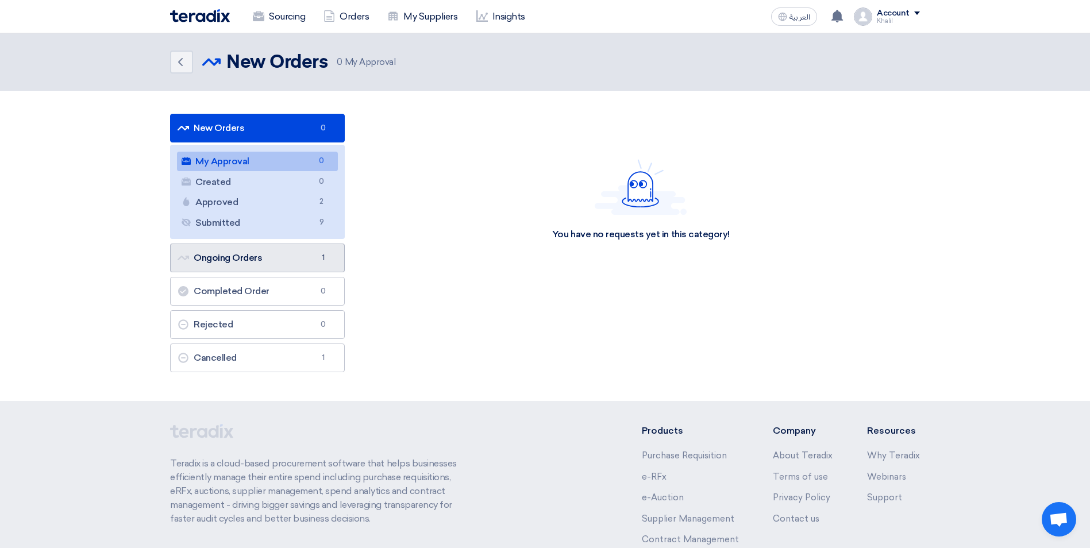
click at [308, 264] on link "Ongoing Orders Ongoing Orders 1" at bounding box center [257, 258] width 175 height 29
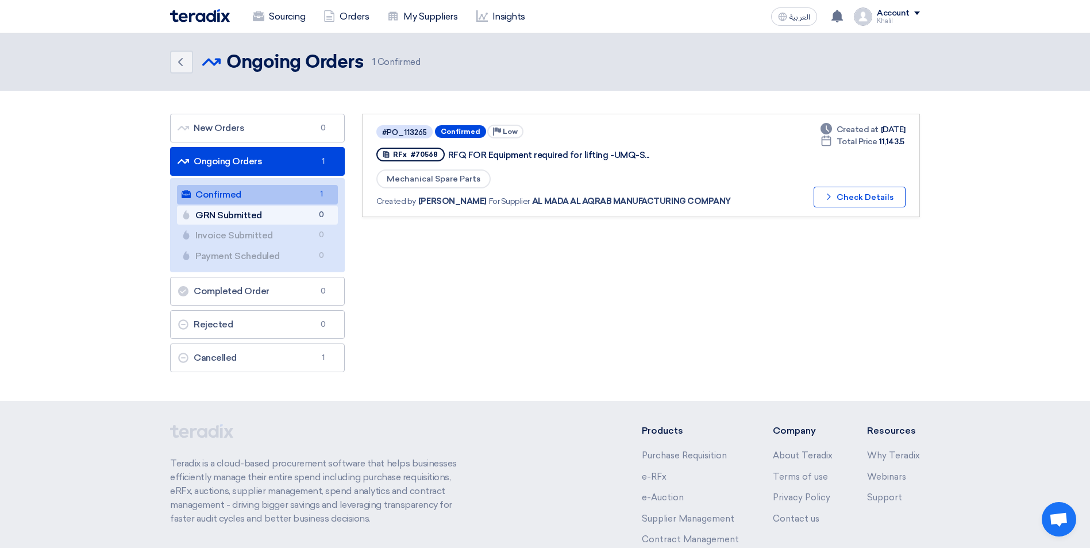
click at [279, 221] on link "GRN Submitted GRN Submitted 0" at bounding box center [257, 216] width 161 height 20
click at [278, 132] on link "New Orders New Orders 0" at bounding box center [257, 128] width 175 height 29
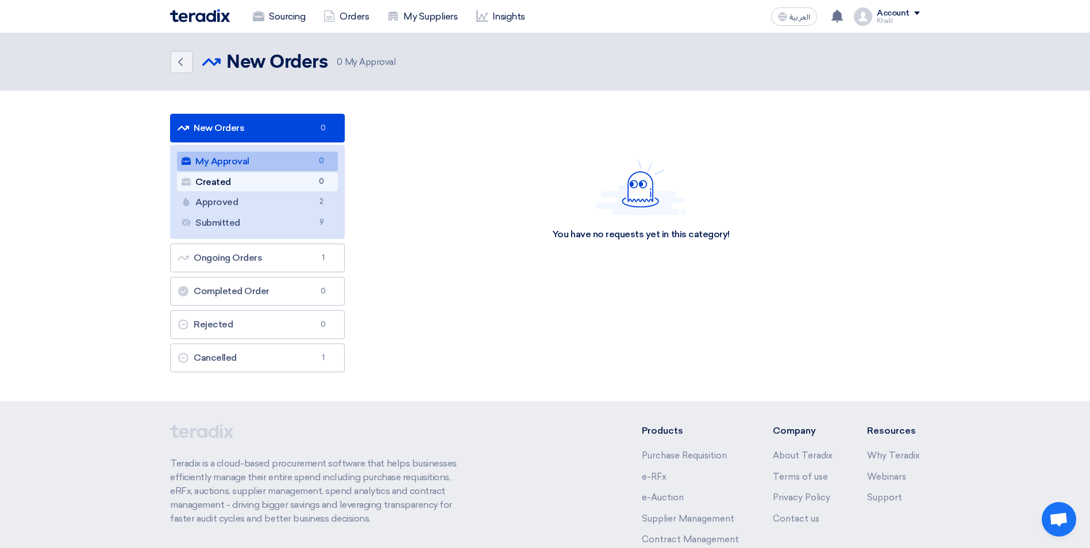
click at [284, 175] on link "Created Created 0" at bounding box center [257, 182] width 161 height 20
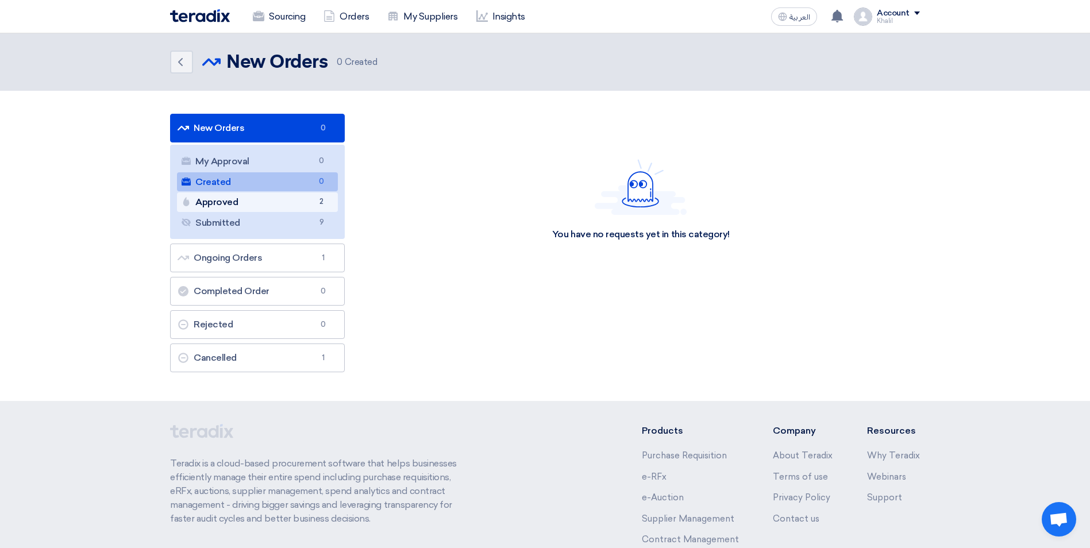
click at [285, 202] on link "Approved Approved 2" at bounding box center [257, 202] width 161 height 20
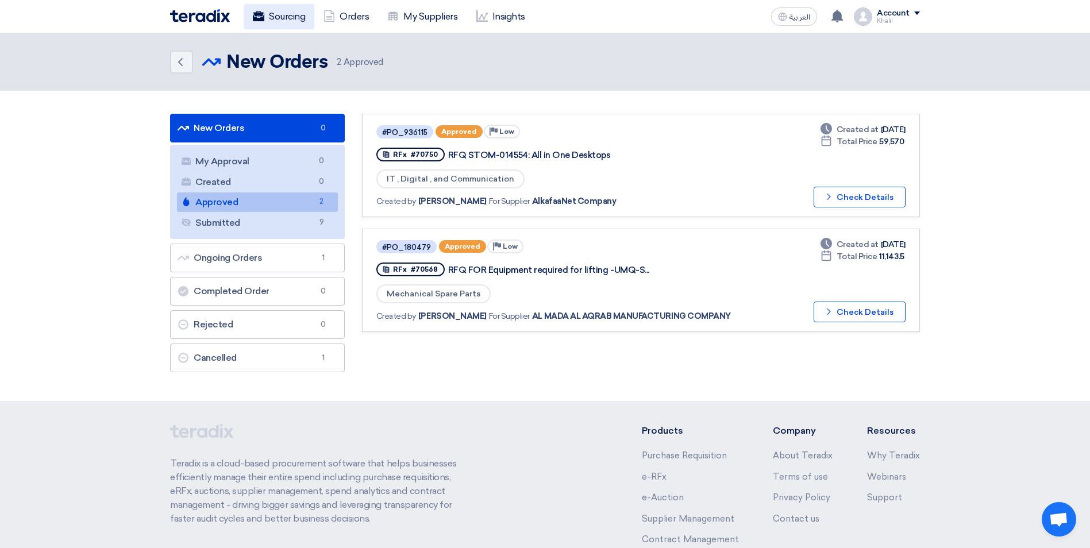
click at [296, 18] on link "Sourcing" at bounding box center [279, 16] width 71 height 25
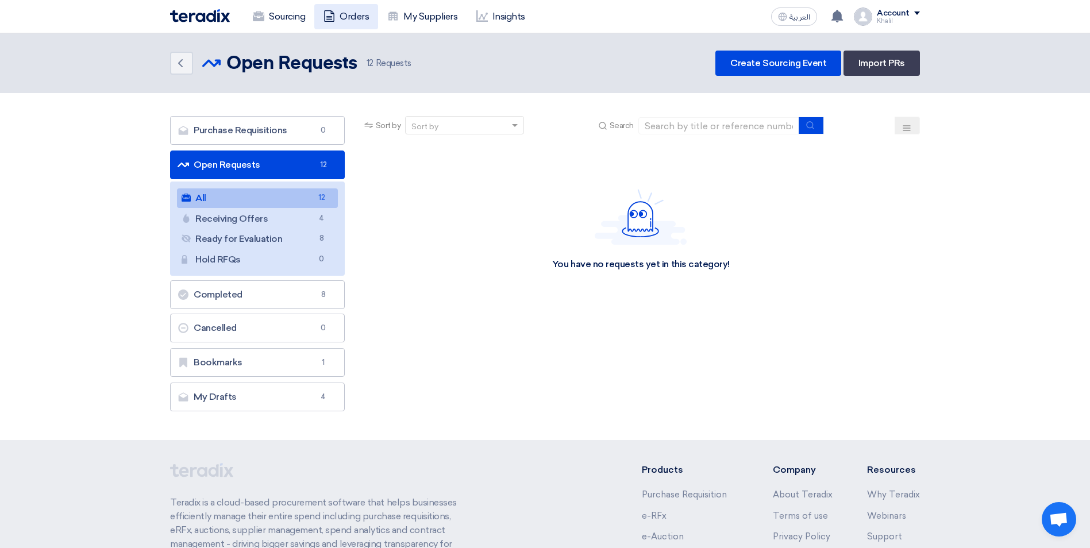
click at [342, 16] on link "Orders" at bounding box center [346, 16] width 64 height 25
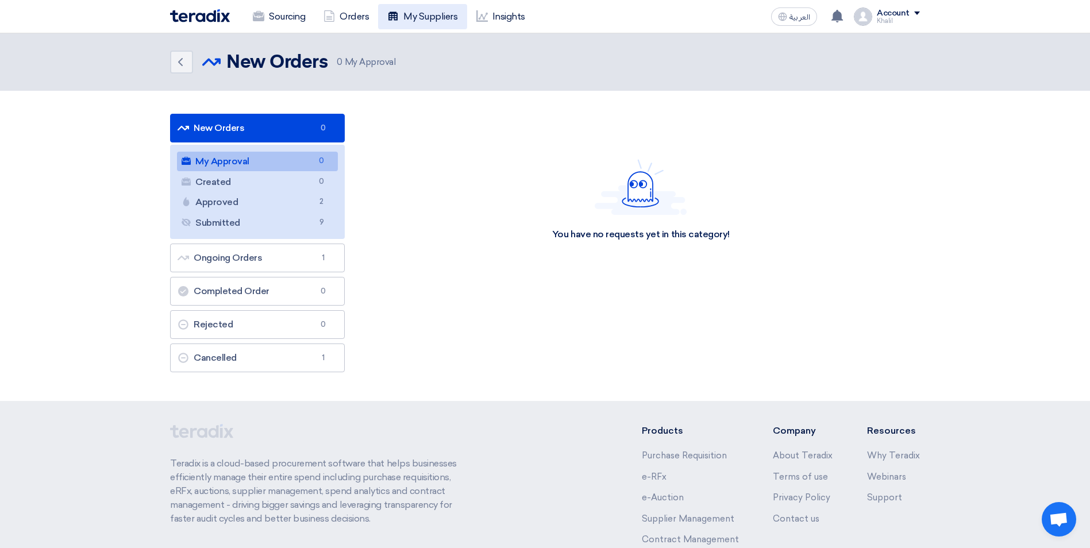
click at [422, 16] on link "My Suppliers" at bounding box center [422, 16] width 88 height 25
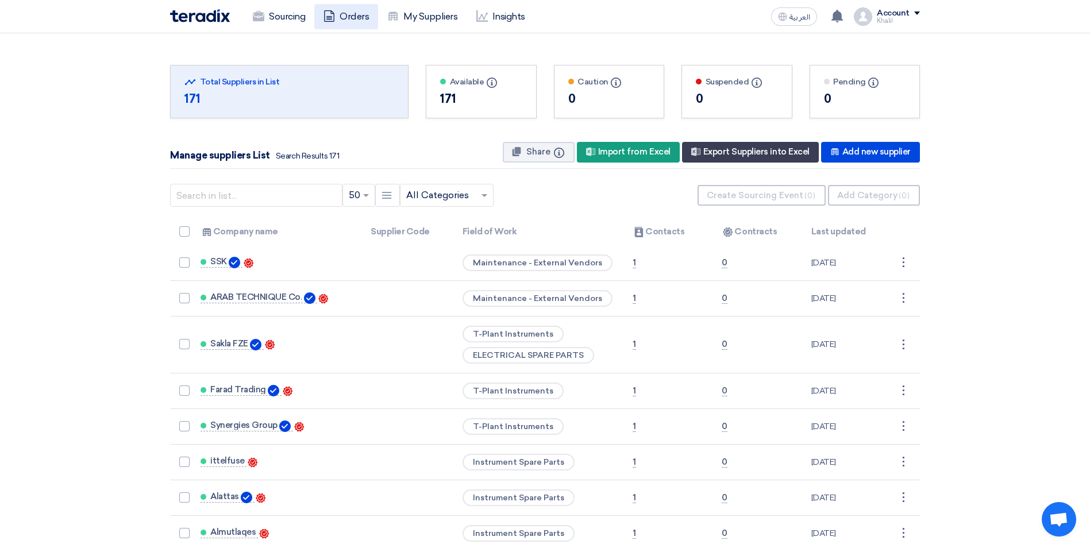
click at [362, 14] on link "Orders" at bounding box center [346, 16] width 64 height 25
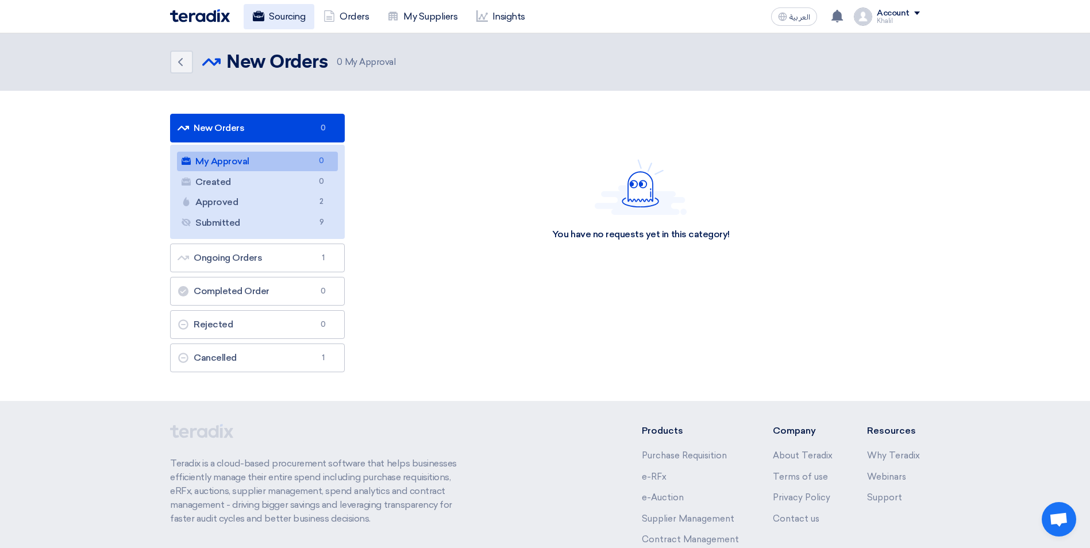
click at [298, 16] on link "Sourcing" at bounding box center [279, 16] width 71 height 25
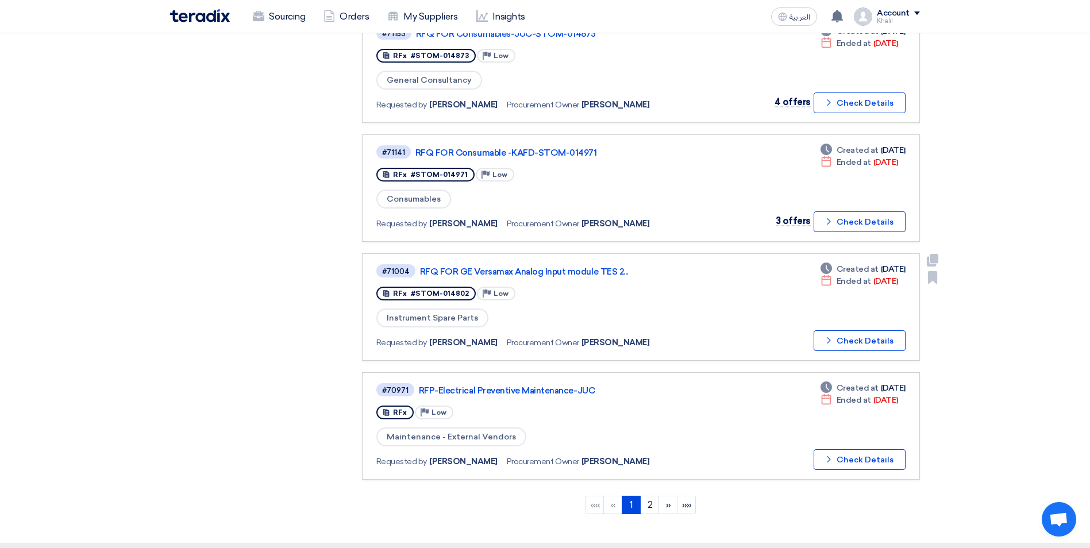
scroll to position [862, 0]
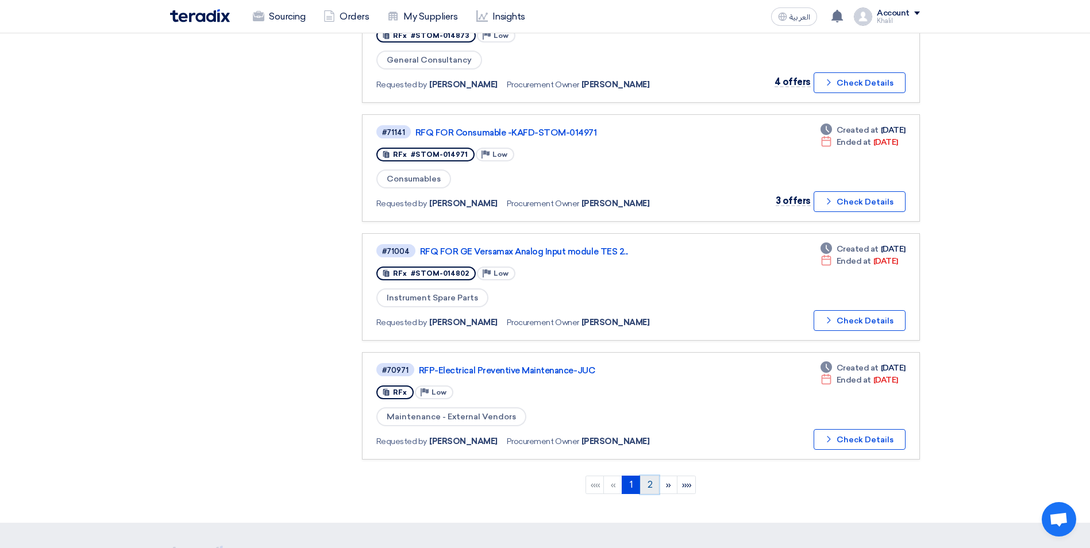
click at [654, 484] on link "2" at bounding box center [649, 485] width 19 height 18
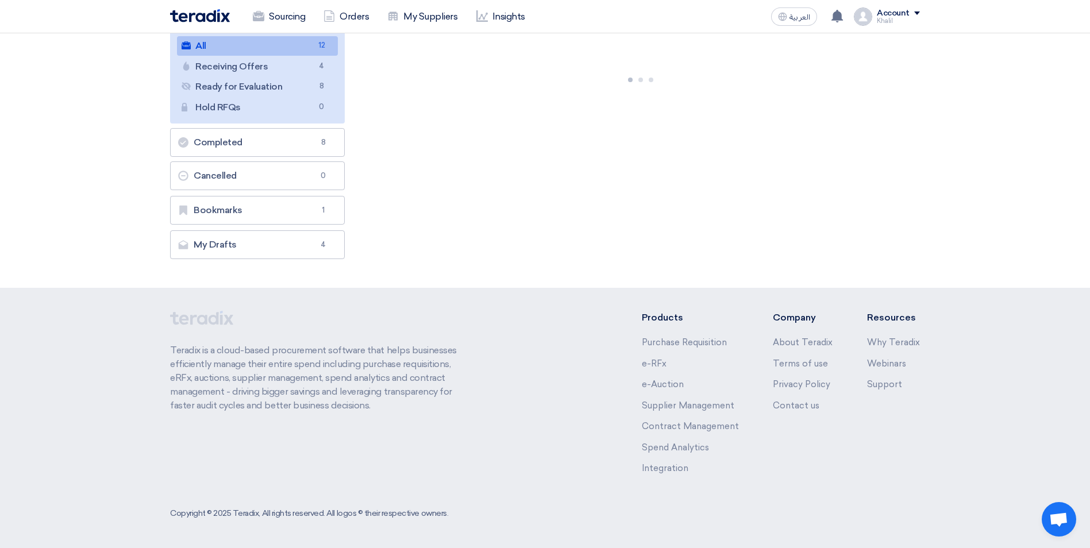
scroll to position [0, 0]
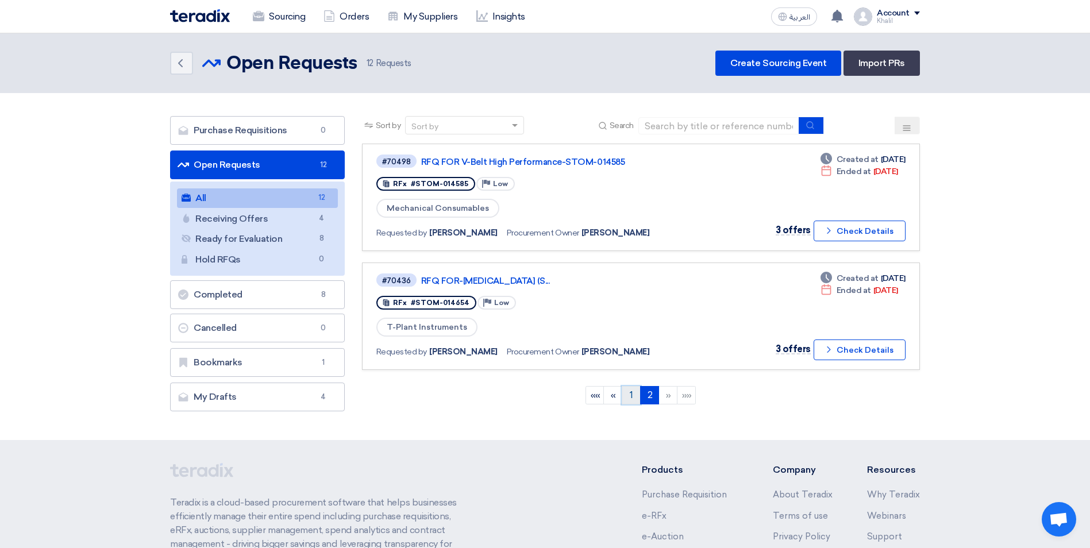
click at [631, 396] on link "1" at bounding box center [631, 395] width 19 height 18
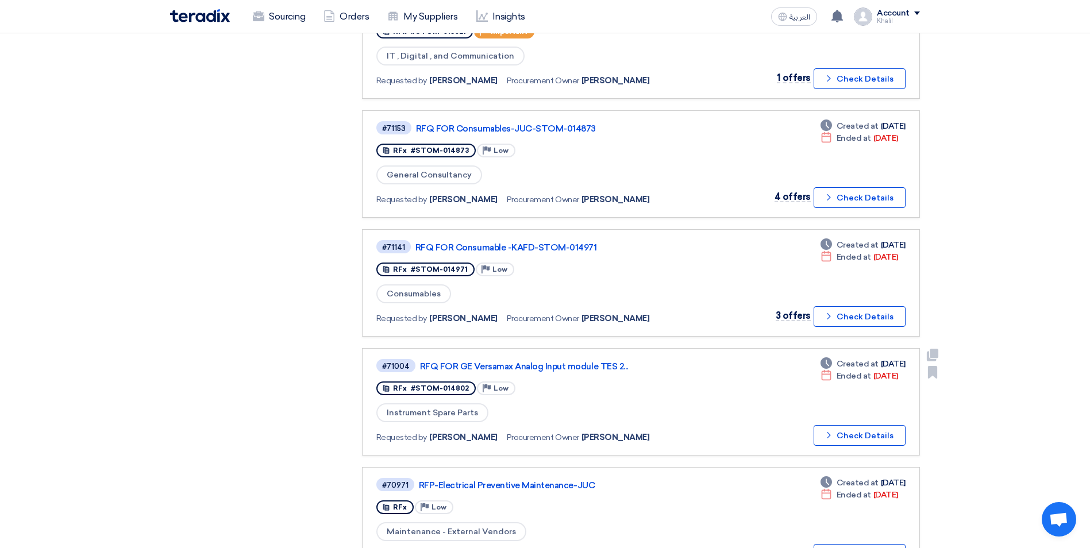
scroll to position [804, 0]
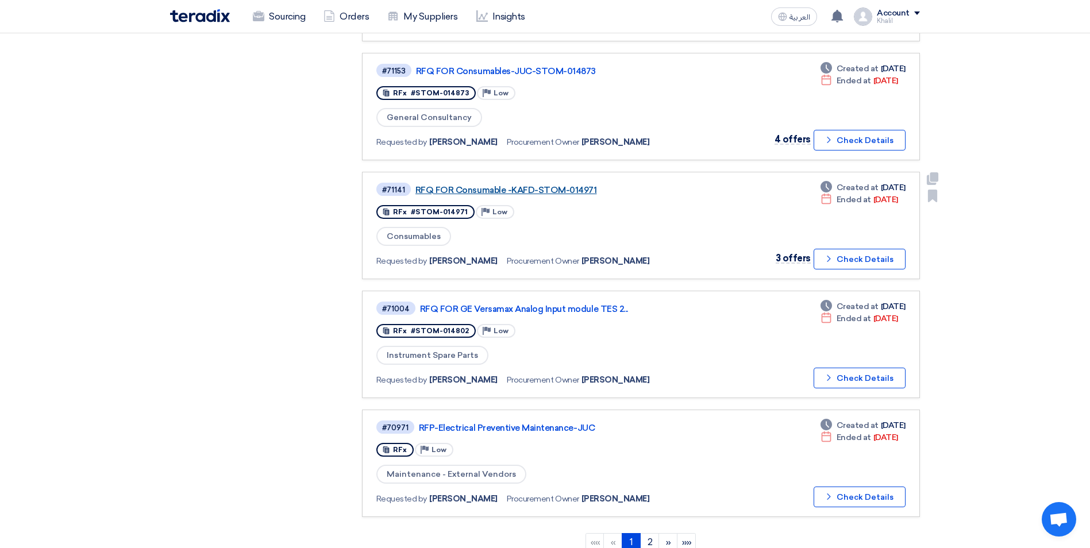
click at [548, 188] on link "RFQ FOR Consumable -KAFD-STOM-014971" at bounding box center [558, 190] width 287 height 10
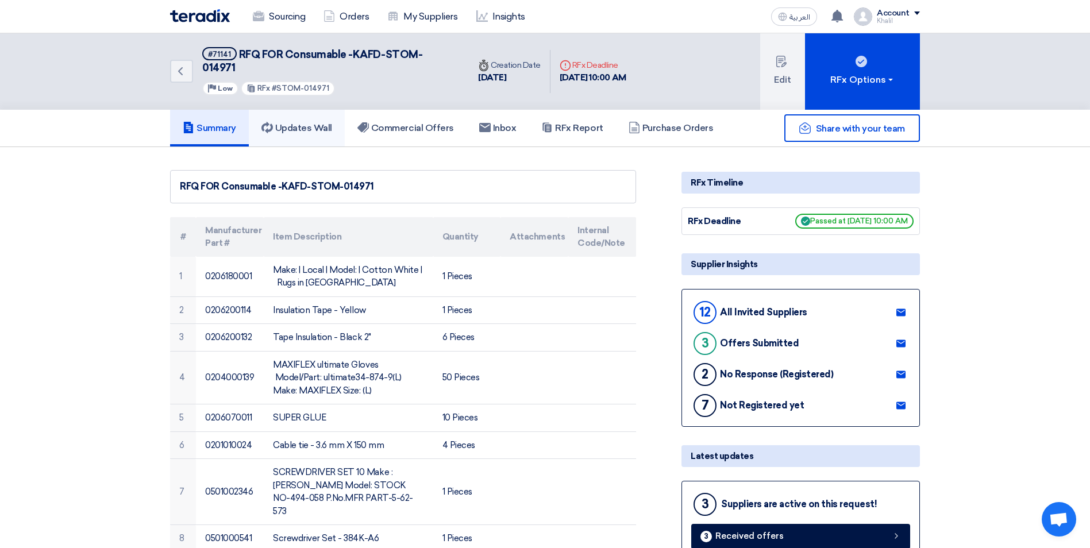
click at [323, 122] on h5 "Updates Wall" at bounding box center [296, 127] width 71 height 11
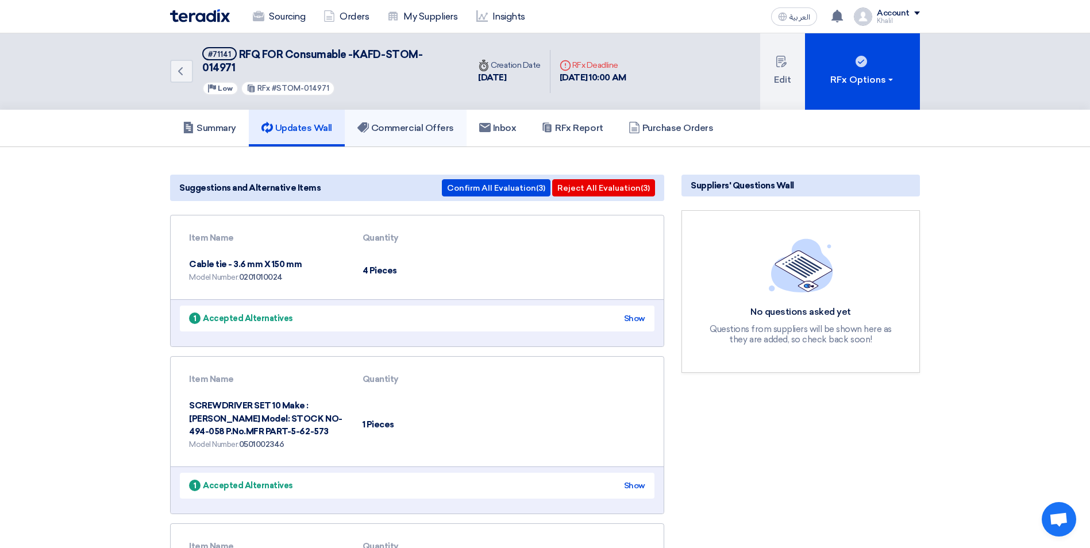
click at [405, 122] on h5 "Commercial Offers" at bounding box center [405, 127] width 97 height 11
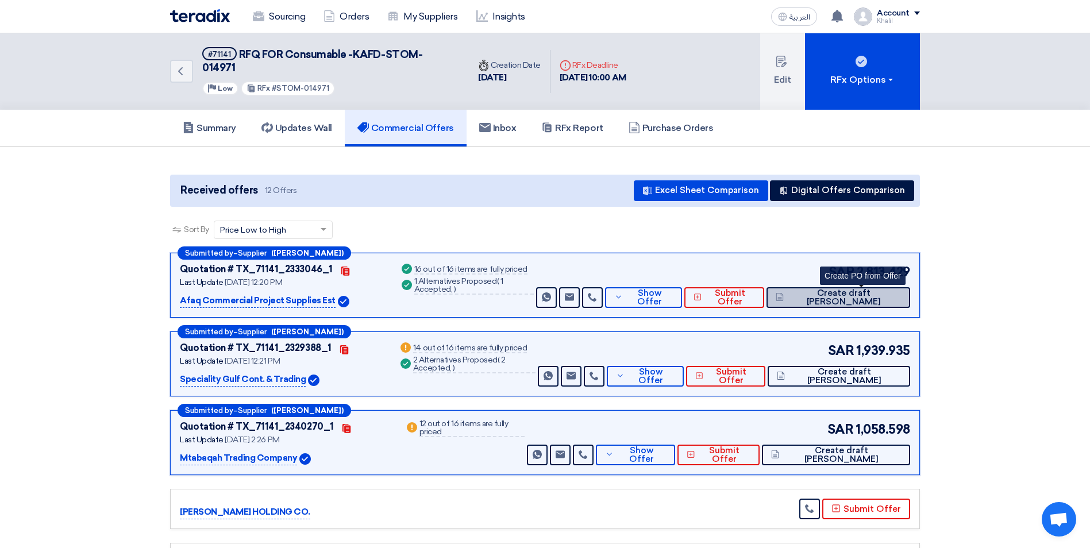
click at [850, 289] on span "Create draft [PERSON_NAME]" at bounding box center [844, 297] width 114 height 17
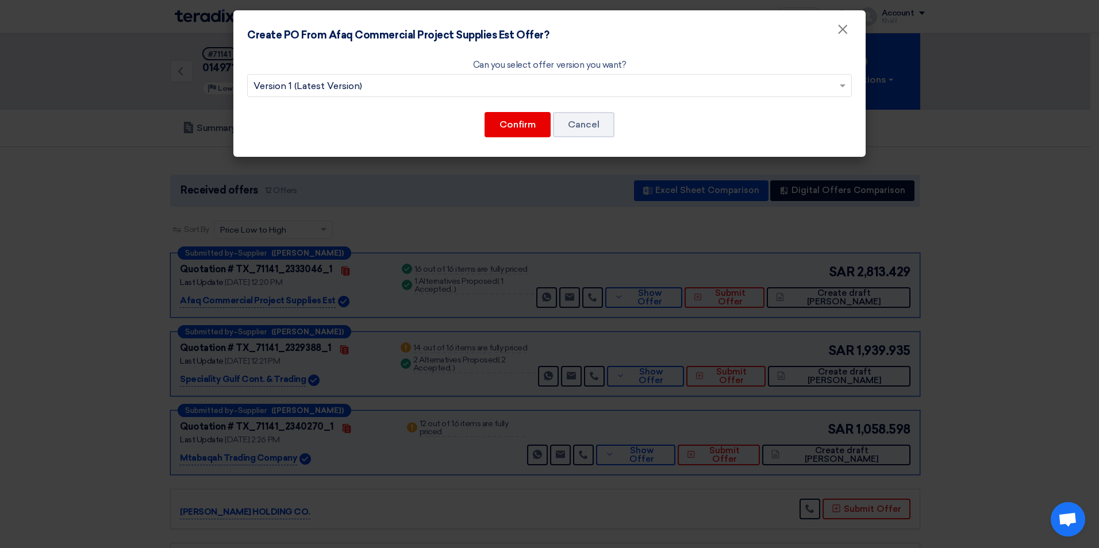
click at [530, 86] on input "text" at bounding box center [543, 87] width 580 height 19
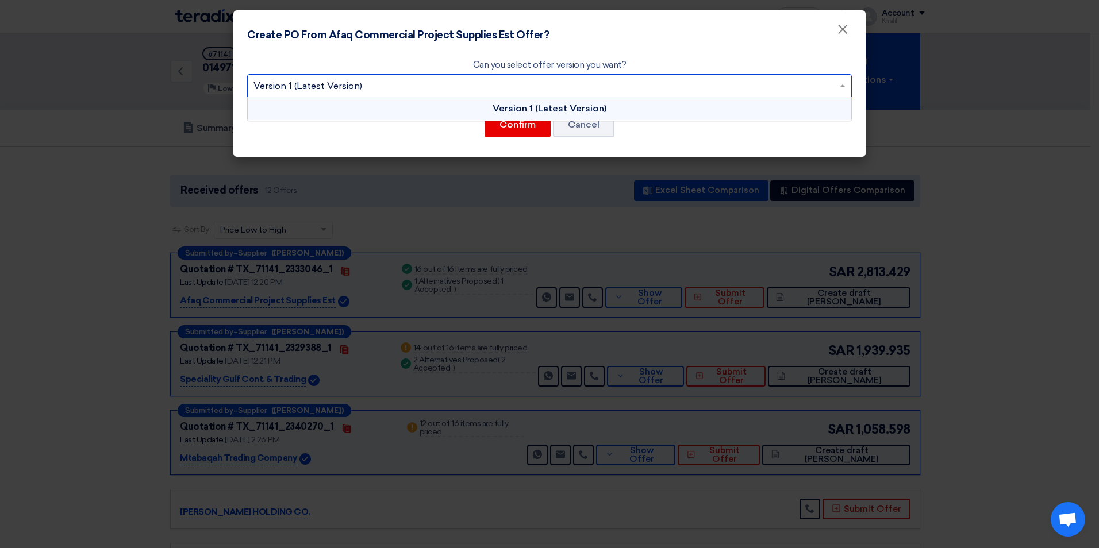
click at [534, 112] on span "Version 1 (Latest Version)" at bounding box center [549, 108] width 114 height 11
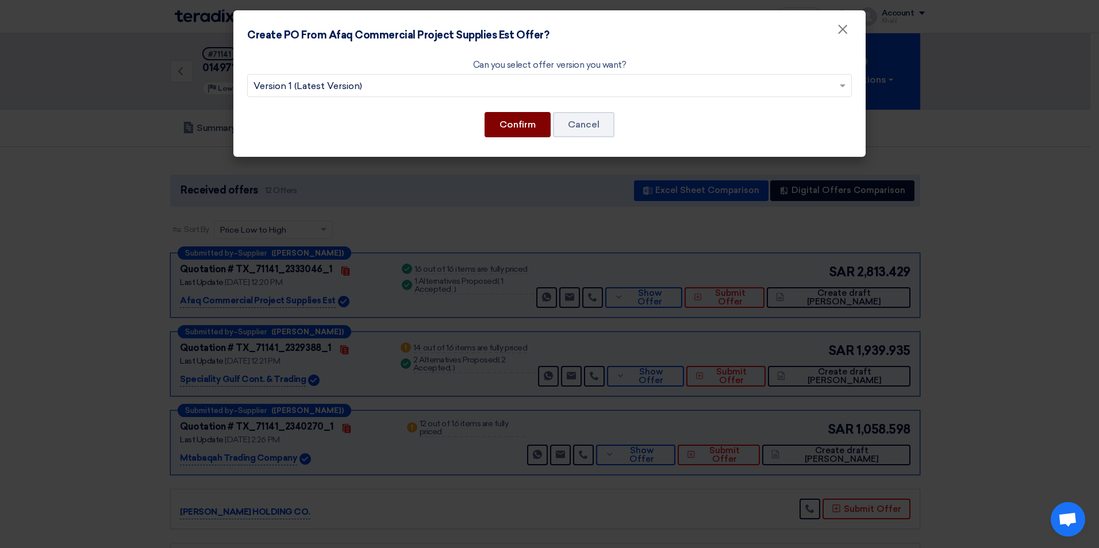
click at [527, 125] on button "Confirm" at bounding box center [517, 124] width 66 height 25
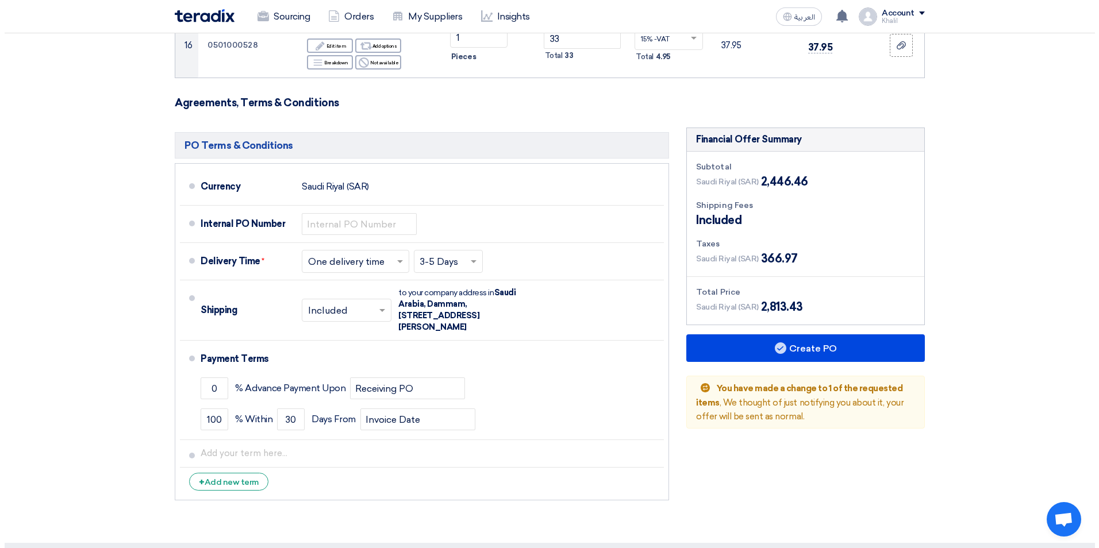
scroll to position [1309, 0]
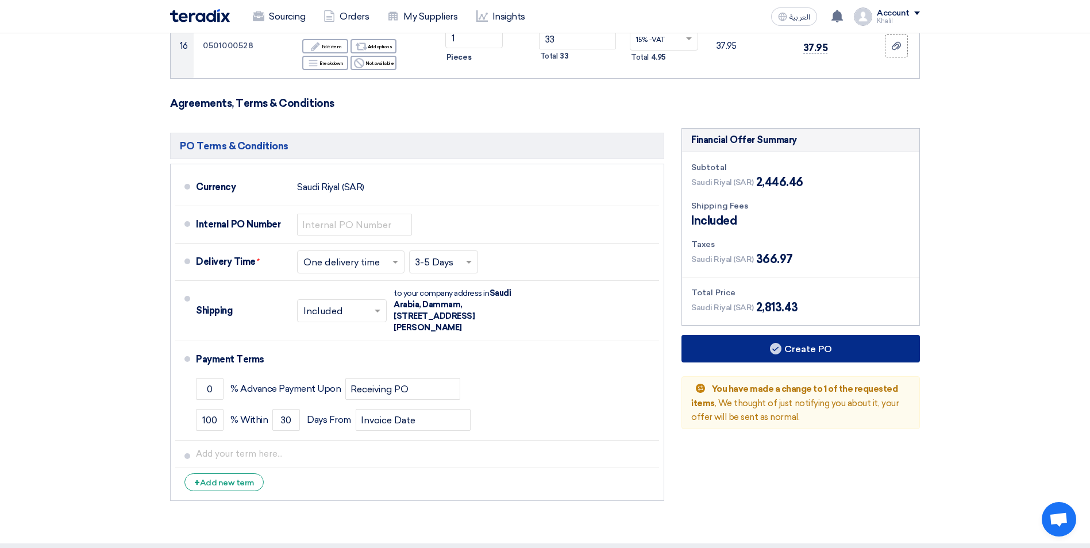
click at [798, 335] on button "Create PO" at bounding box center [800, 349] width 238 height 28
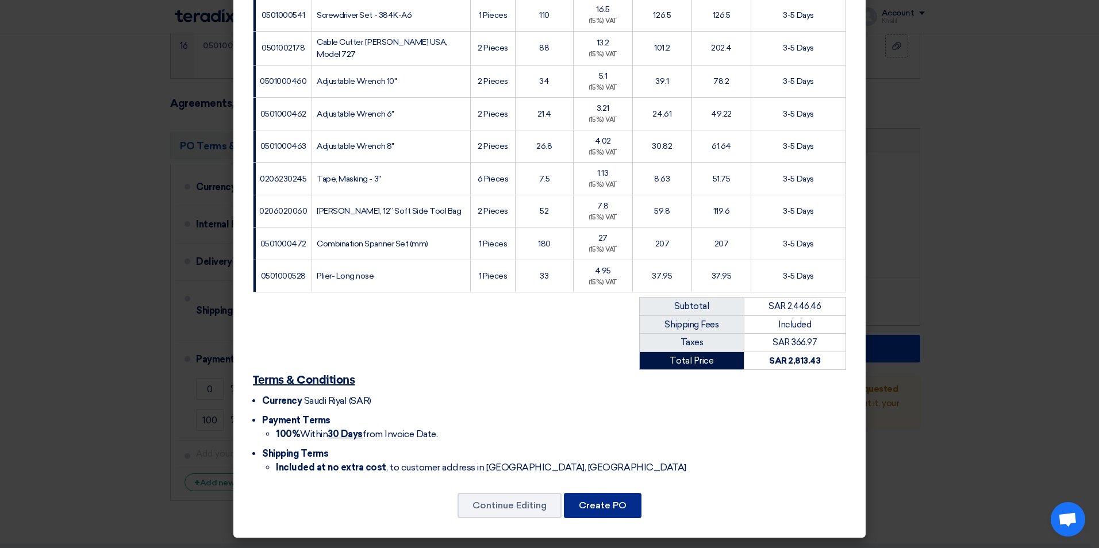
scroll to position [530, 0]
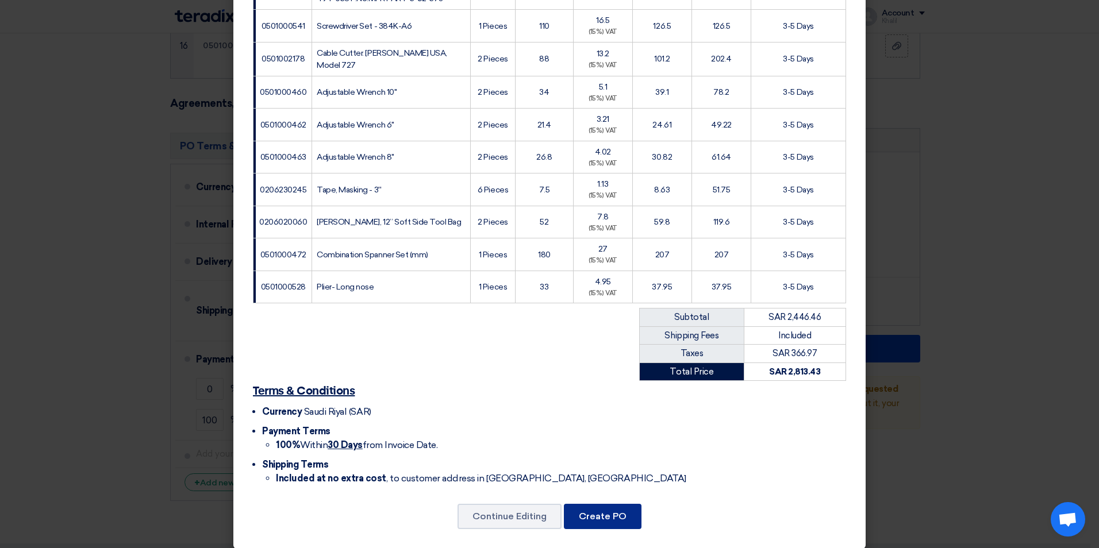
click at [613, 507] on button "Create PO" at bounding box center [603, 516] width 78 height 25
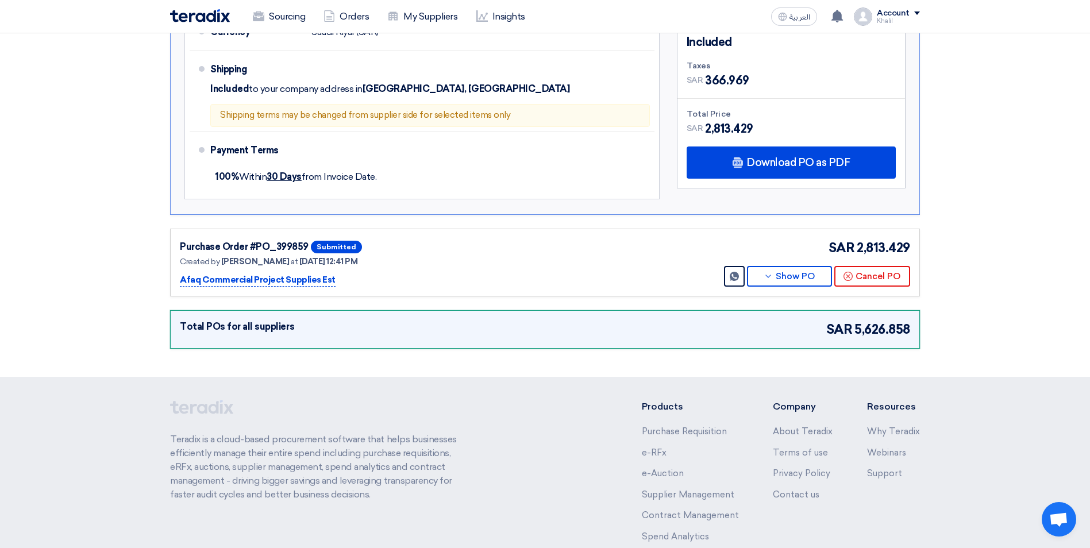
scroll to position [1119, 0]
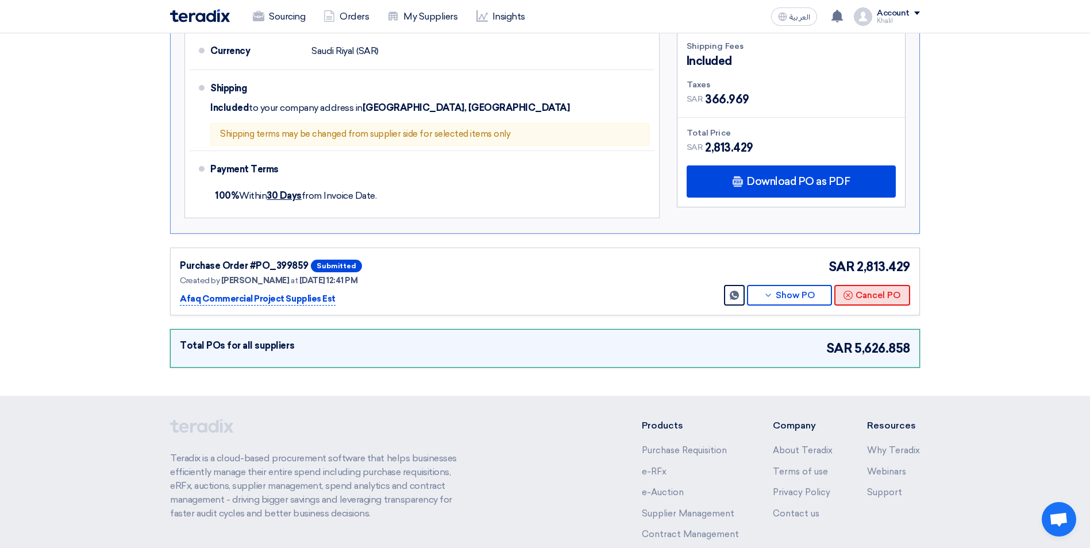
click at [870, 285] on button "Cancel PO" at bounding box center [872, 295] width 76 height 21
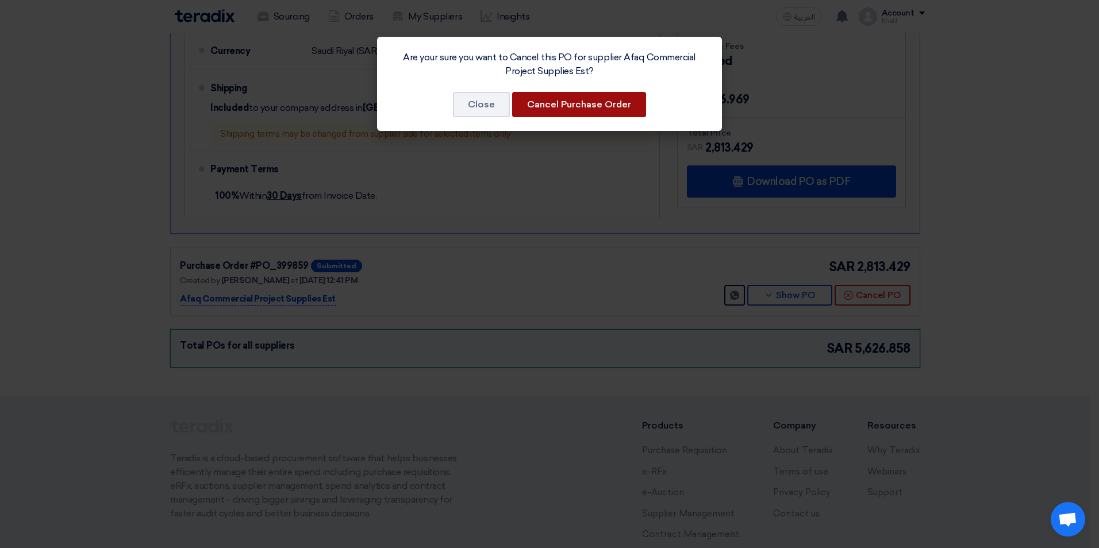
click at [584, 107] on button "Cancel Purchase Order" at bounding box center [579, 104] width 134 height 25
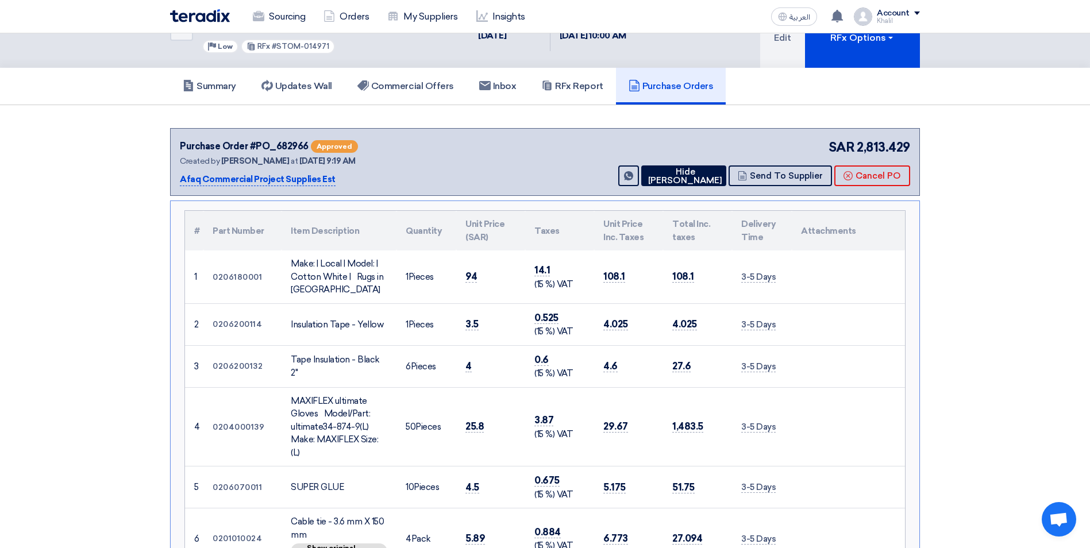
scroll to position [0, 0]
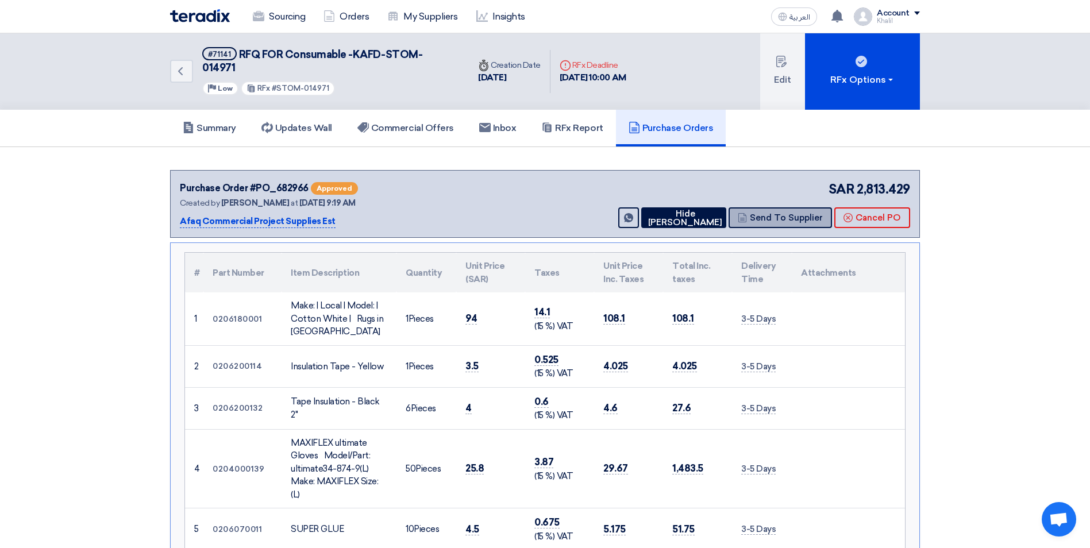
click at [784, 207] on button "Send To Supplier" at bounding box center [780, 217] width 103 height 21
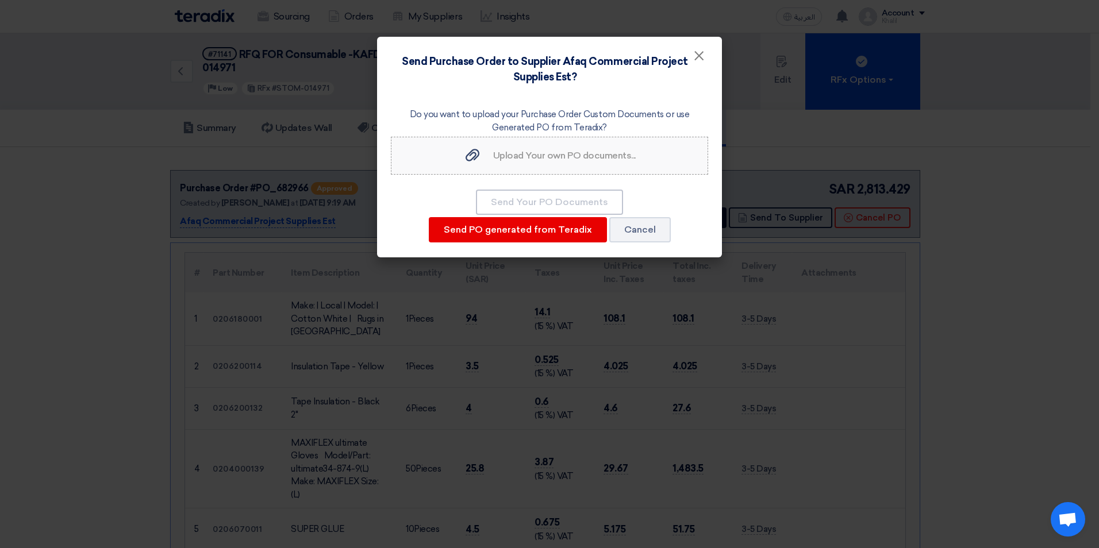
click at [546, 162] on div "Upload Your own PO documents... Upload Your own PO documents..." at bounding box center [549, 156] width 172 height 14
click at [0, 0] on input "Upload Your own PO documents... Upload Your own PO documents..." at bounding box center [0, 0] width 0 height 0
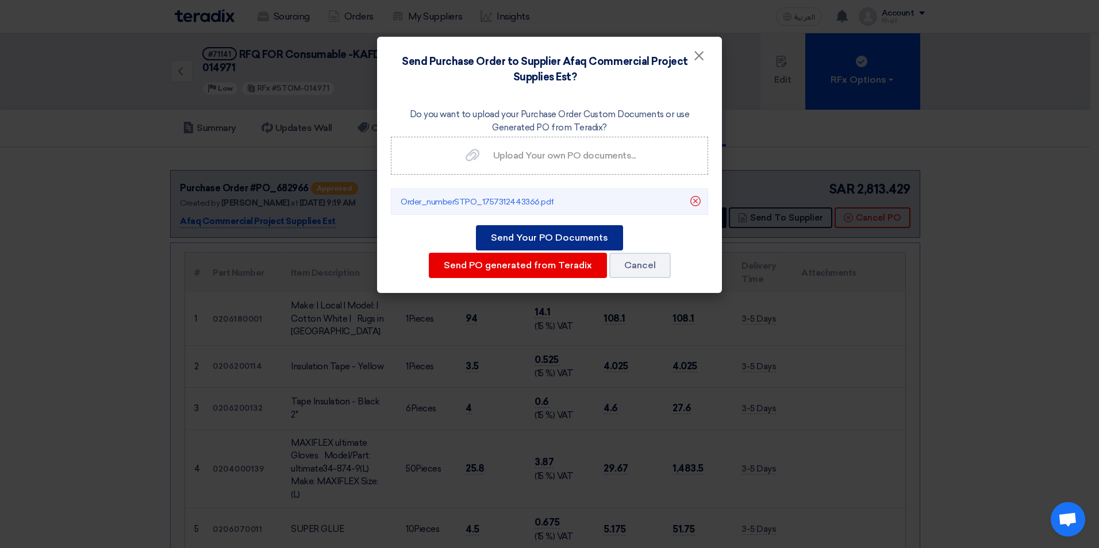
click at [544, 242] on button "Send Your PO Documents" at bounding box center [549, 237] width 147 height 25
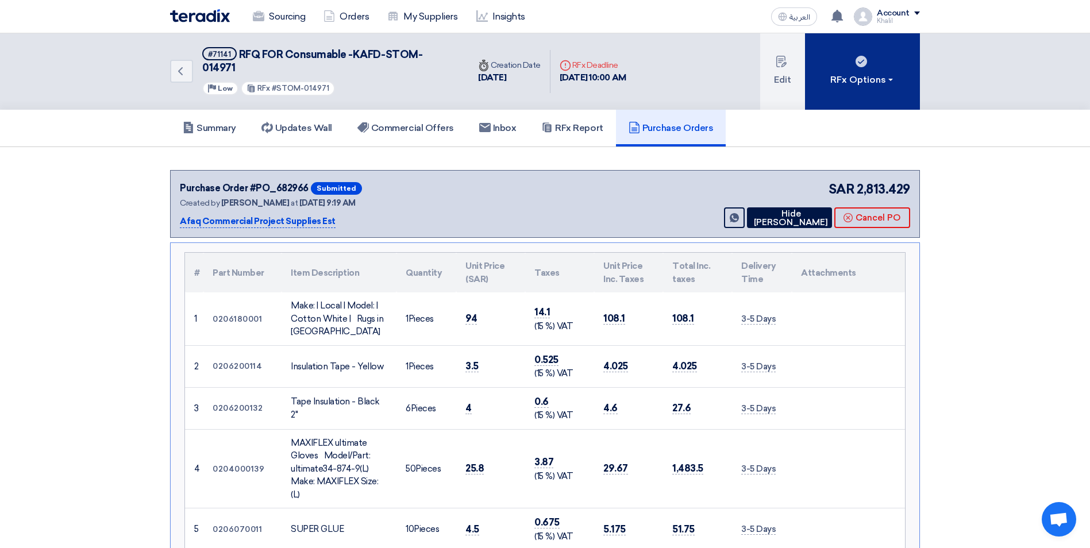
click at [895, 79] on button "RFx Options" at bounding box center [862, 71] width 115 height 76
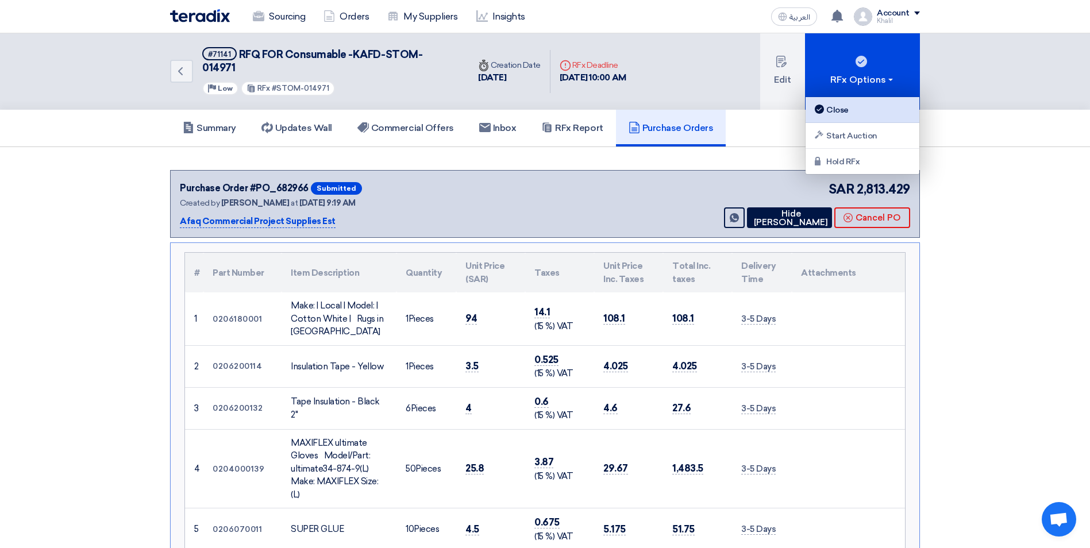
click at [884, 110] on div "Close" at bounding box center [862, 110] width 100 height 14
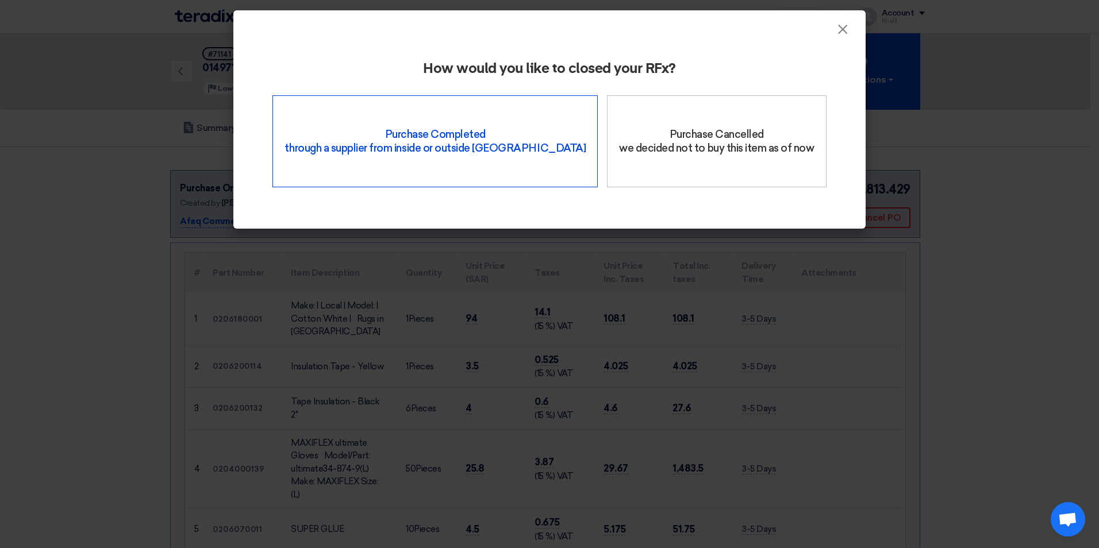
click at [494, 135] on div "Purchase Completed through a supplier from inside or outside Teradix" at bounding box center [434, 141] width 325 height 92
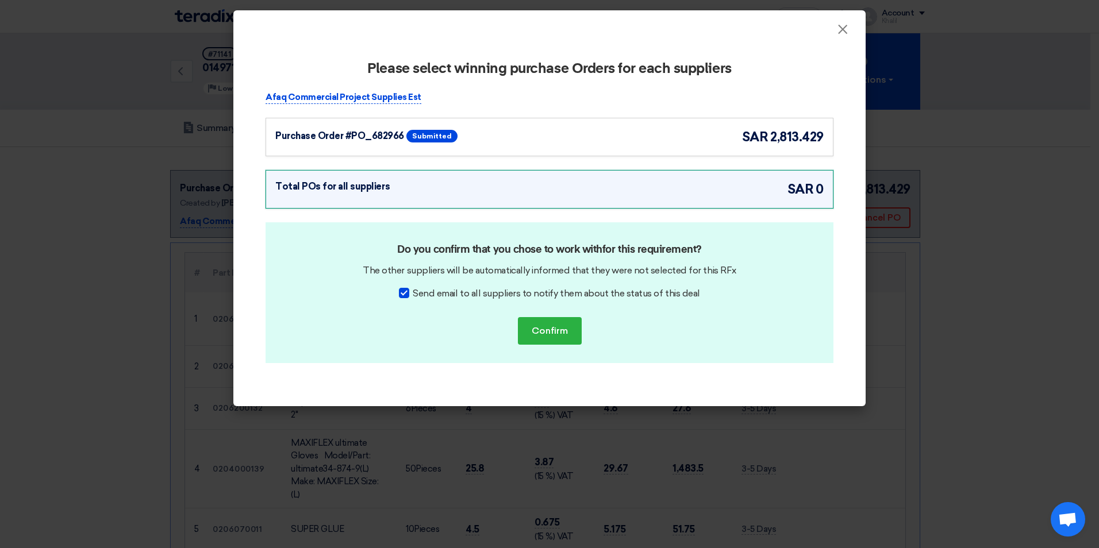
click at [665, 137] on div "Purchase Order #PO_682966 Submitted sar 2,813.429" at bounding box center [549, 137] width 548 height 19
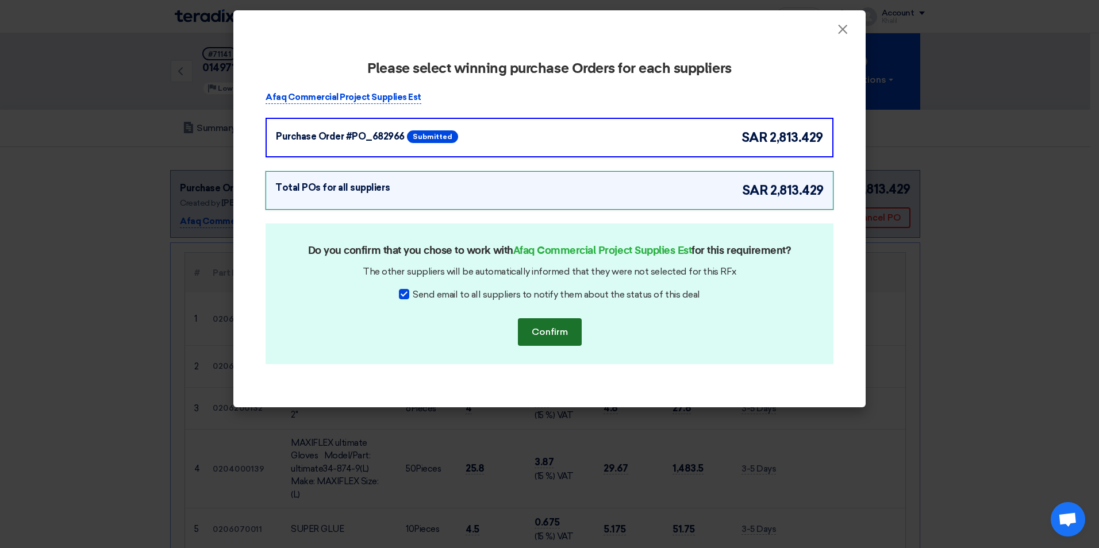
click at [558, 330] on button "Confirm" at bounding box center [550, 332] width 64 height 28
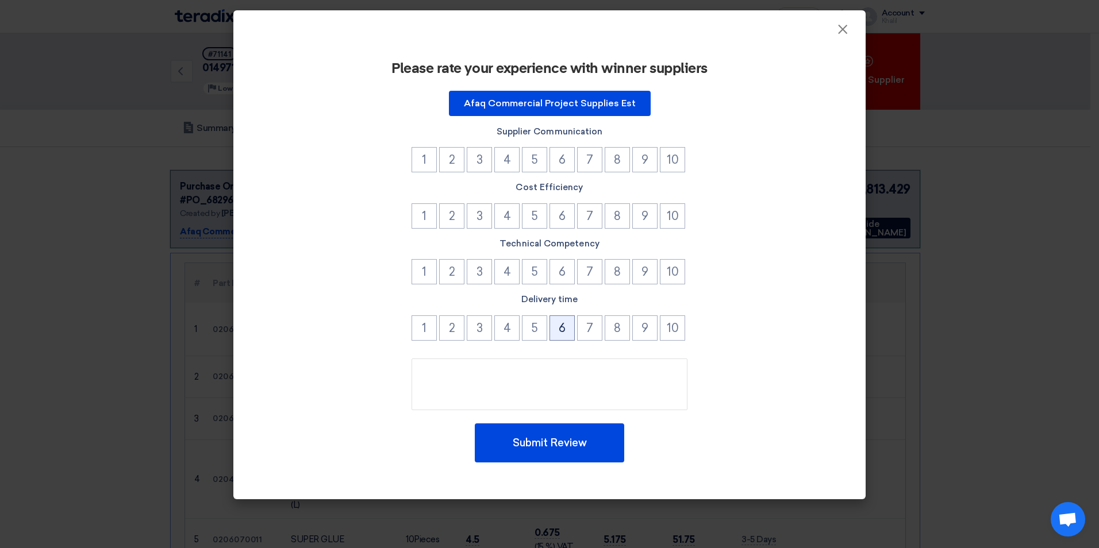
click at [557, 332] on button "6" at bounding box center [561, 327] width 25 height 25
drag, startPoint x: 562, startPoint y: 278, endPoint x: 563, endPoint y: 271, distance: 7.5
click at [562, 274] on button "6" at bounding box center [561, 271] width 25 height 25
drag, startPoint x: 565, startPoint y: 219, endPoint x: 567, endPoint y: 192, distance: 26.5
click at [565, 213] on button "6" at bounding box center [561, 215] width 25 height 25
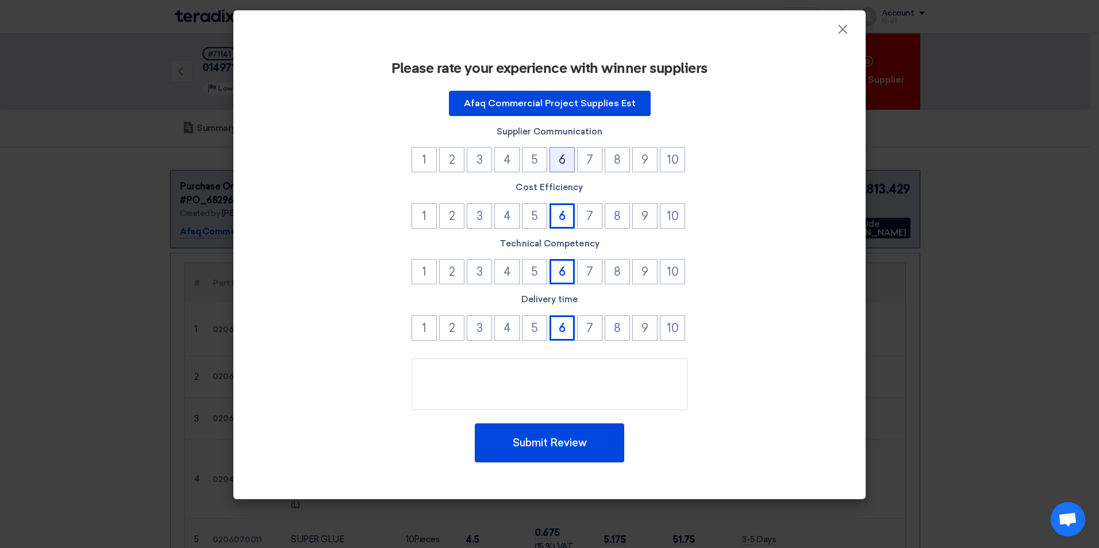
click at [568, 161] on button "6" at bounding box center [561, 159] width 25 height 25
click at [578, 442] on button "Submit Review" at bounding box center [549, 442] width 149 height 39
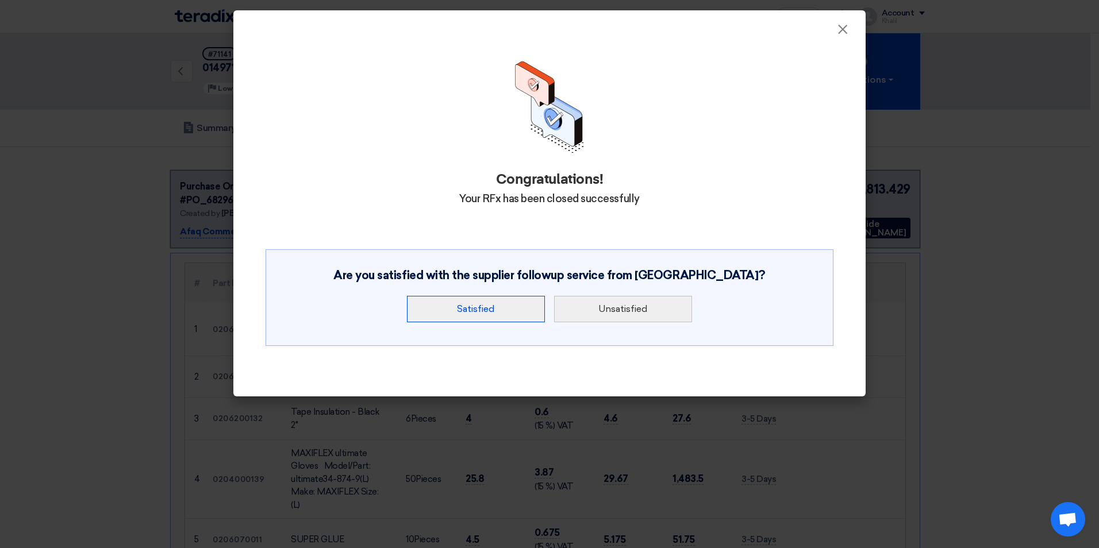
click at [511, 316] on button "Satisfied" at bounding box center [476, 309] width 138 height 26
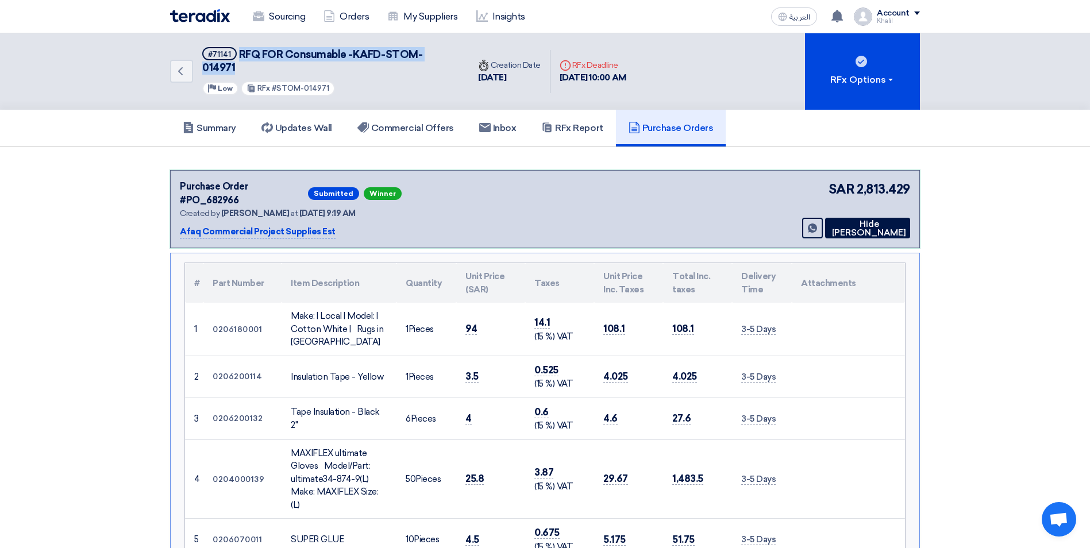
drag, startPoint x: 460, startPoint y: 55, endPoint x: 237, endPoint y: 55, distance: 222.9
click at [237, 55] on div "Back #71141 RFQ FOR Consumable -KAFD-STOM-014971 Priority Low RFx #STOM-014971" at bounding box center [319, 71] width 299 height 76
copy span "RFQ FOR Consumable -KAFD-STOM-014971"
